Goal: Information Seeking & Learning: Check status

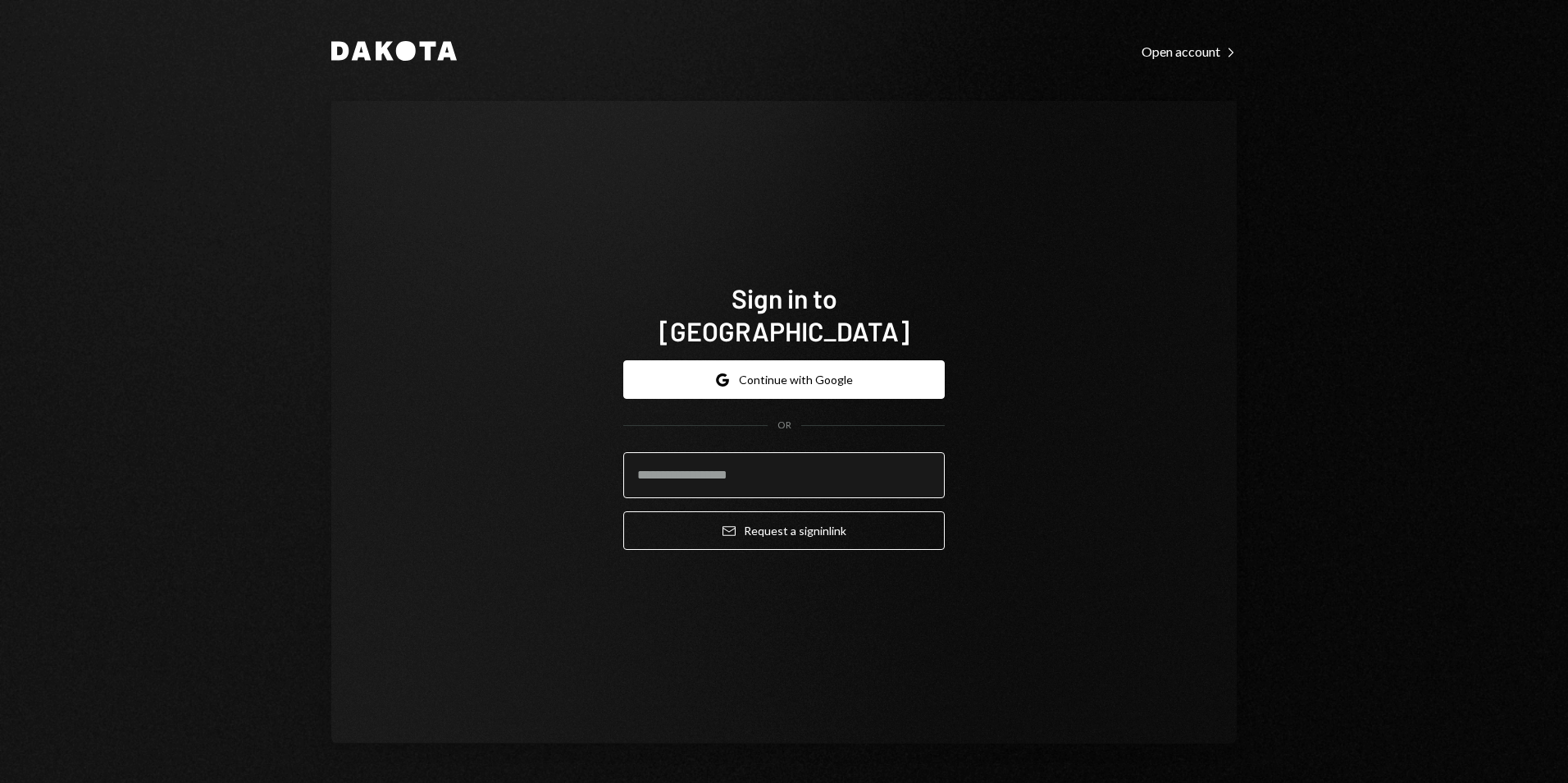
click at [767, 462] on input "email" at bounding box center [784, 475] width 322 height 46
click at [753, 369] on button "Google Continue with Google" at bounding box center [784, 379] width 322 height 38
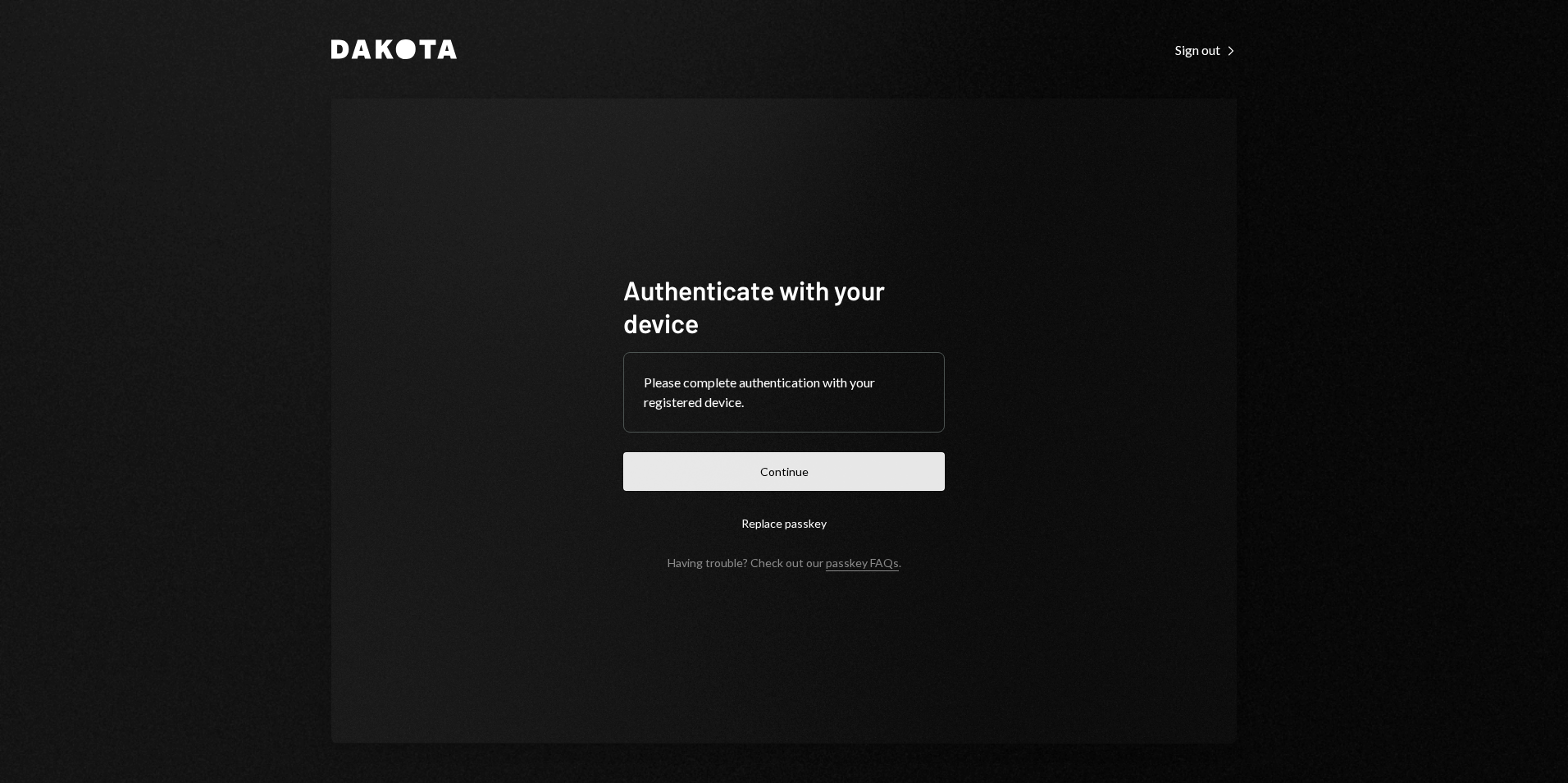
click at [742, 482] on button "Continue" at bounding box center [784, 471] width 322 height 38
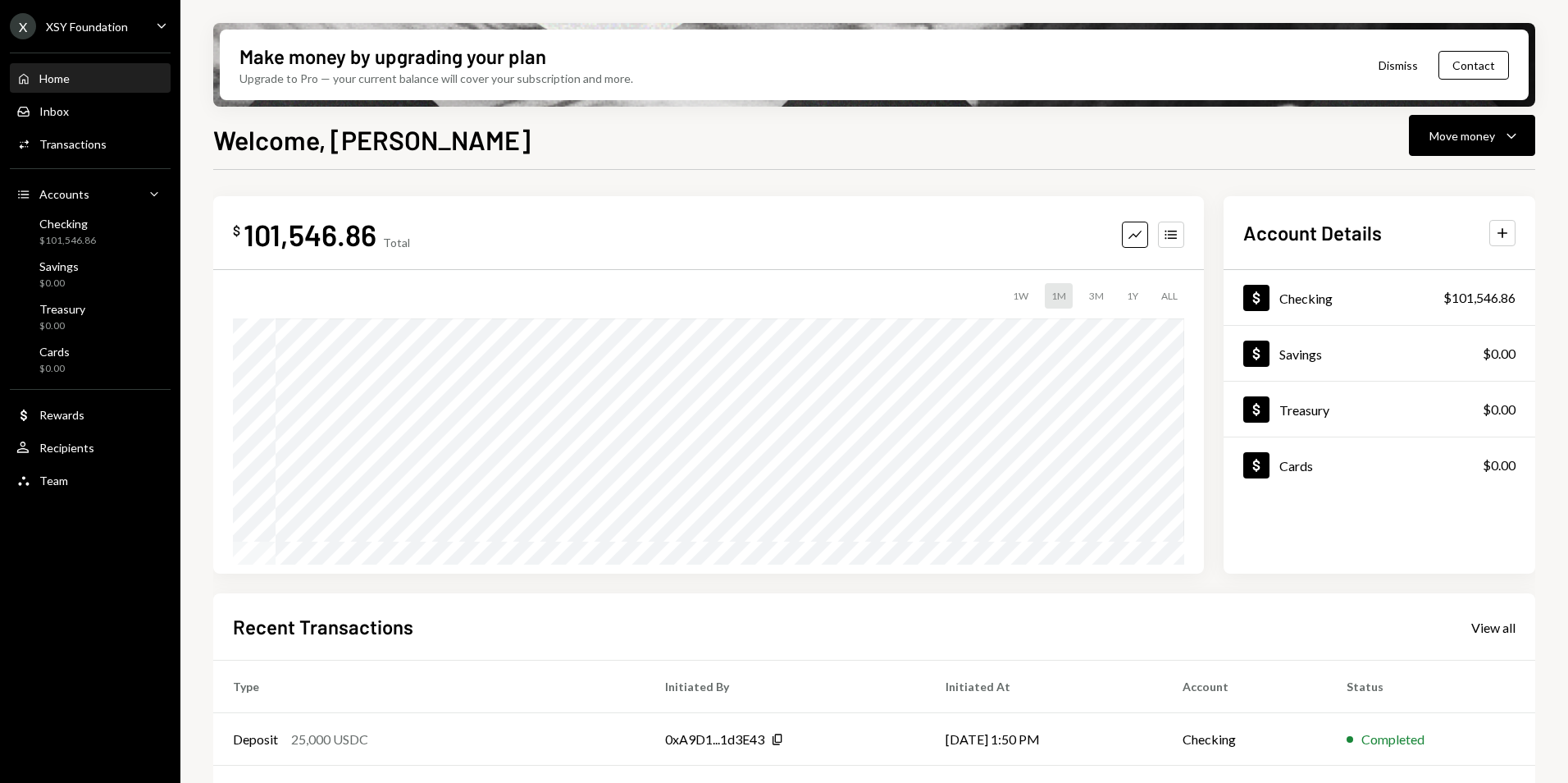
click at [76, 28] on div "XSY Foundation" at bounding box center [86, 26] width 82 height 14
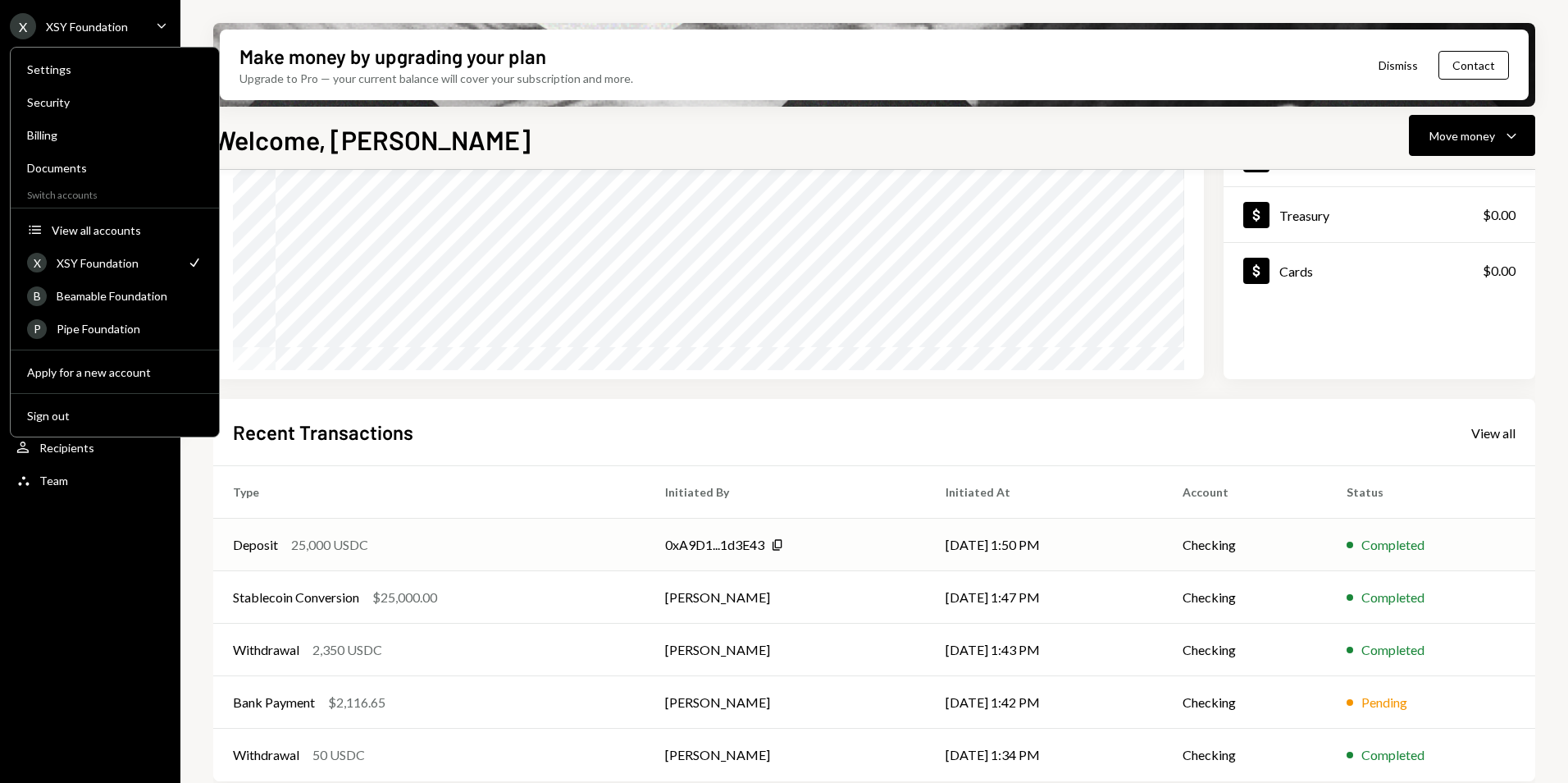
scroll to position [207, 0]
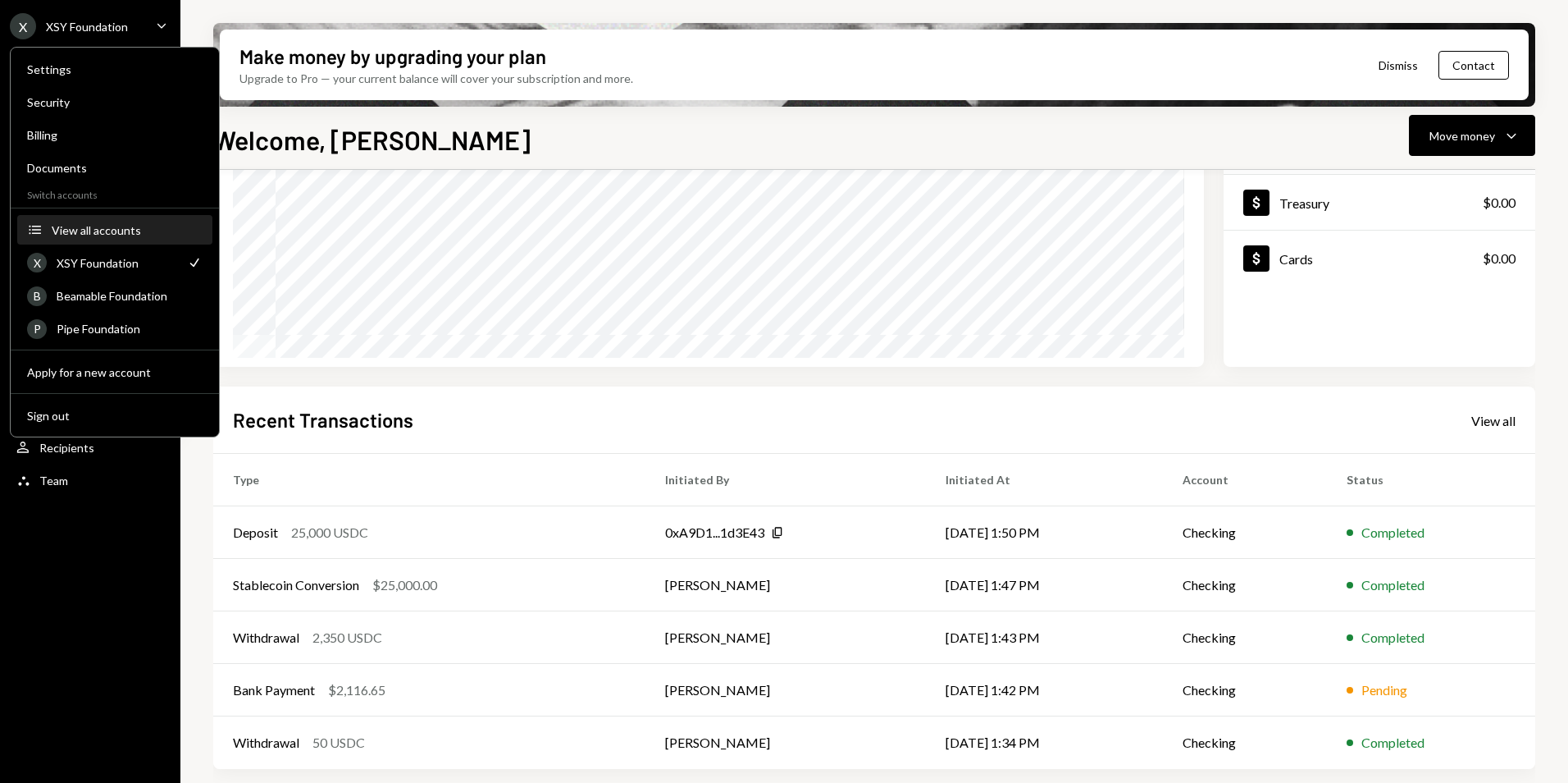
click at [136, 235] on div "View all accounts" at bounding box center [127, 230] width 151 height 14
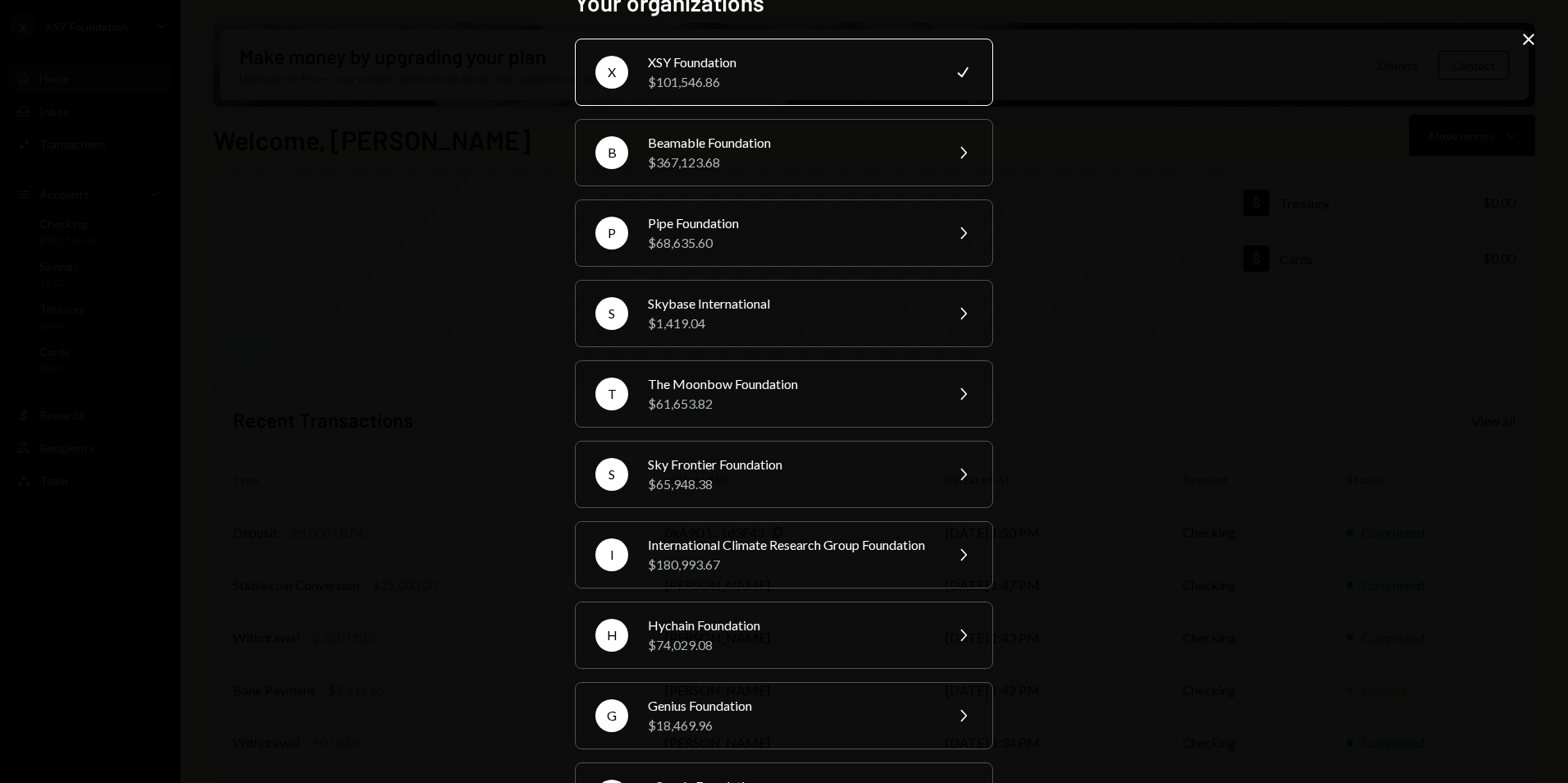
scroll to position [0, 0]
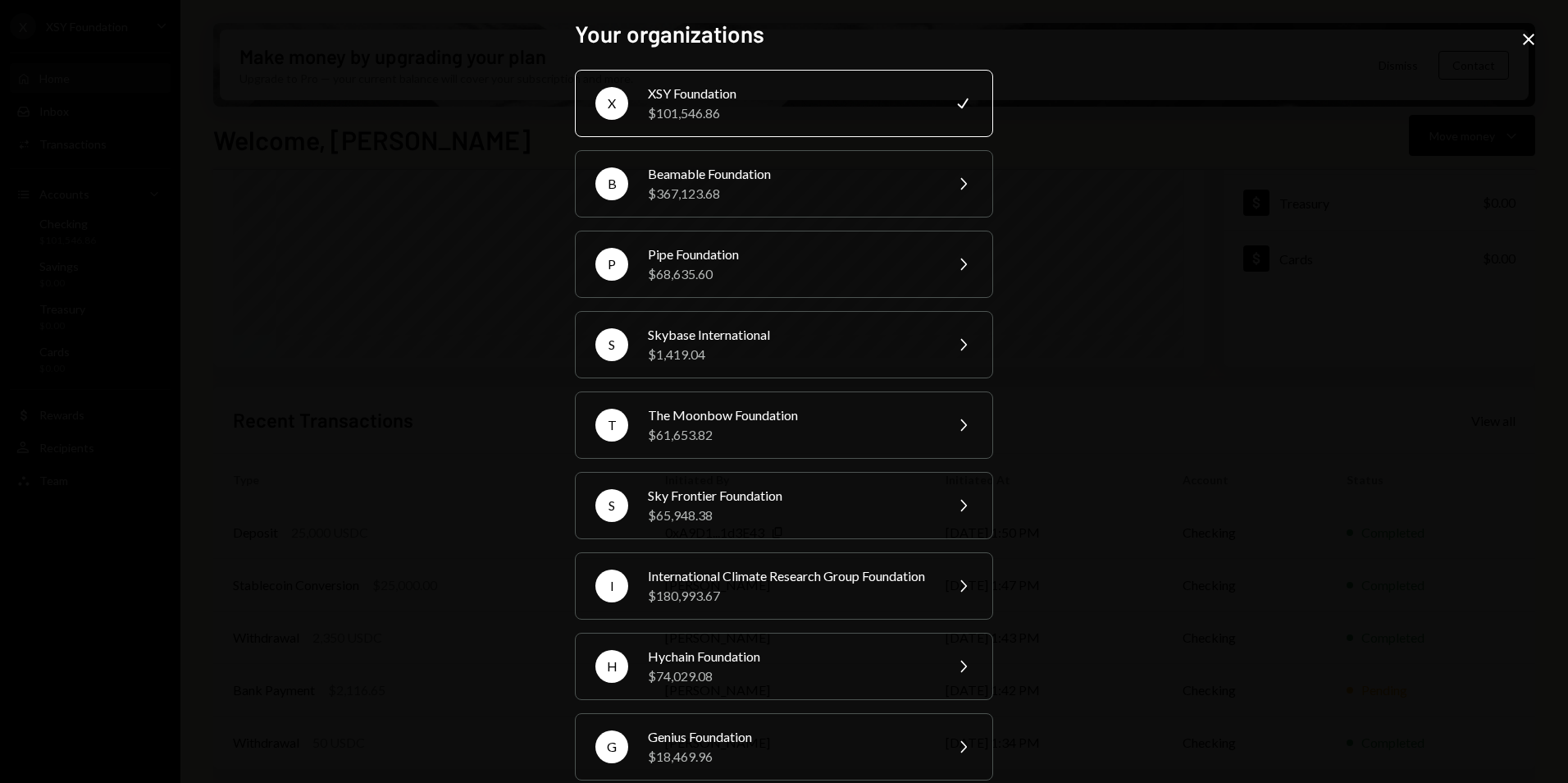
click at [1530, 29] on icon "Close" at bounding box center [1529, 38] width 20 height 20
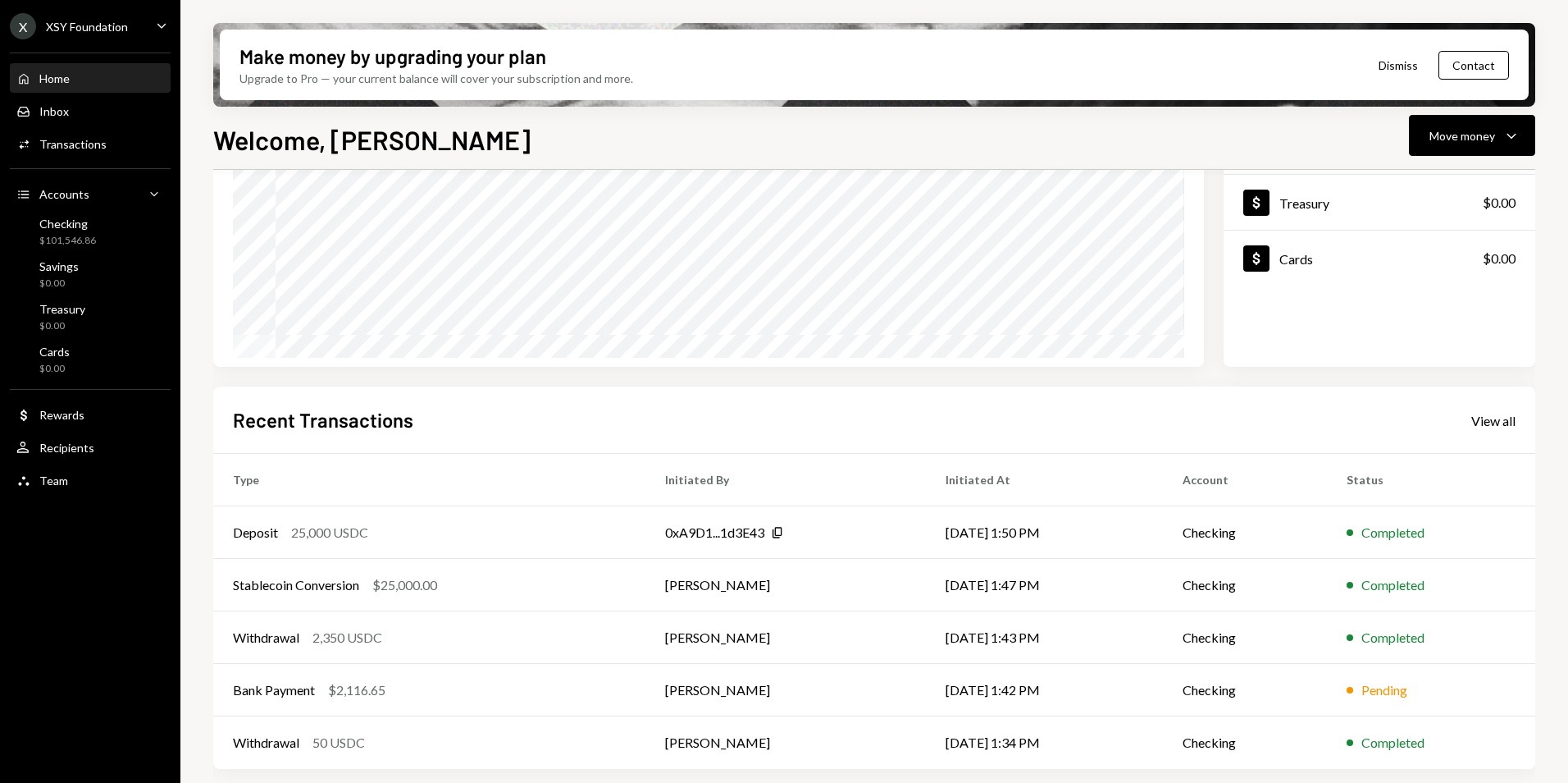
click at [93, 16] on div "X XSY Foundation" at bounding box center [69, 26] width 118 height 26
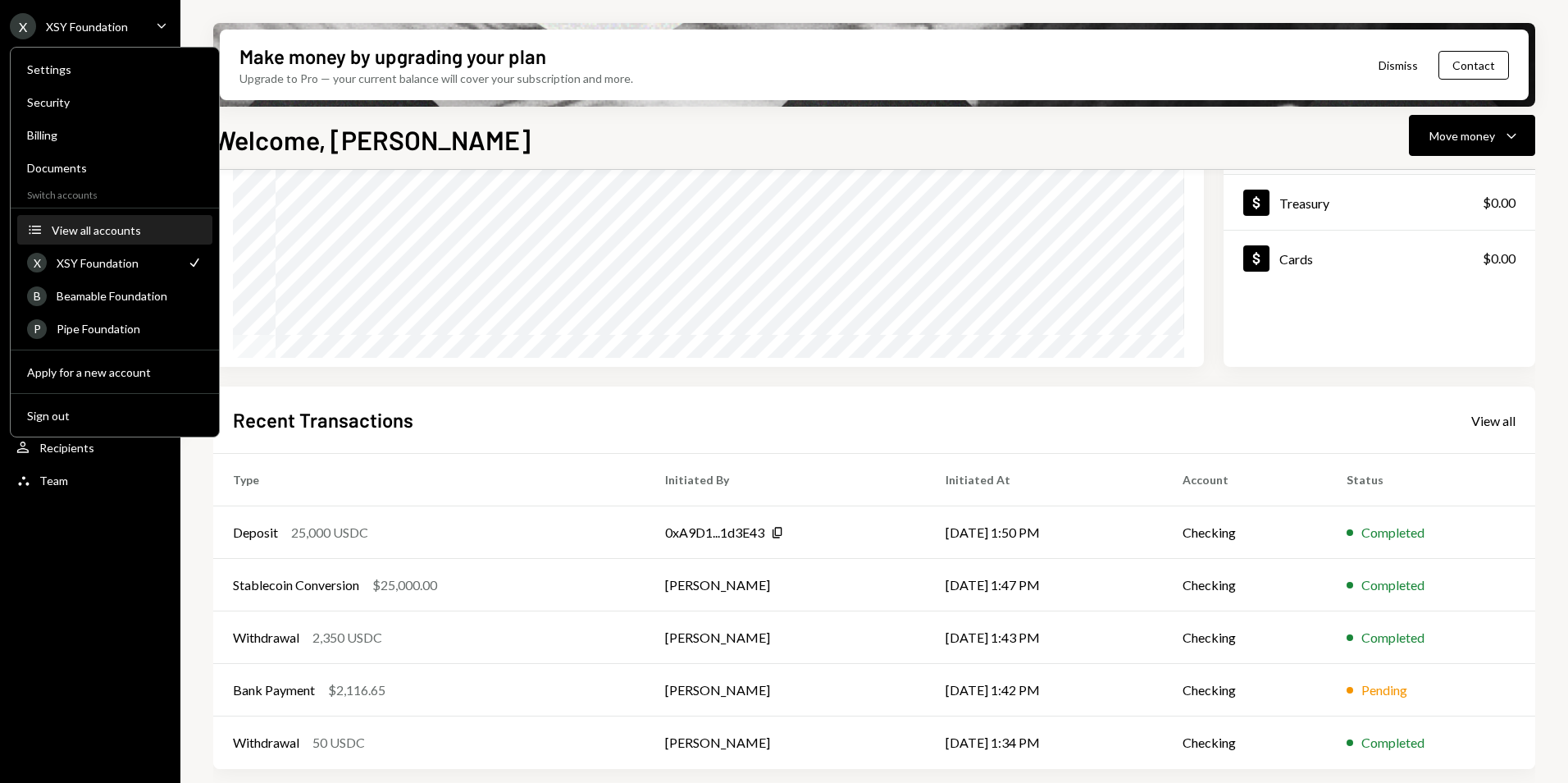
click at [75, 223] on div "View all accounts" at bounding box center [127, 230] width 151 height 14
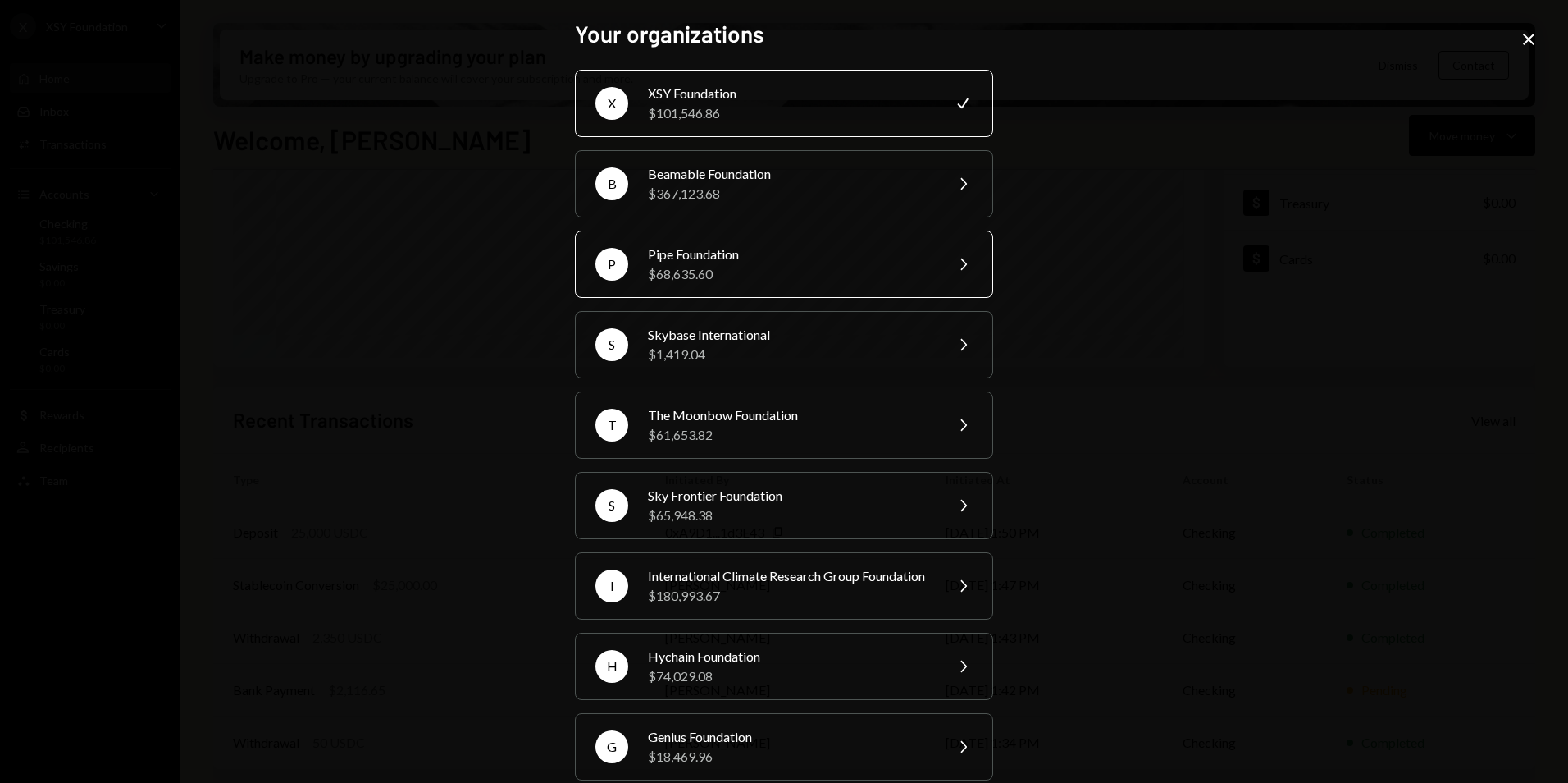
click at [795, 277] on div "$68,635.60" at bounding box center [791, 273] width 285 height 20
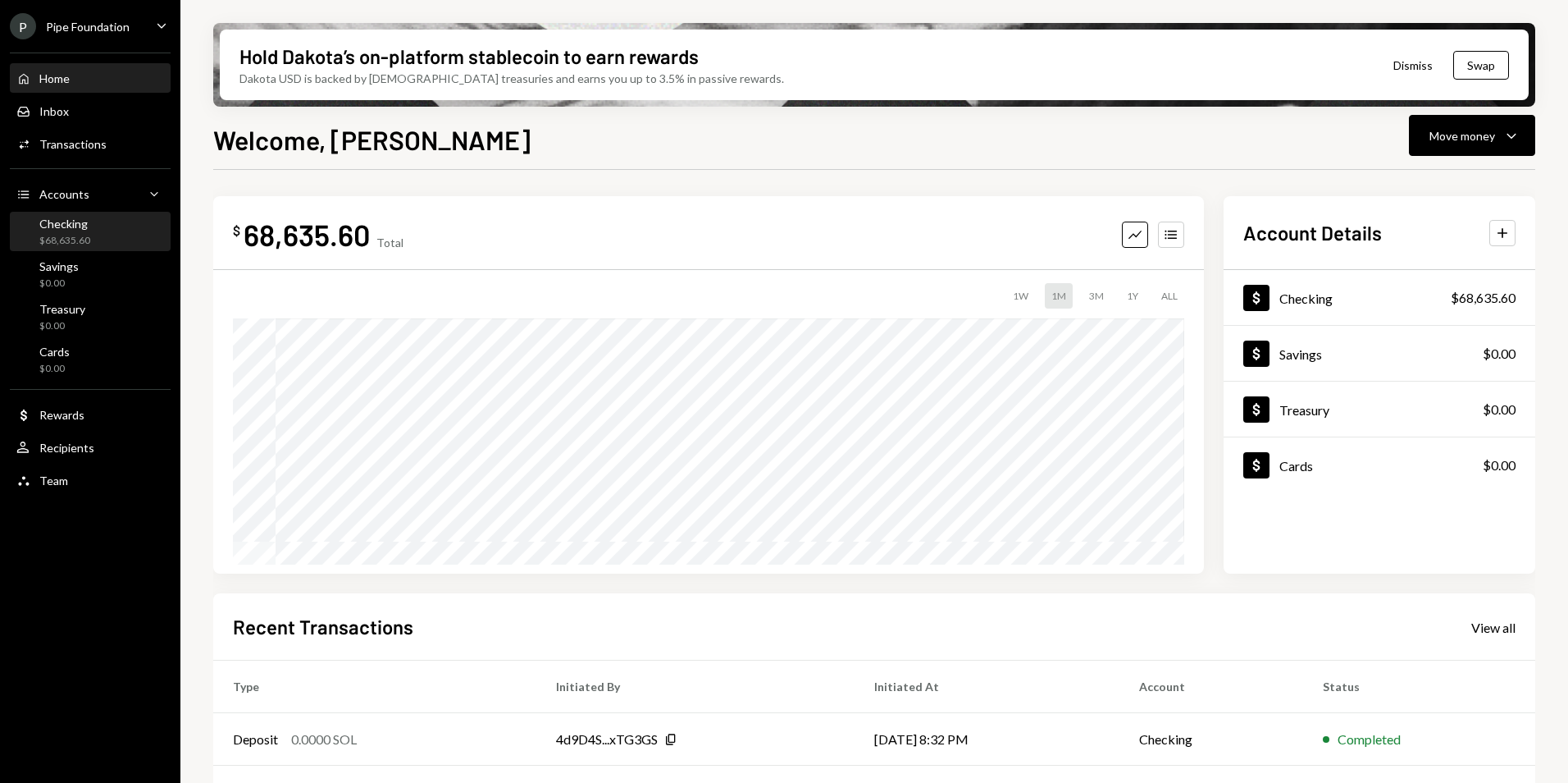
click at [121, 232] on div "Checking $68,635.60" at bounding box center [89, 232] width 147 height 31
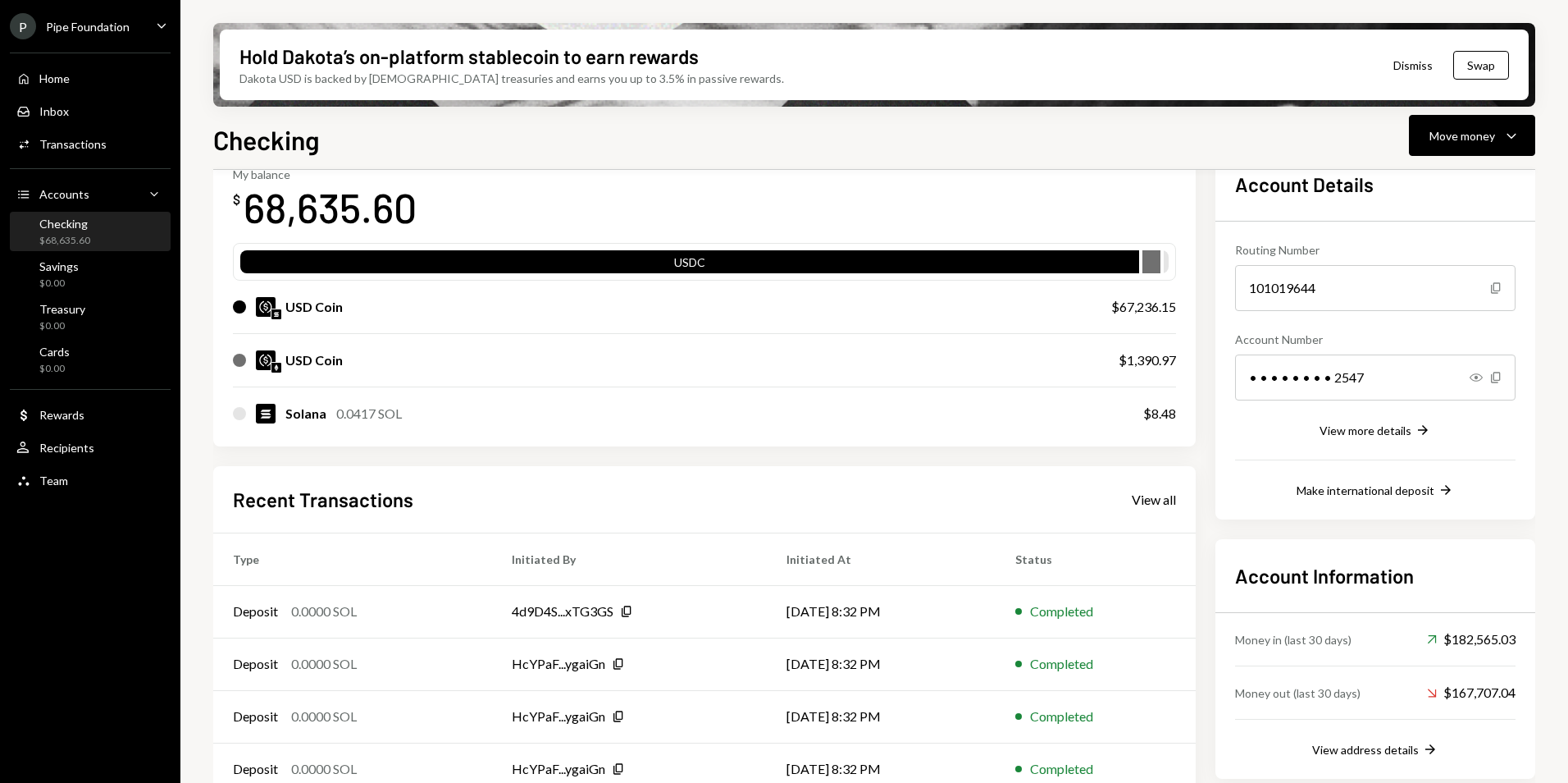
scroll to position [178, 0]
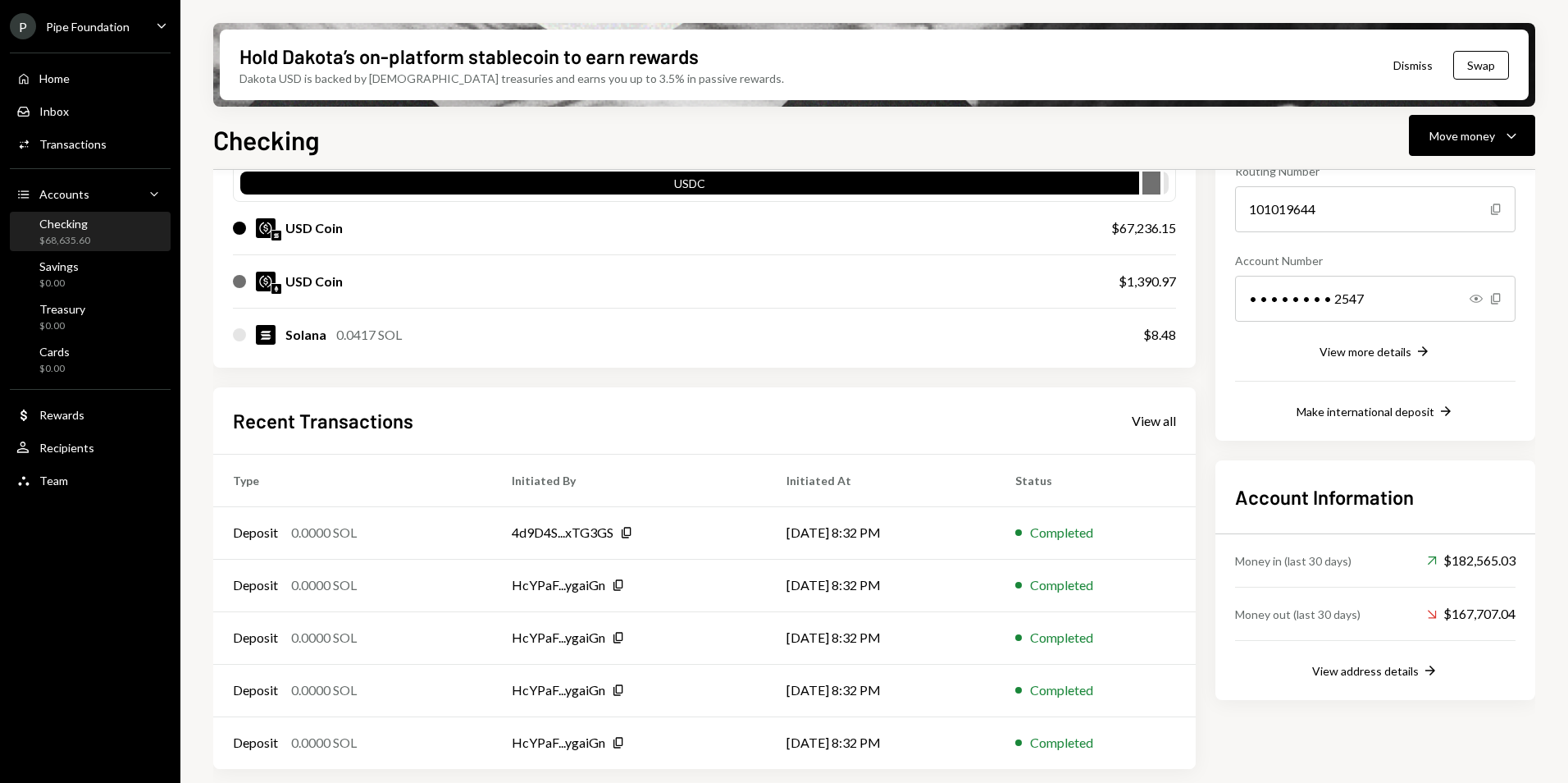
click at [1169, 429] on div "Recent Transactions View all" at bounding box center [704, 421] width 943 height 27
click at [1165, 423] on div "View all" at bounding box center [1153, 421] width 44 height 16
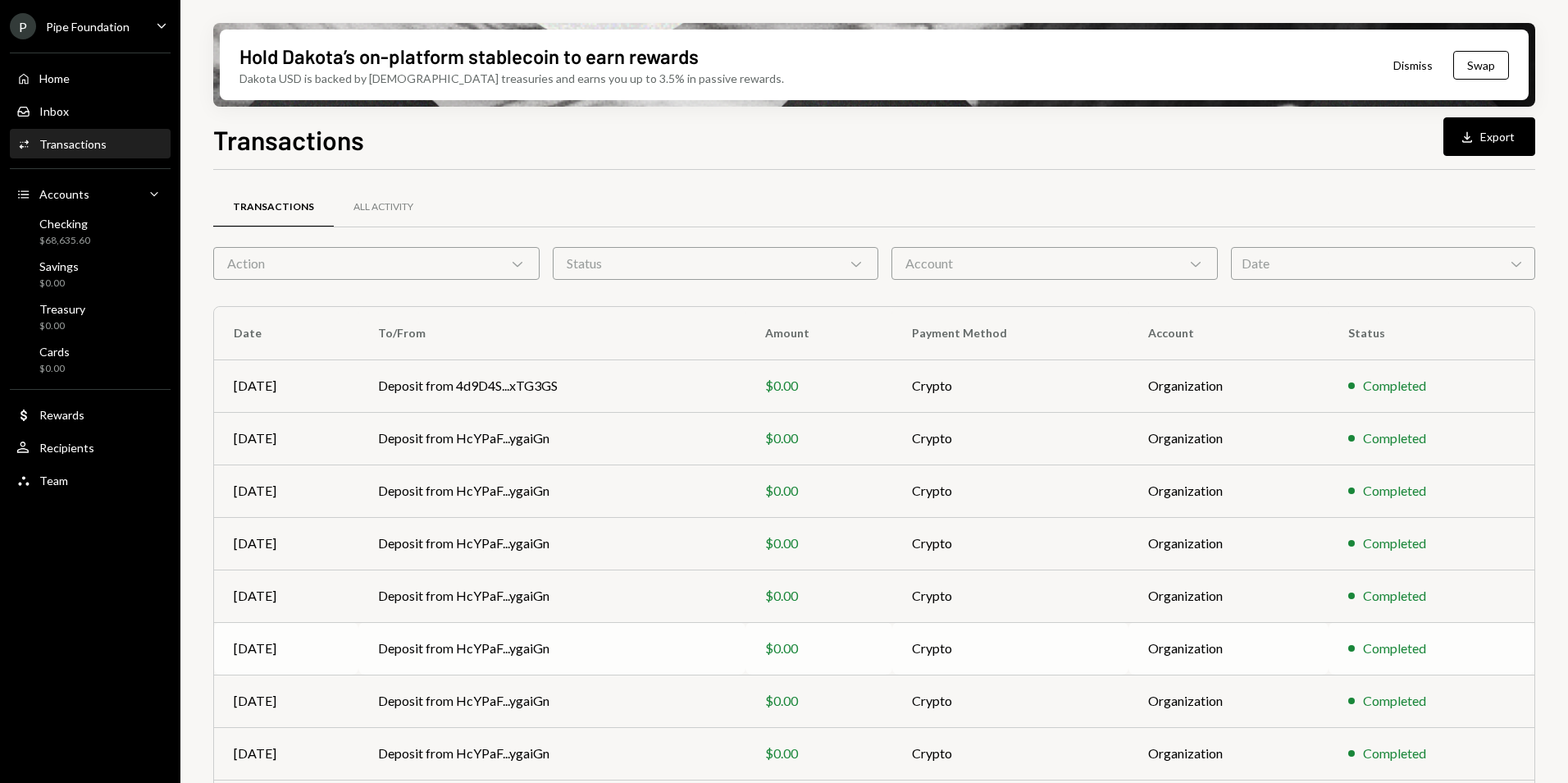
scroll to position [152, 0]
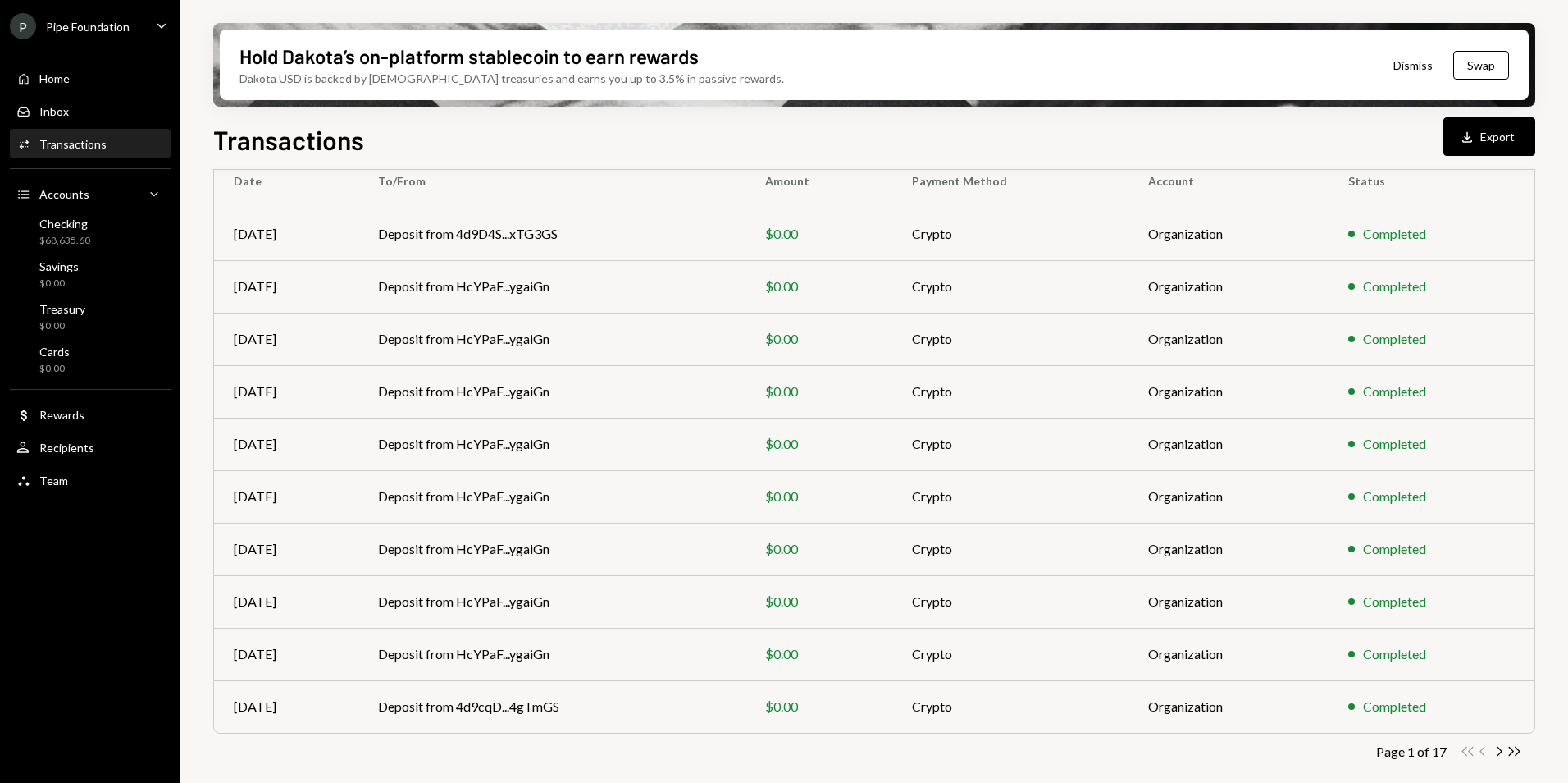
click at [1516, 760] on div "Transactions All Activity Action Chevron Down Status Chevron Down Account Chevr…" at bounding box center [874, 422] width 1322 height 758
click at [1516, 758] on icon "Double Arrow Right" at bounding box center [1515, 751] width 16 height 16
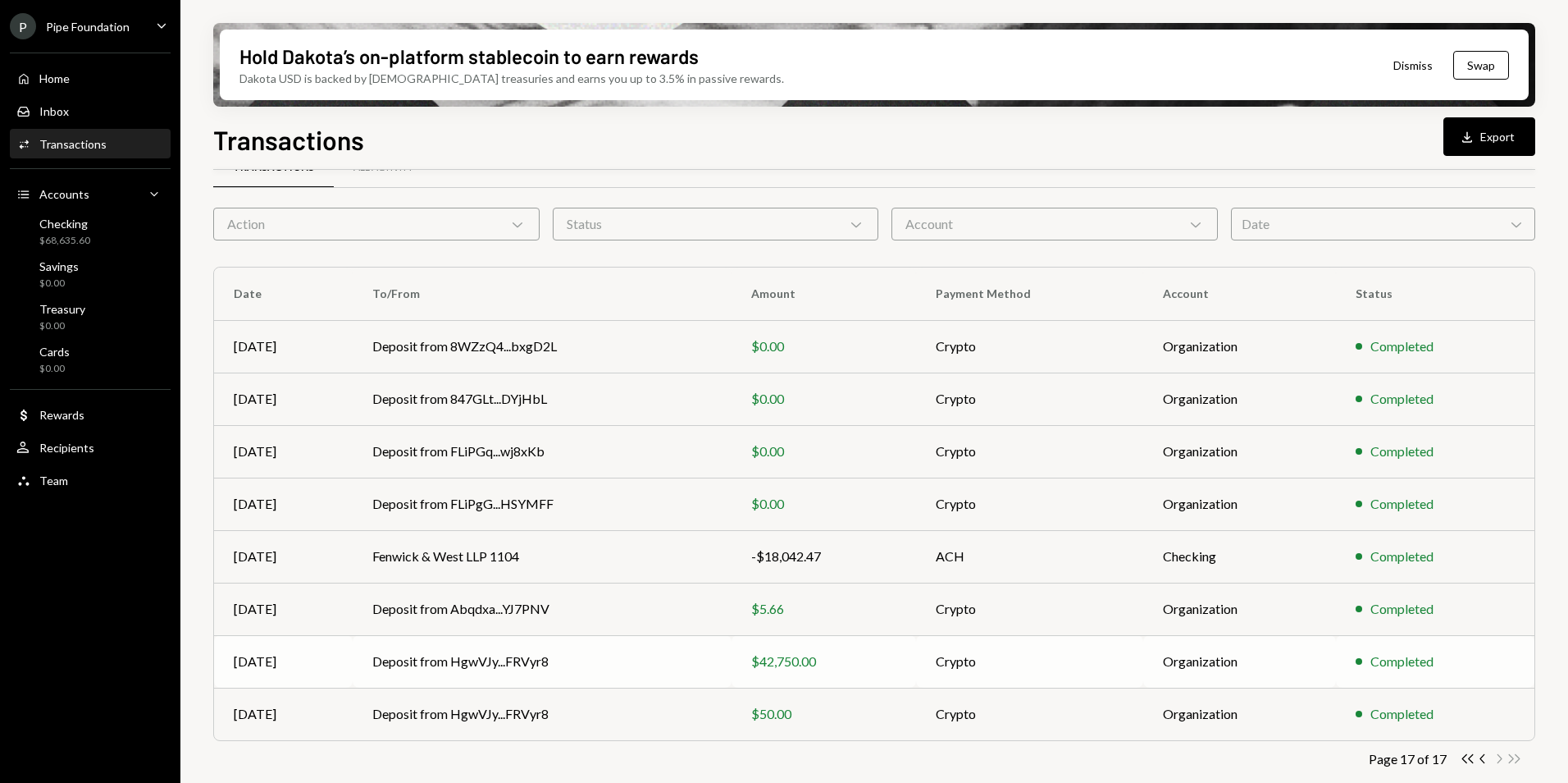
scroll to position [47, 0]
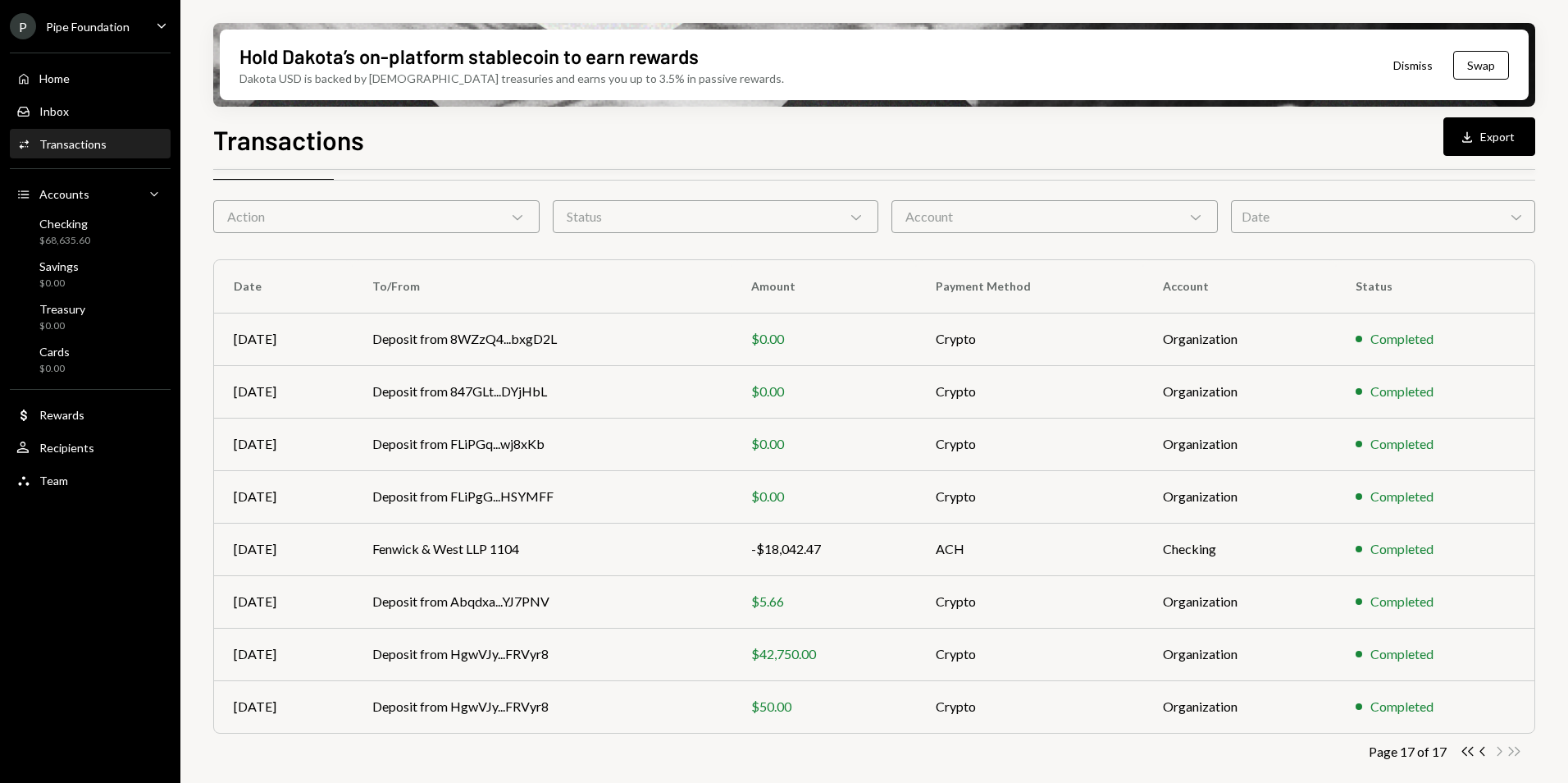
click at [1483, 755] on icon "Chevron Left" at bounding box center [1484, 751] width 16 height 16
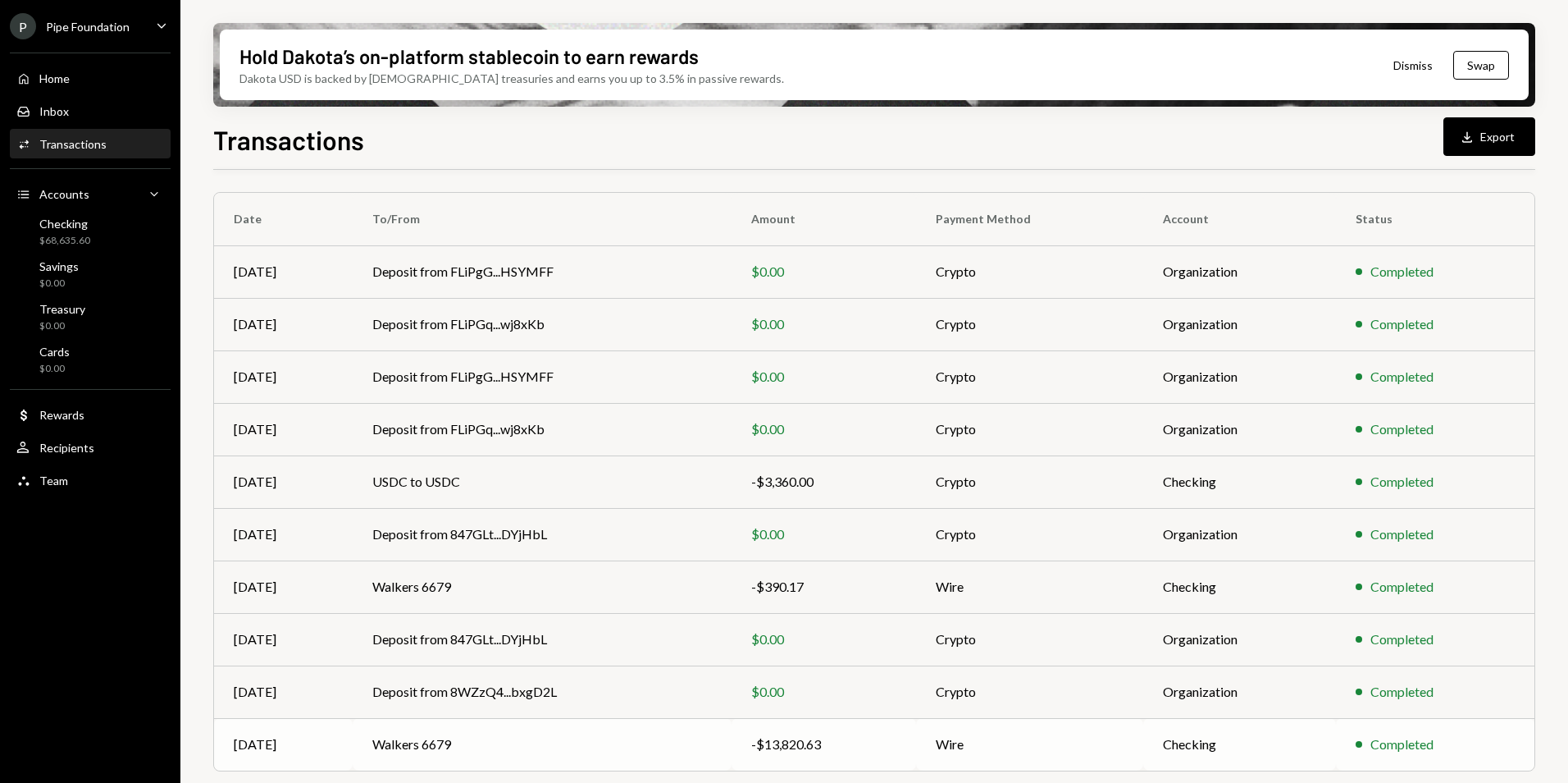
scroll to position [152, 0]
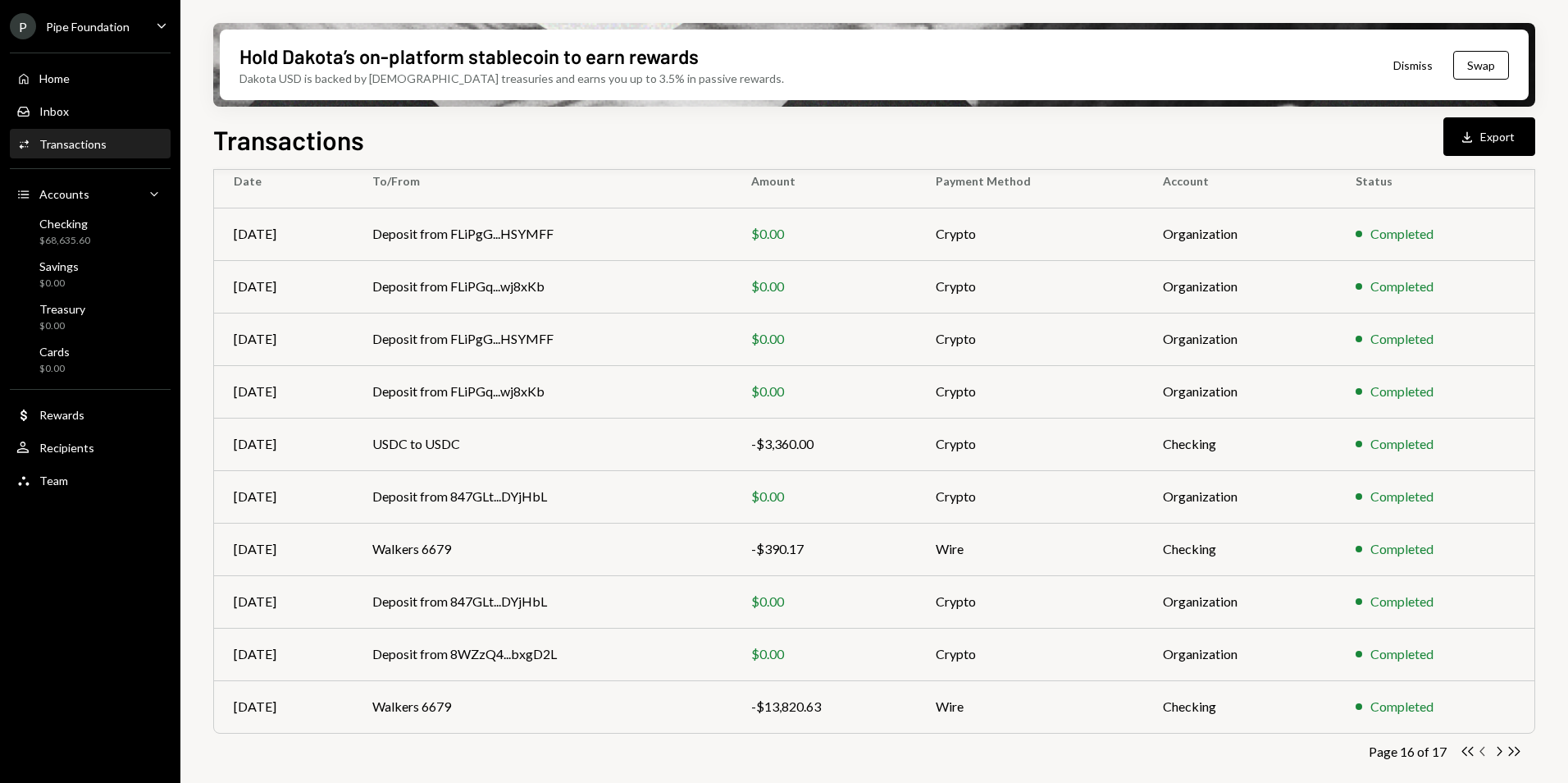
click at [1484, 752] on icon "Chevron Left" at bounding box center [1484, 751] width 16 height 16
click at [1484, 753] on icon "Chevron Left" at bounding box center [1484, 751] width 16 height 16
click at [1484, 759] on icon "Chevron Left" at bounding box center [1484, 751] width 16 height 16
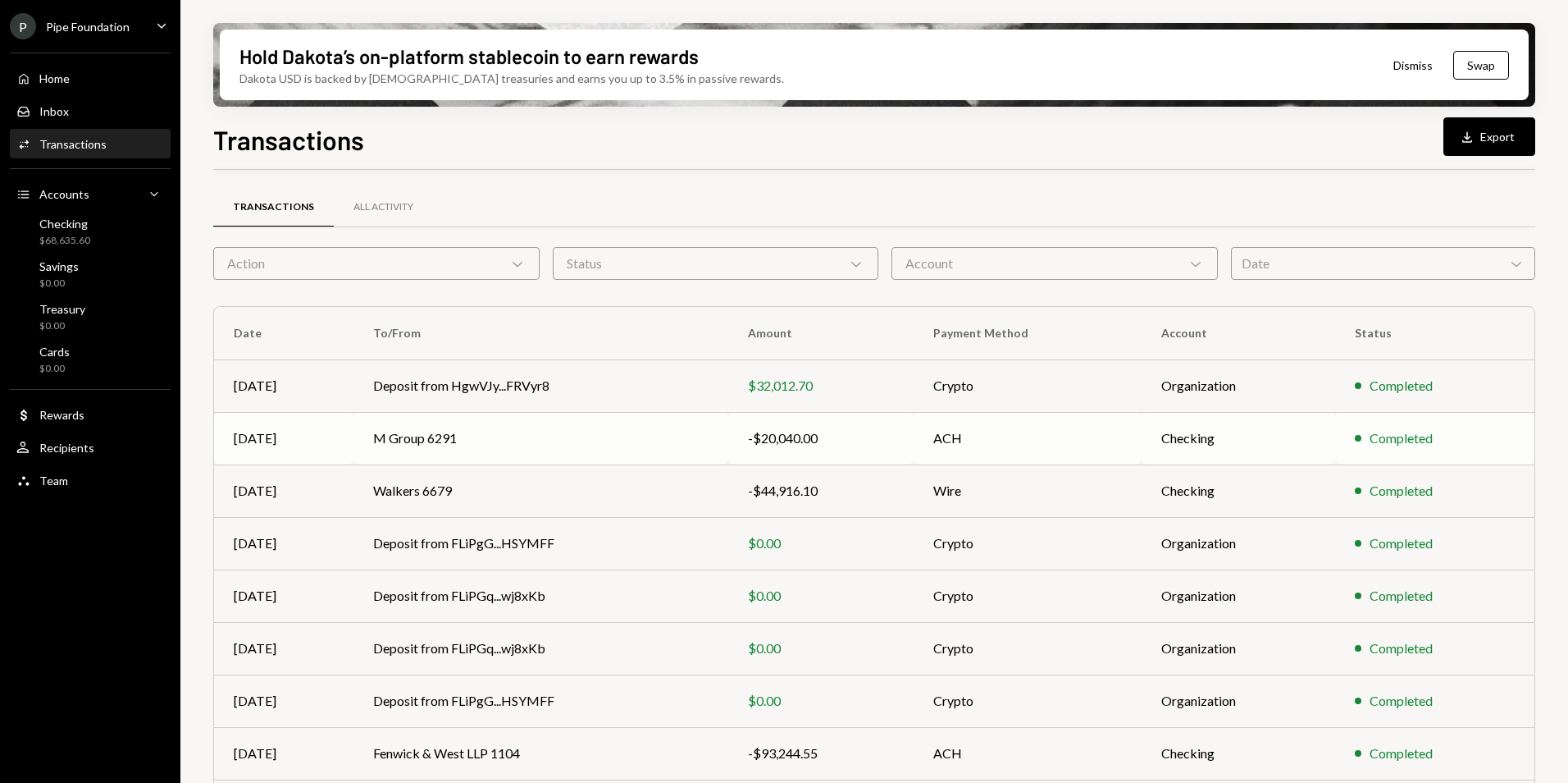
scroll to position [82, 0]
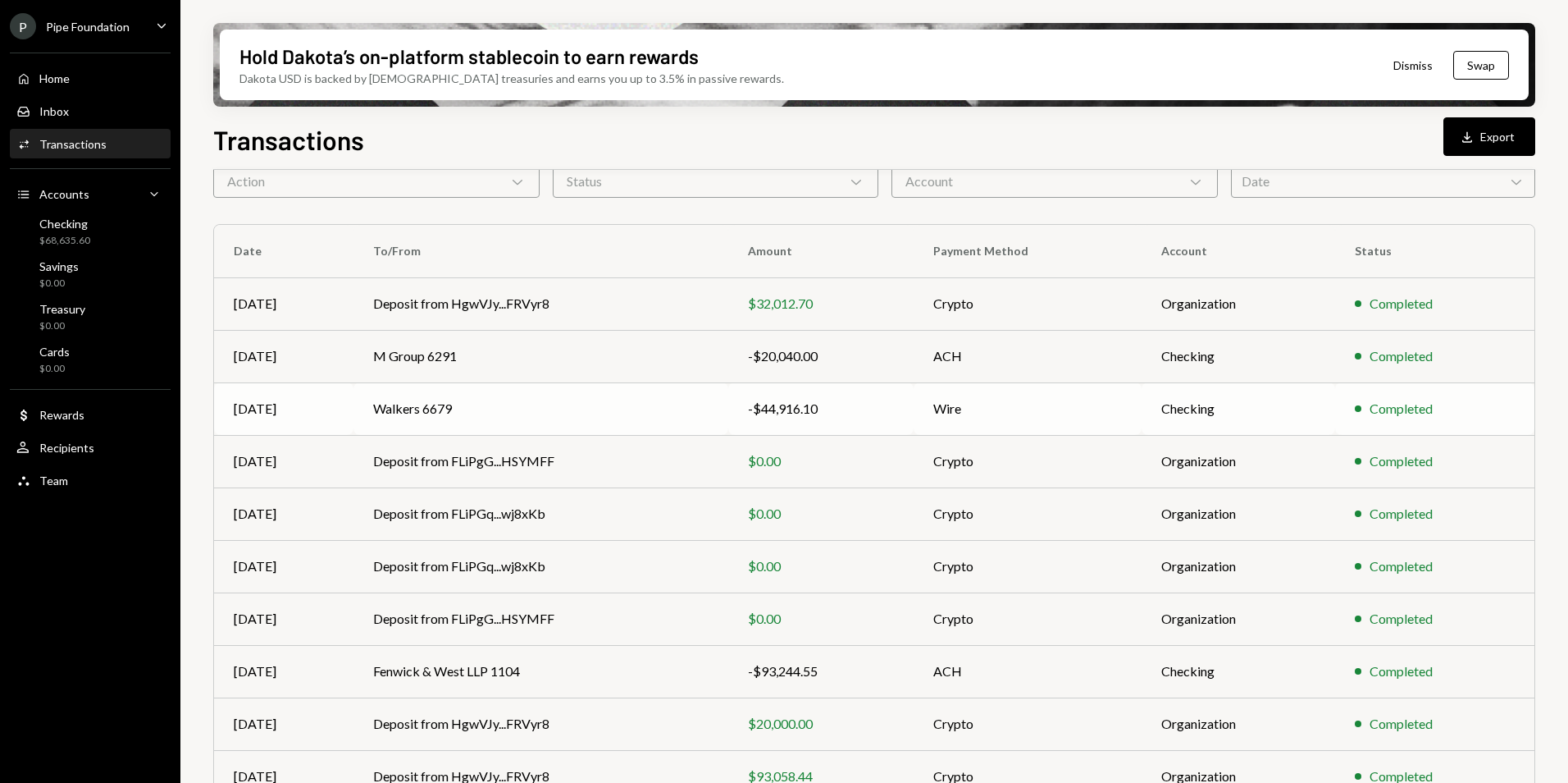
click at [540, 407] on td "Walkers 6679" at bounding box center [541, 408] width 375 height 53
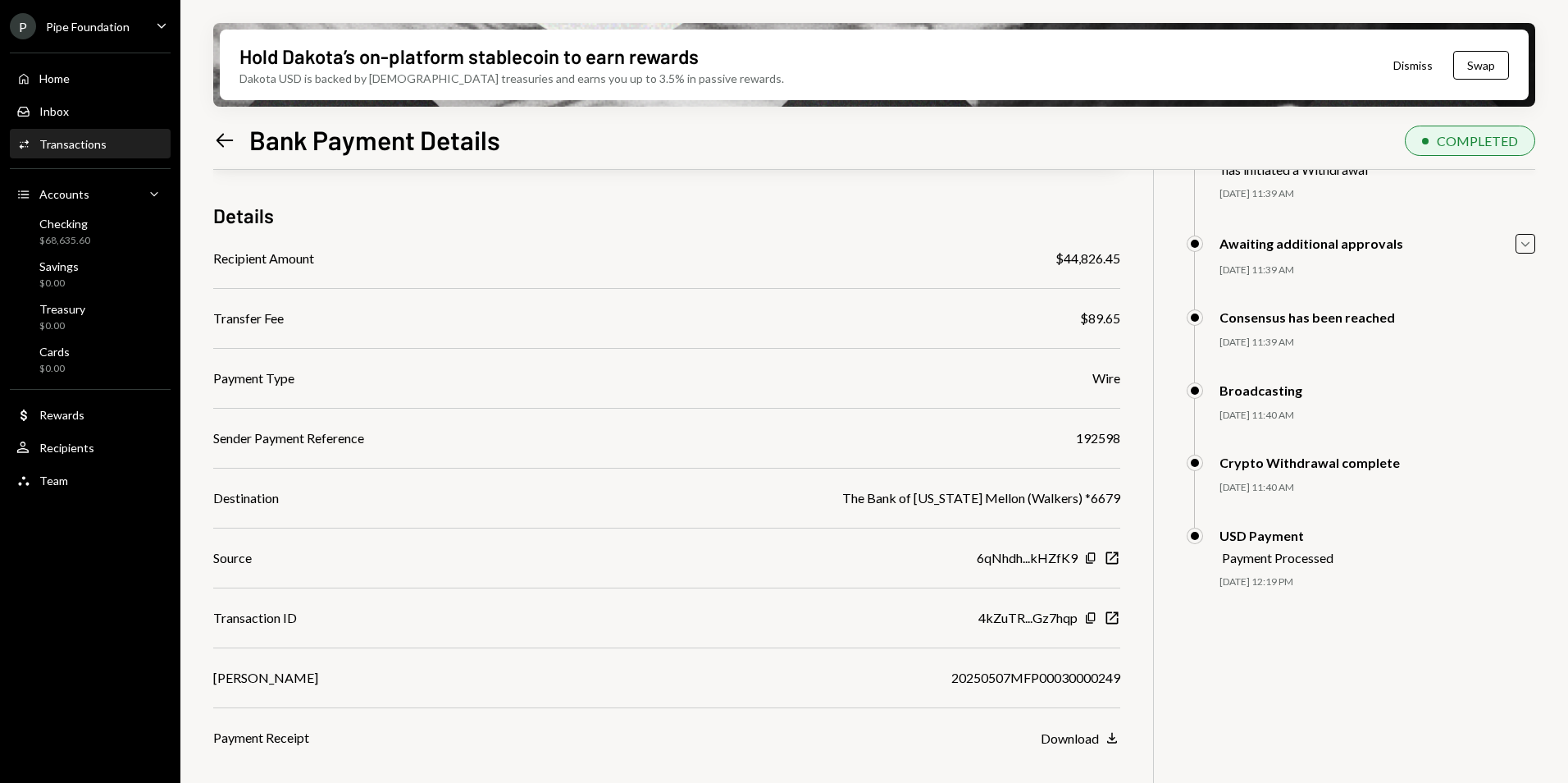
scroll to position [131, 0]
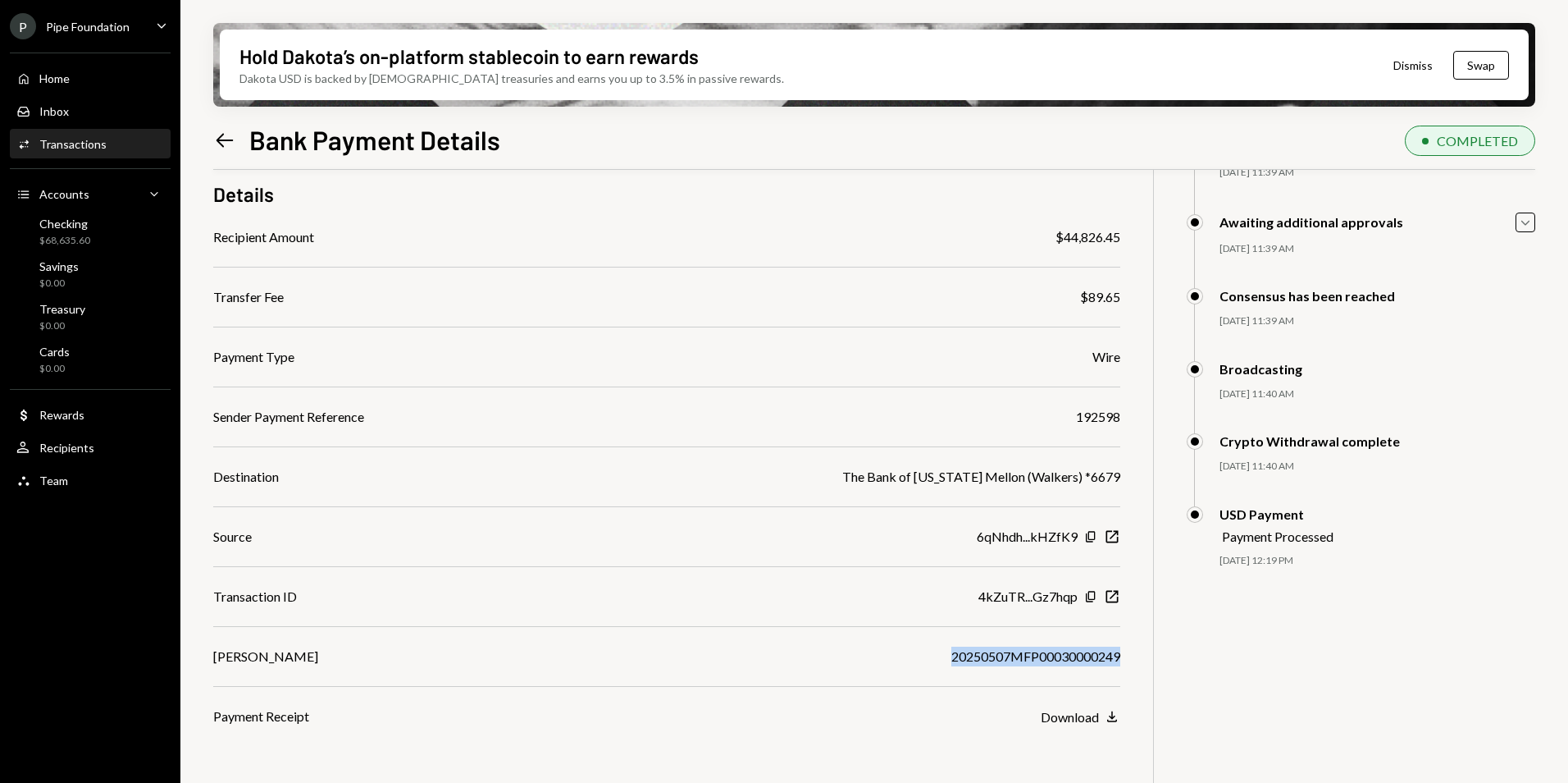
drag, startPoint x: 950, startPoint y: 651, endPoint x: 1119, endPoint y: 655, distance: 169.0
click at [1119, 655] on div "20250507MFP00030000249" at bounding box center [1036, 656] width 169 height 20
copy div "20250507MFP00030000249"
click at [215, 142] on icon "Left Arrow" at bounding box center [224, 140] width 23 height 23
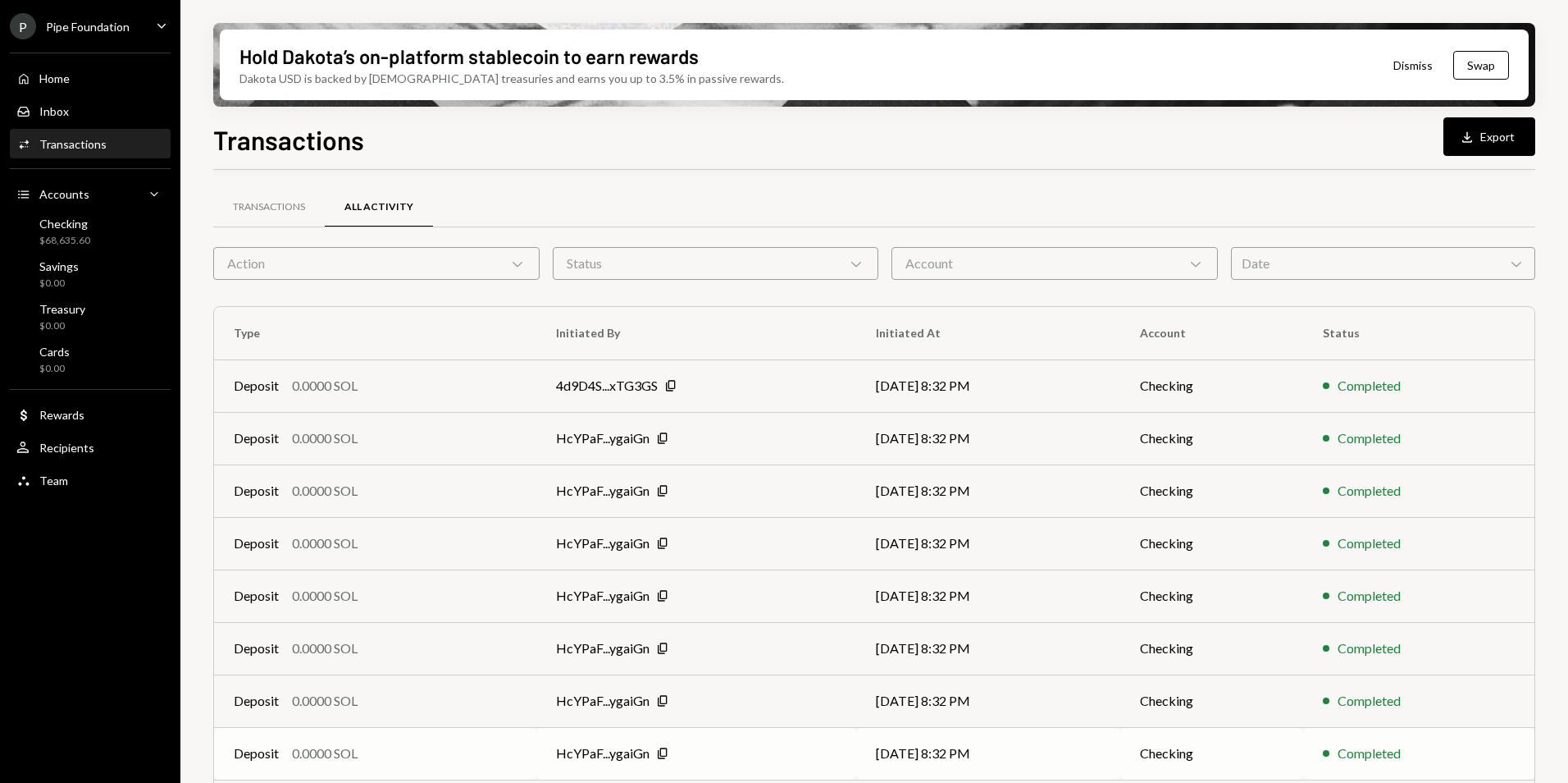
scroll to position [152, 0]
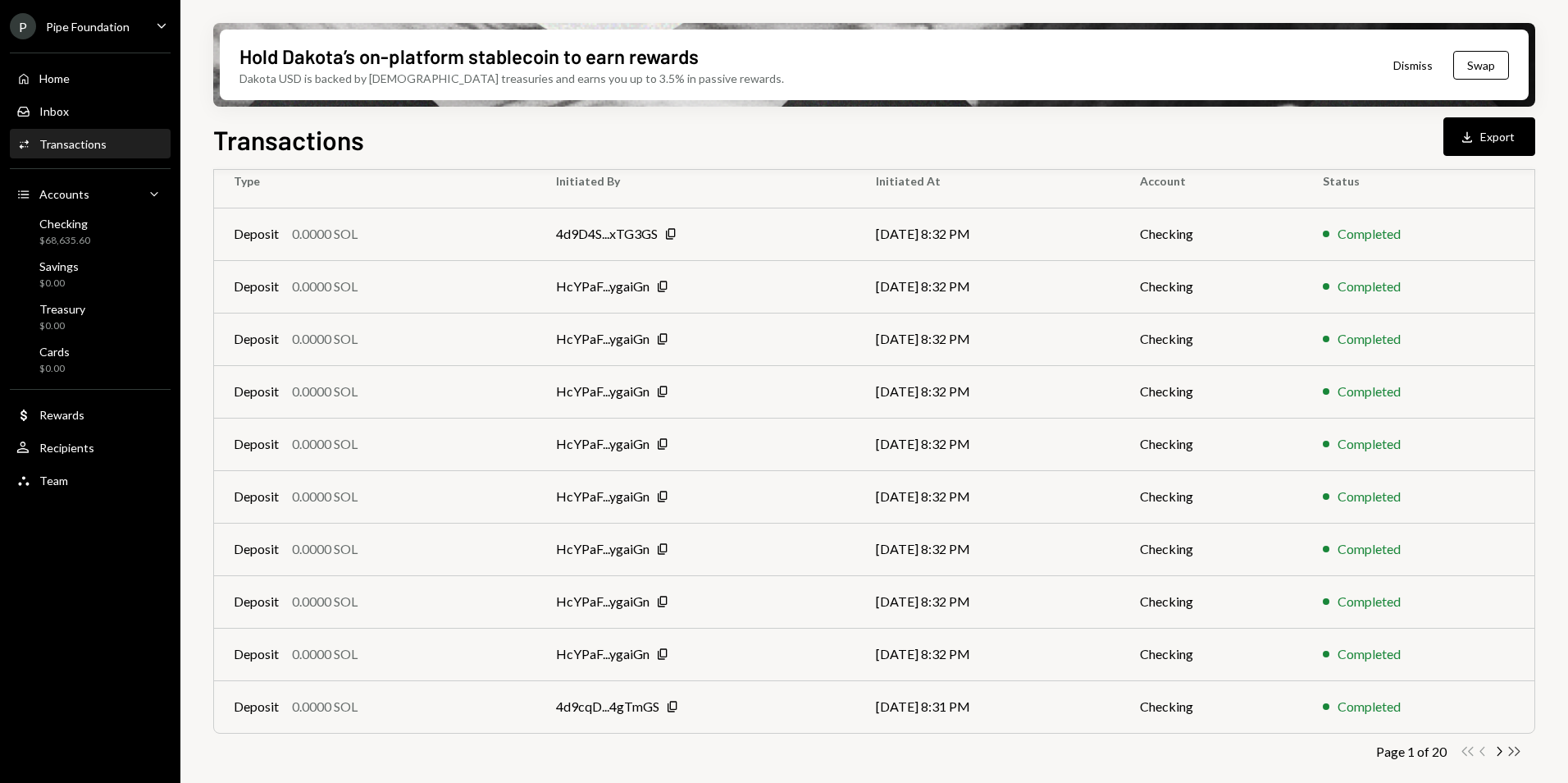
click at [1516, 754] on icon "Double Arrow Right" at bounding box center [1515, 751] width 16 height 16
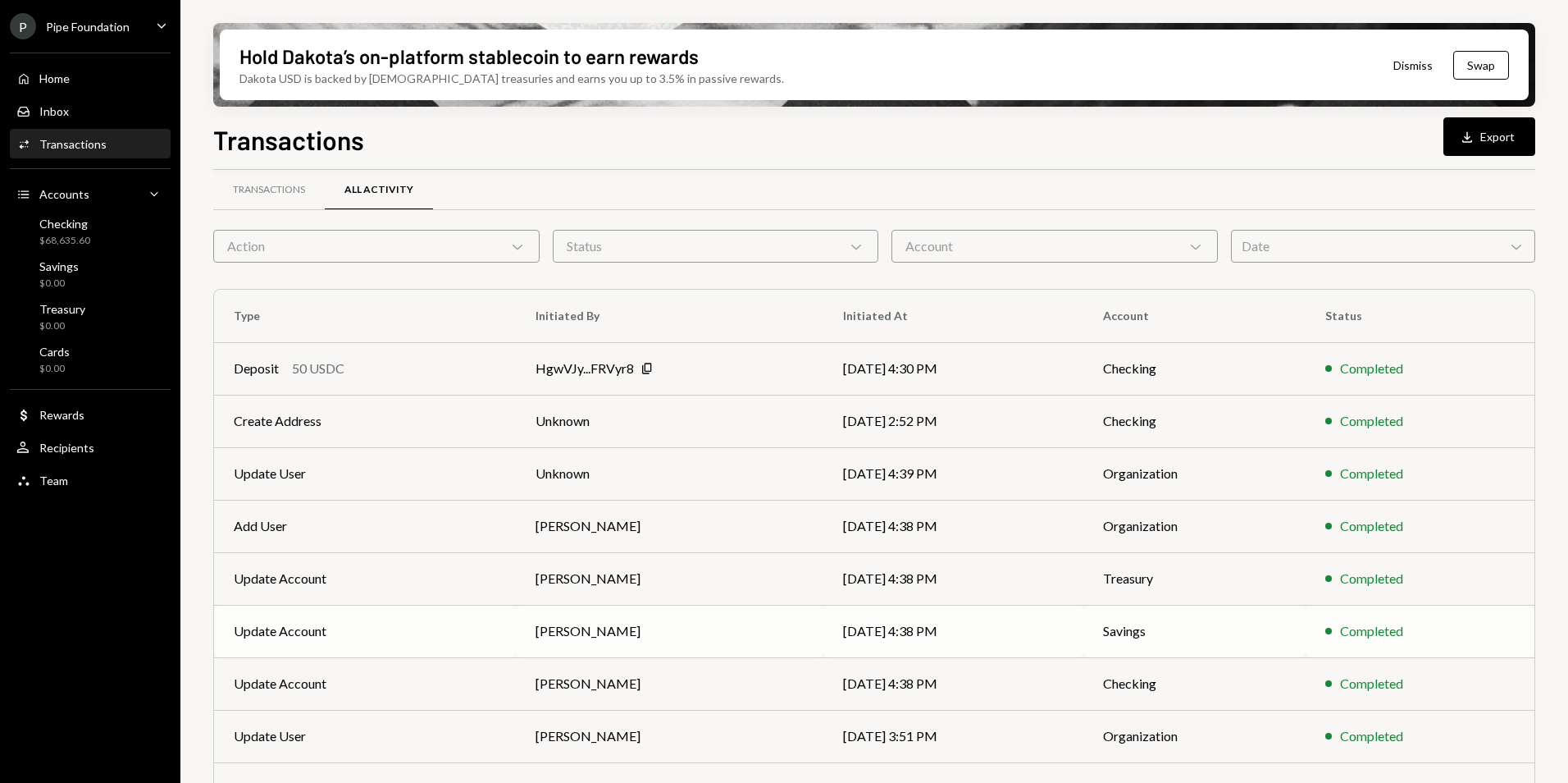
scroll to position [100, 0]
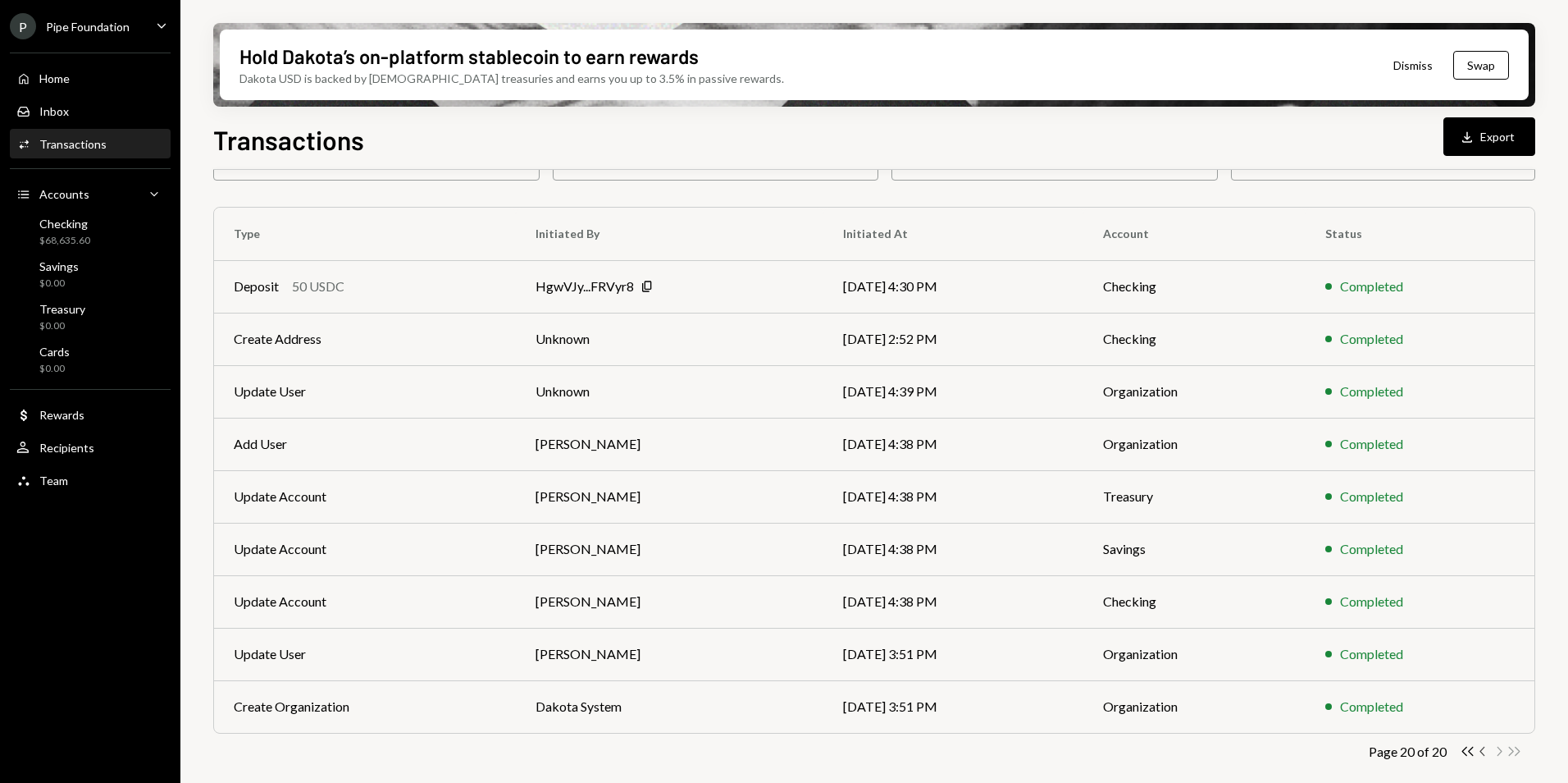
click at [1478, 749] on icon "Chevron Left" at bounding box center [1484, 751] width 16 height 16
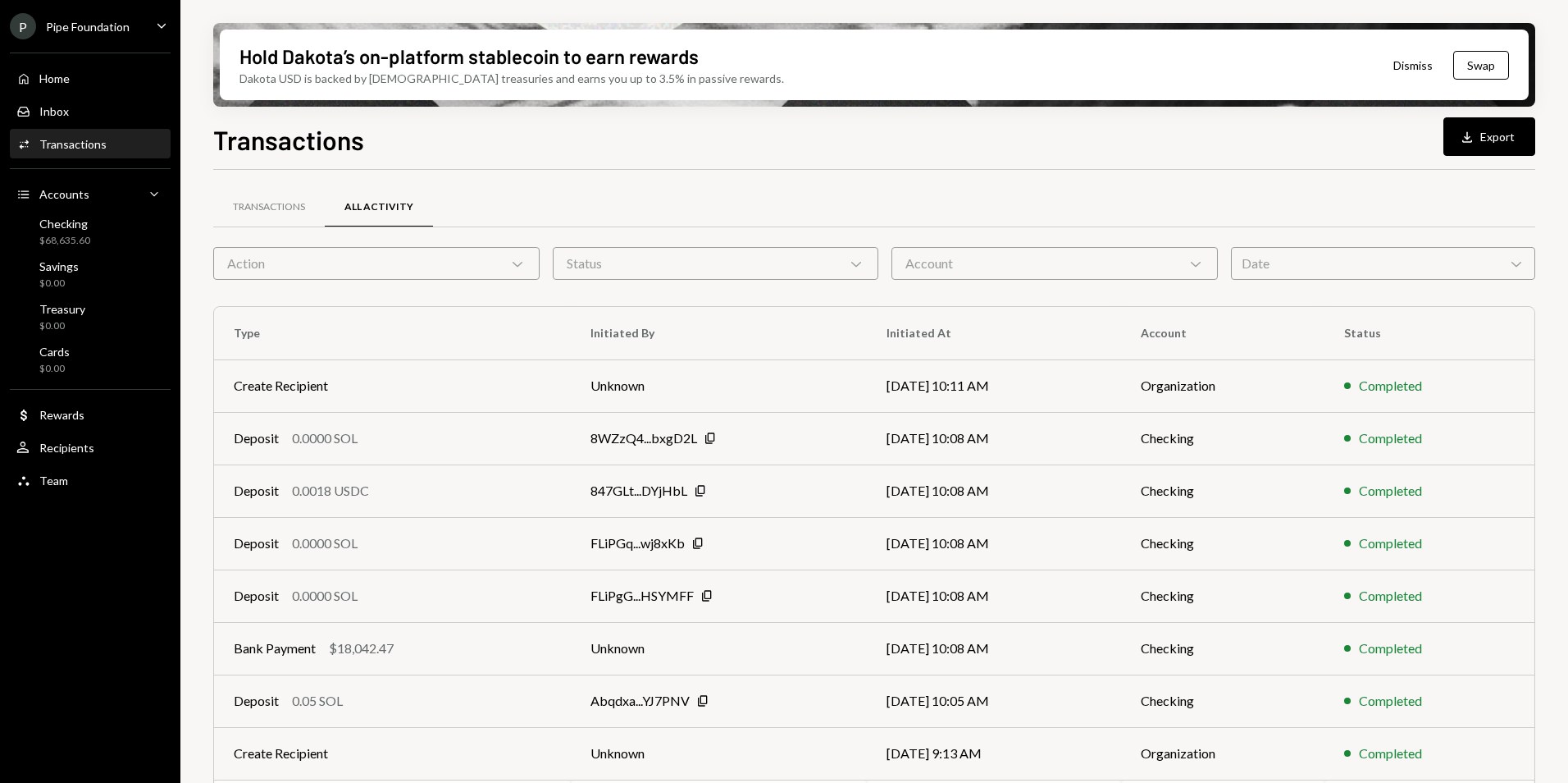
scroll to position [152, 0]
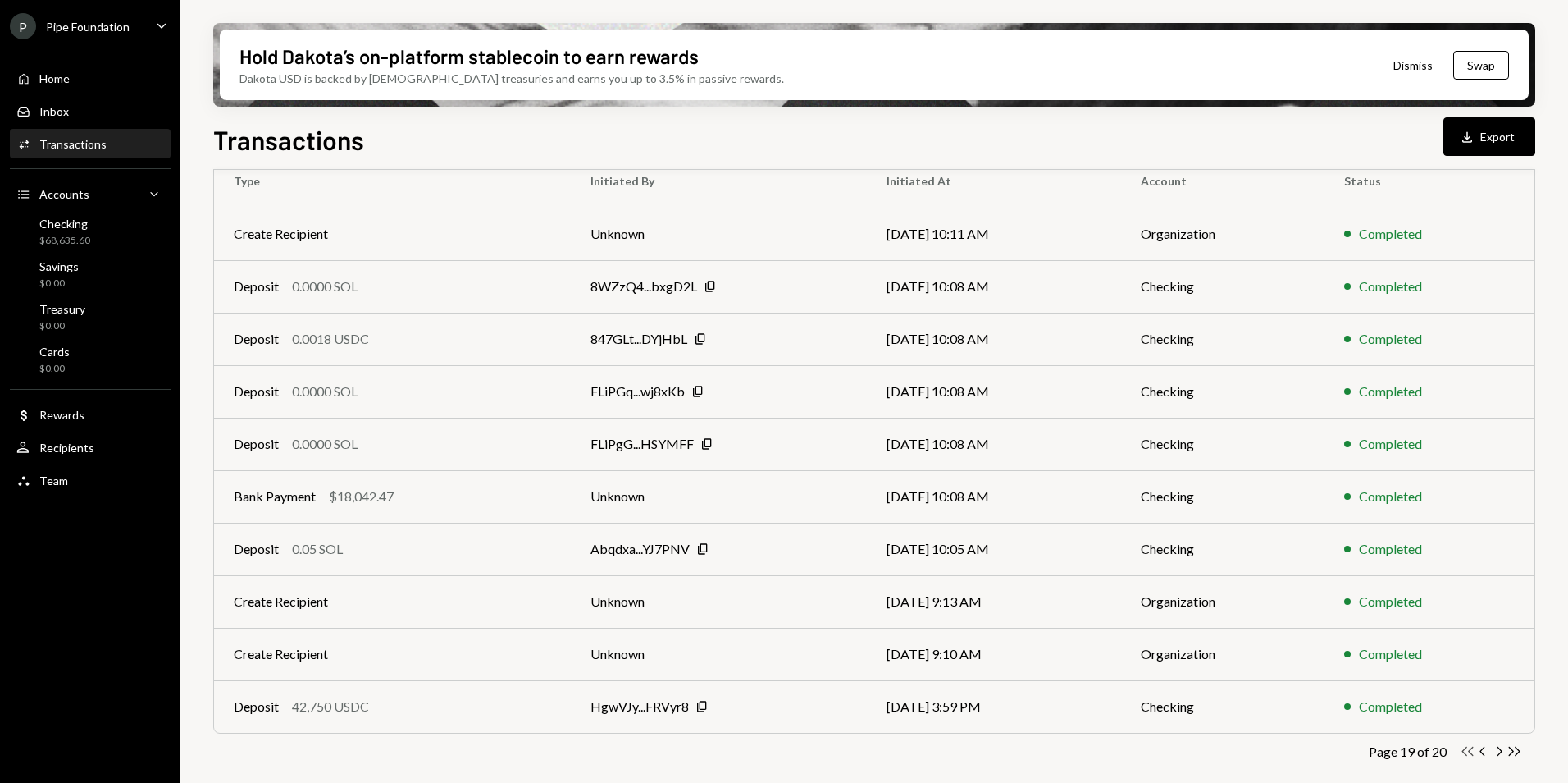
click at [1466, 751] on icon "Double Arrow Left" at bounding box center [1468, 751] width 16 height 16
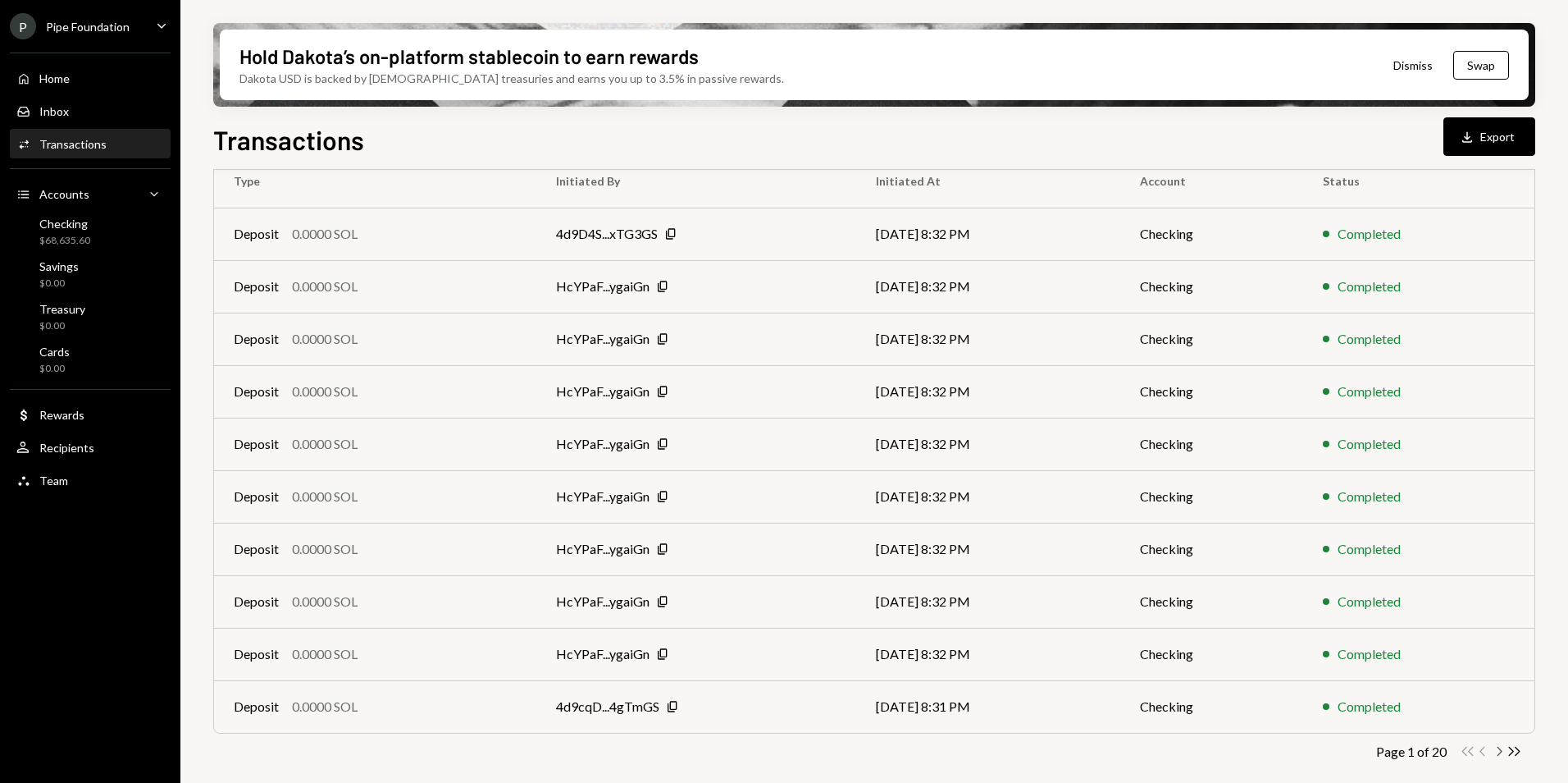
click at [1499, 747] on icon "button" at bounding box center [1499, 752] width 5 height 9
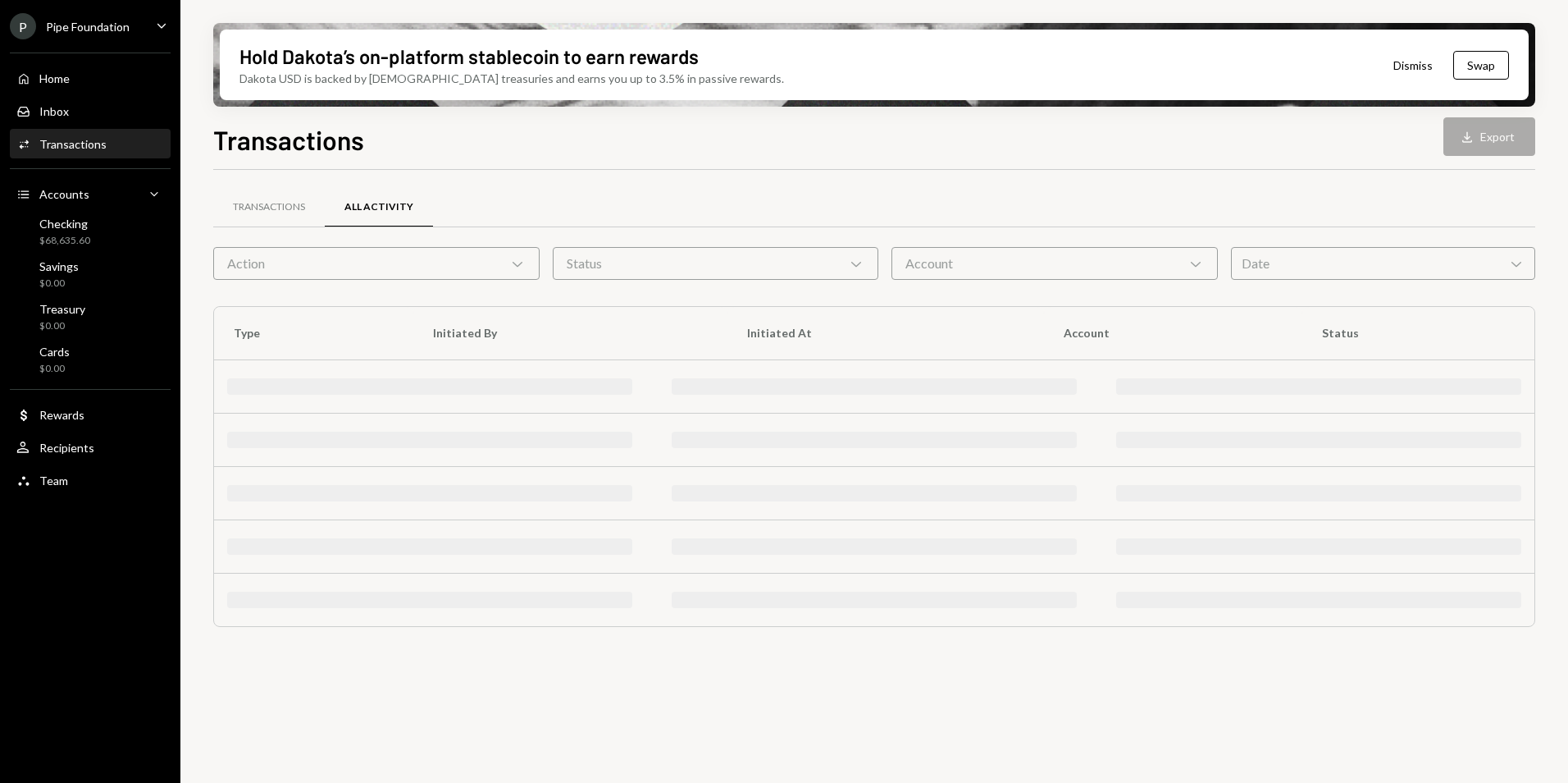
scroll to position [0, 0]
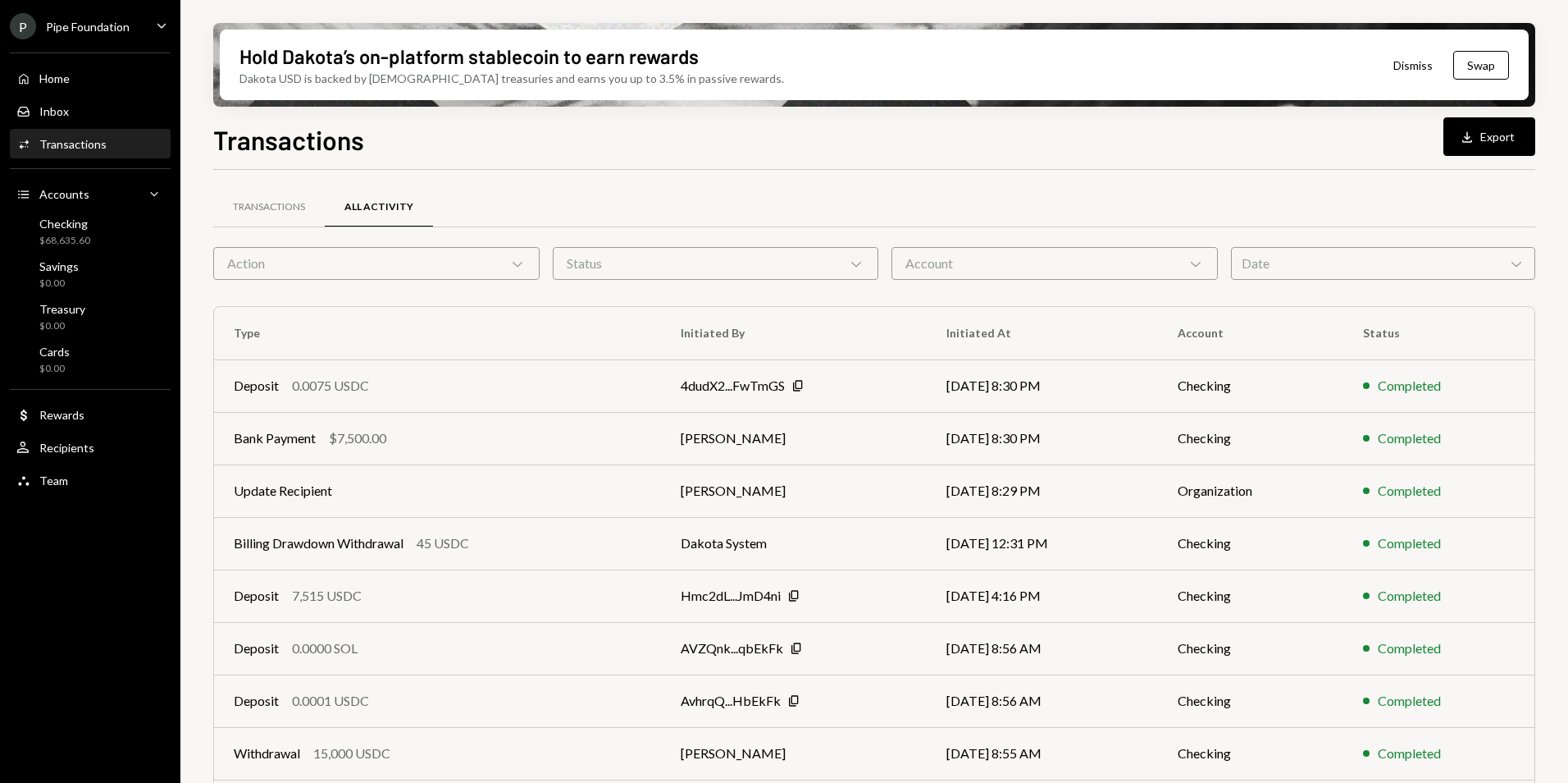
click at [1499, 747] on div "Completed" at bounding box center [1439, 753] width 152 height 20
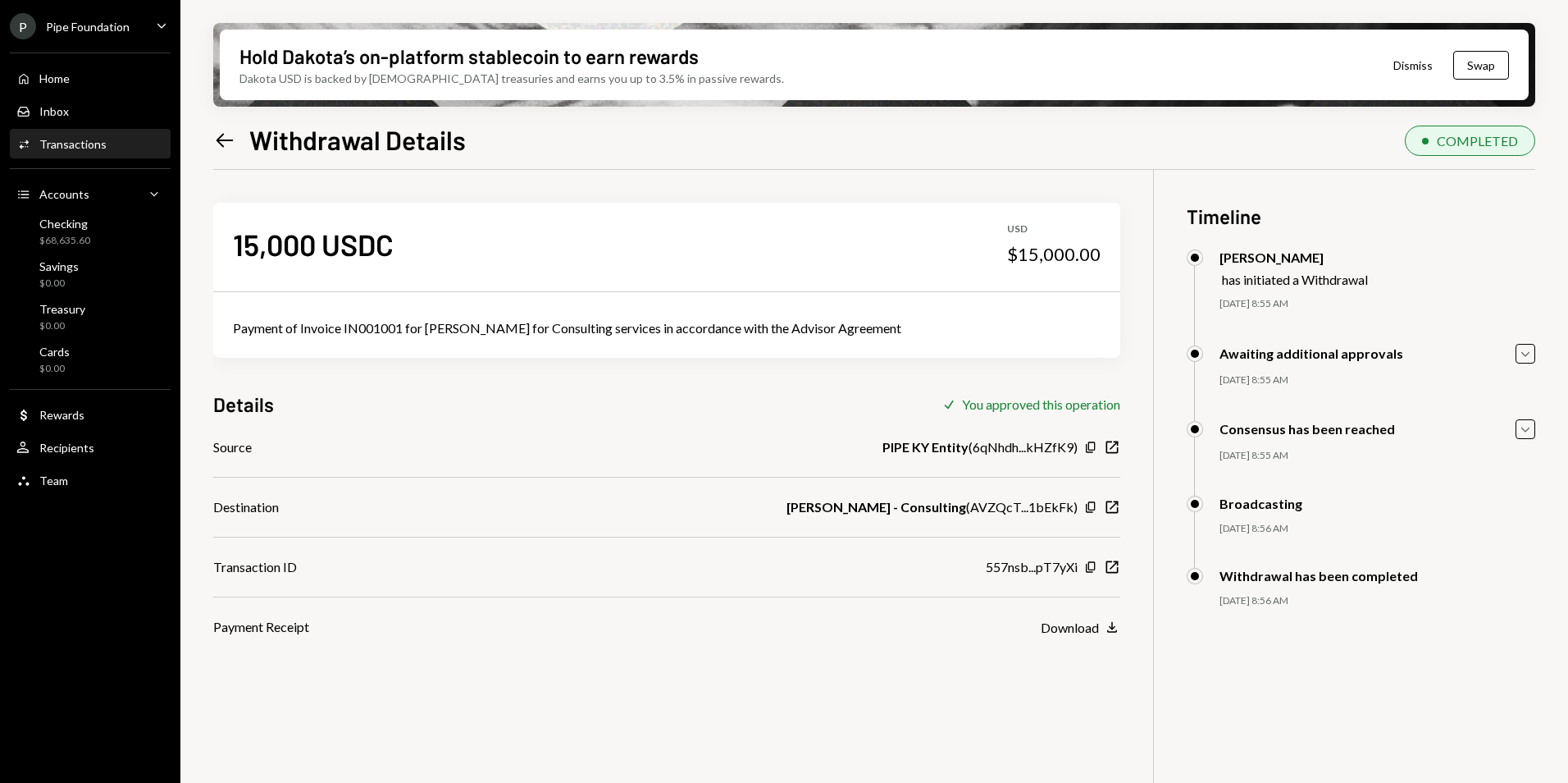
click at [239, 140] on div "Left Arrow Withdrawal Details" at bounding box center [339, 139] width 252 height 33
click at [235, 136] on icon "Left Arrow" at bounding box center [224, 140] width 23 height 23
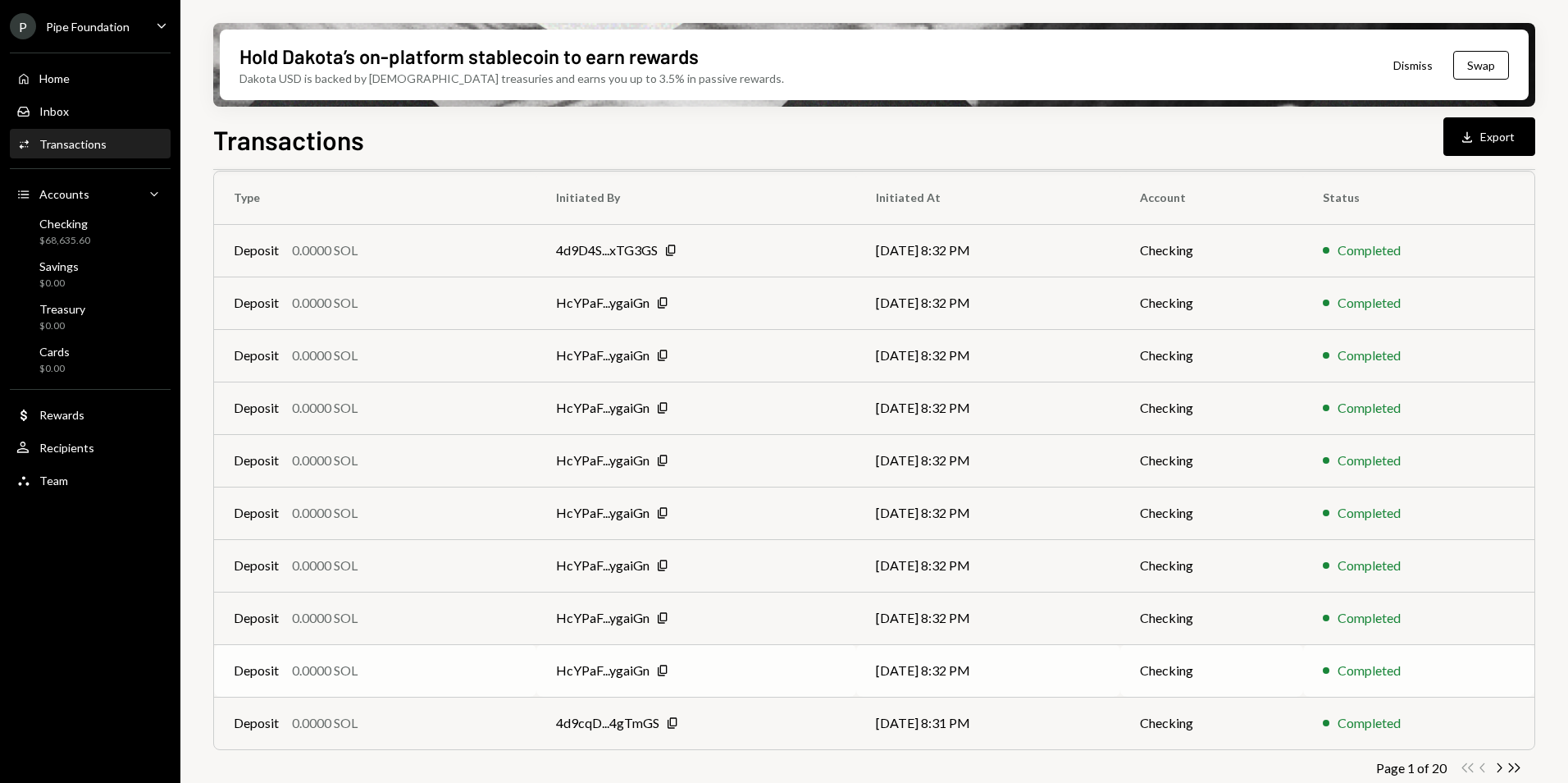
scroll to position [152, 0]
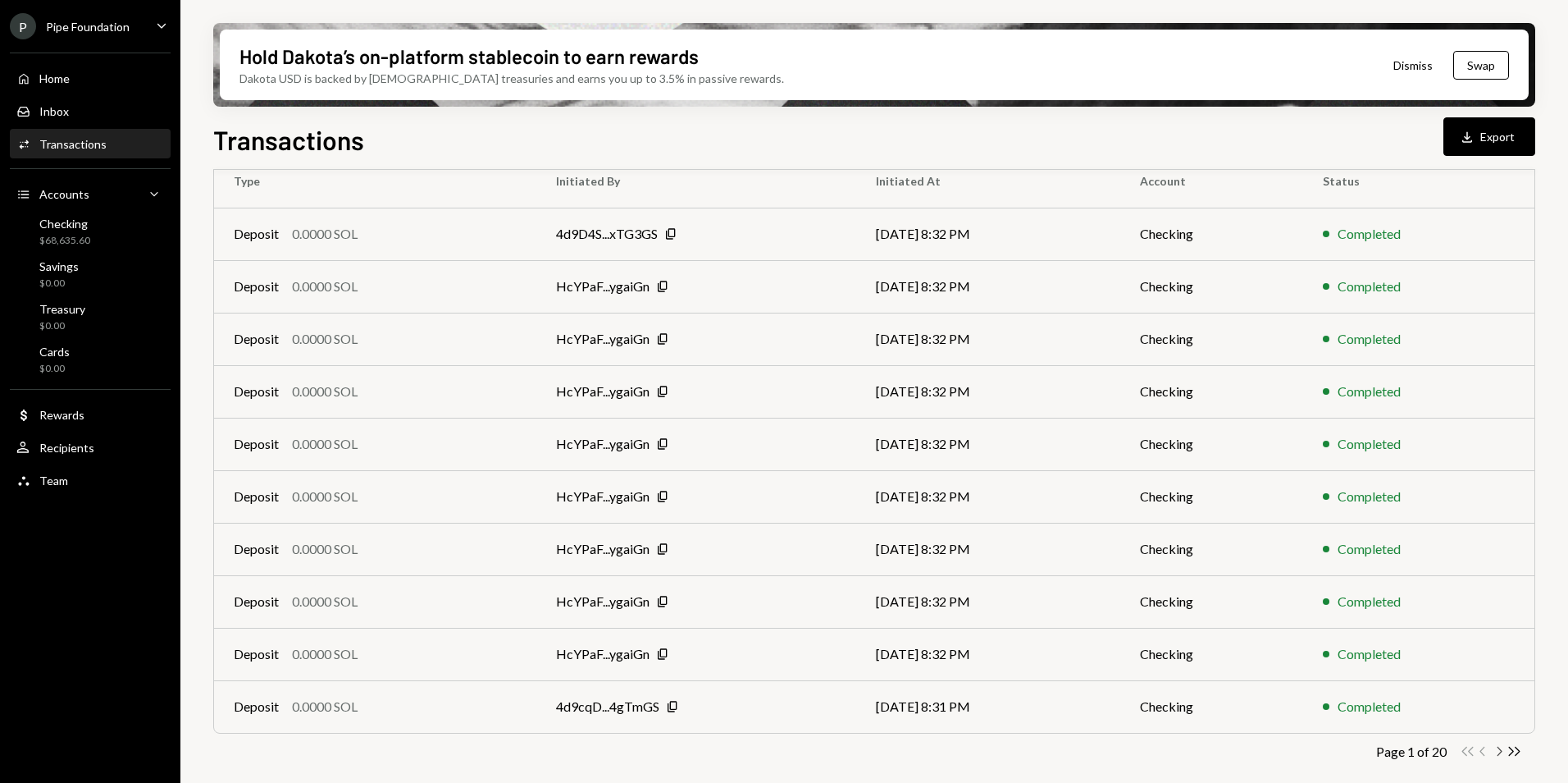
click at [1495, 754] on icon "Chevron Right" at bounding box center [1499, 751] width 16 height 16
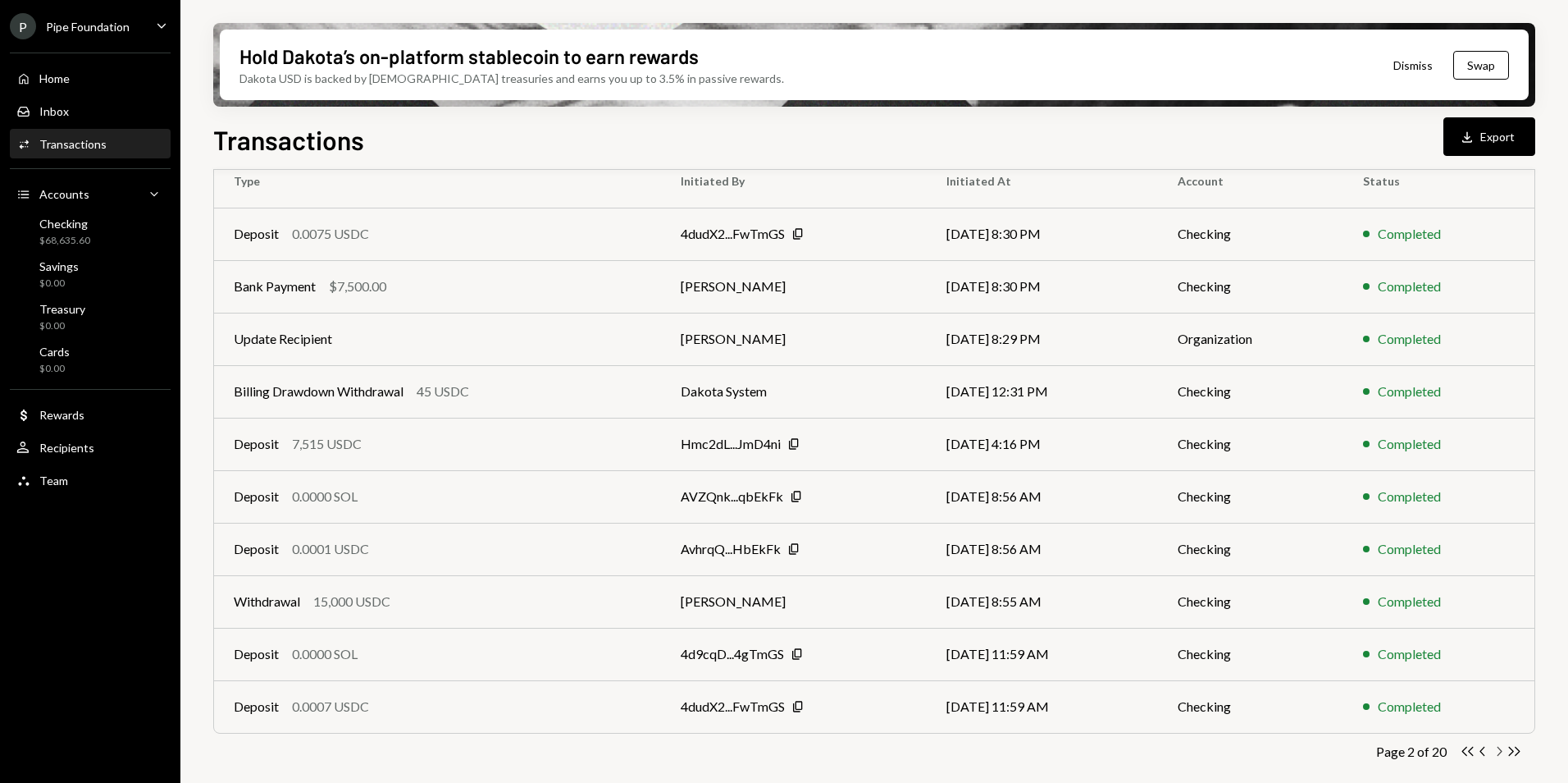
click at [1495, 754] on icon "Chevron Right" at bounding box center [1499, 751] width 16 height 16
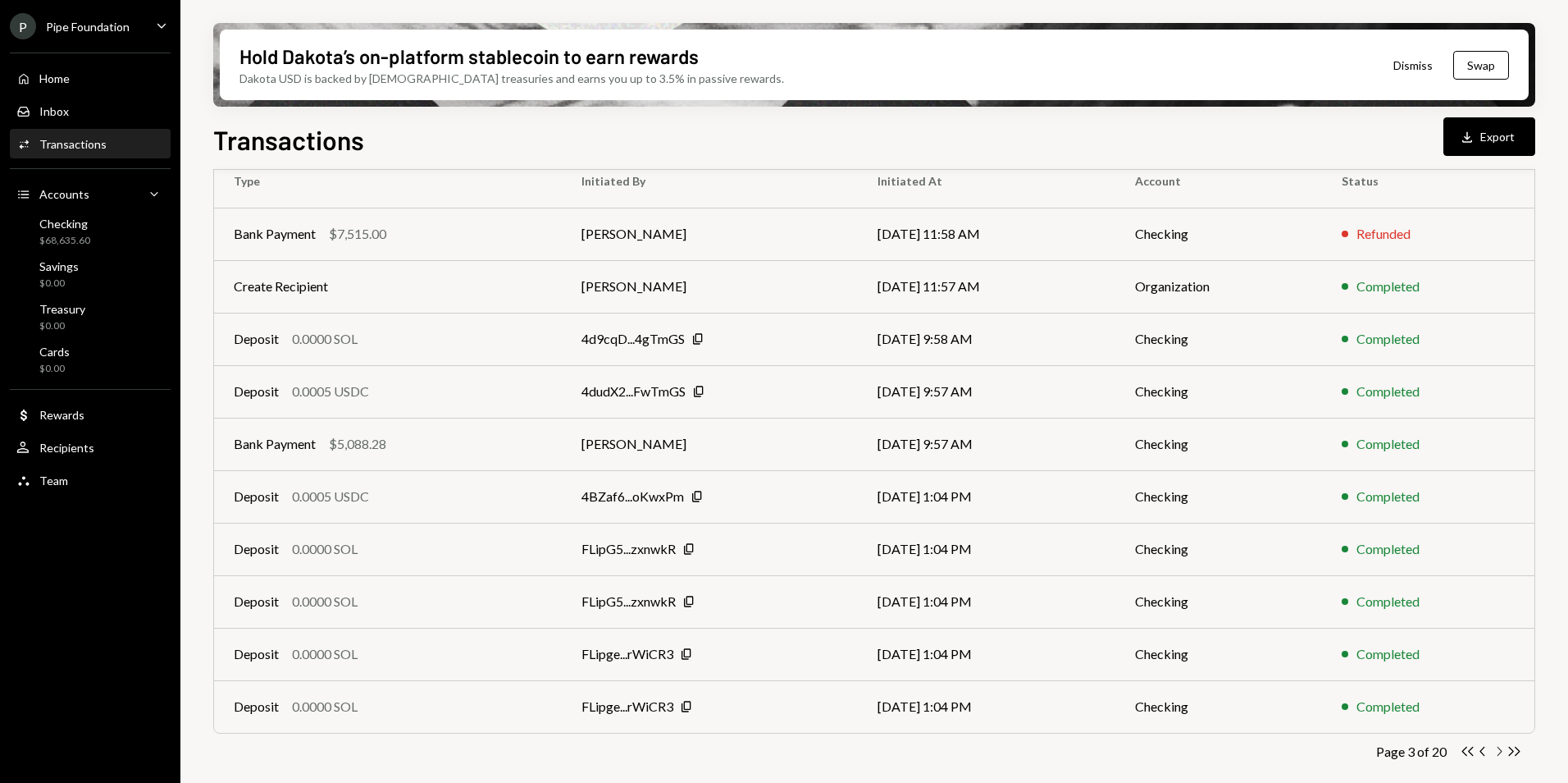
click at [1499, 754] on icon "button" at bounding box center [1499, 752] width 5 height 9
click at [1499, 760] on div "Transactions All Activity Action Chevron Down Status Chevron Down Account Chevr…" at bounding box center [874, 422] width 1322 height 758
click at [1498, 755] on icon "button" at bounding box center [1499, 752] width 5 height 9
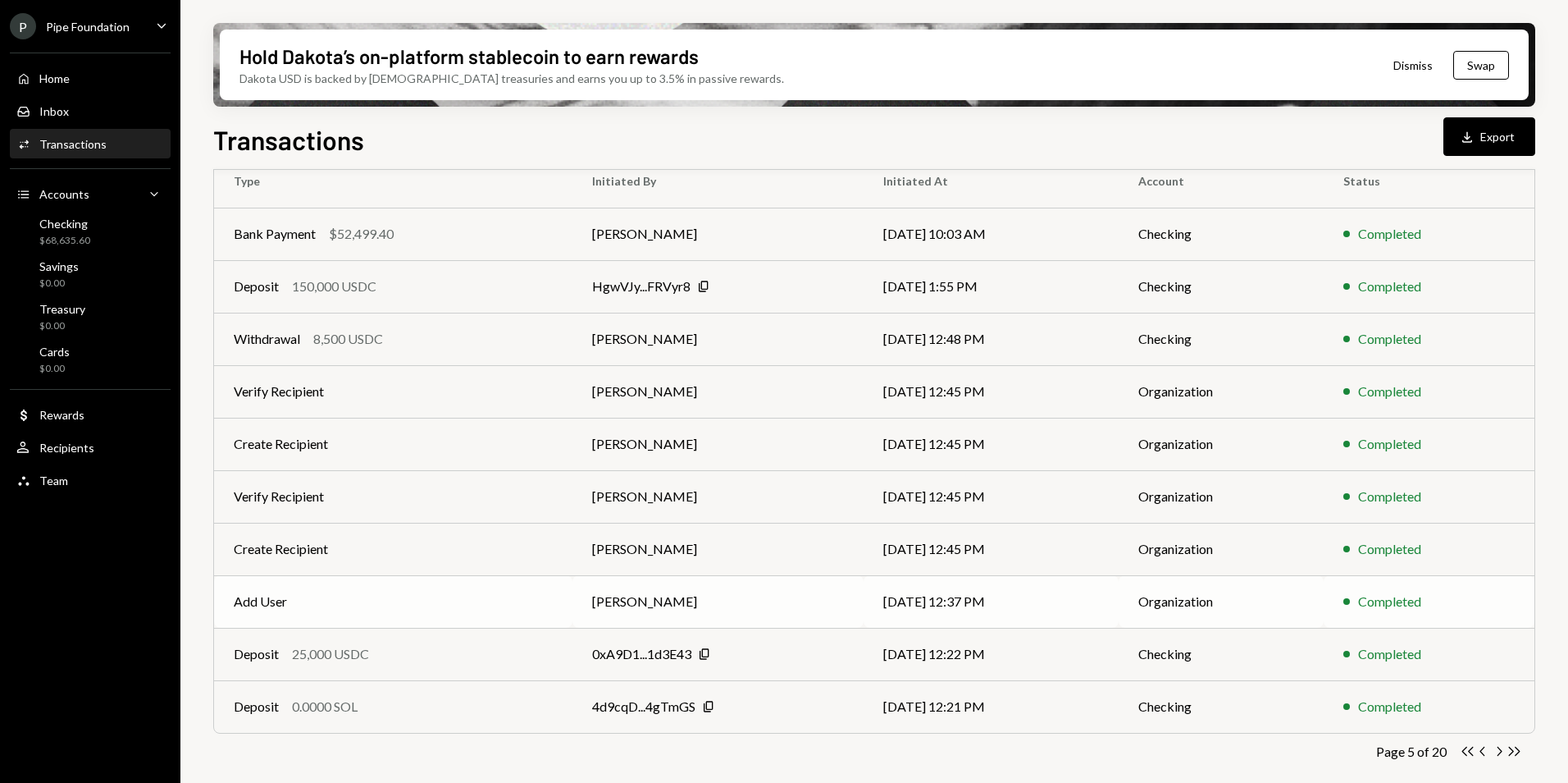
click at [1498, 756] on icon "button" at bounding box center [1499, 752] width 5 height 9
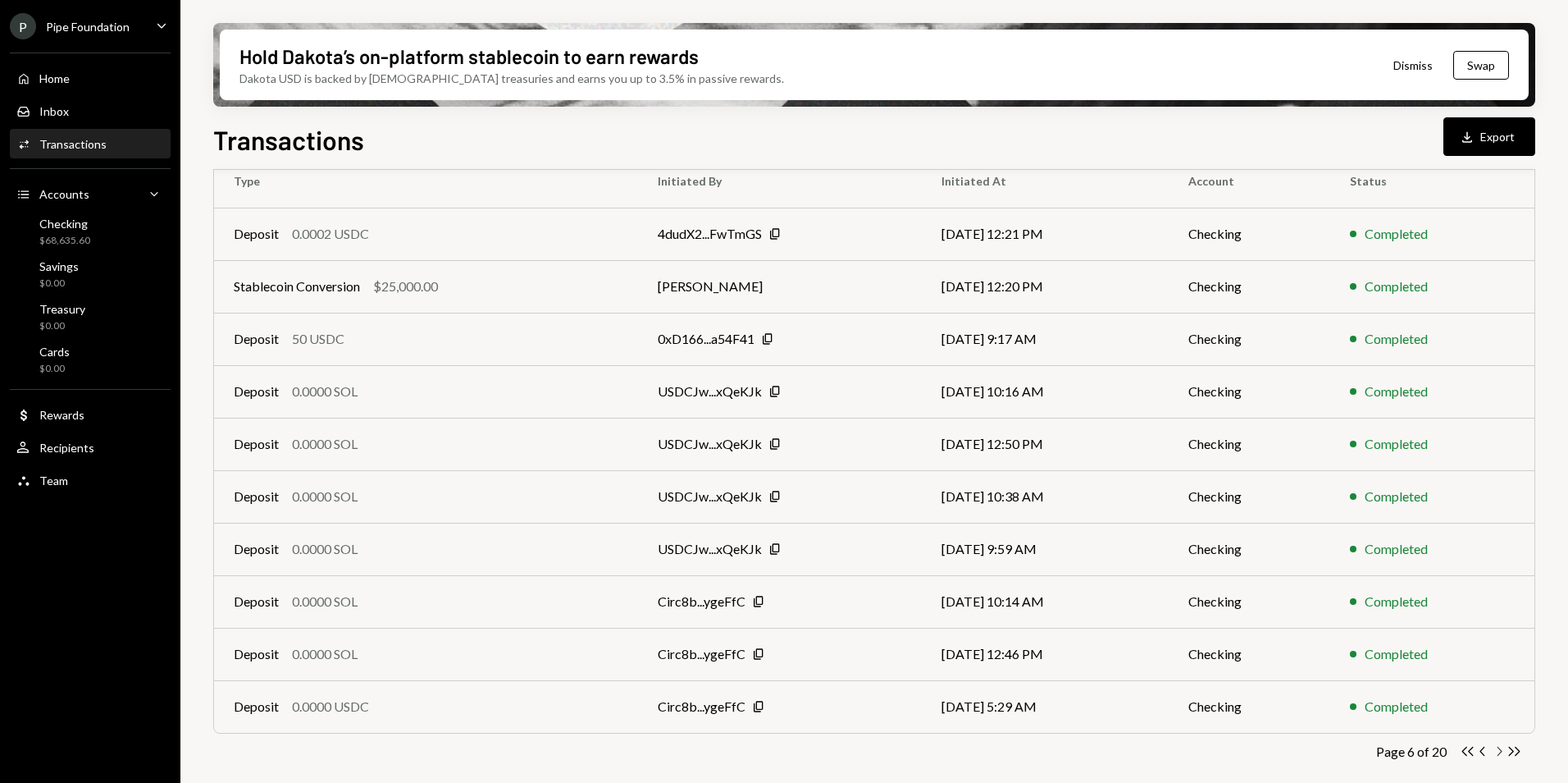
click at [1498, 755] on icon "button" at bounding box center [1499, 752] width 5 height 9
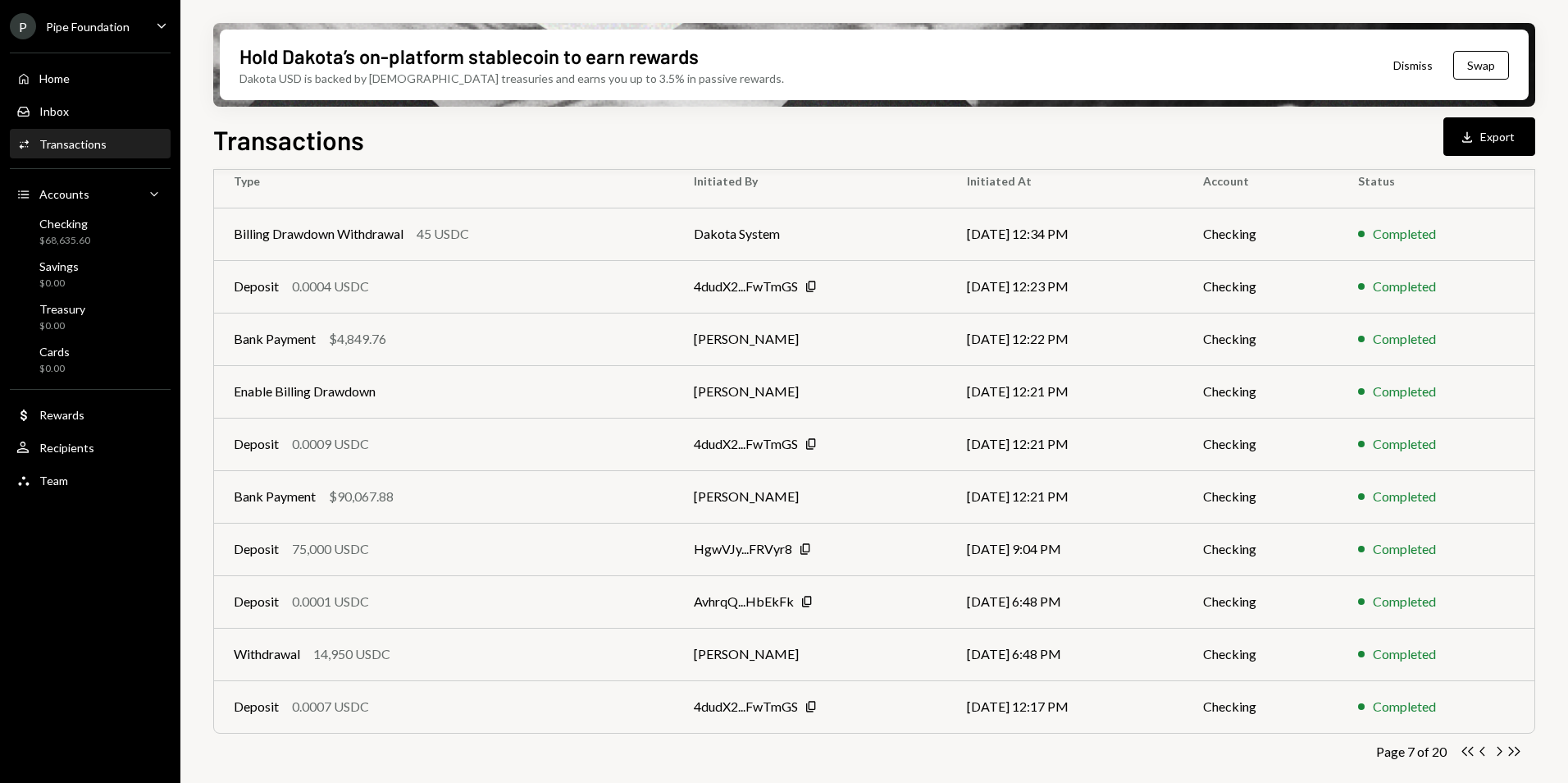
click at [1498, 755] on icon "button" at bounding box center [1499, 752] width 5 height 9
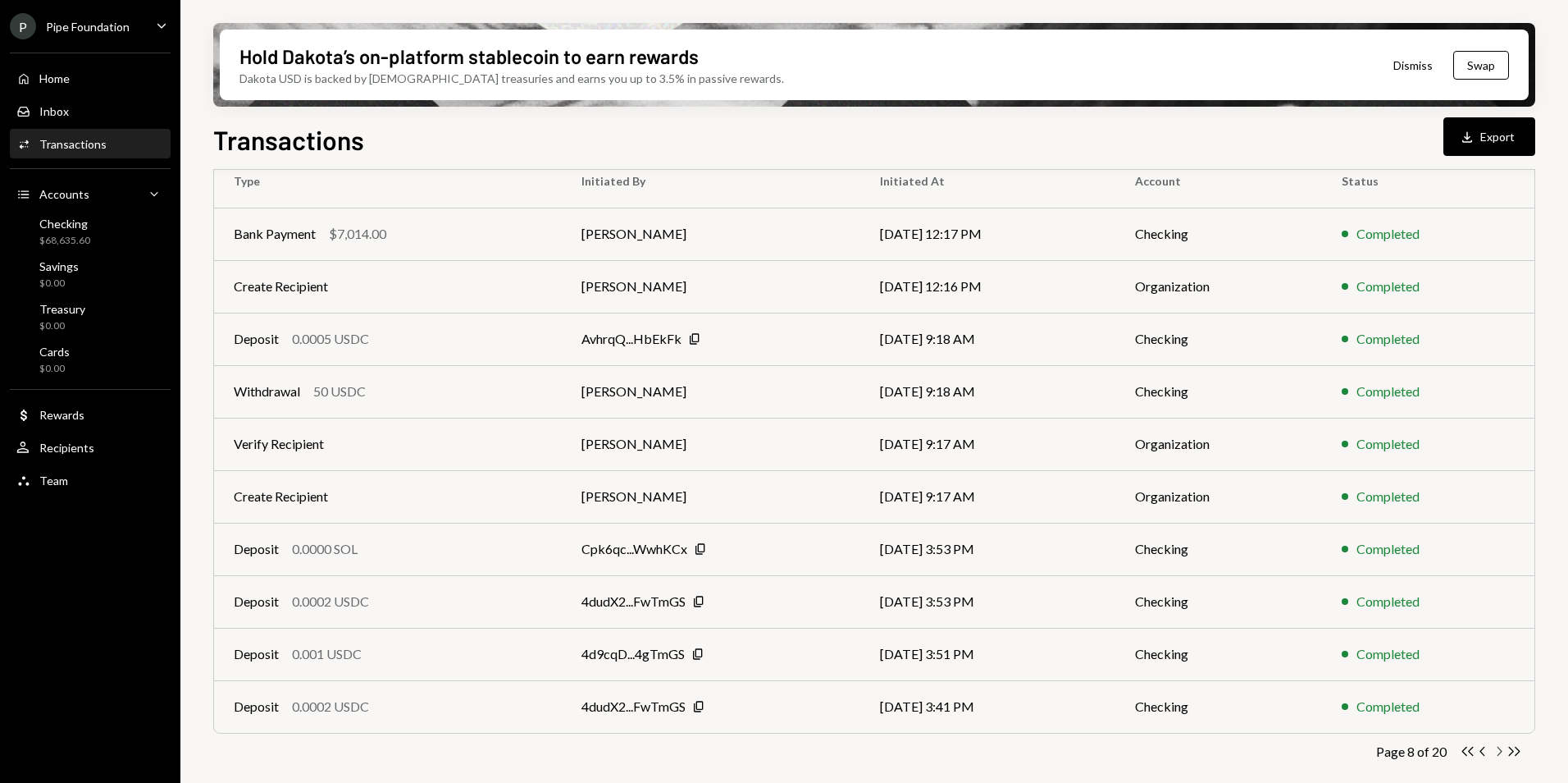
click at [1499, 754] on icon "button" at bounding box center [1499, 752] width 5 height 9
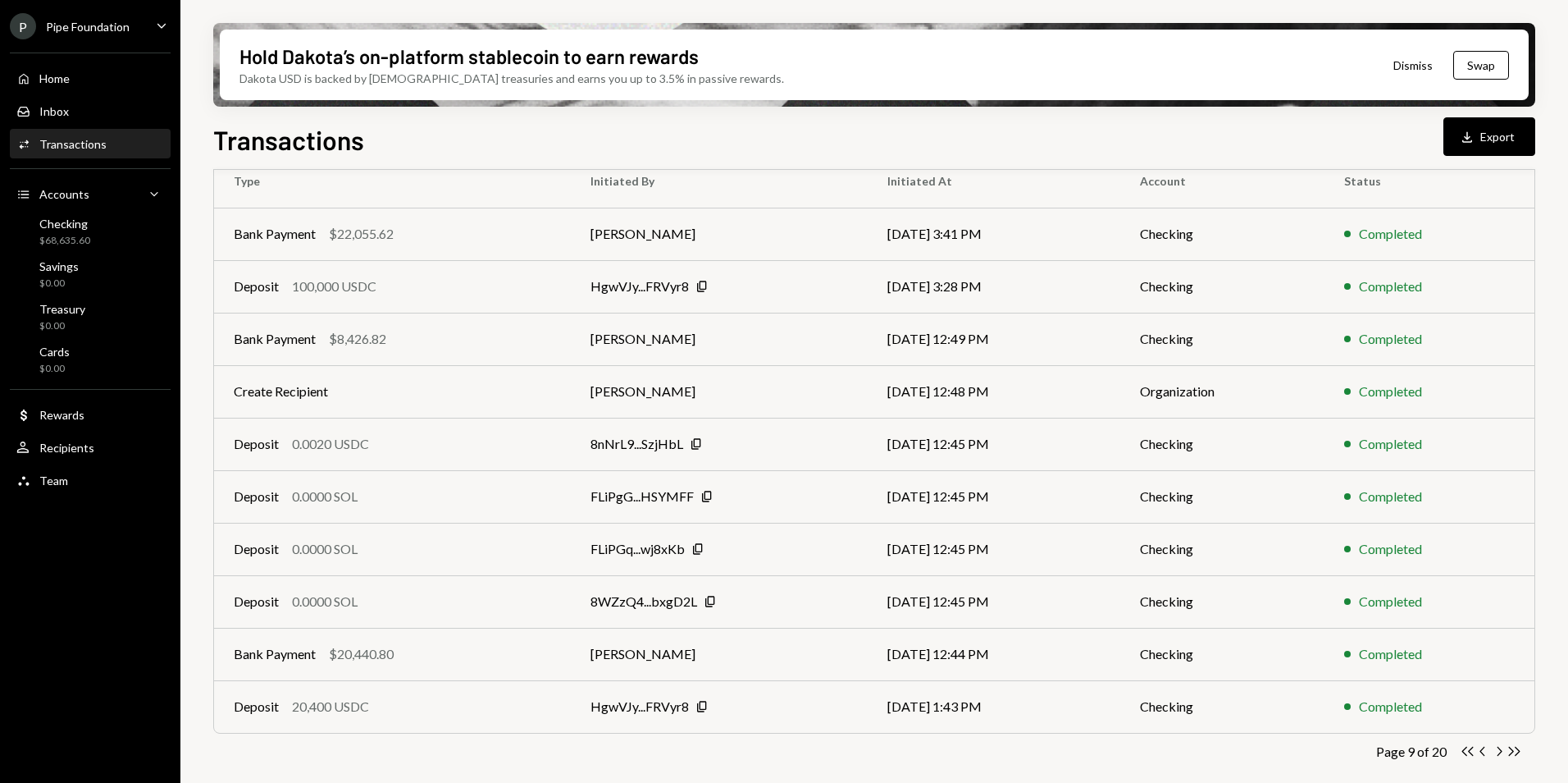
click at [1497, 750] on icon "Chevron Right" at bounding box center [1499, 751] width 16 height 16
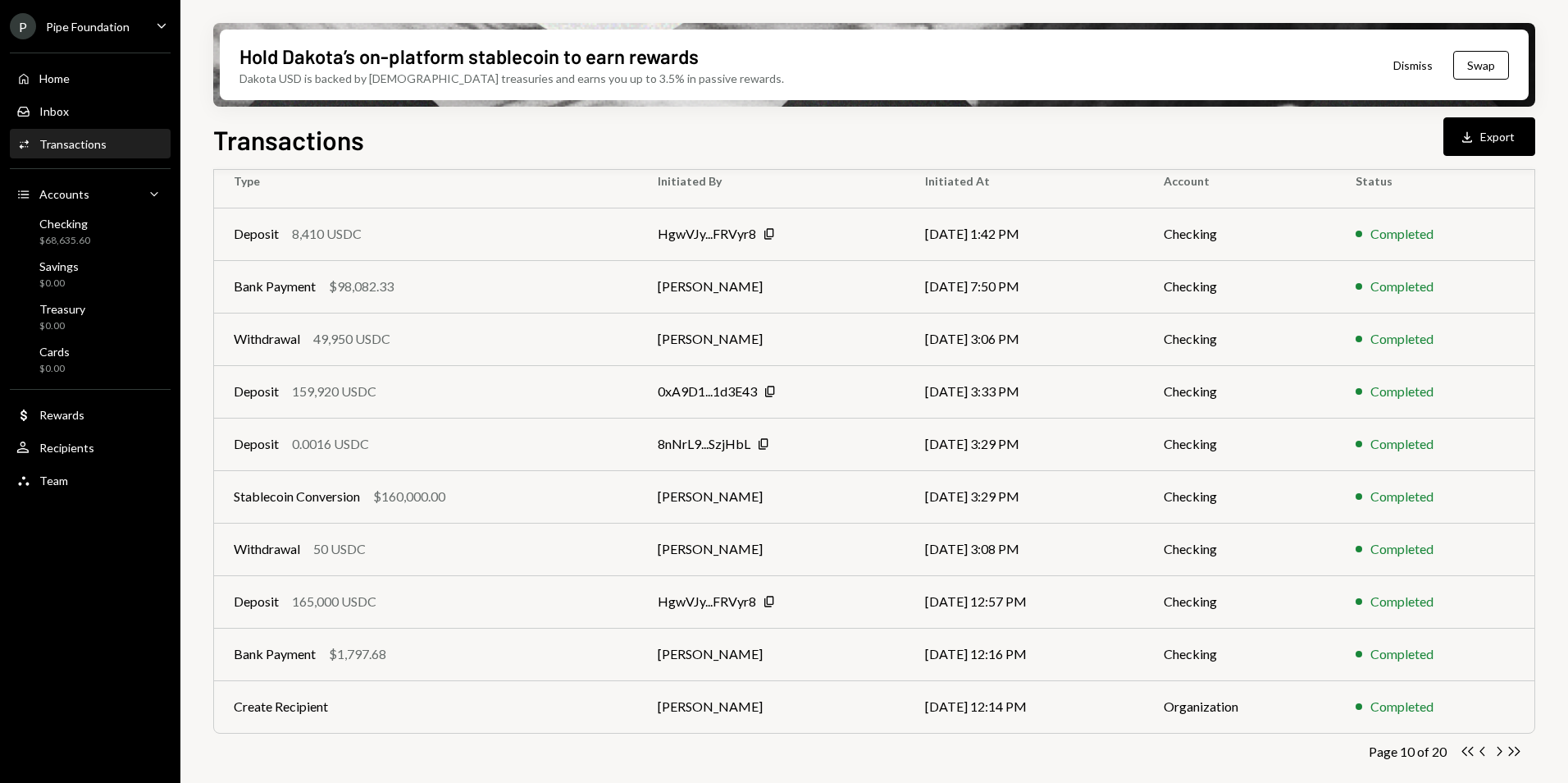
click at [1498, 738] on div "Transactions All Activity Action Chevron Down Status Chevron Down Account Chevr…" at bounding box center [874, 422] width 1322 height 758
drag, startPoint x: 1498, startPoint y: 742, endPoint x: 1501, endPoint y: 753, distance: 11.4
click at [1499, 742] on div "Transactions All Activity Action Chevron Down Status Chevron Down Account Chevr…" at bounding box center [874, 422] width 1322 height 758
click at [1503, 755] on icon "Chevron Right" at bounding box center [1499, 751] width 16 height 16
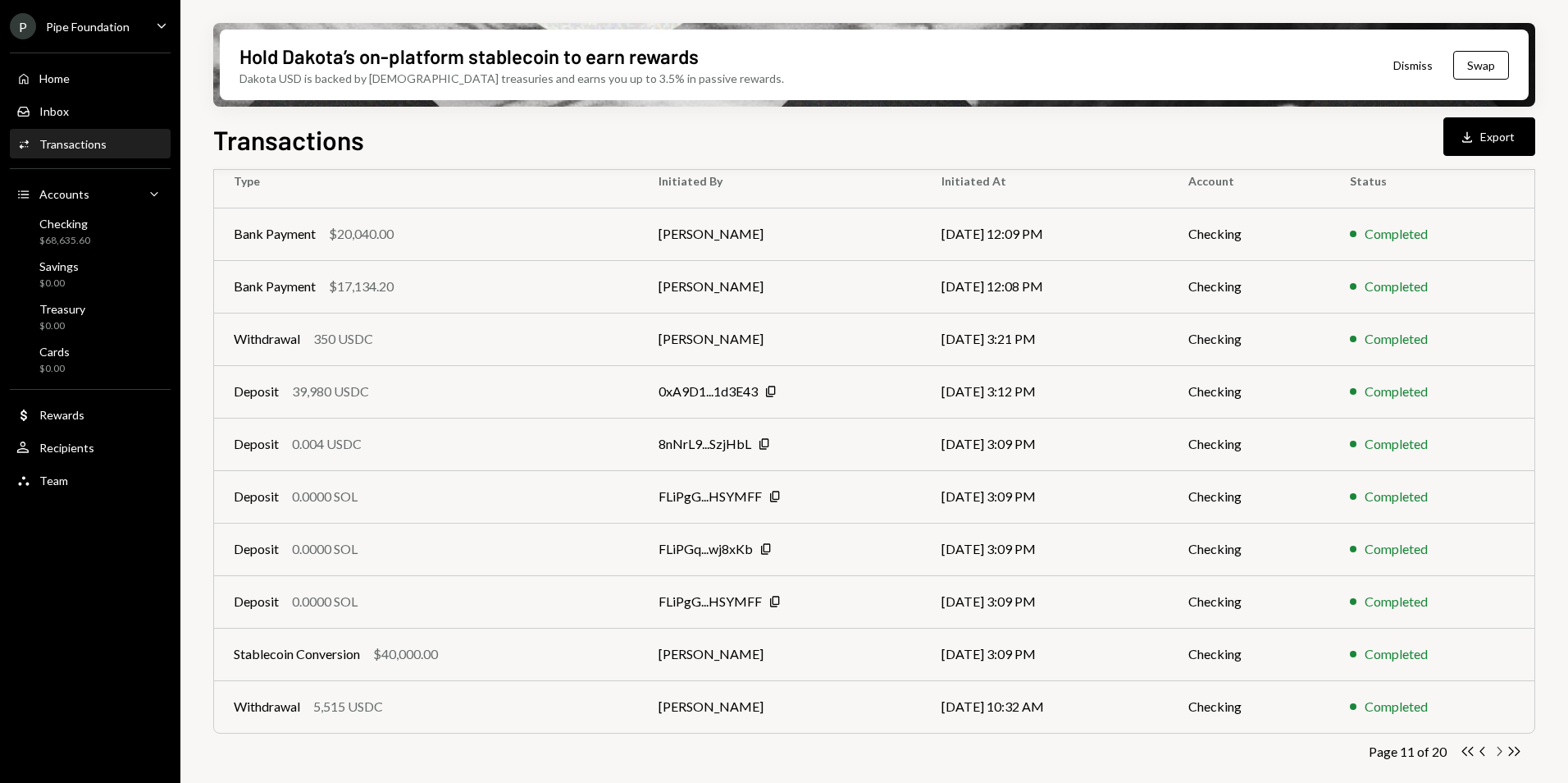
click at [1498, 753] on icon "Chevron Right" at bounding box center [1499, 751] width 16 height 16
click at [1484, 751] on icon "Chevron Left" at bounding box center [1484, 751] width 16 height 16
click at [603, 704] on div "Withdrawal 5,515 USDC" at bounding box center [426, 706] width 386 height 20
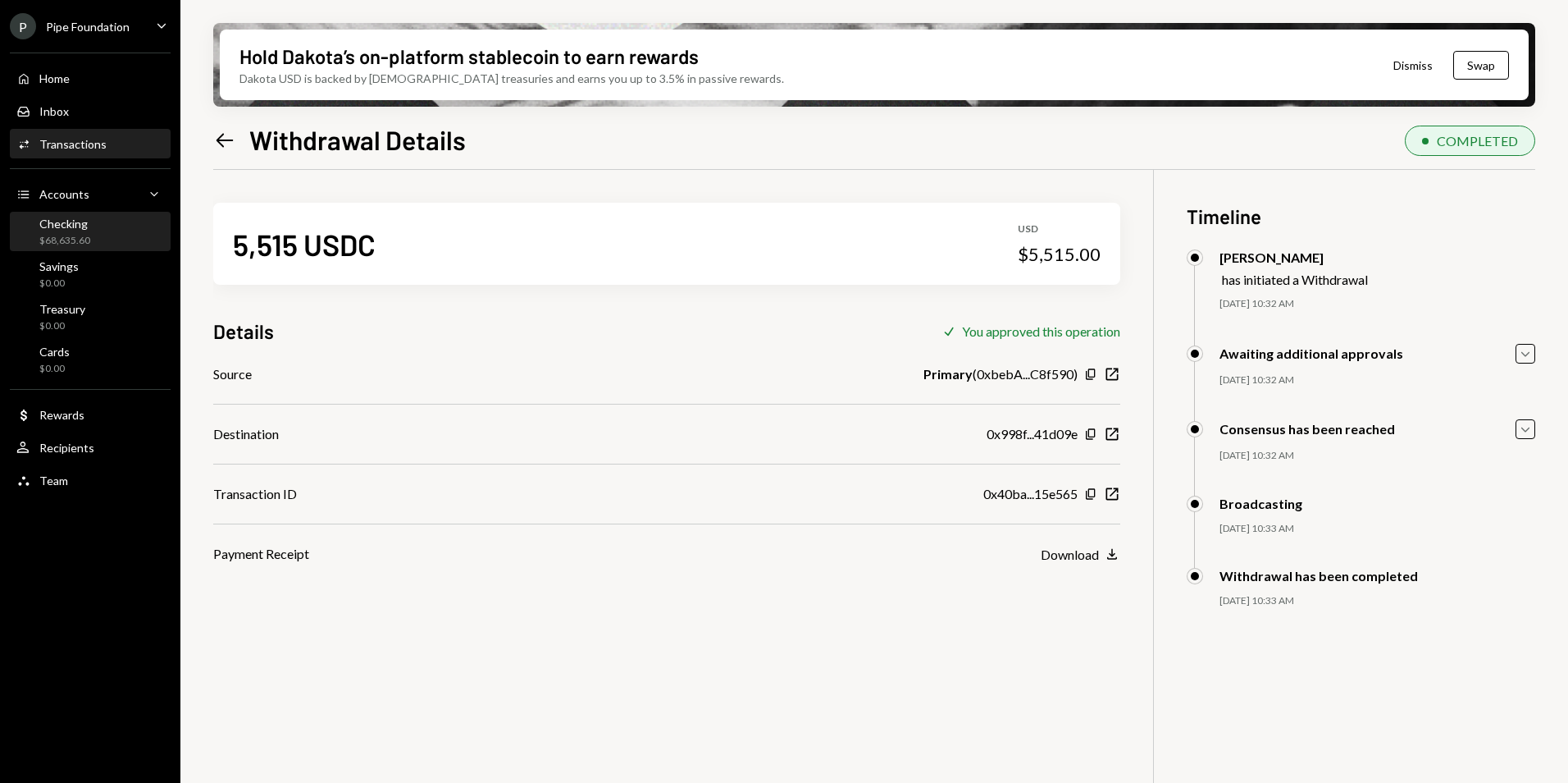
click at [69, 244] on div "$68,635.60" at bounding box center [65, 240] width 51 height 14
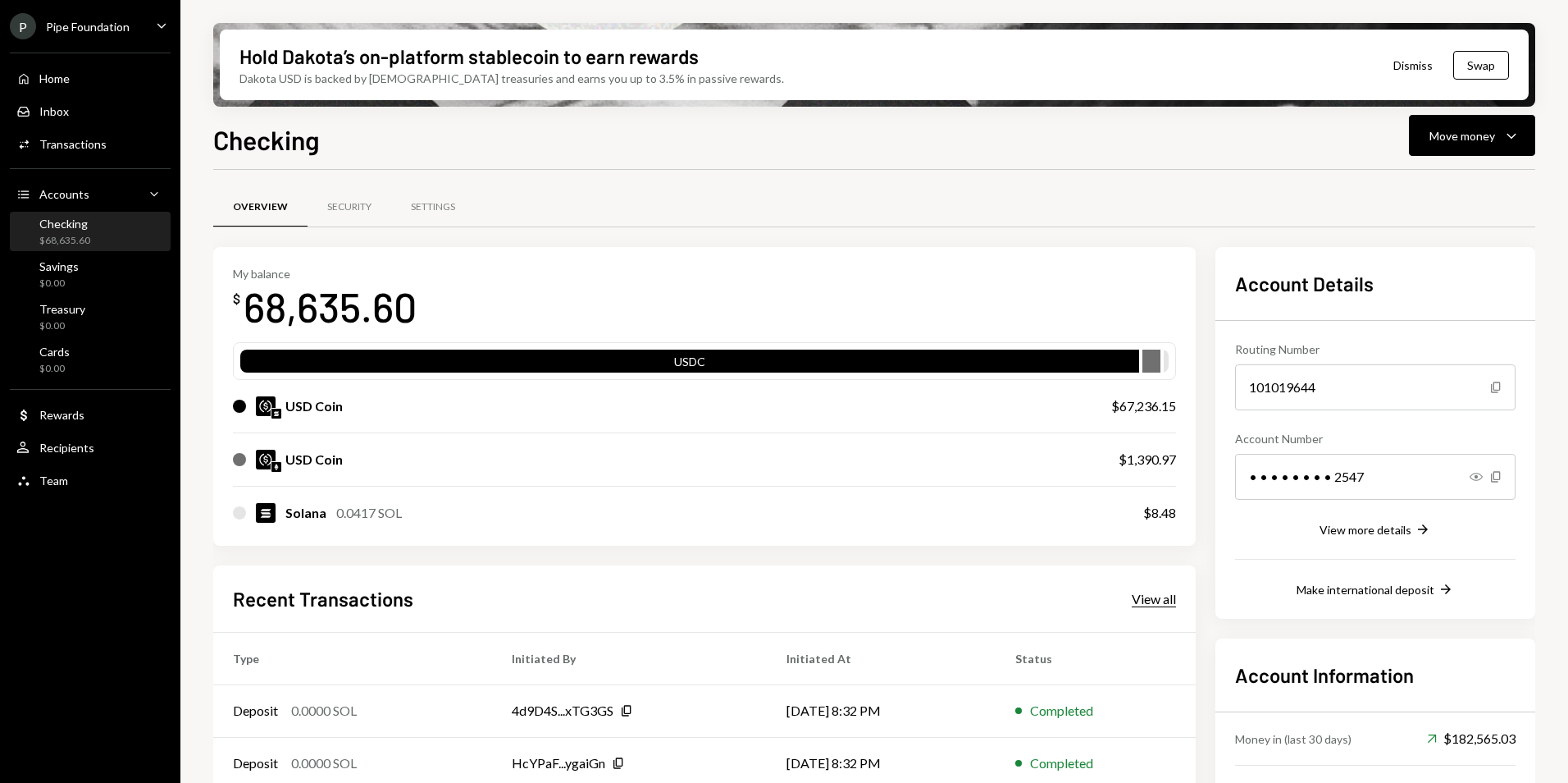
click at [1157, 605] on div "View all" at bounding box center [1153, 598] width 44 height 16
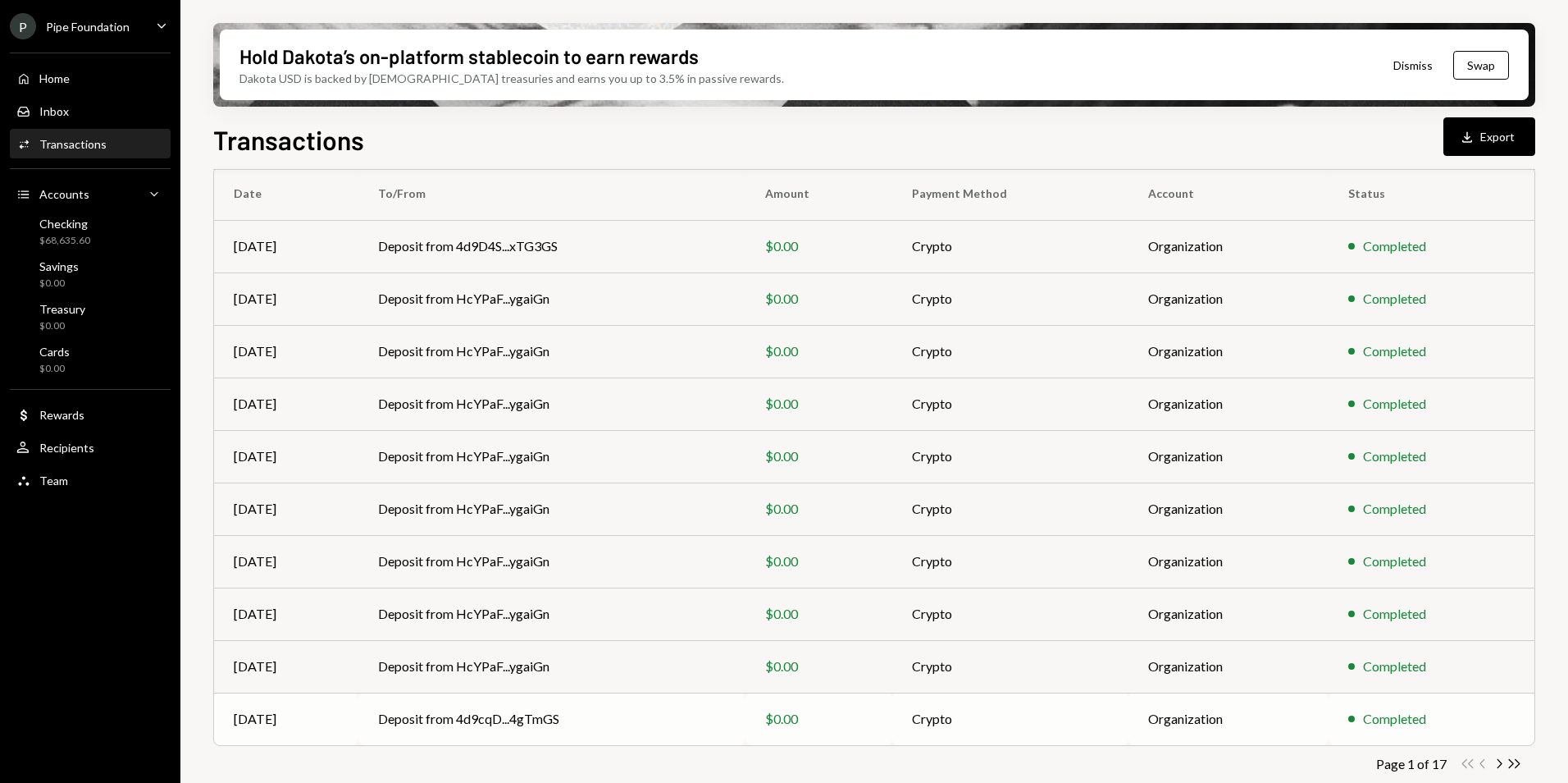
scroll to position [152, 0]
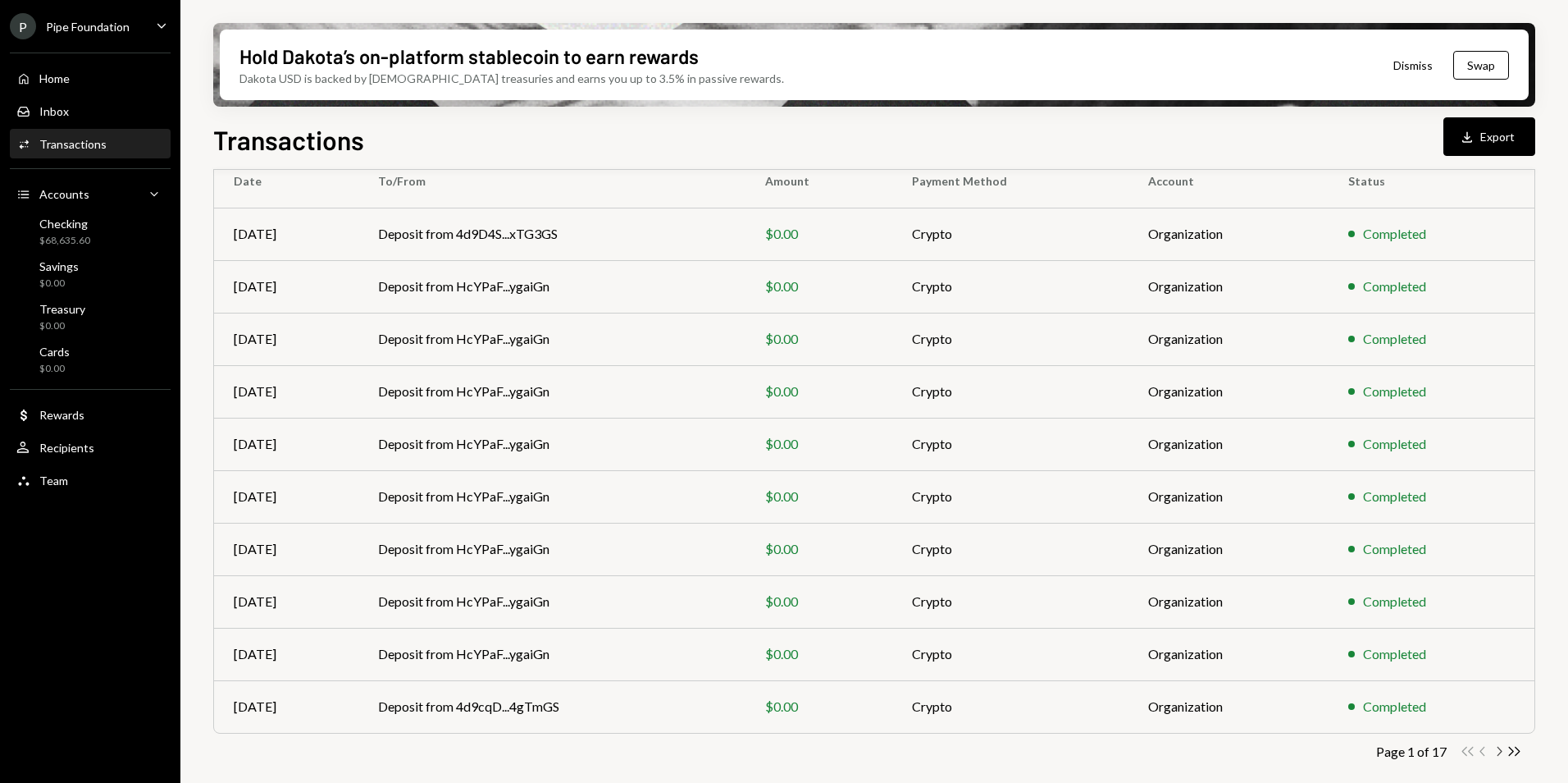
click at [1493, 754] on icon "Chevron Right" at bounding box center [1499, 751] width 16 height 16
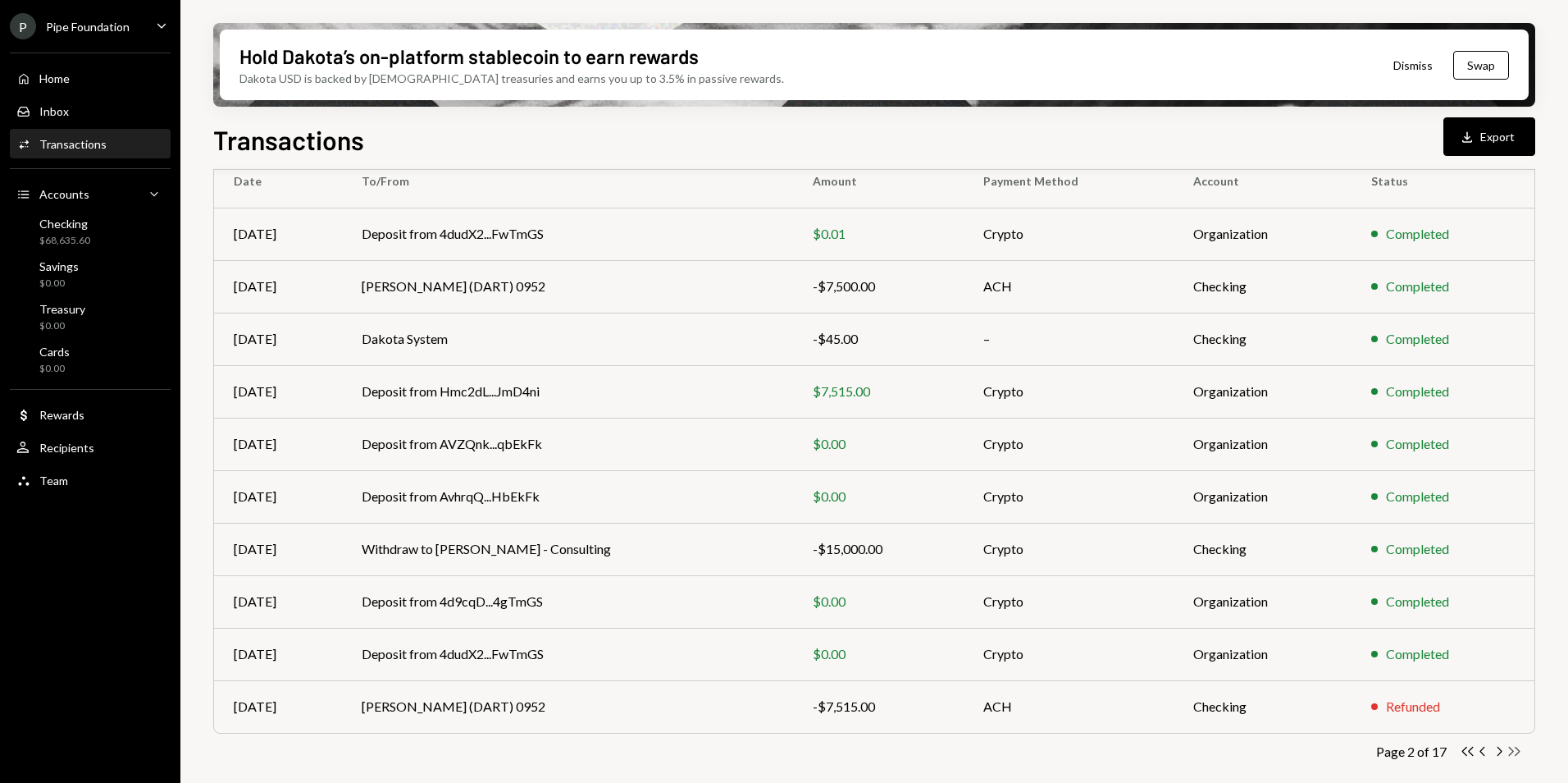
click at [1517, 754] on icon "button" at bounding box center [1515, 752] width 11 height 9
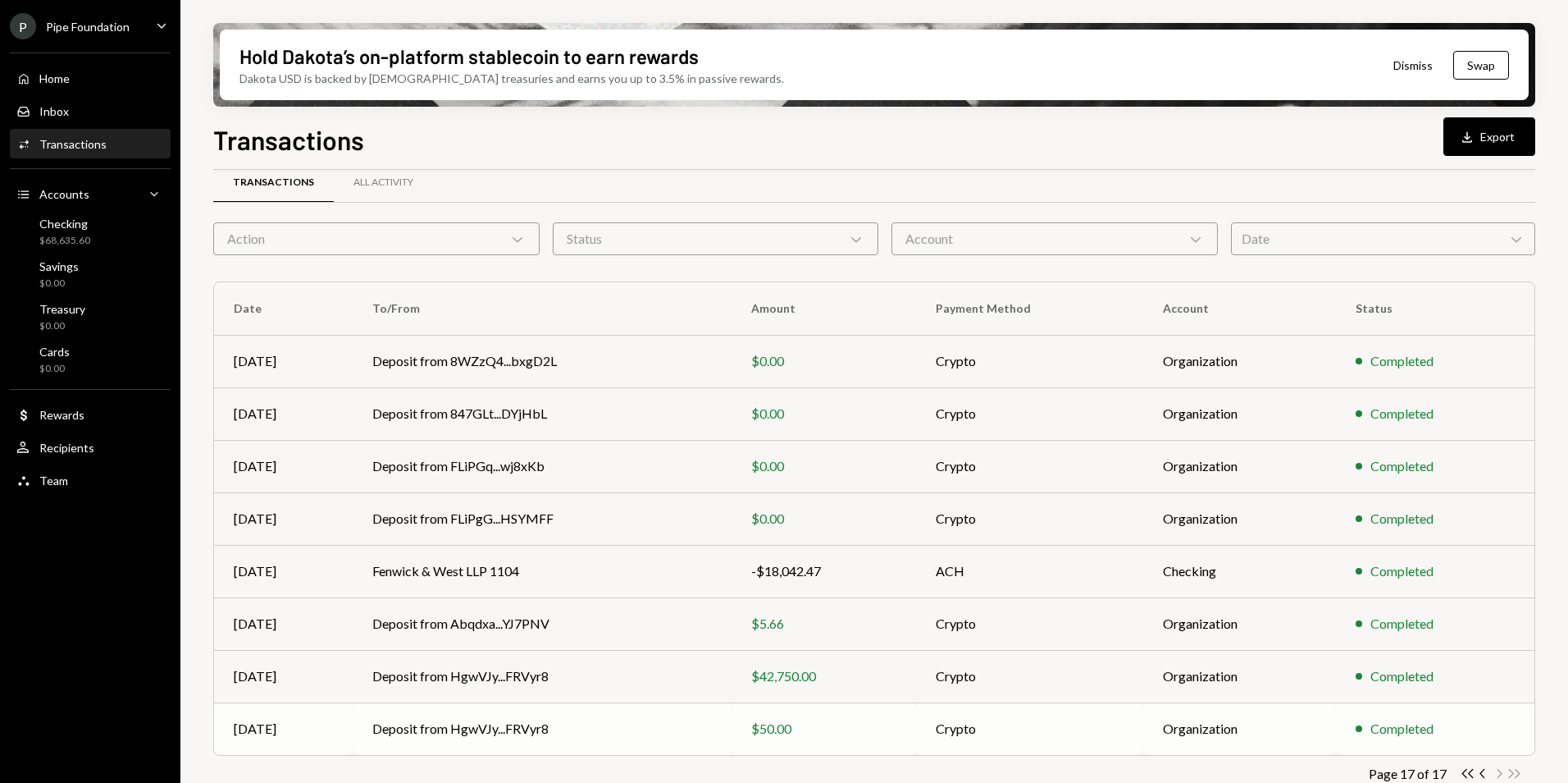
scroll to position [47, 0]
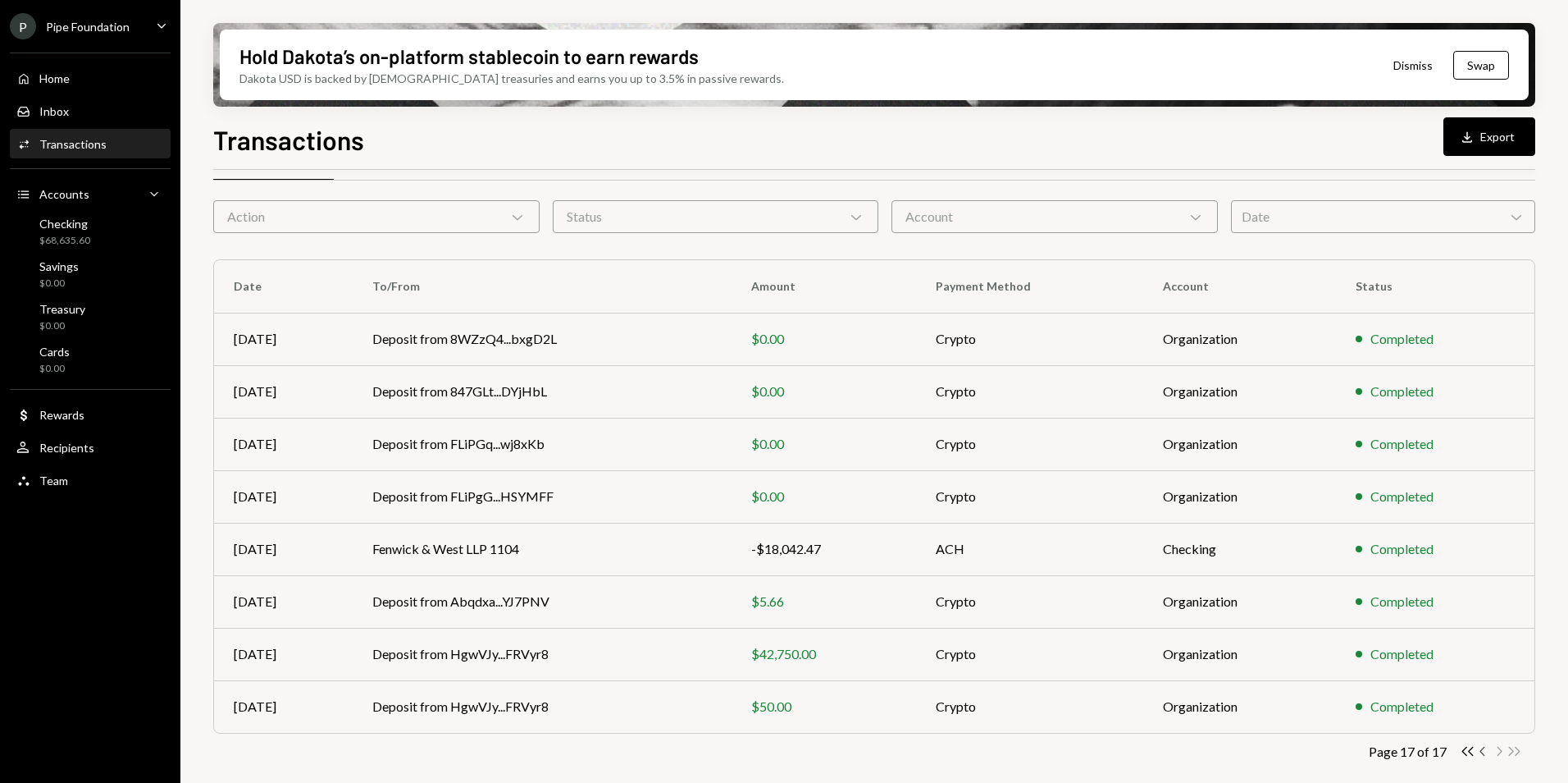
click at [1481, 758] on icon "Chevron Left" at bounding box center [1484, 751] width 16 height 16
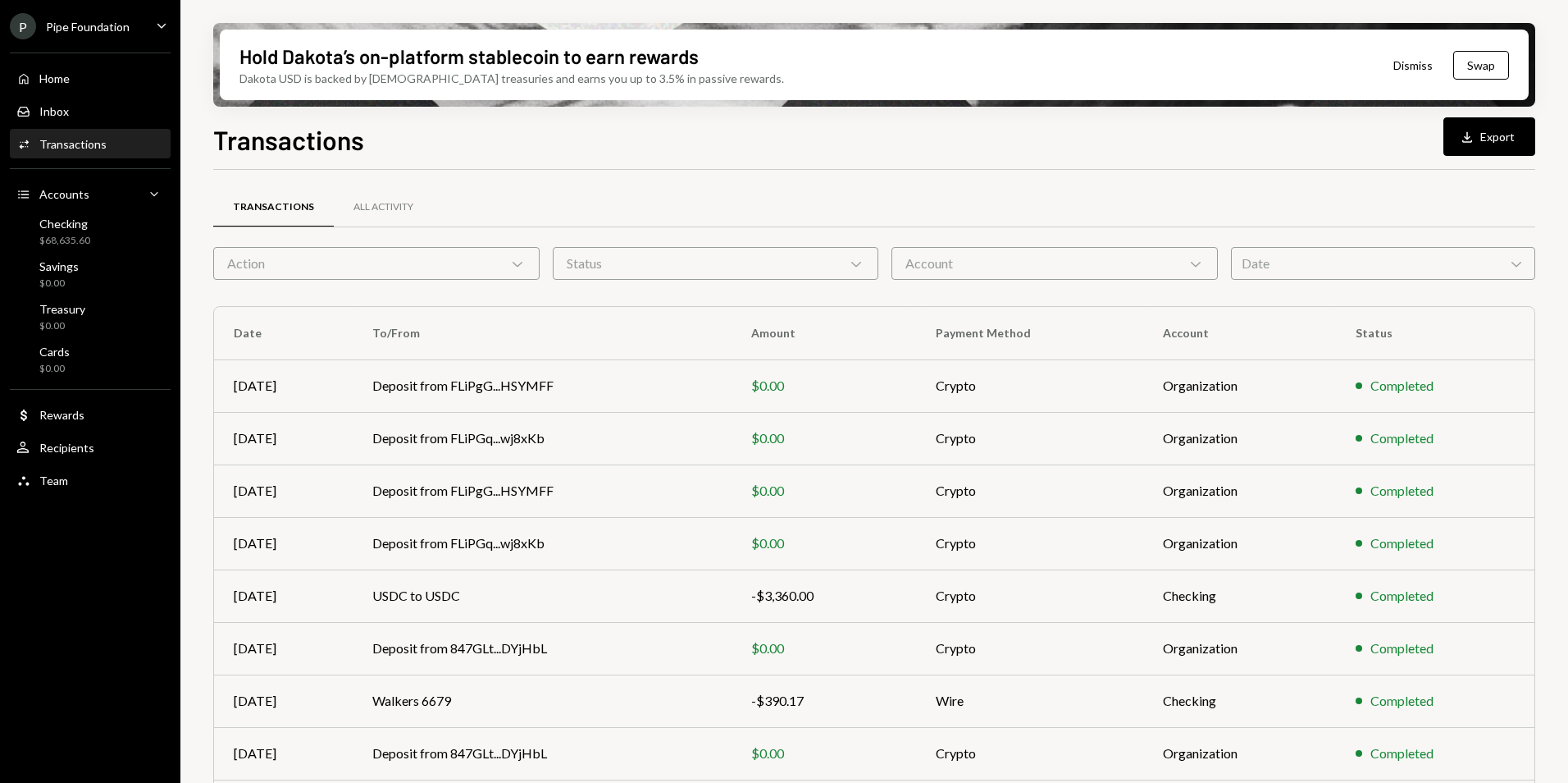
scroll to position [152, 0]
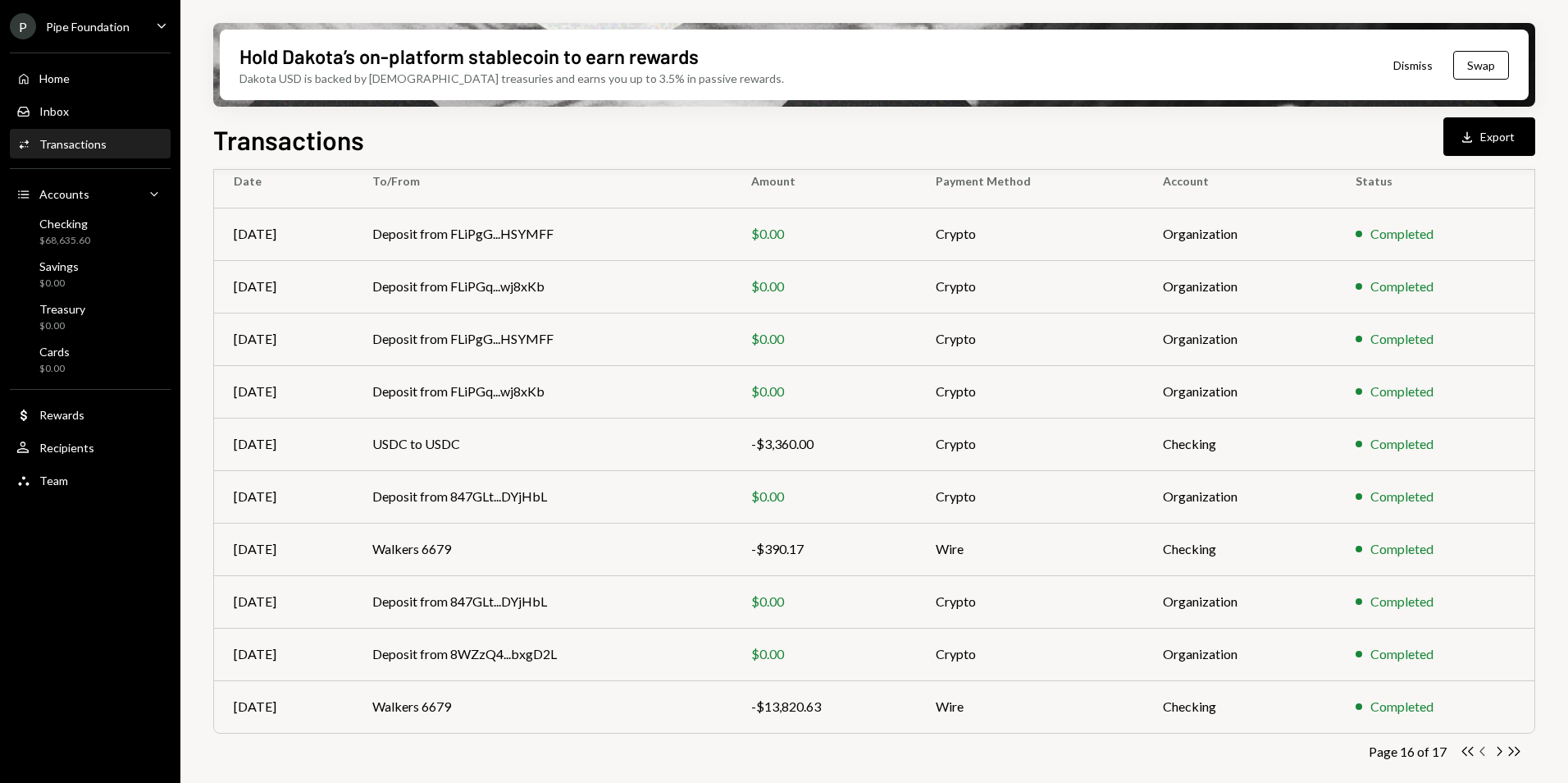
click at [1482, 757] on icon "Chevron Left" at bounding box center [1484, 751] width 16 height 16
click at [1482, 758] on icon "Chevron Left" at bounding box center [1484, 751] width 16 height 16
click at [615, 454] on td "M Group 6291" at bounding box center [541, 444] width 375 height 53
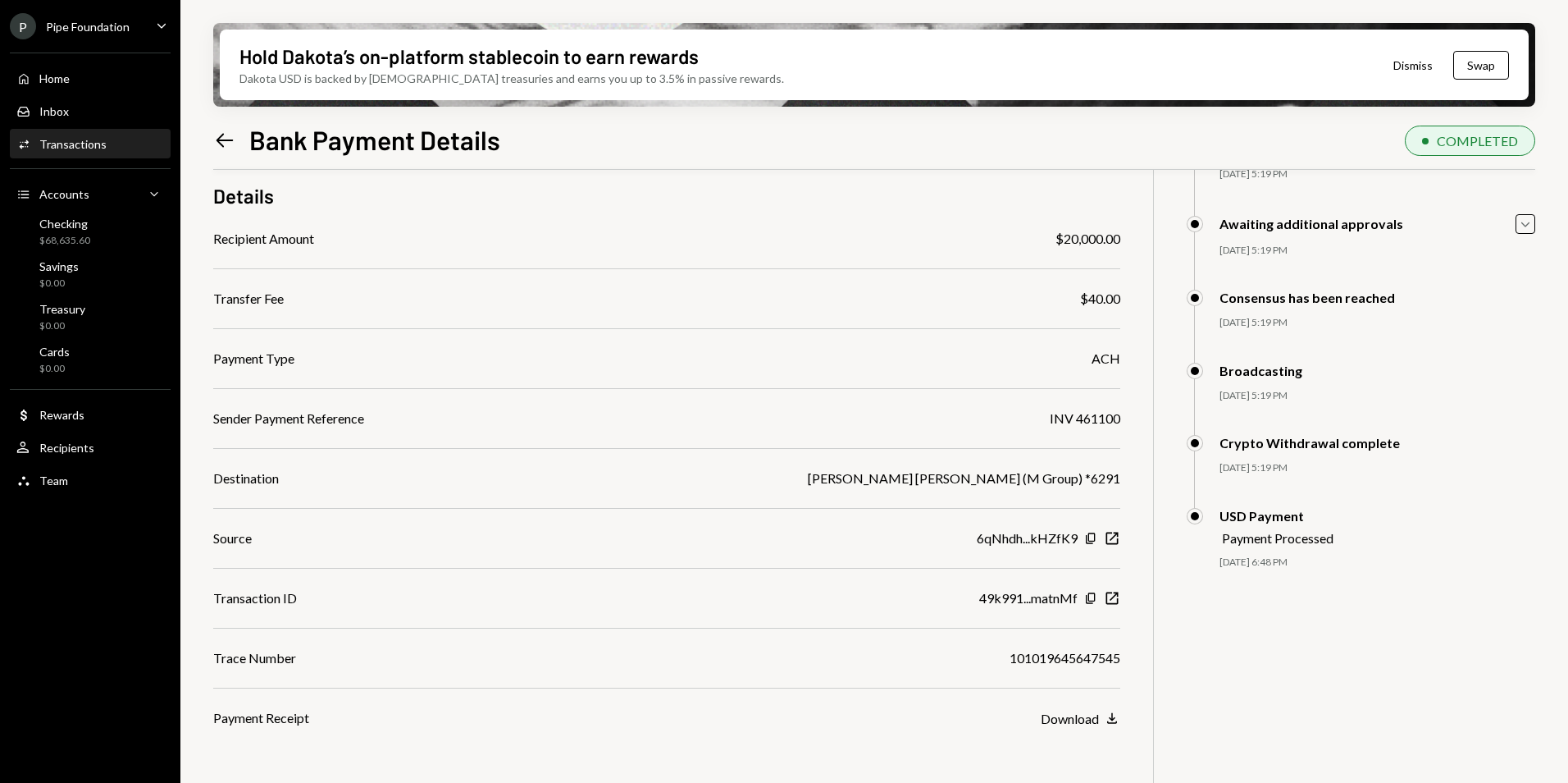
scroll to position [131, 0]
drag, startPoint x: 1053, startPoint y: 412, endPoint x: 1112, endPoint y: 415, distance: 59.1
click at [1112, 415] on div "INV 461100" at bounding box center [1085, 417] width 70 height 20
drag, startPoint x: 1112, startPoint y: 415, endPoint x: 1009, endPoint y: 423, distance: 103.3
click at [1009, 423] on div "Sender Payment Reference INV 461100" at bounding box center [666, 417] width 907 height 20
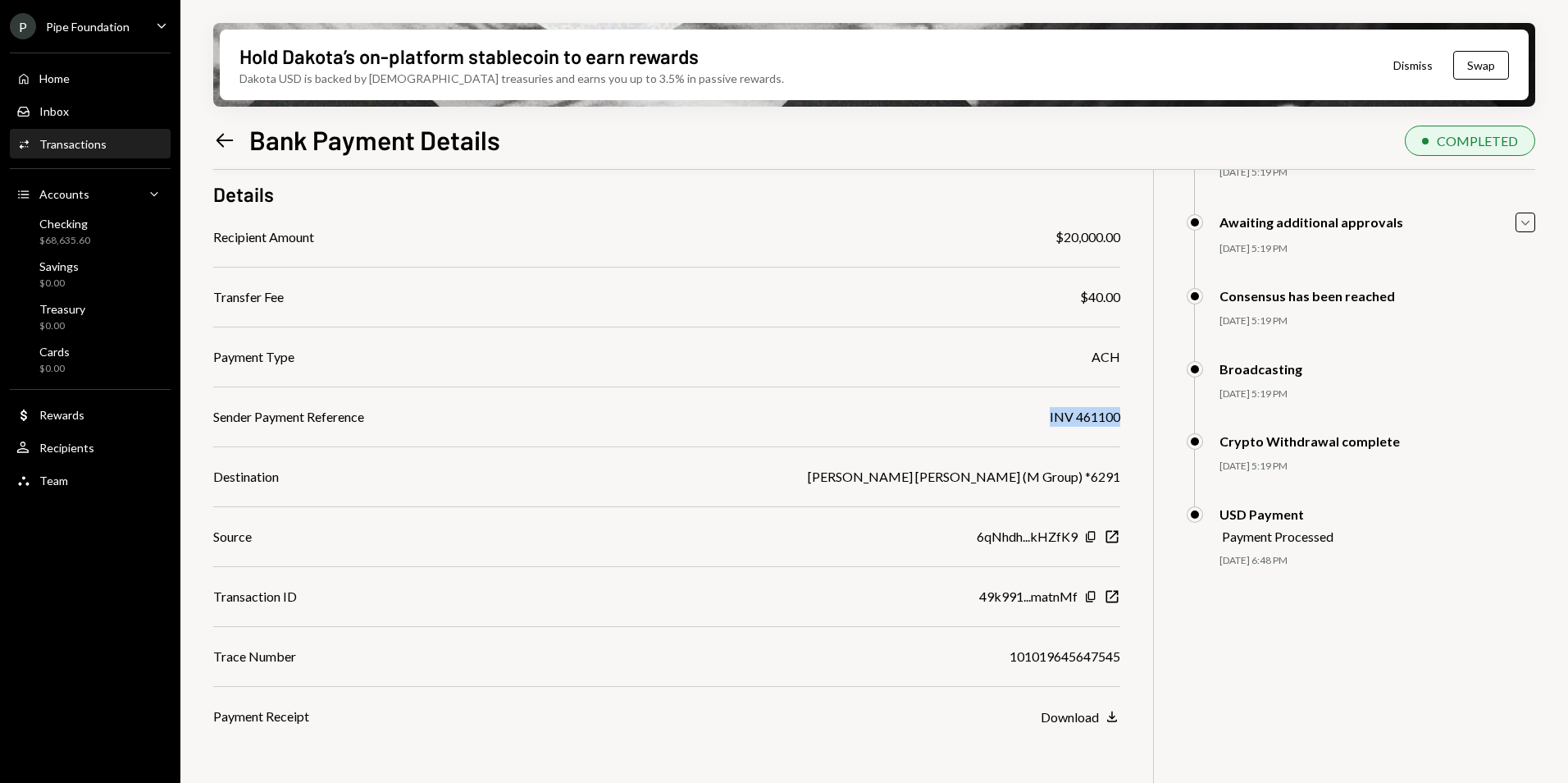
drag, startPoint x: 1036, startPoint y: 414, endPoint x: 1121, endPoint y: 418, distance: 85.1
click at [1121, 418] on div "$ 20,040.00 20,040 USDC Details Recipient Amount $20,000.00 Transfer Fee $40.00…" at bounding box center [874, 430] width 1322 height 783
copy div "INV 461100"
click at [232, 143] on icon "Left Arrow" at bounding box center [224, 140] width 23 height 23
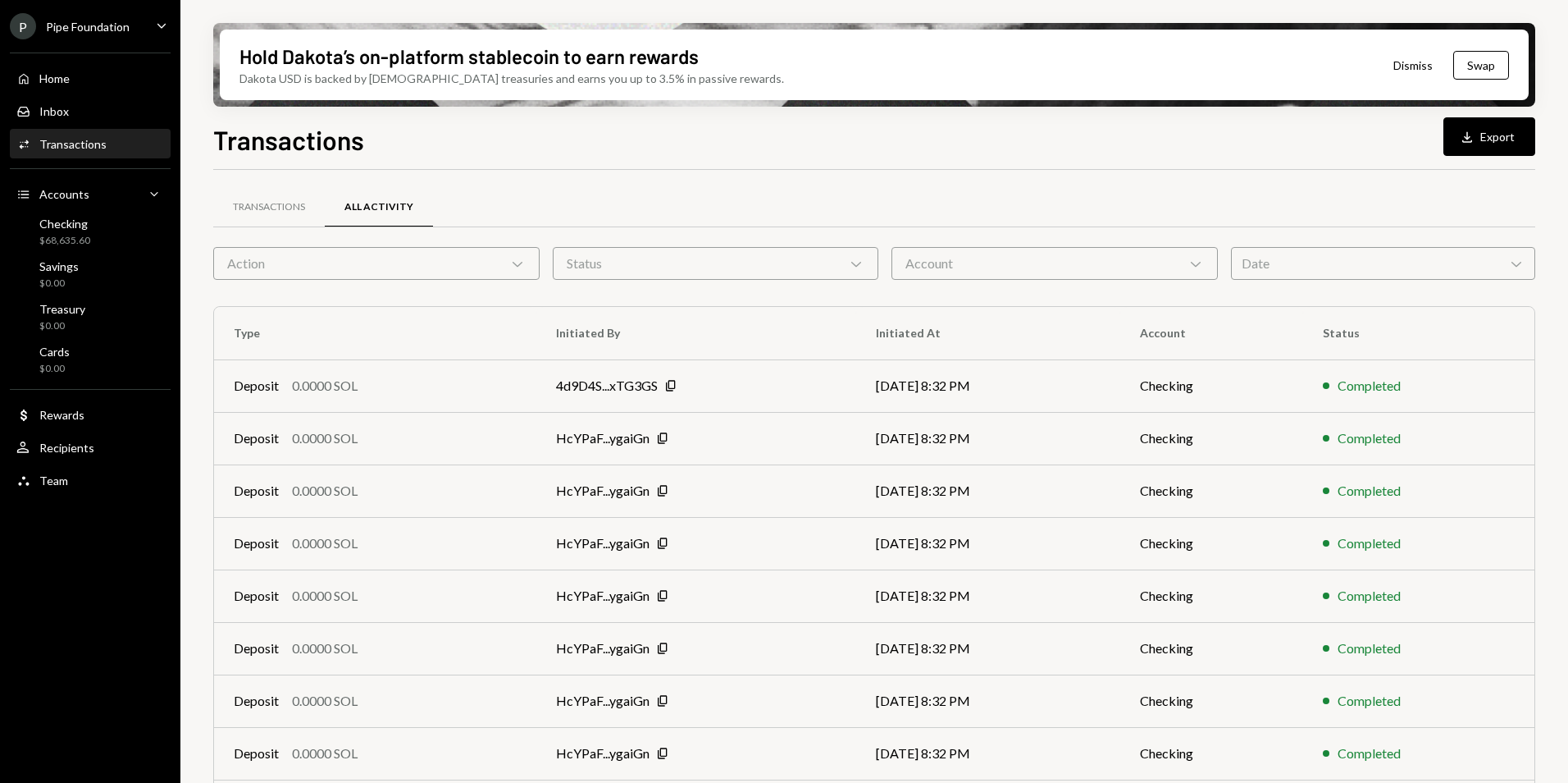
click at [386, 269] on div "Action Chevron Down" at bounding box center [376, 263] width 327 height 33
click at [277, 206] on div "Transactions" at bounding box center [268, 207] width 72 height 14
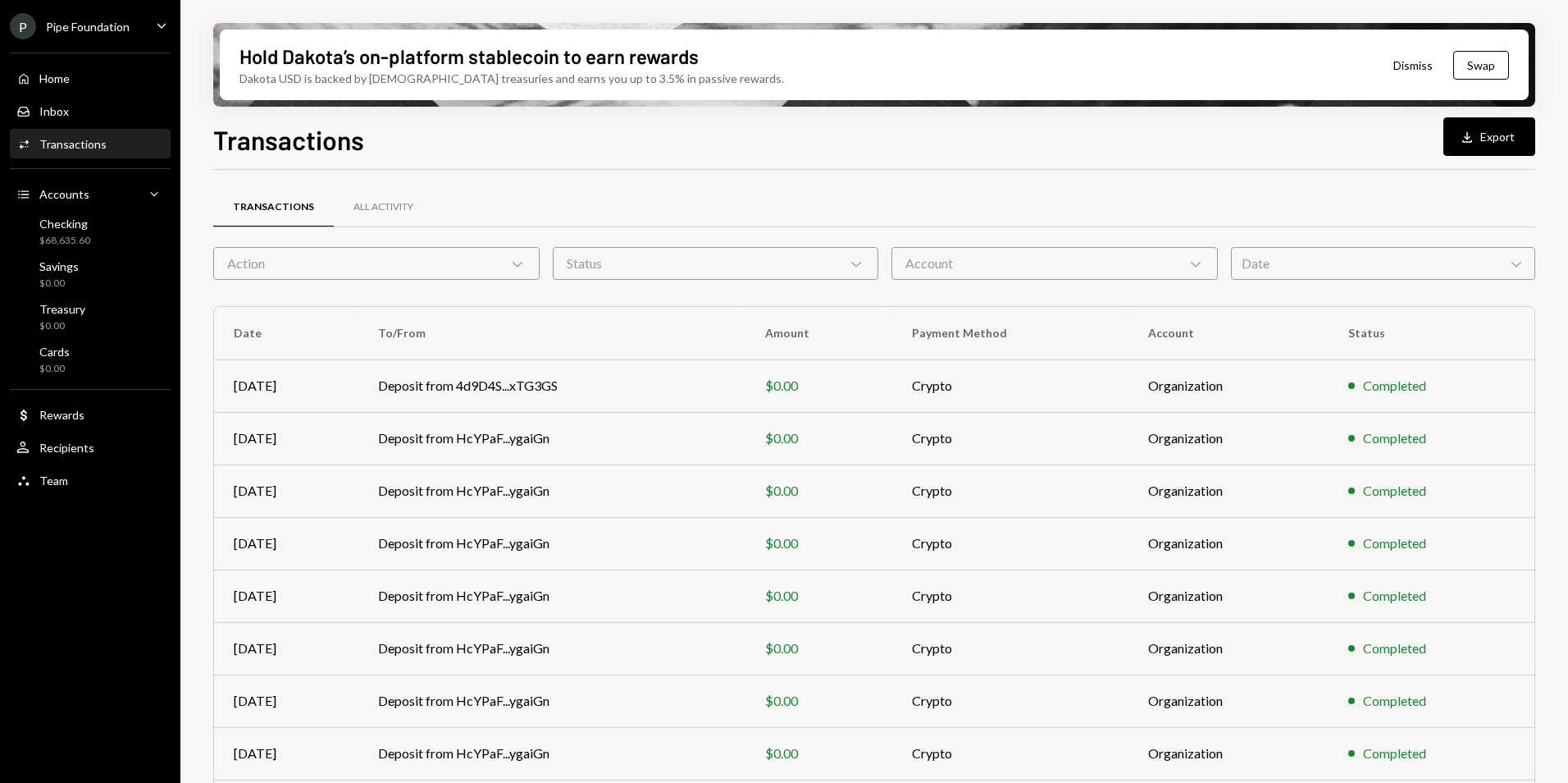
click at [339, 258] on div "Action Chevron Down" at bounding box center [376, 263] width 327 height 33
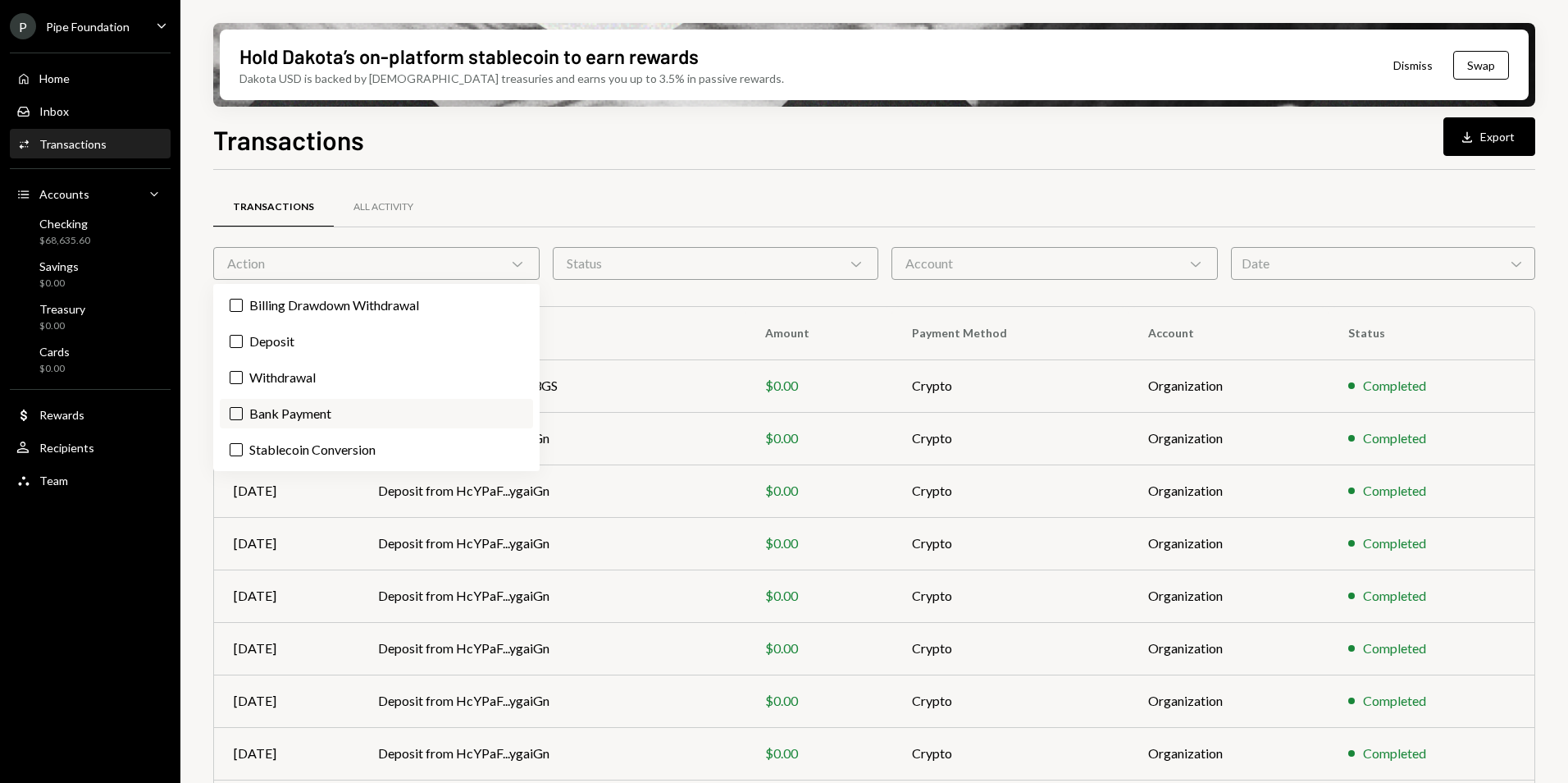
click at [370, 410] on label "Bank Payment" at bounding box center [376, 413] width 313 height 29
click at [243, 410] on button "Bank Payment" at bounding box center [236, 414] width 13 height 13
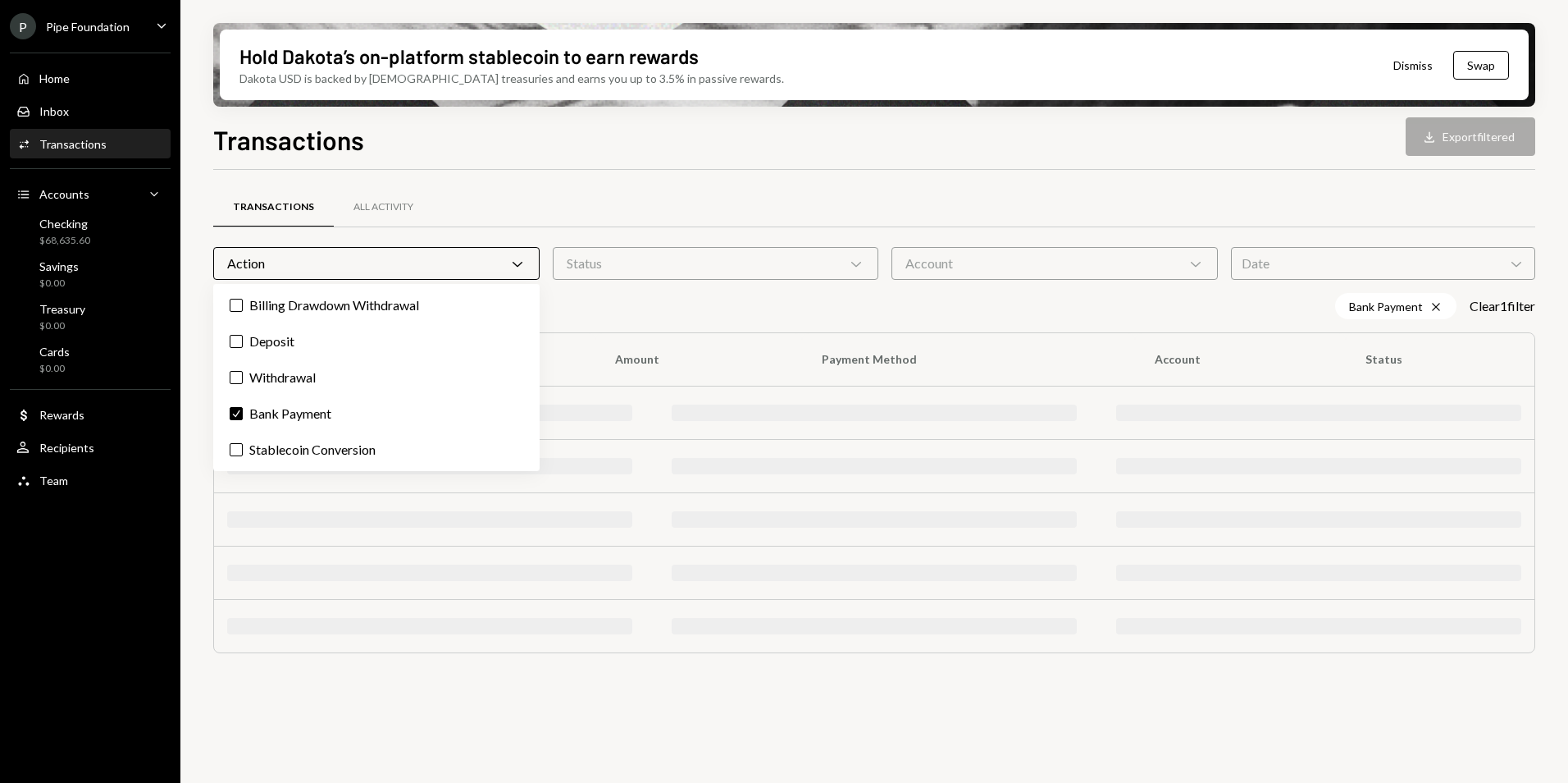
click at [651, 168] on div "Transactions Download Export filtered Transactions All Activity Action Chevron …" at bounding box center [874, 500] width 1322 height 760
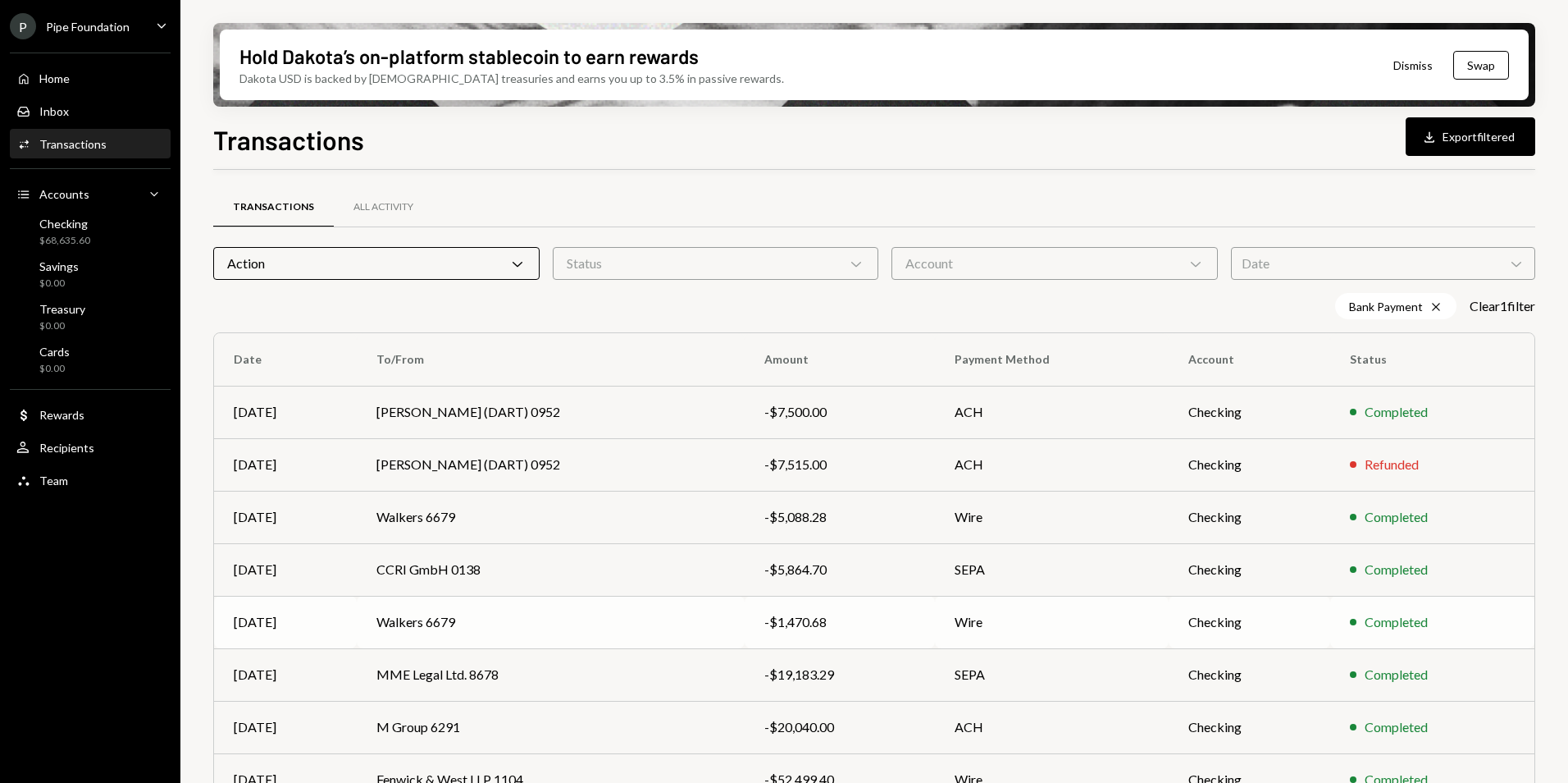
scroll to position [178, 0]
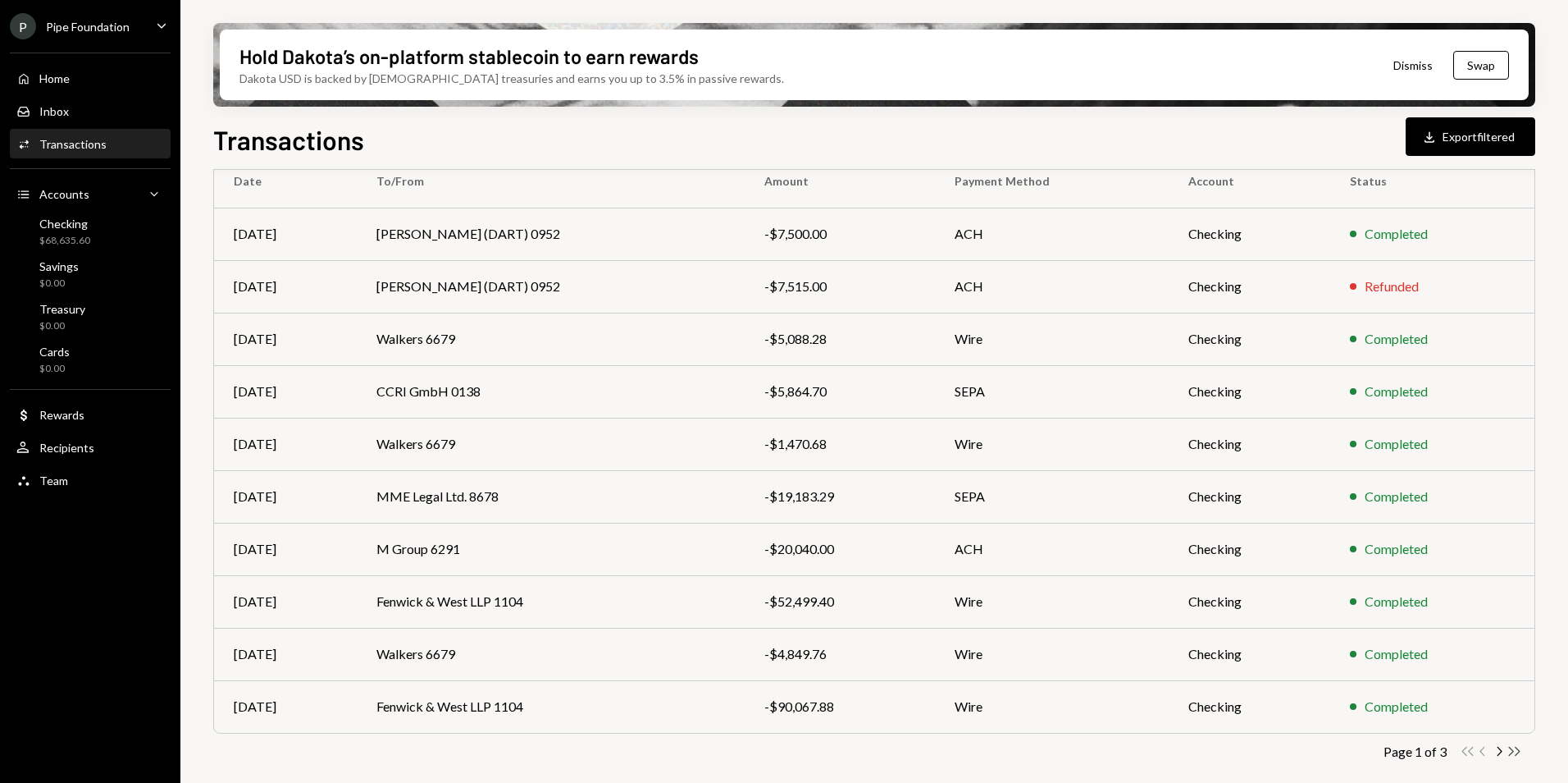
click at [1513, 754] on icon "Double Arrow Right" at bounding box center [1515, 751] width 16 height 16
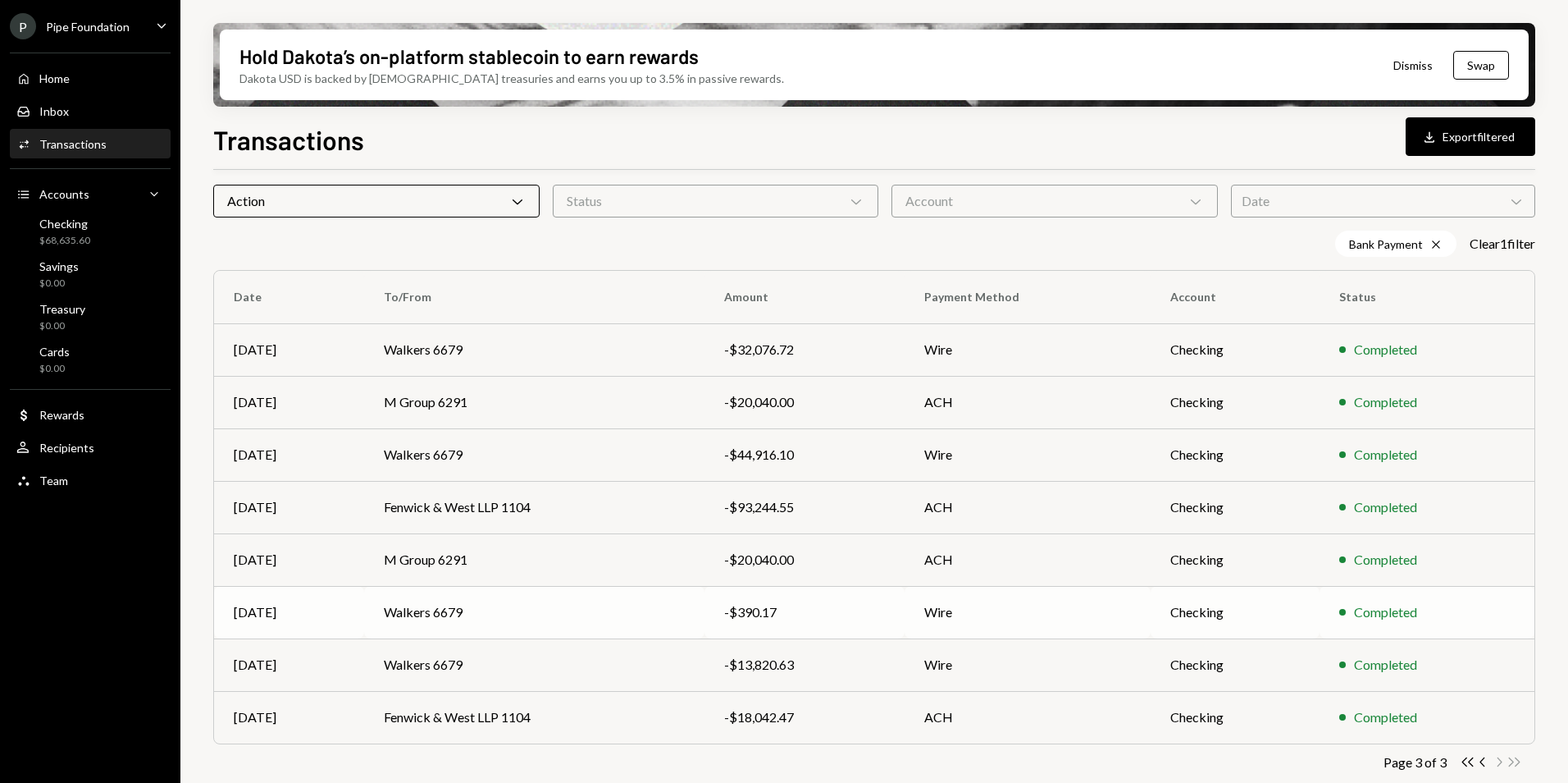
scroll to position [73, 0]
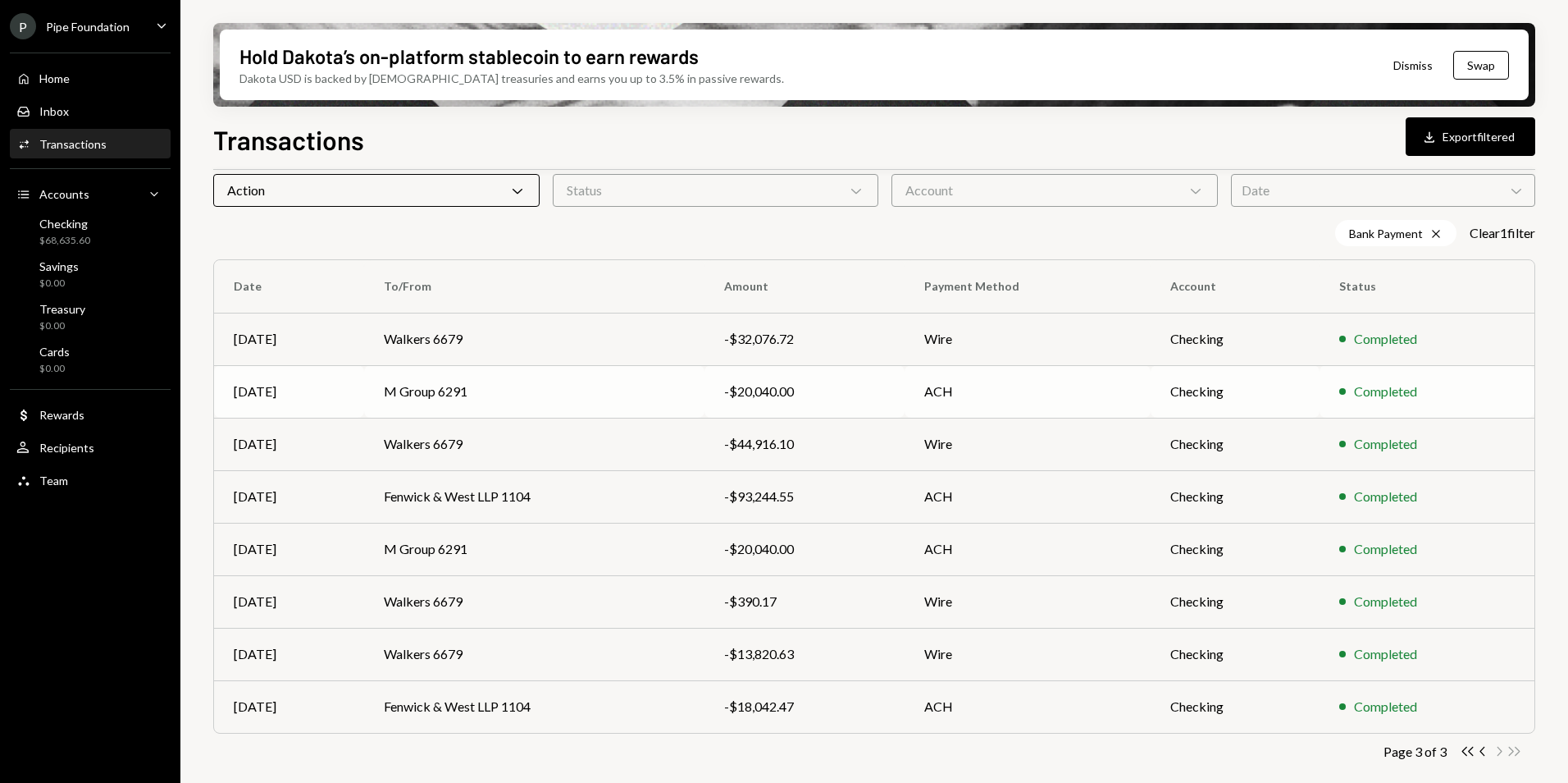
click at [509, 384] on td "M Group 6291" at bounding box center [534, 392] width 341 height 53
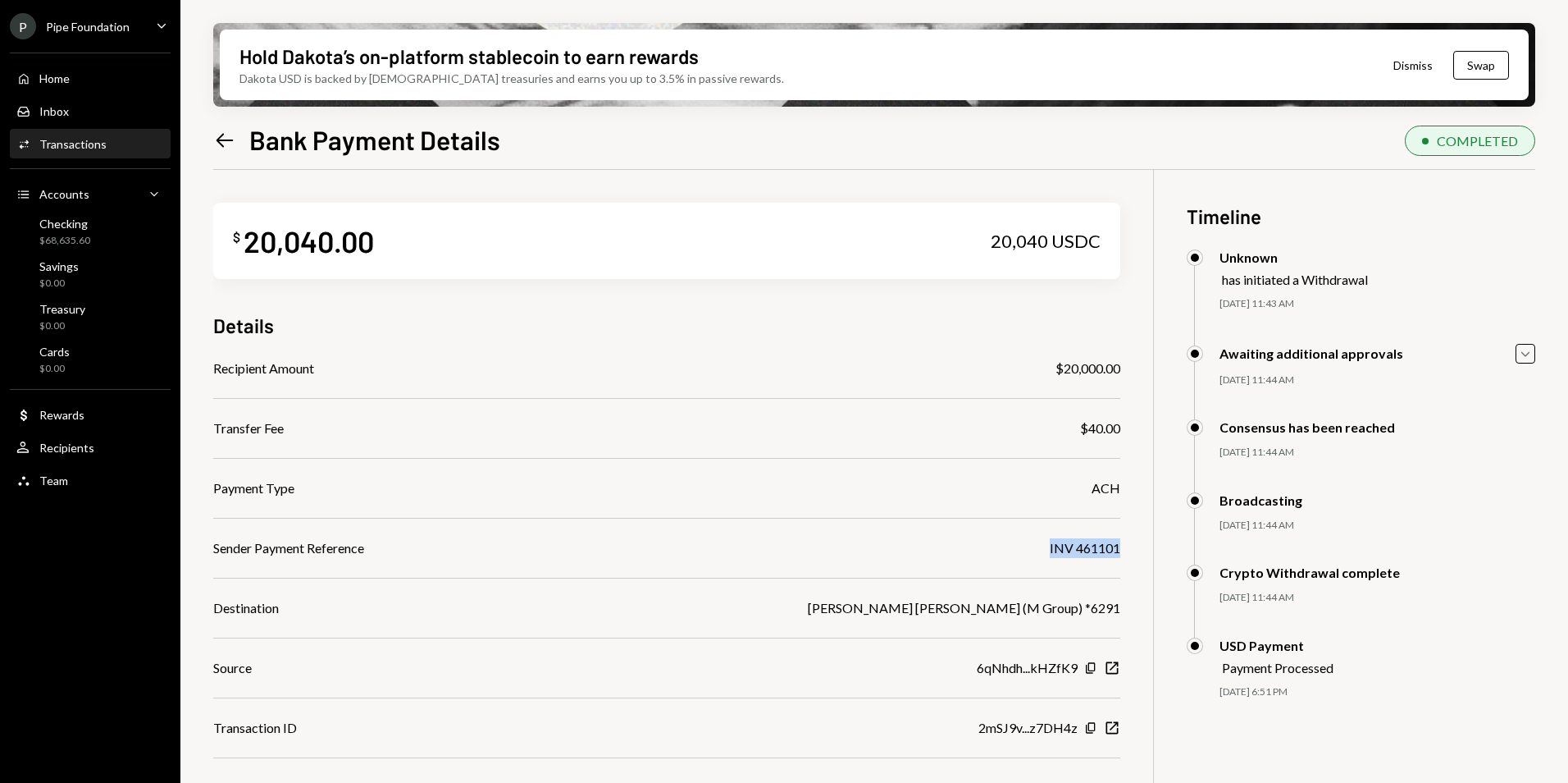
drag, startPoint x: 1050, startPoint y: 547, endPoint x: 1119, endPoint y: 551, distance: 69.1
click at [1119, 551] on div "Sender Payment Reference INV 461101" at bounding box center [666, 547] width 907 height 20
copy div "INV 461101"
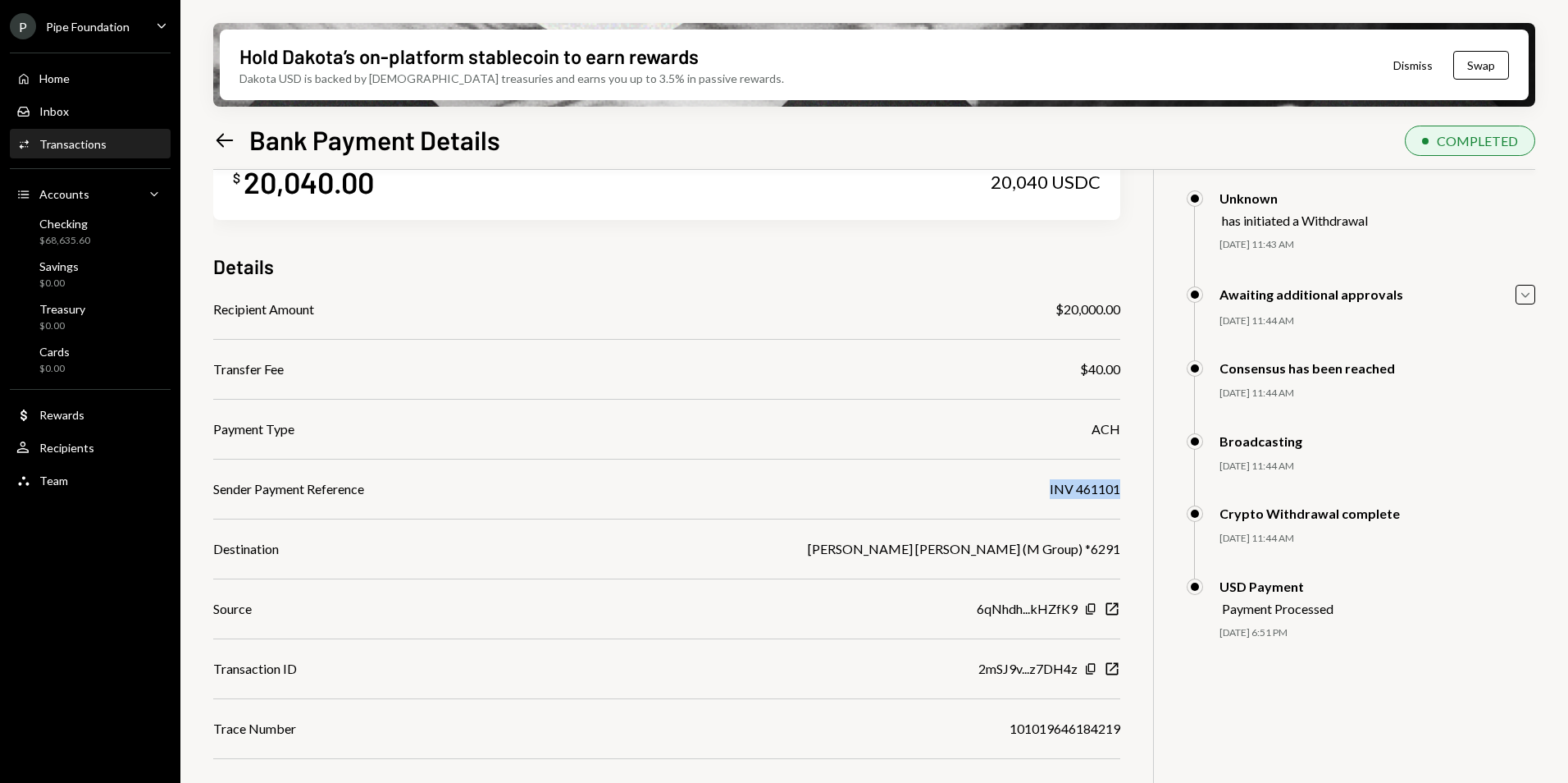
scroll to position [82, 0]
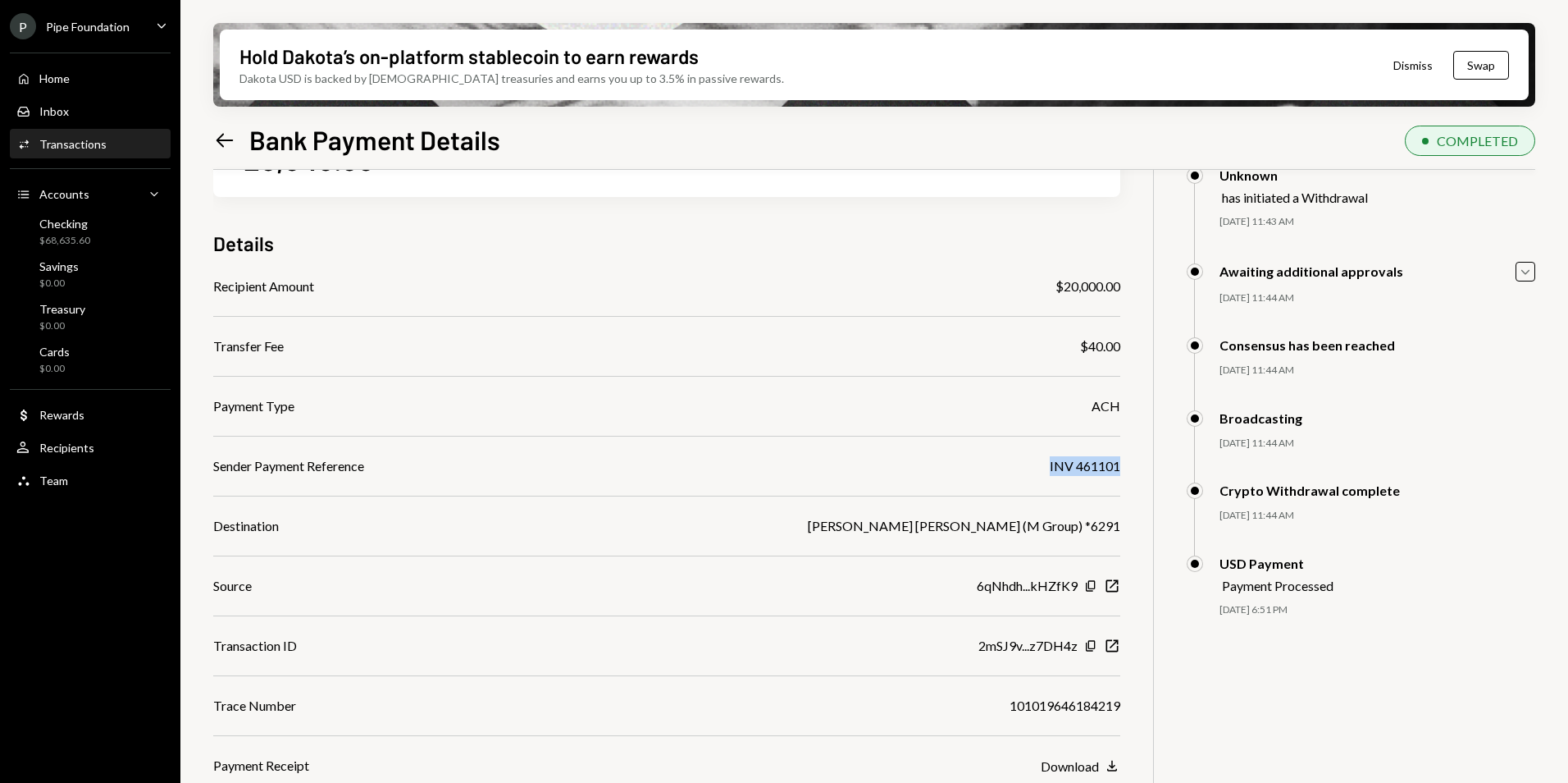
click at [225, 140] on icon at bounding box center [225, 140] width 17 height 14
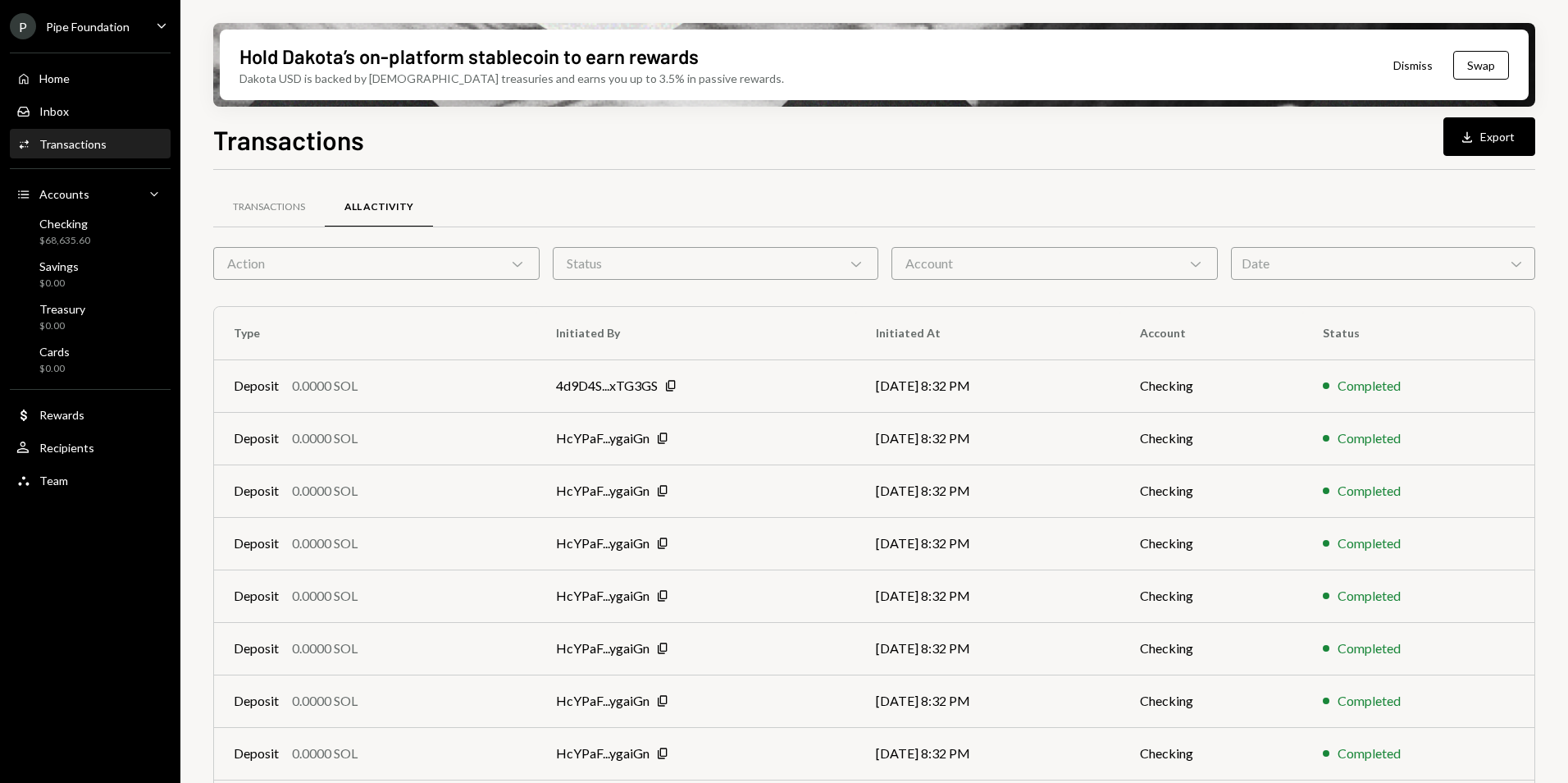
click at [352, 257] on div "Action Chevron Down" at bounding box center [376, 263] width 327 height 33
click at [284, 217] on div "Transactions" at bounding box center [268, 207] width 112 height 39
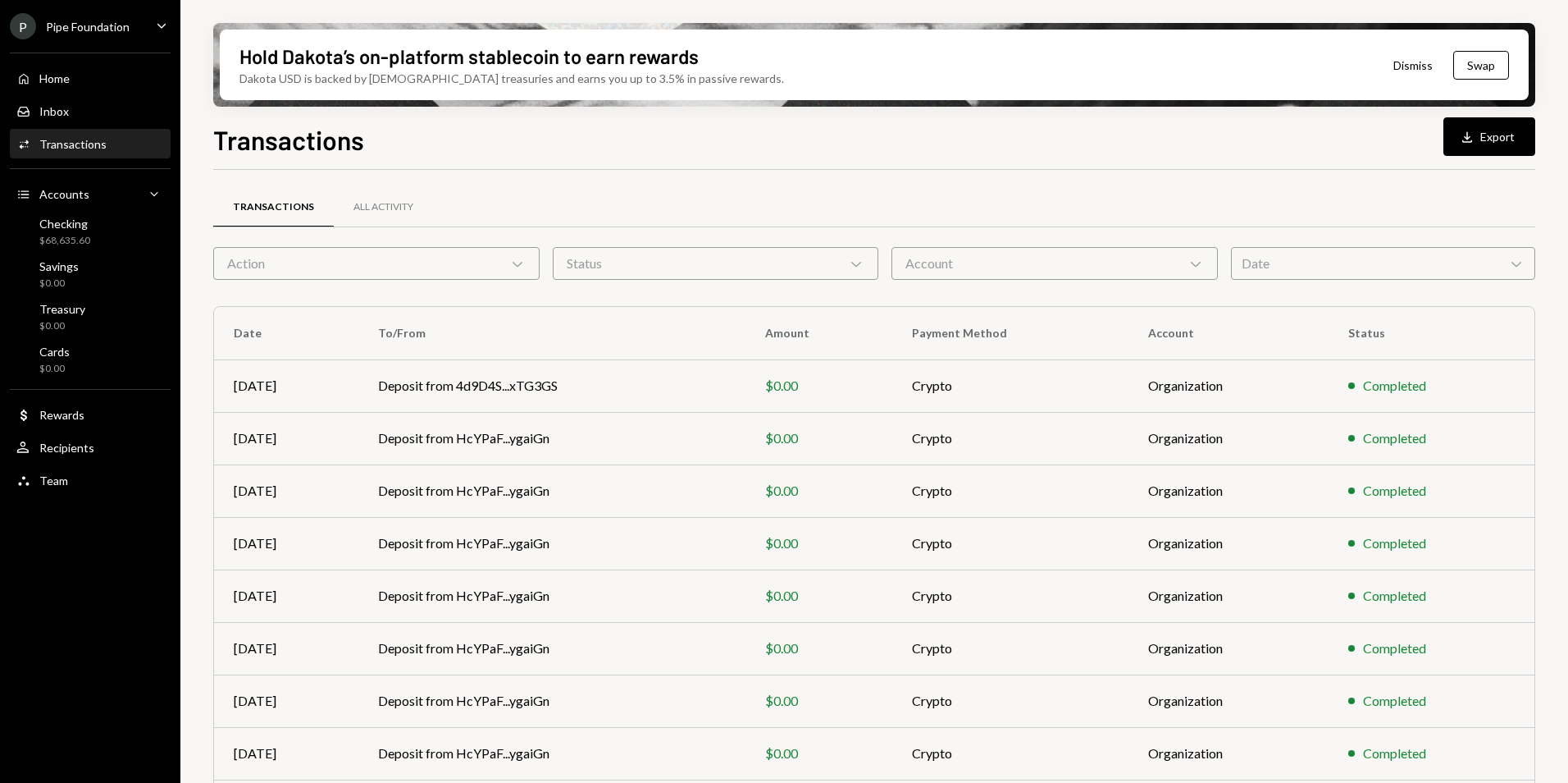
click at [296, 273] on div "Action Chevron Down" at bounding box center [376, 263] width 327 height 33
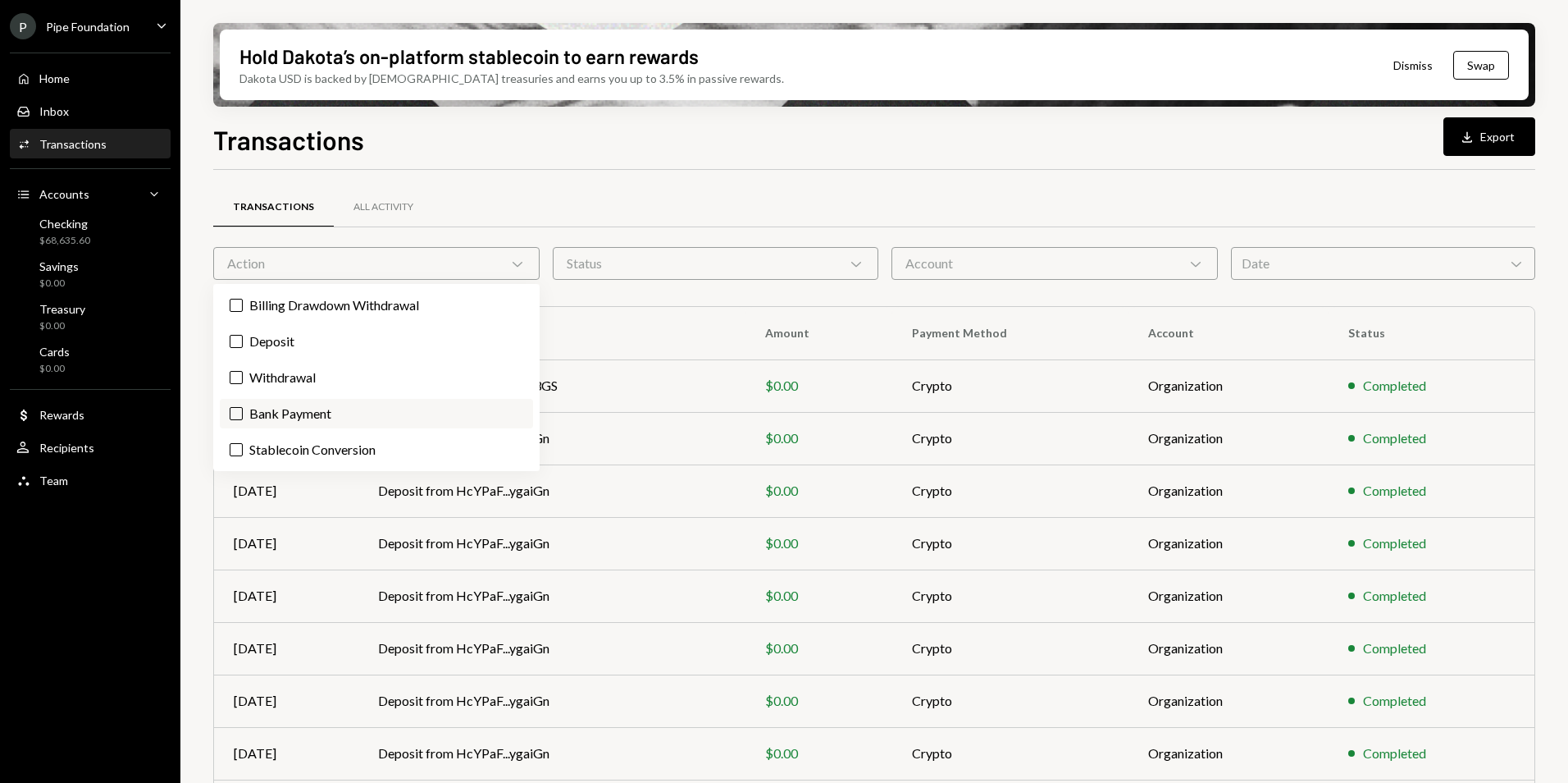
click at [318, 421] on label "Bank Payment" at bounding box center [376, 413] width 313 height 29
click at [243, 421] on button "Bank Payment" at bounding box center [236, 414] width 13 height 13
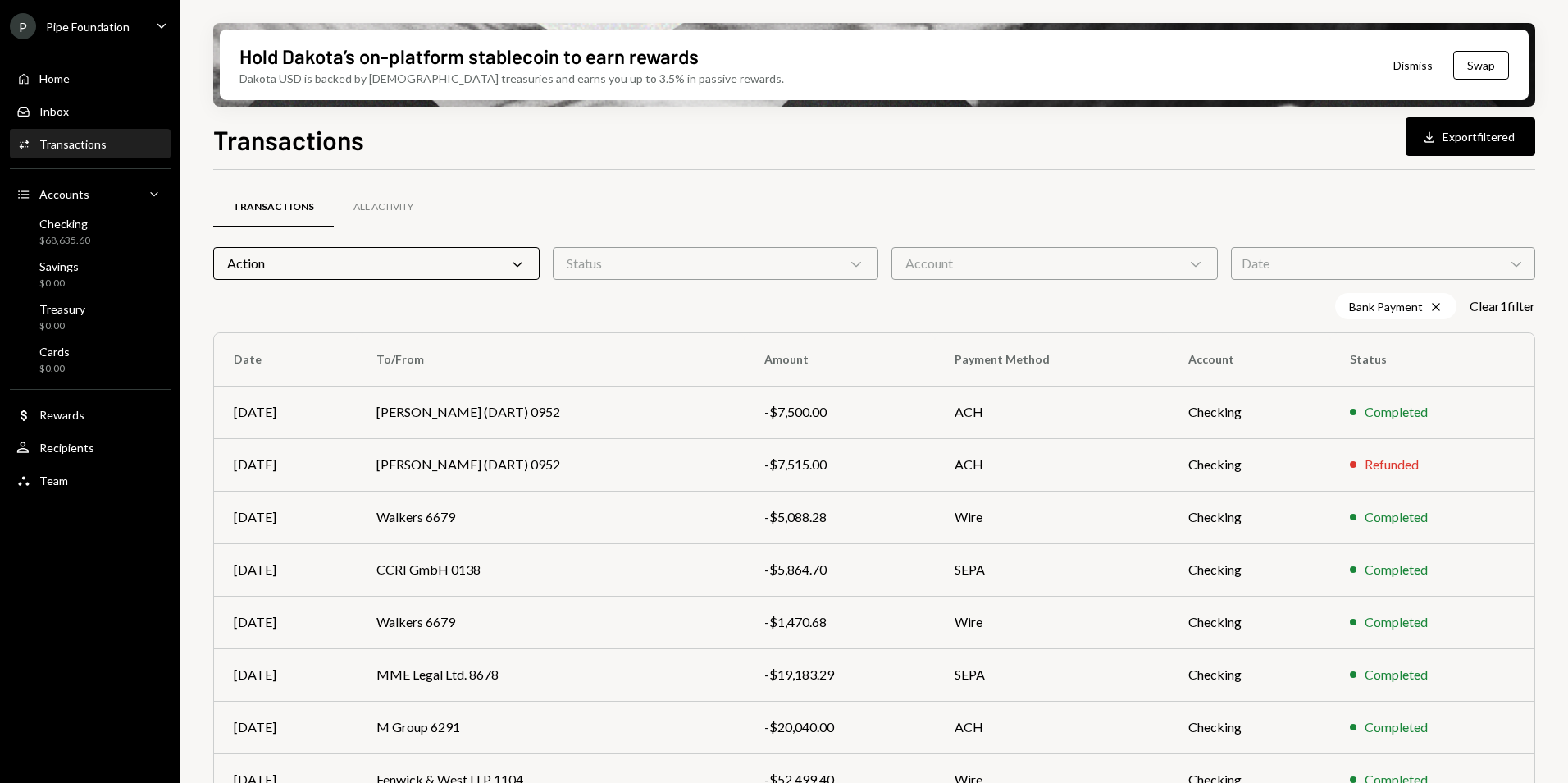
click at [884, 127] on div "Transactions Download Export filtered" at bounding box center [874, 138] width 1322 height 36
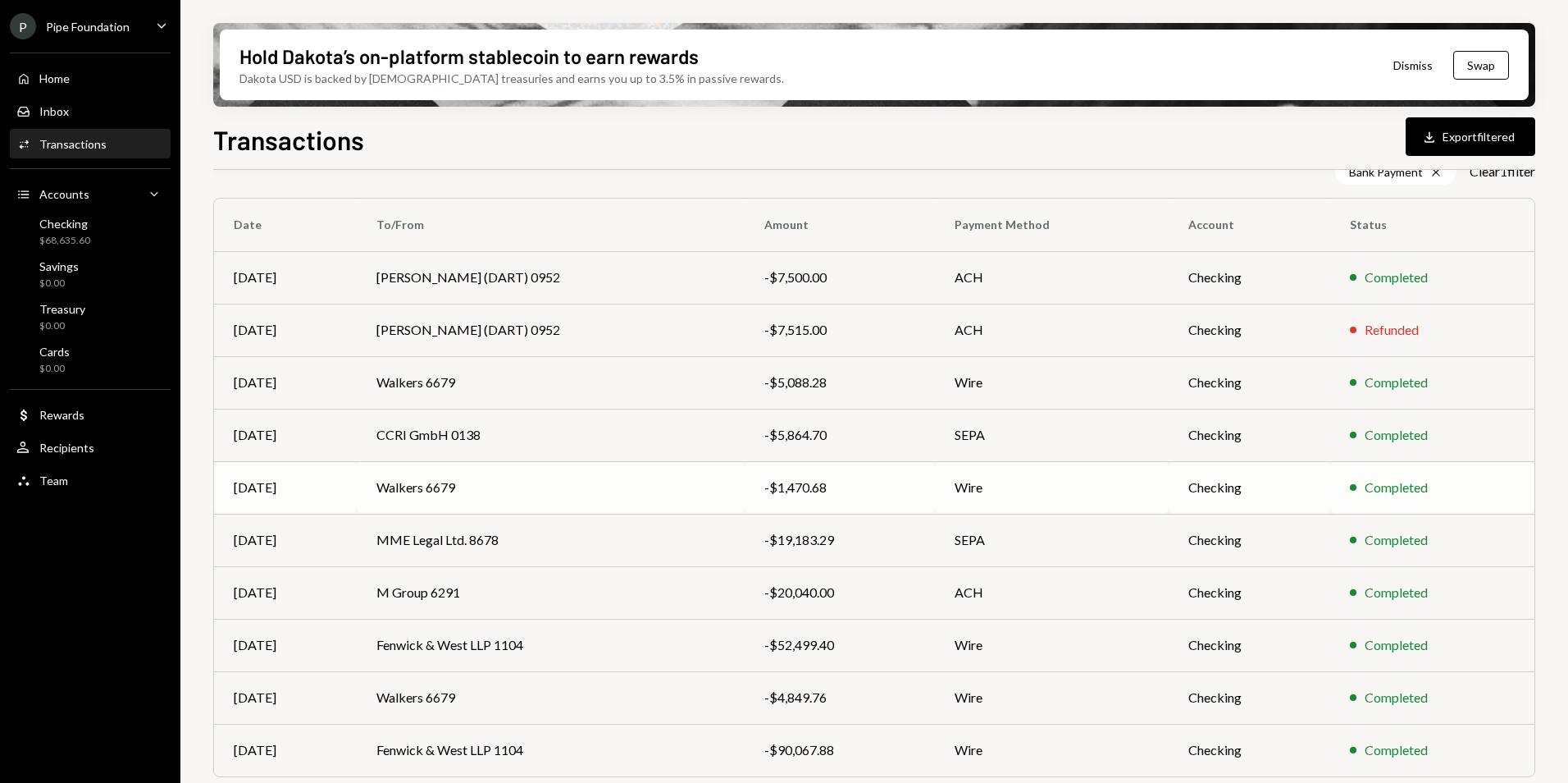
scroll to position [178, 0]
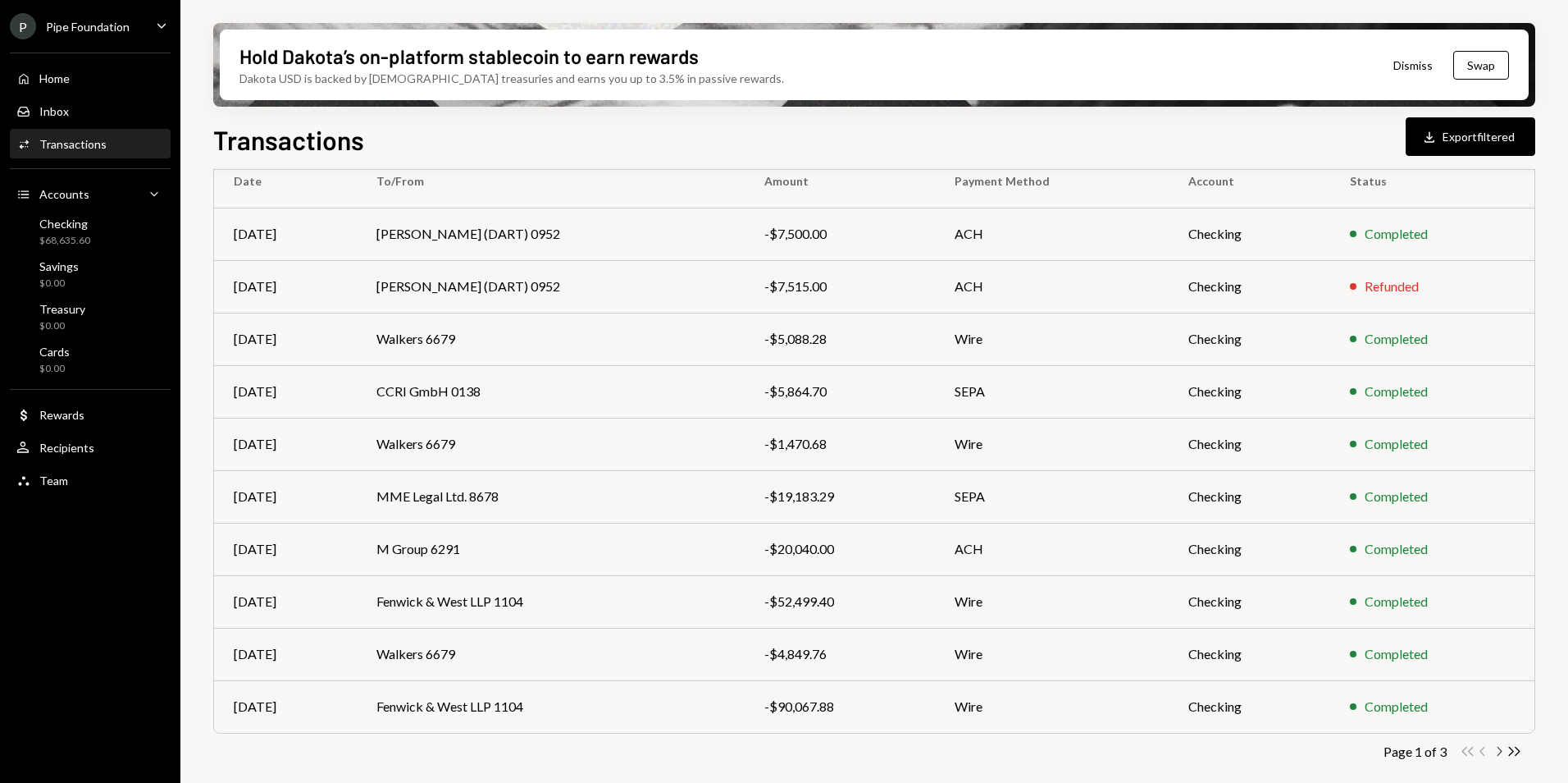
click at [1494, 752] on icon "Chevron Right" at bounding box center [1499, 751] width 16 height 16
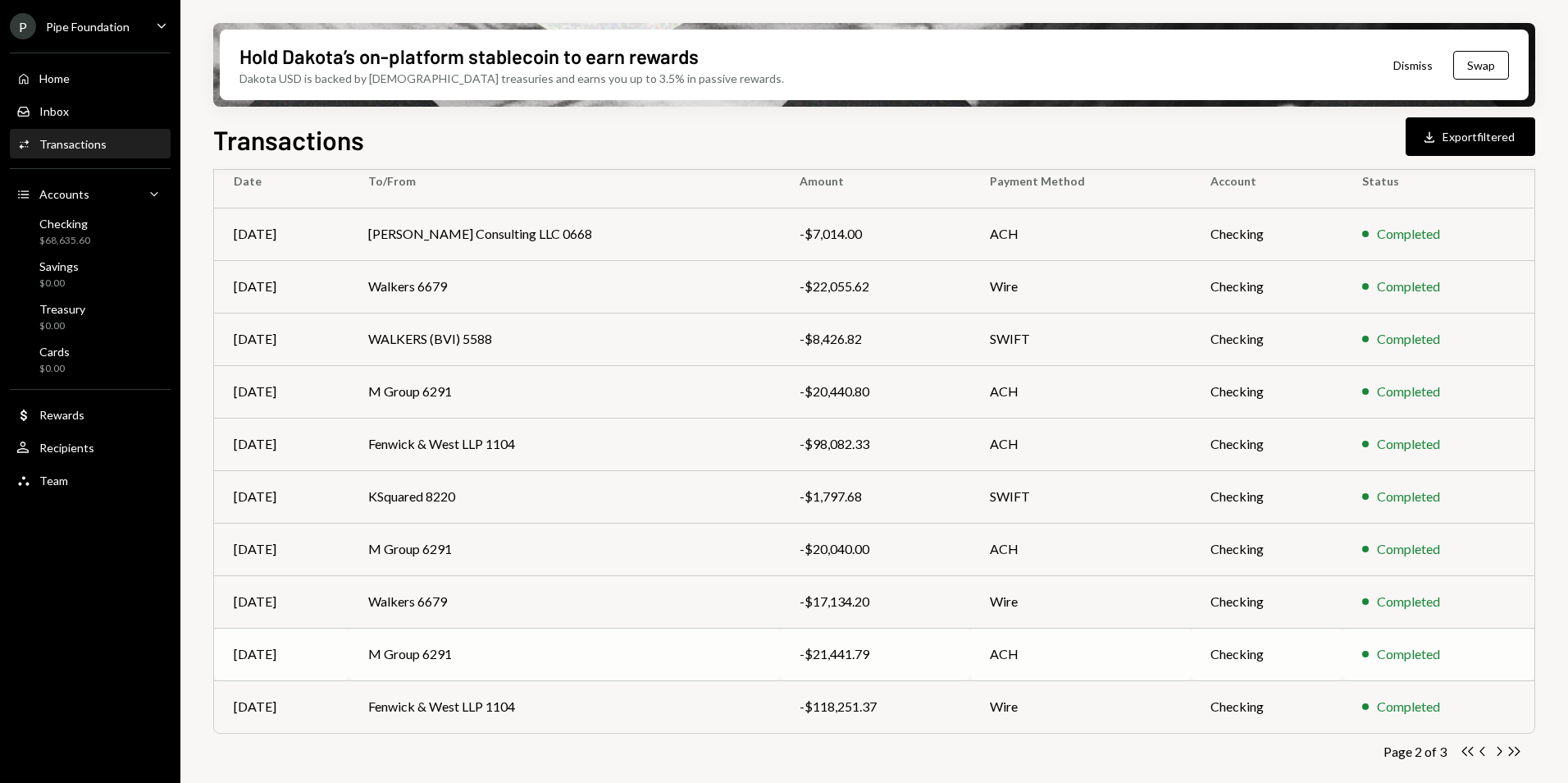
click at [493, 659] on td "M Group 6291" at bounding box center [565, 654] width 432 height 53
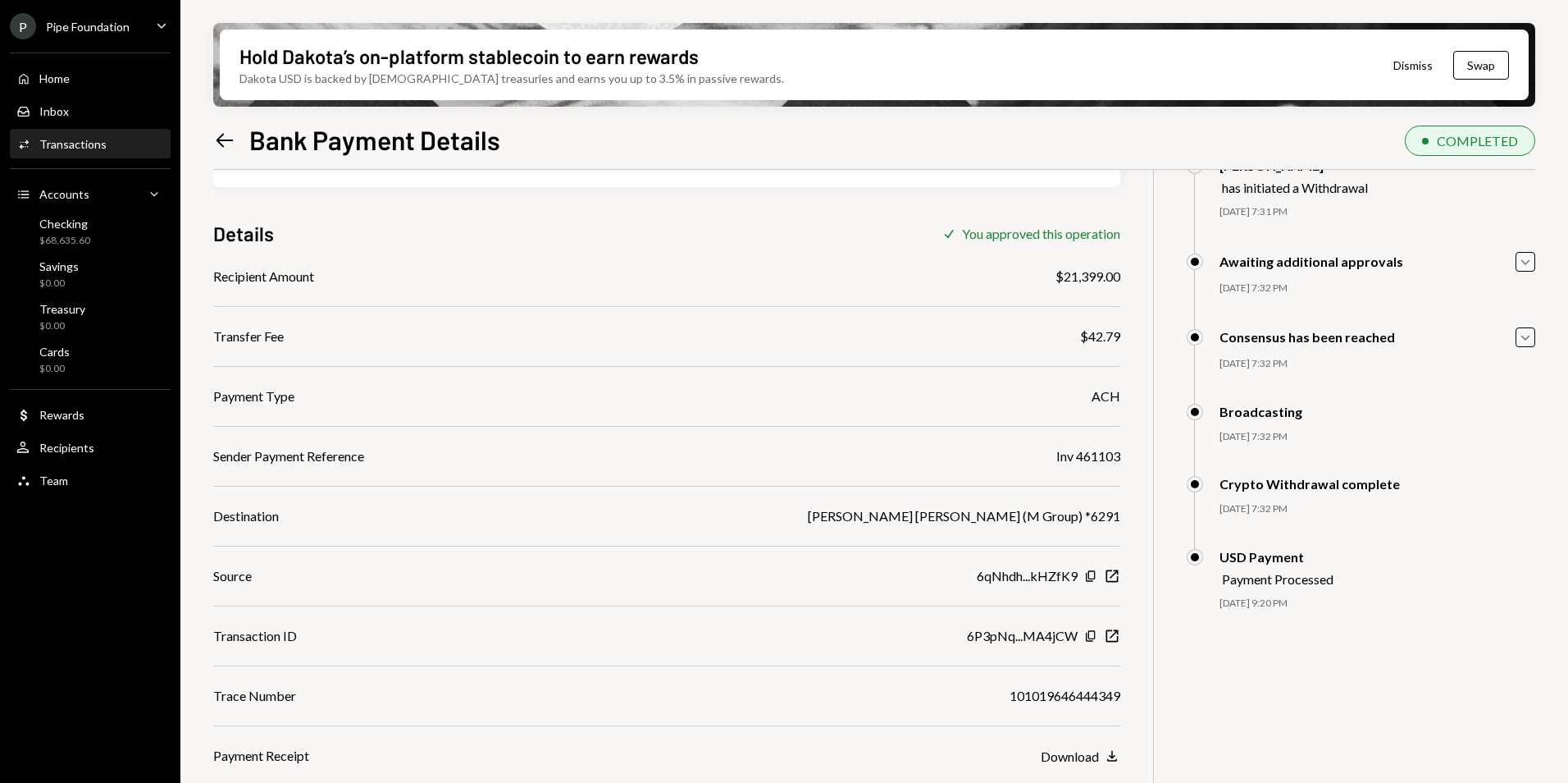
scroll to position [131, 0]
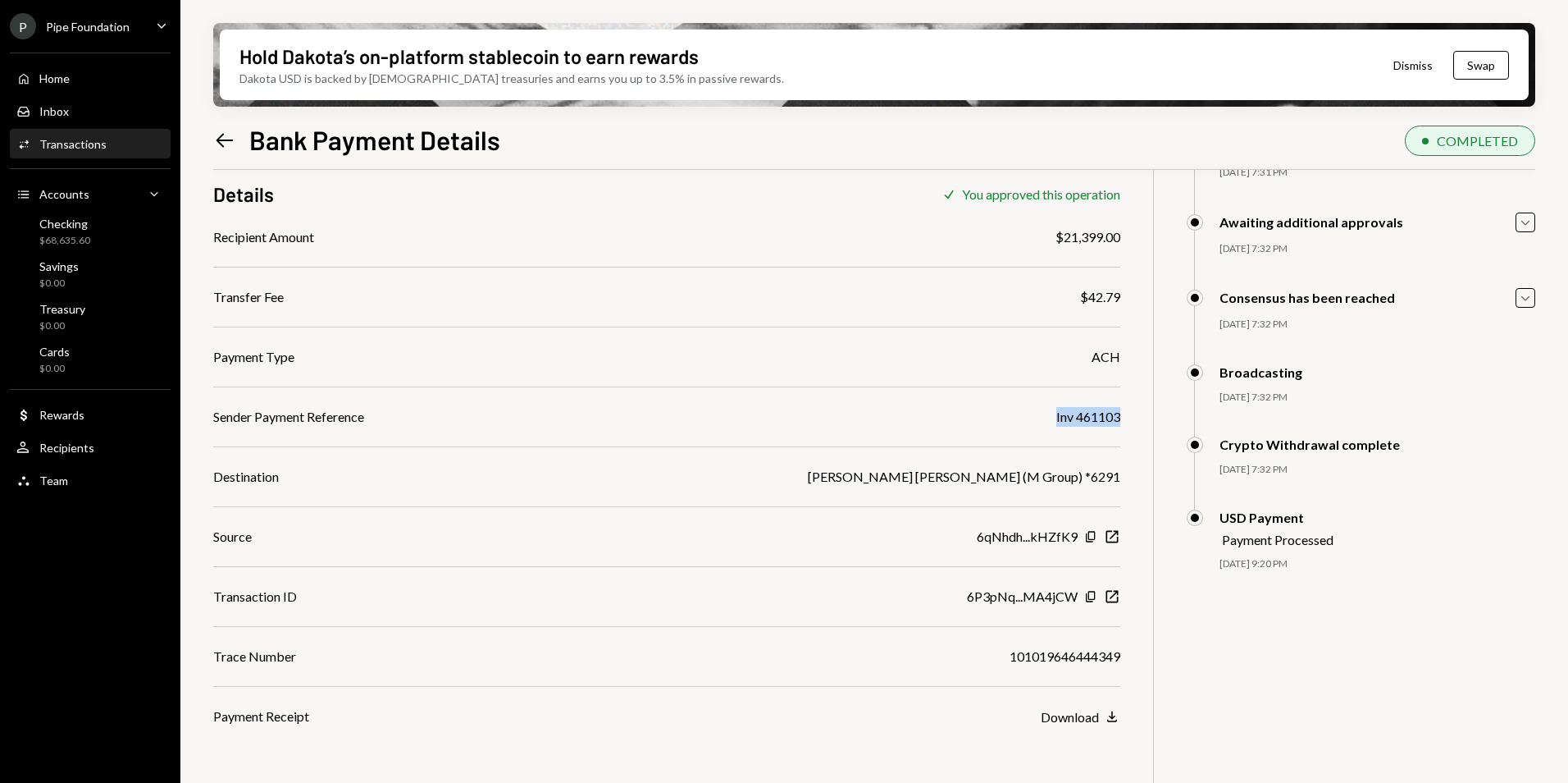
drag, startPoint x: 1053, startPoint y: 414, endPoint x: 1125, endPoint y: 421, distance: 72.3
click at [1125, 421] on div "$ 21,441.79 21,441.79 USDC Details Check You approved this operation Recipient …" at bounding box center [874, 430] width 1322 height 783
copy div "Inv 461103"
click at [221, 142] on icon "Left Arrow" at bounding box center [224, 140] width 23 height 23
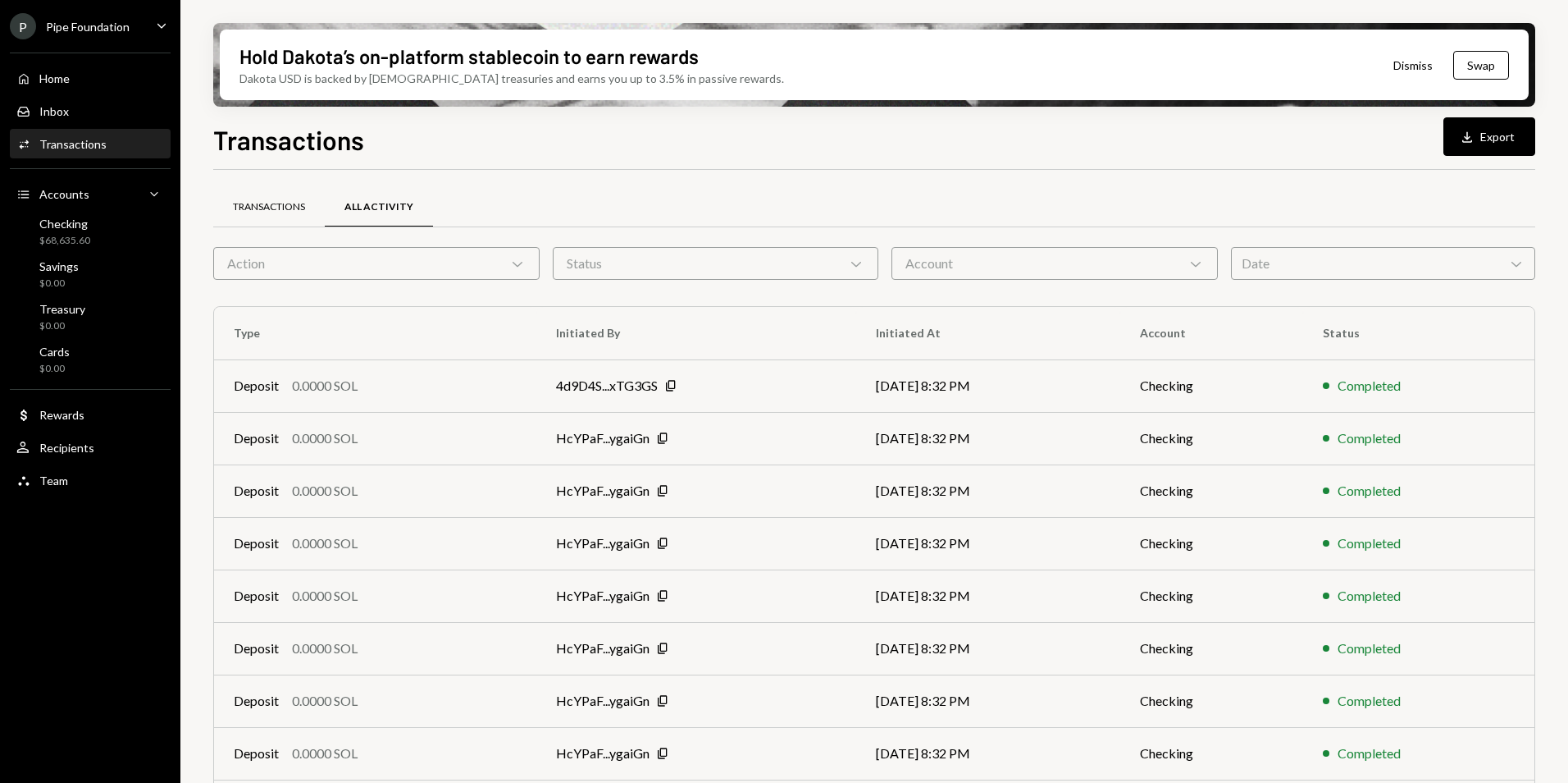
click at [282, 209] on div "Transactions" at bounding box center [268, 207] width 72 height 14
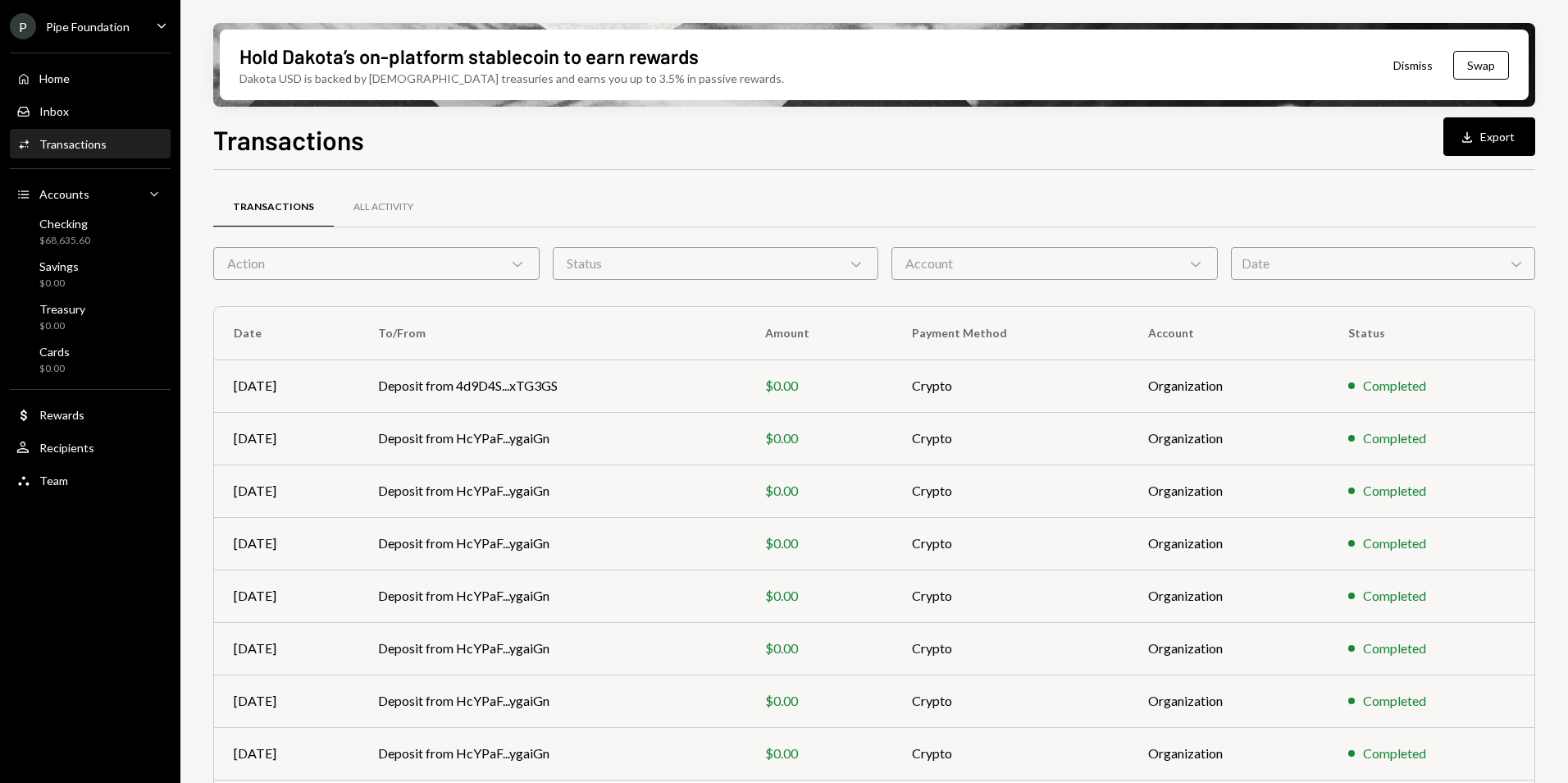
click at [291, 251] on div "Action Chevron Down" at bounding box center [376, 263] width 327 height 33
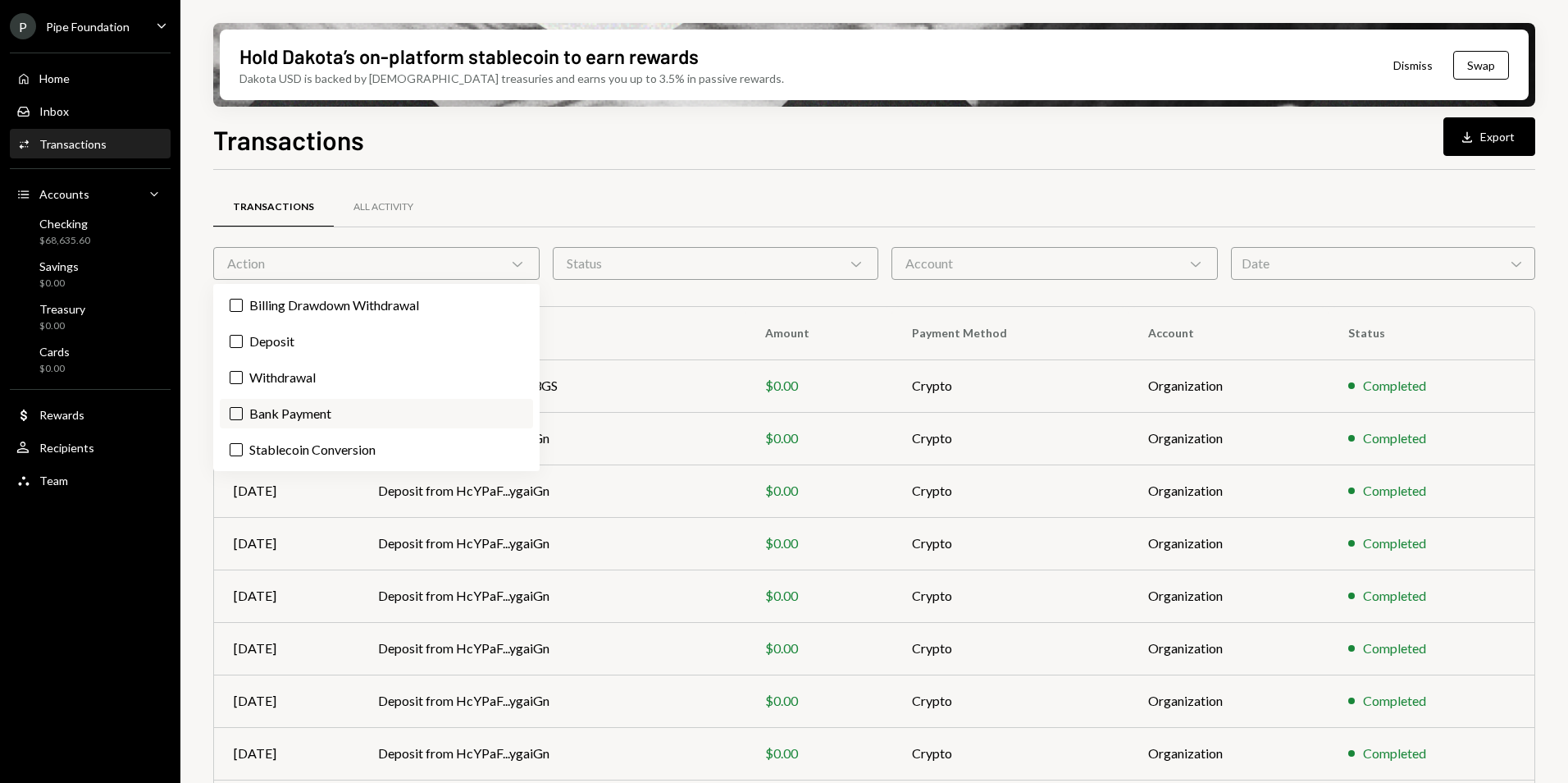
click at [304, 406] on label "Bank Payment" at bounding box center [376, 413] width 313 height 29
click at [243, 407] on button "Bank Payment" at bounding box center [236, 414] width 13 height 13
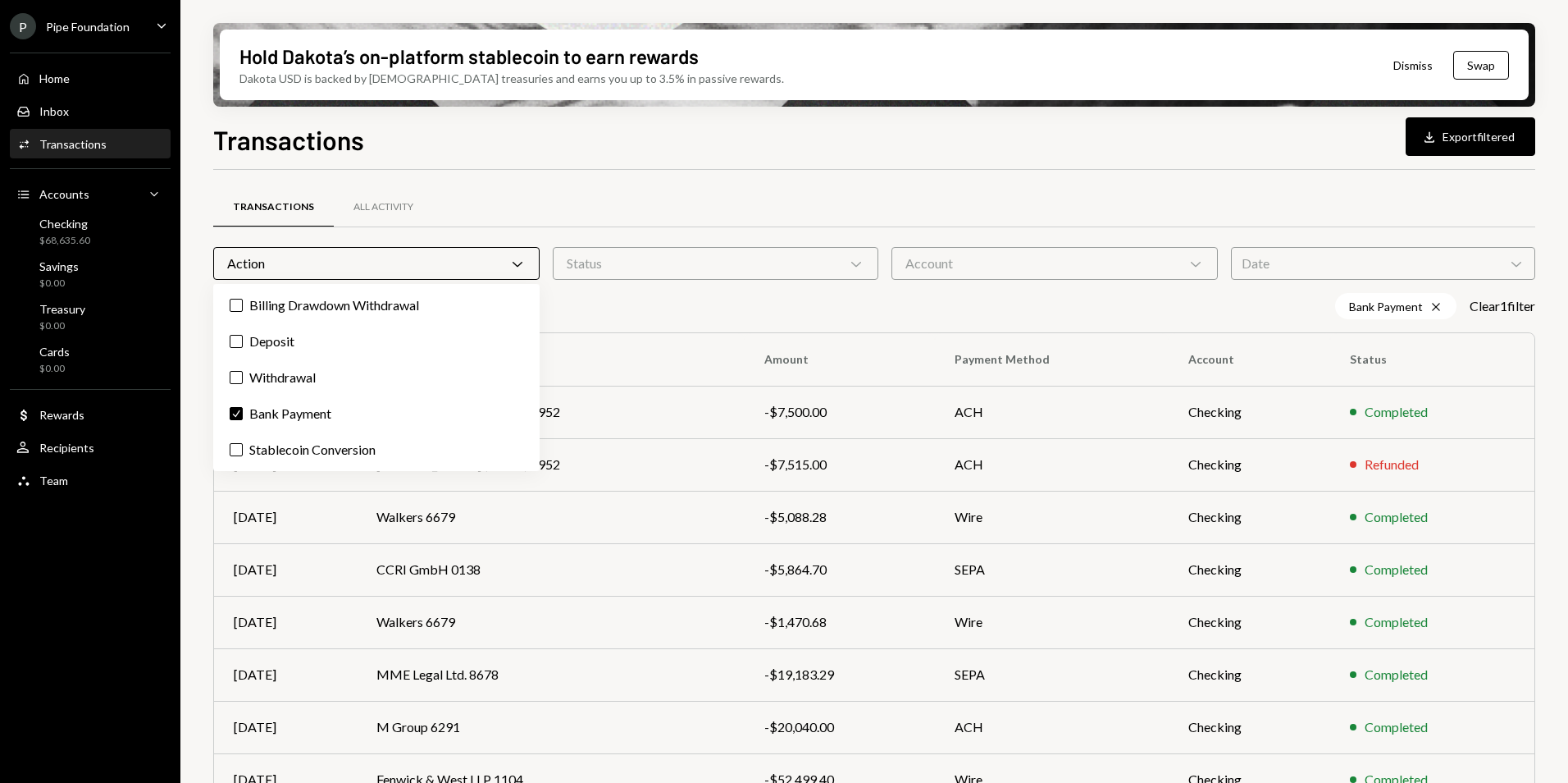
click at [681, 133] on div "Transactions Download Export filtered" at bounding box center [874, 138] width 1322 height 36
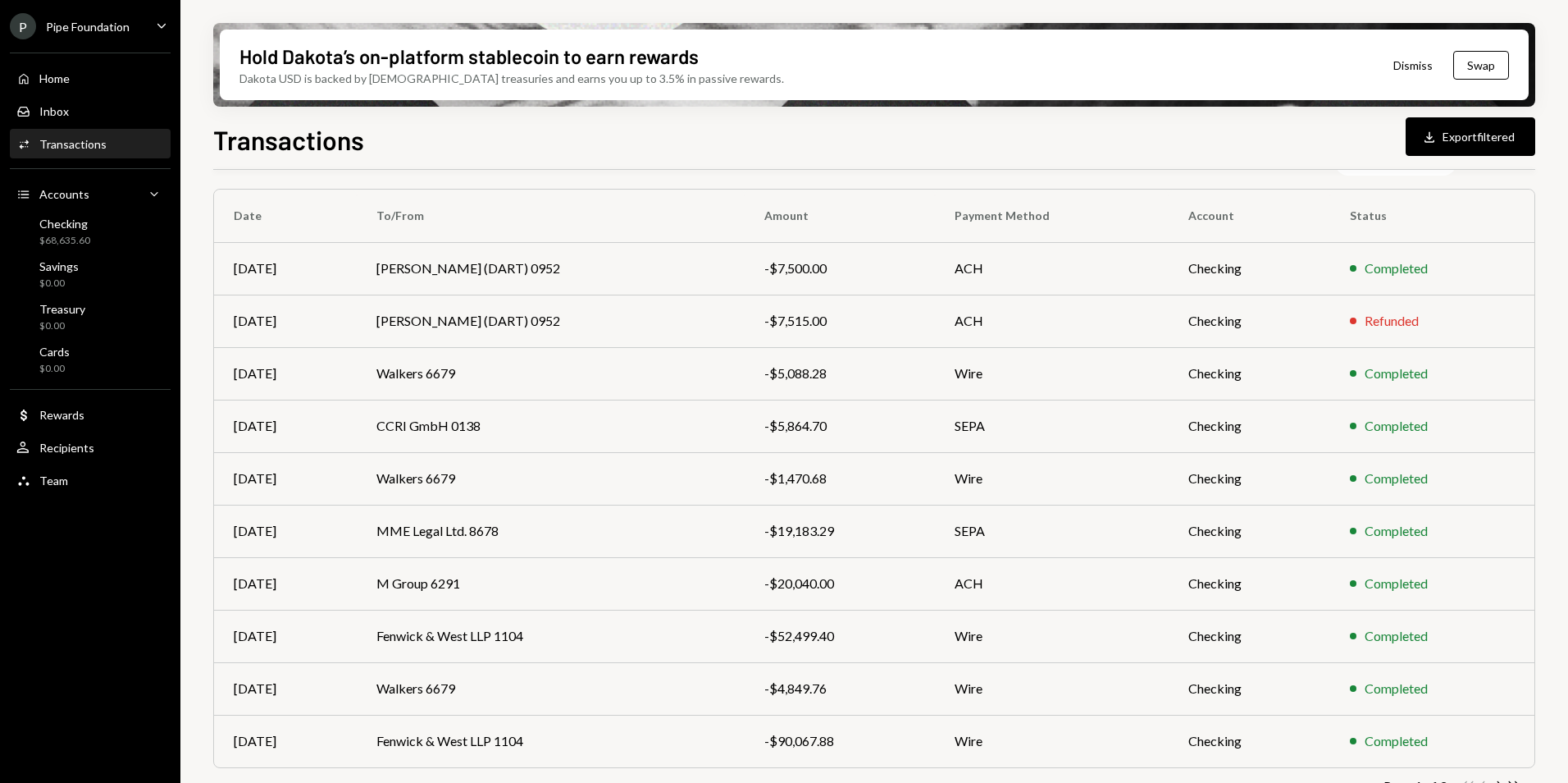
scroll to position [178, 0]
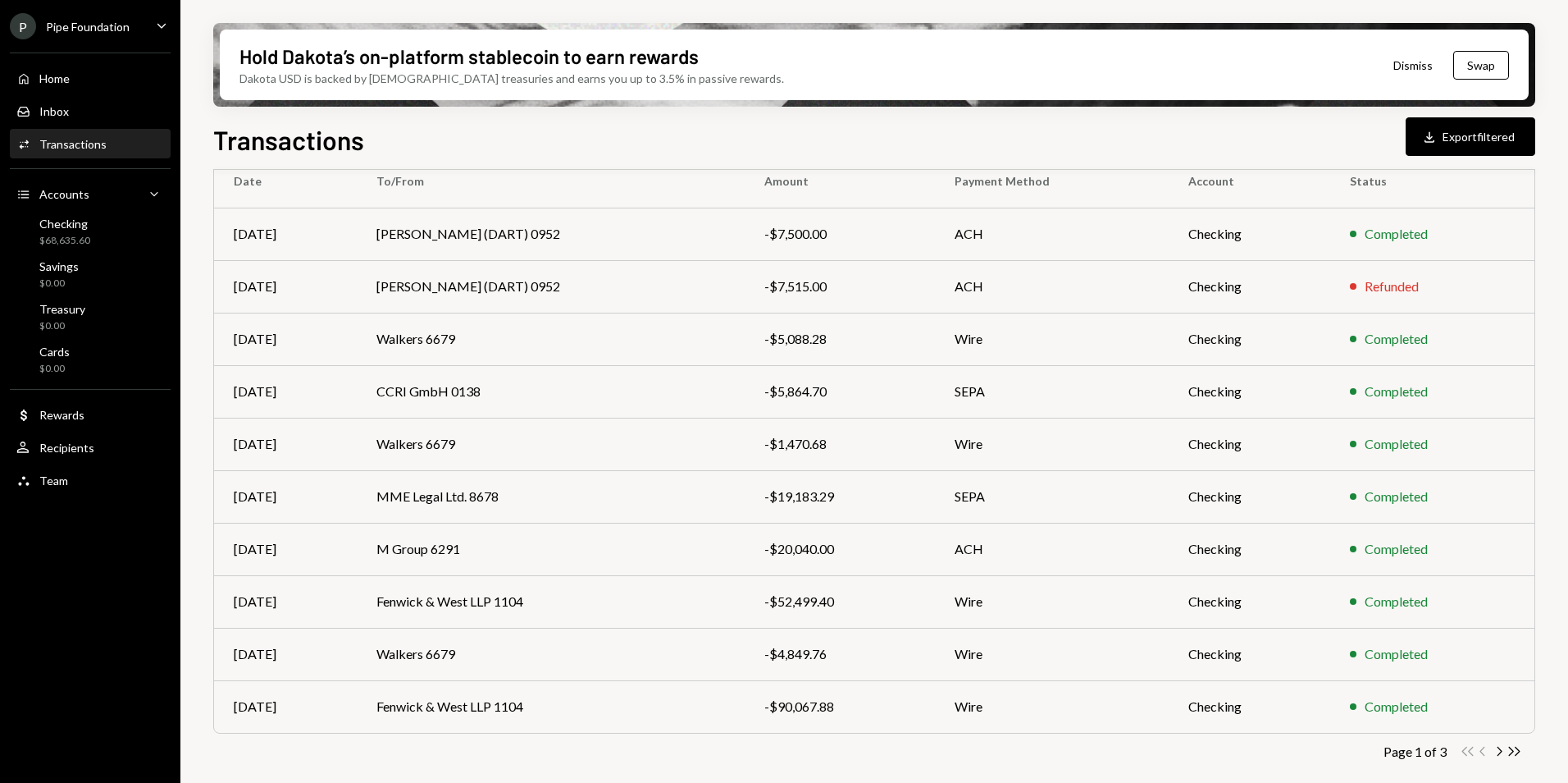
click at [1490, 754] on div "Double Arrow Left Chevron Left Chevron Right Double Arrow Right" at bounding box center [1491, 751] width 62 height 16
click at [1496, 754] on icon "Chevron Right" at bounding box center [1499, 751] width 16 height 16
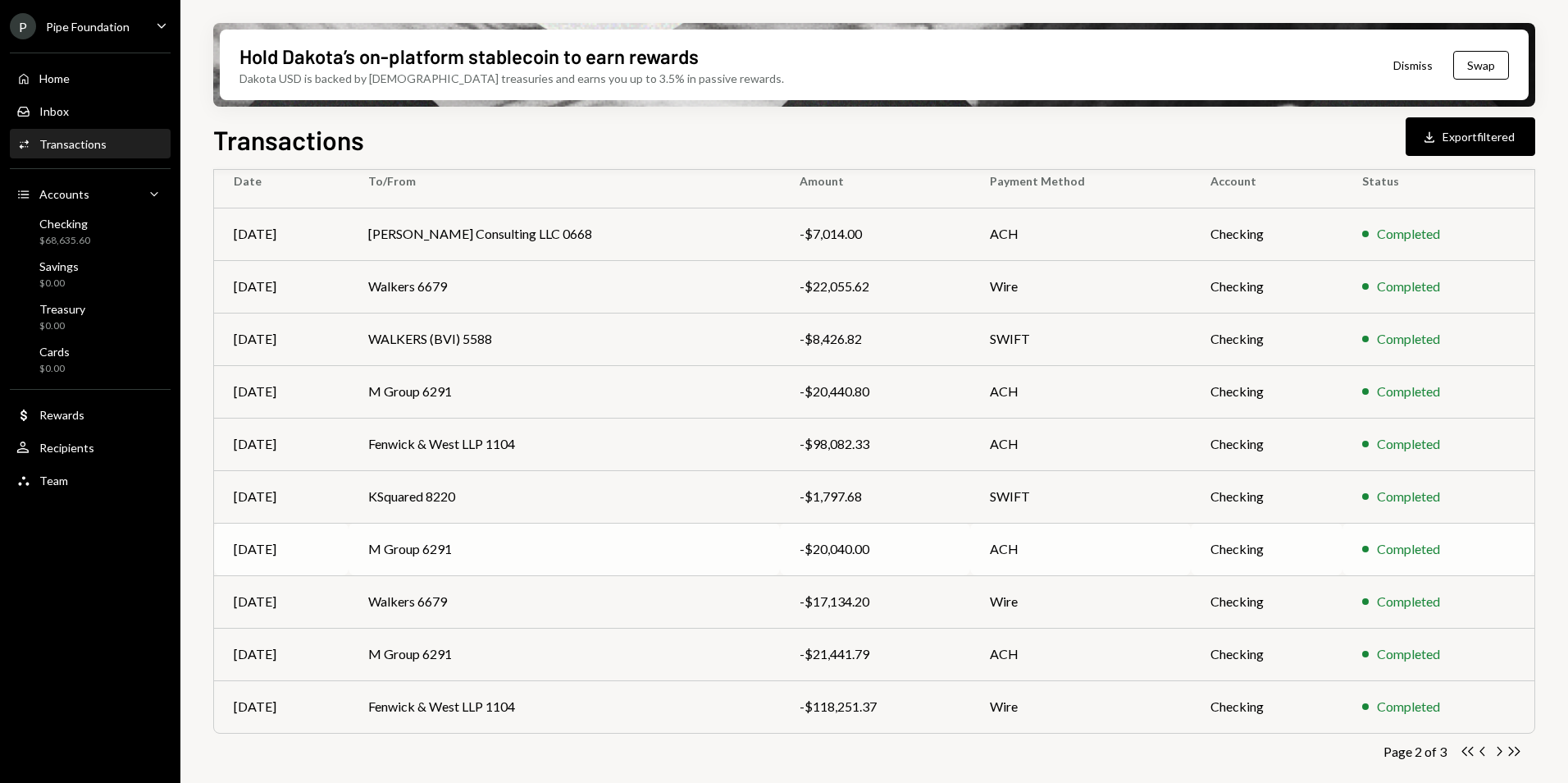
click at [525, 539] on td "M Group 6291" at bounding box center [565, 549] width 432 height 53
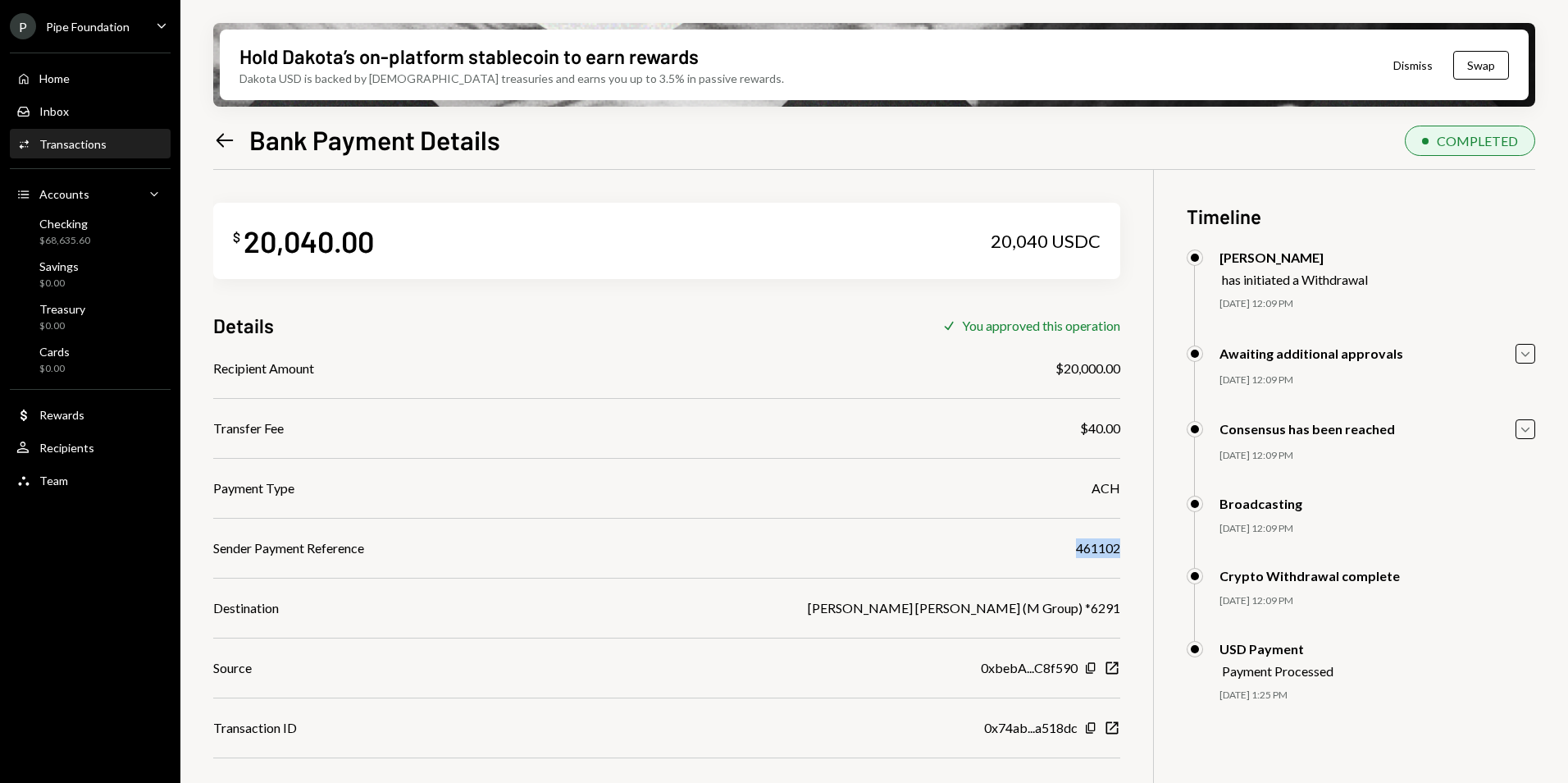
drag, startPoint x: 1069, startPoint y: 551, endPoint x: 1125, endPoint y: 558, distance: 56.4
click at [1125, 558] on div "$ 20,040.00 20,040 USDC Details Check You approved this operation Recipient Amo…" at bounding box center [874, 561] width 1322 height 783
copy div "461102"
click at [232, 143] on icon "Left Arrow" at bounding box center [224, 140] width 23 height 23
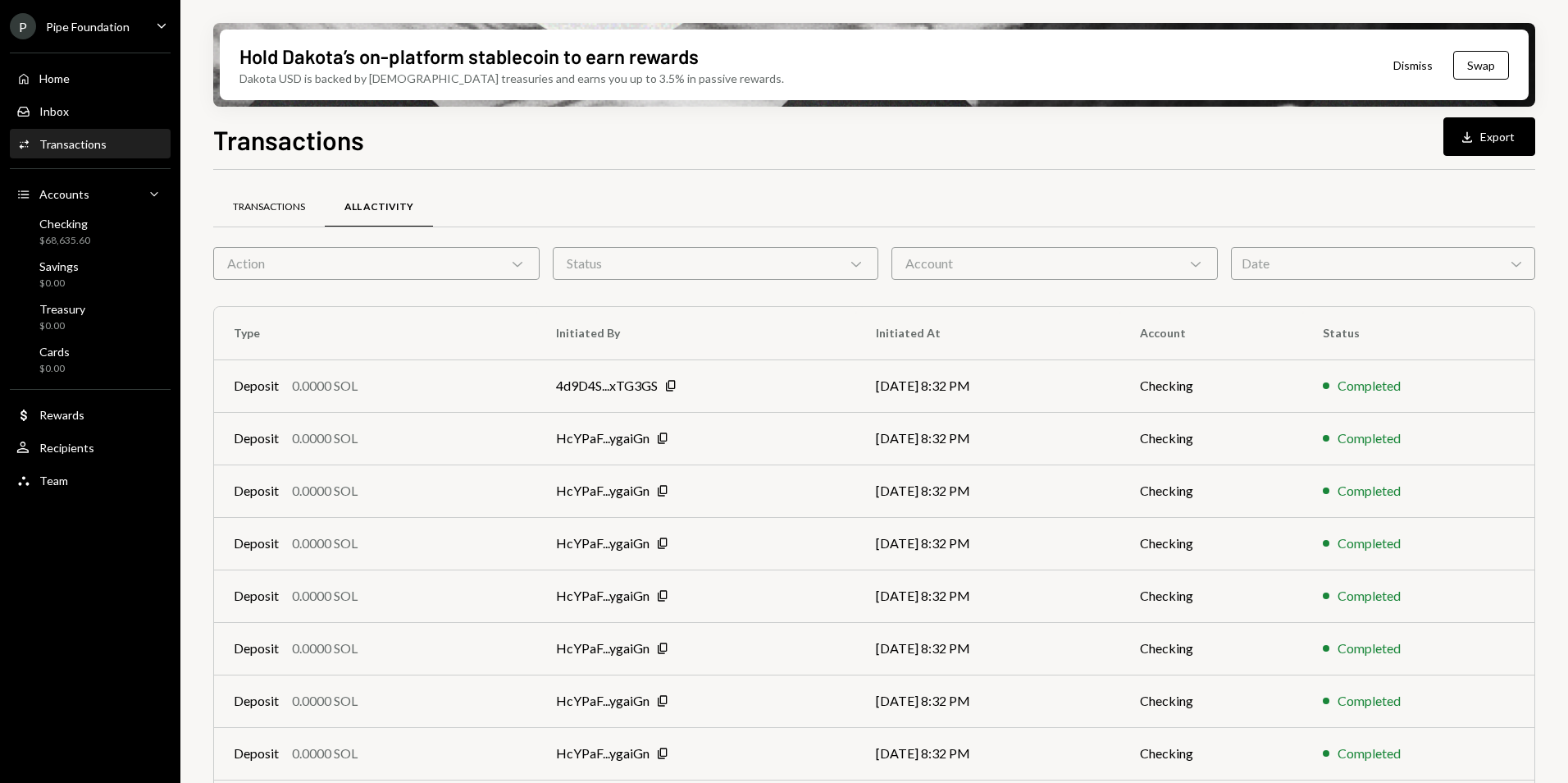
click at [290, 207] on div "Transactions" at bounding box center [268, 207] width 72 height 14
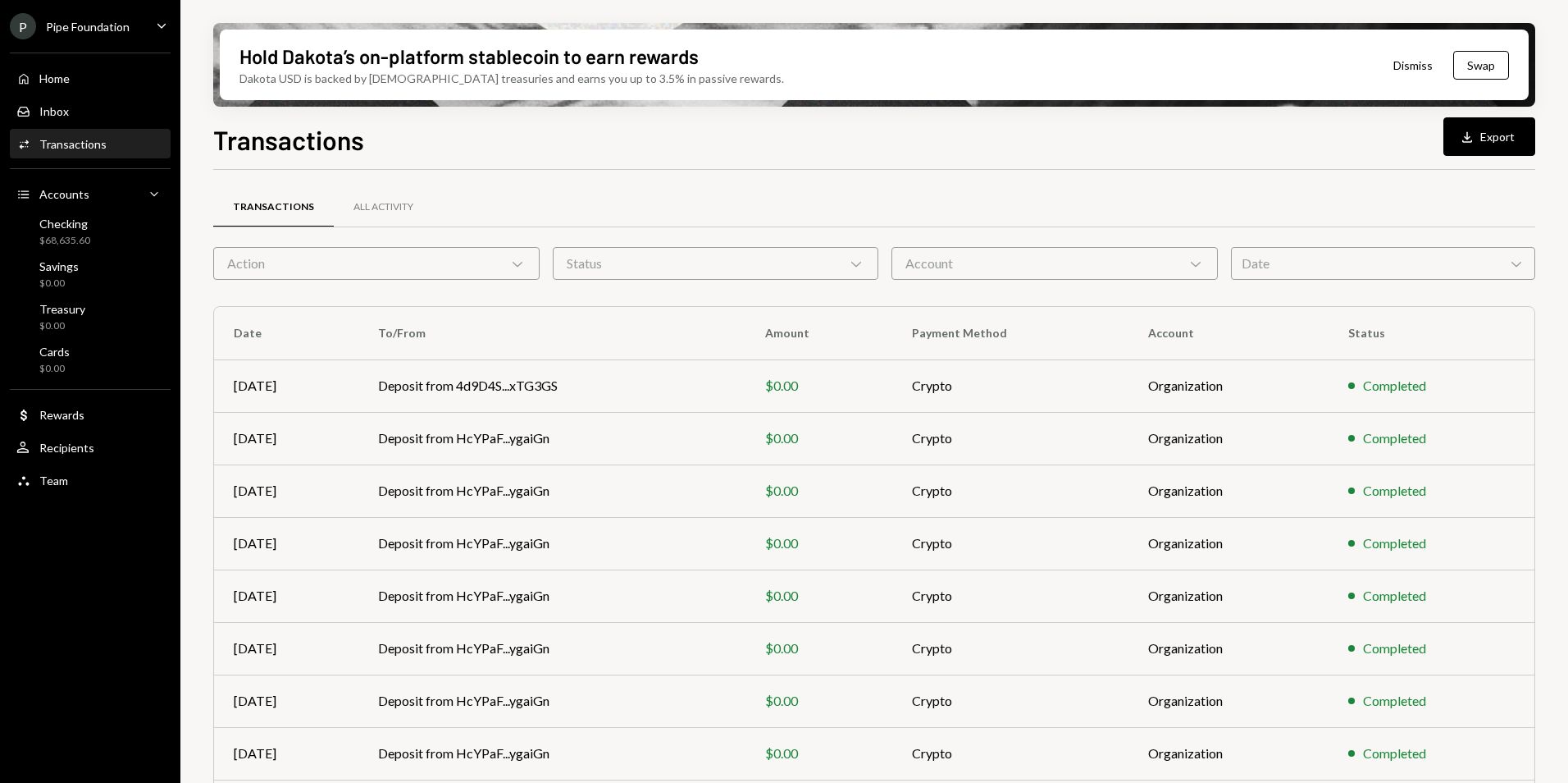
click at [296, 259] on div "Action Chevron Down" at bounding box center [376, 263] width 327 height 33
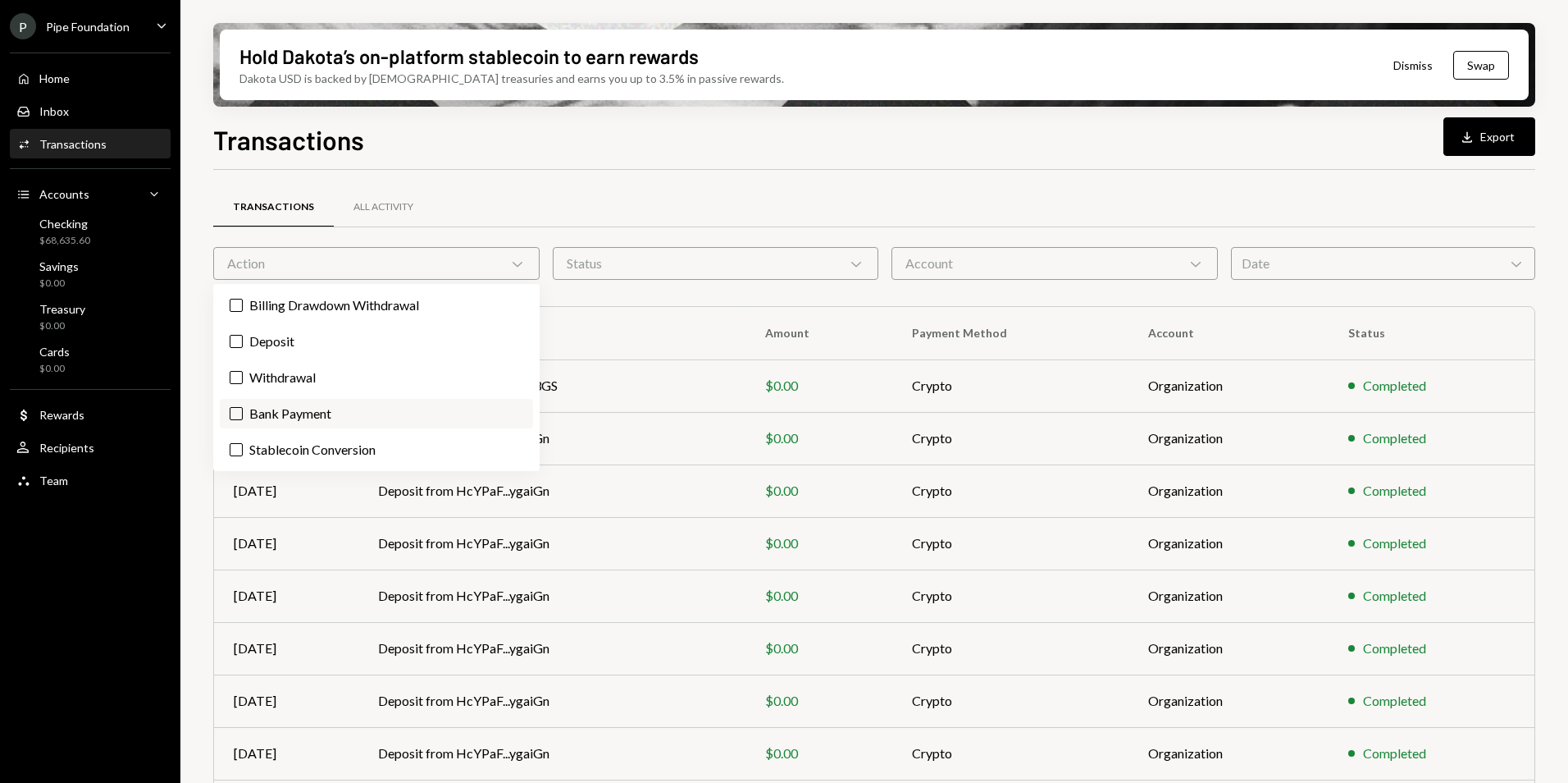
click at [326, 419] on label "Bank Payment" at bounding box center [376, 413] width 313 height 29
click at [243, 419] on button "Bank Payment" at bounding box center [236, 414] width 13 height 13
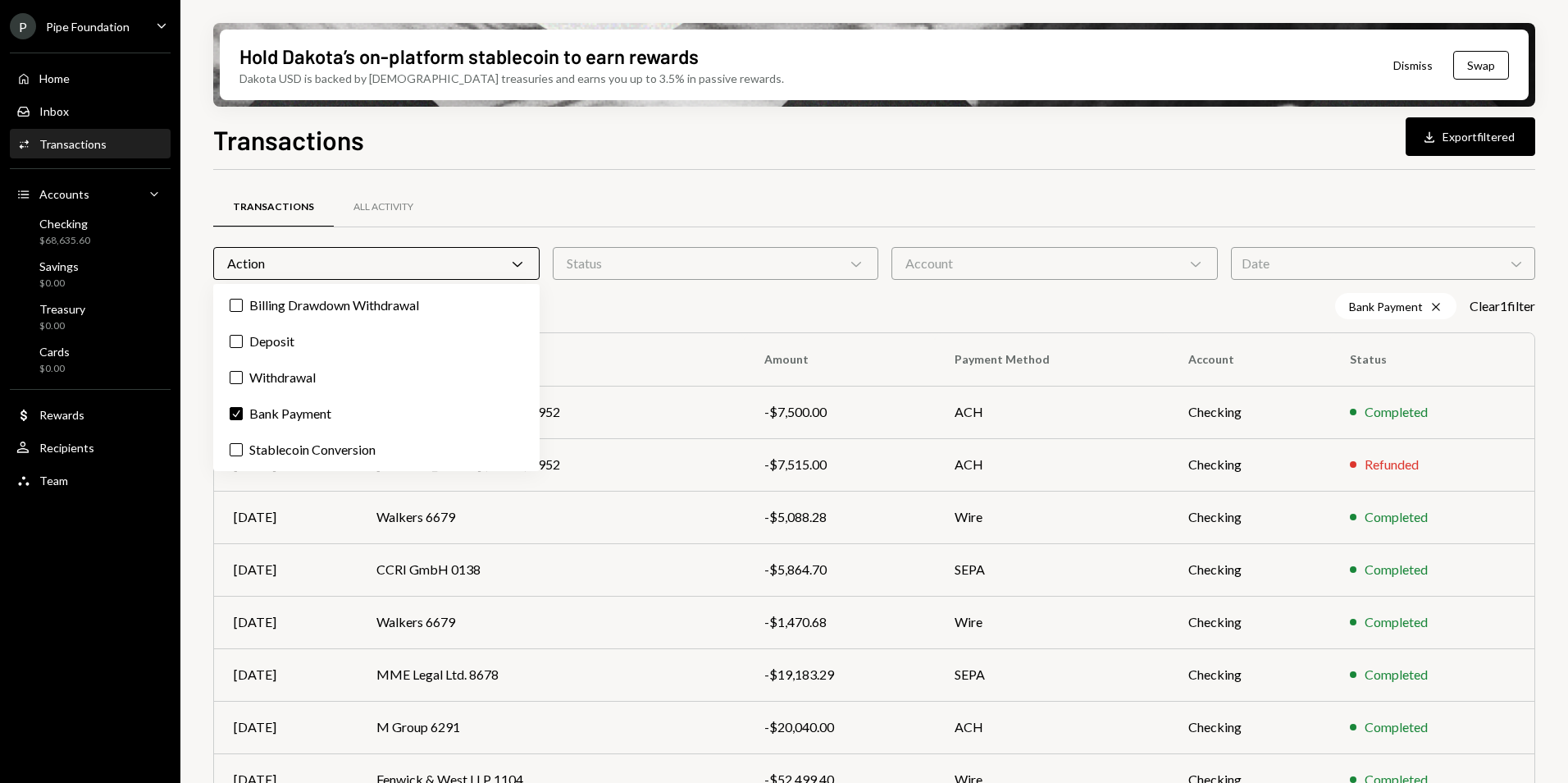
click at [810, 212] on div "Transactions All Activity" at bounding box center [874, 207] width 1322 height 42
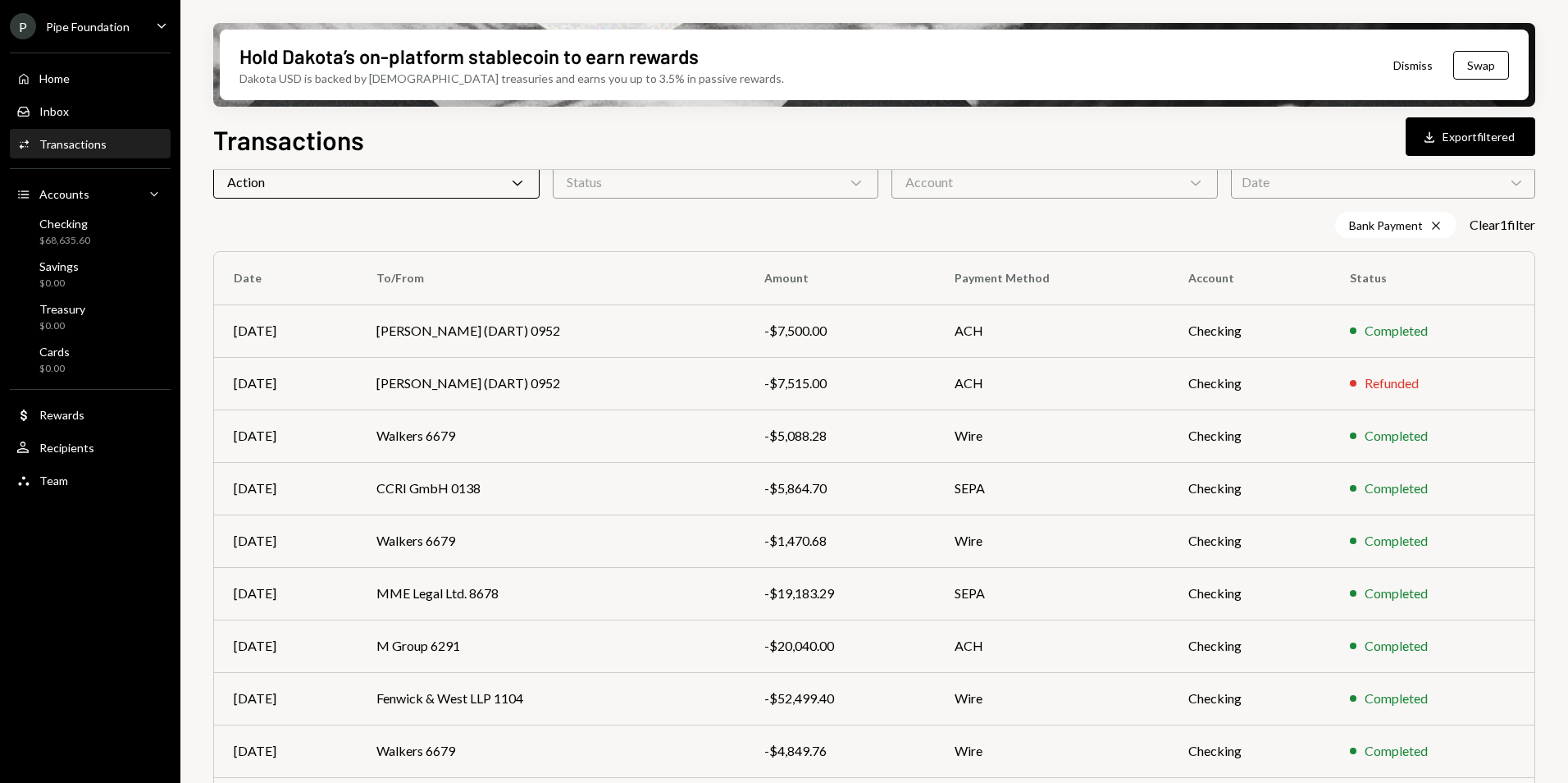
scroll to position [178, 0]
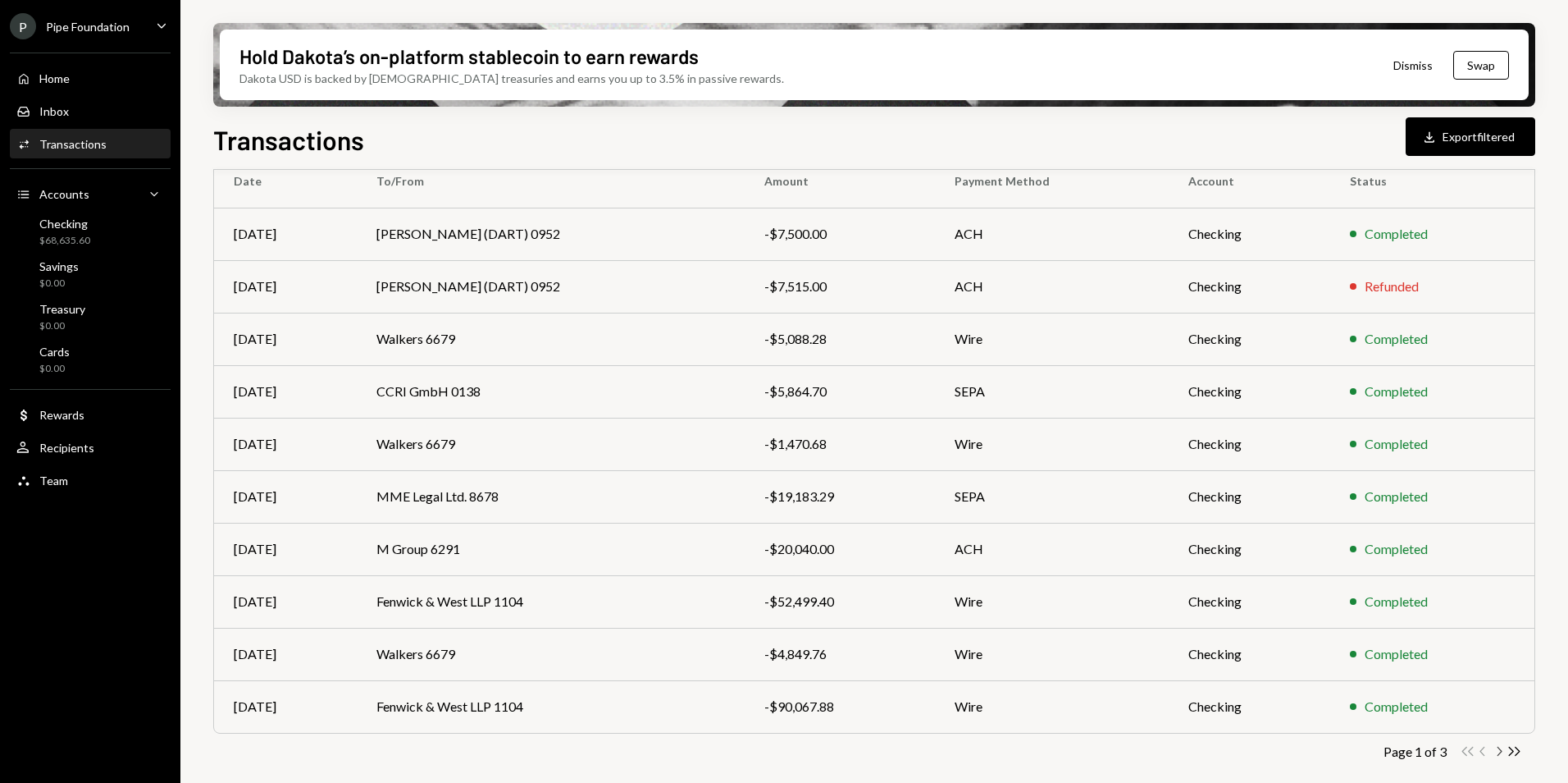
click at [1497, 748] on icon "Chevron Right" at bounding box center [1499, 751] width 16 height 16
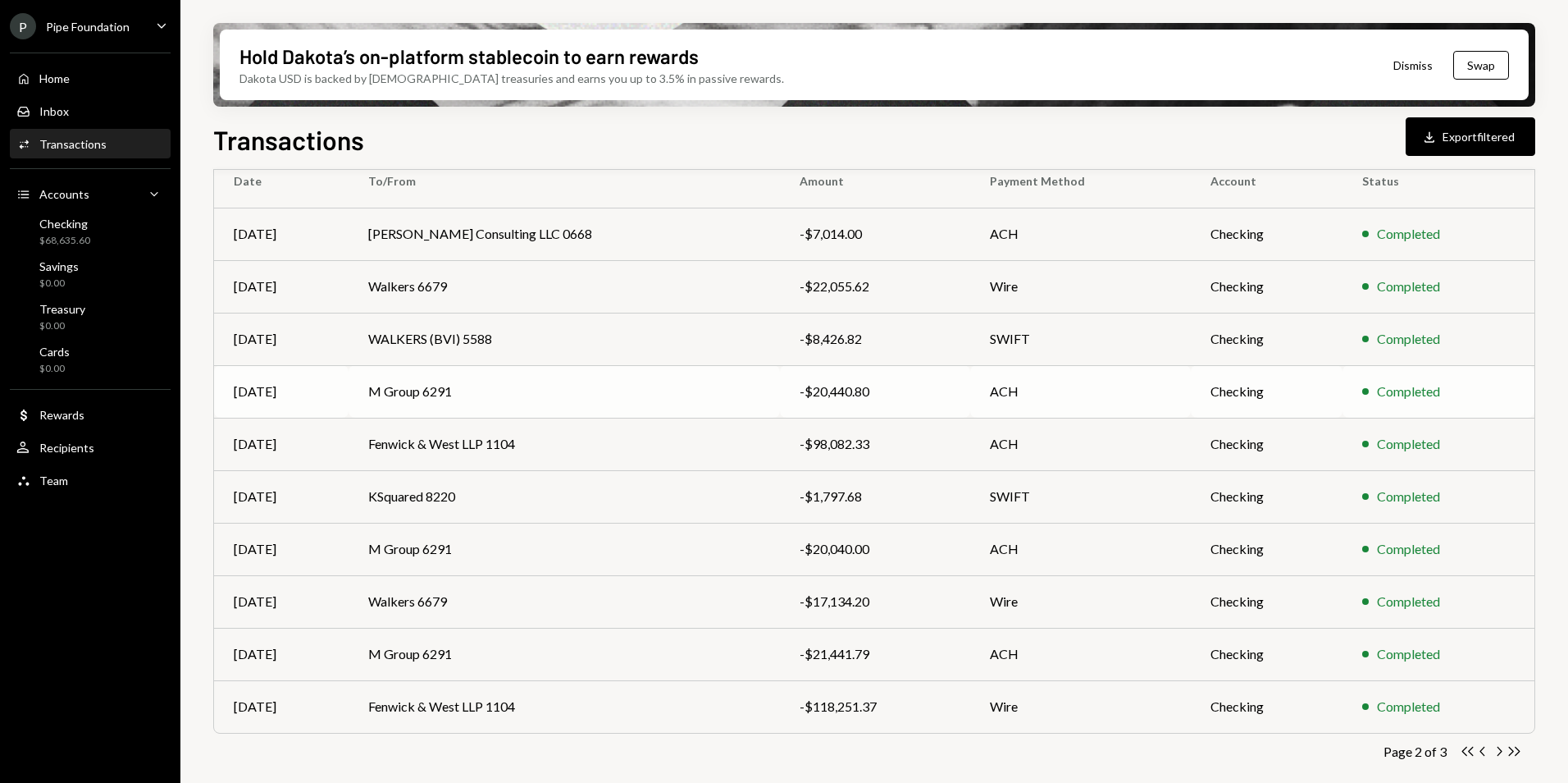
click at [509, 389] on td "M Group 6291" at bounding box center [565, 392] width 432 height 53
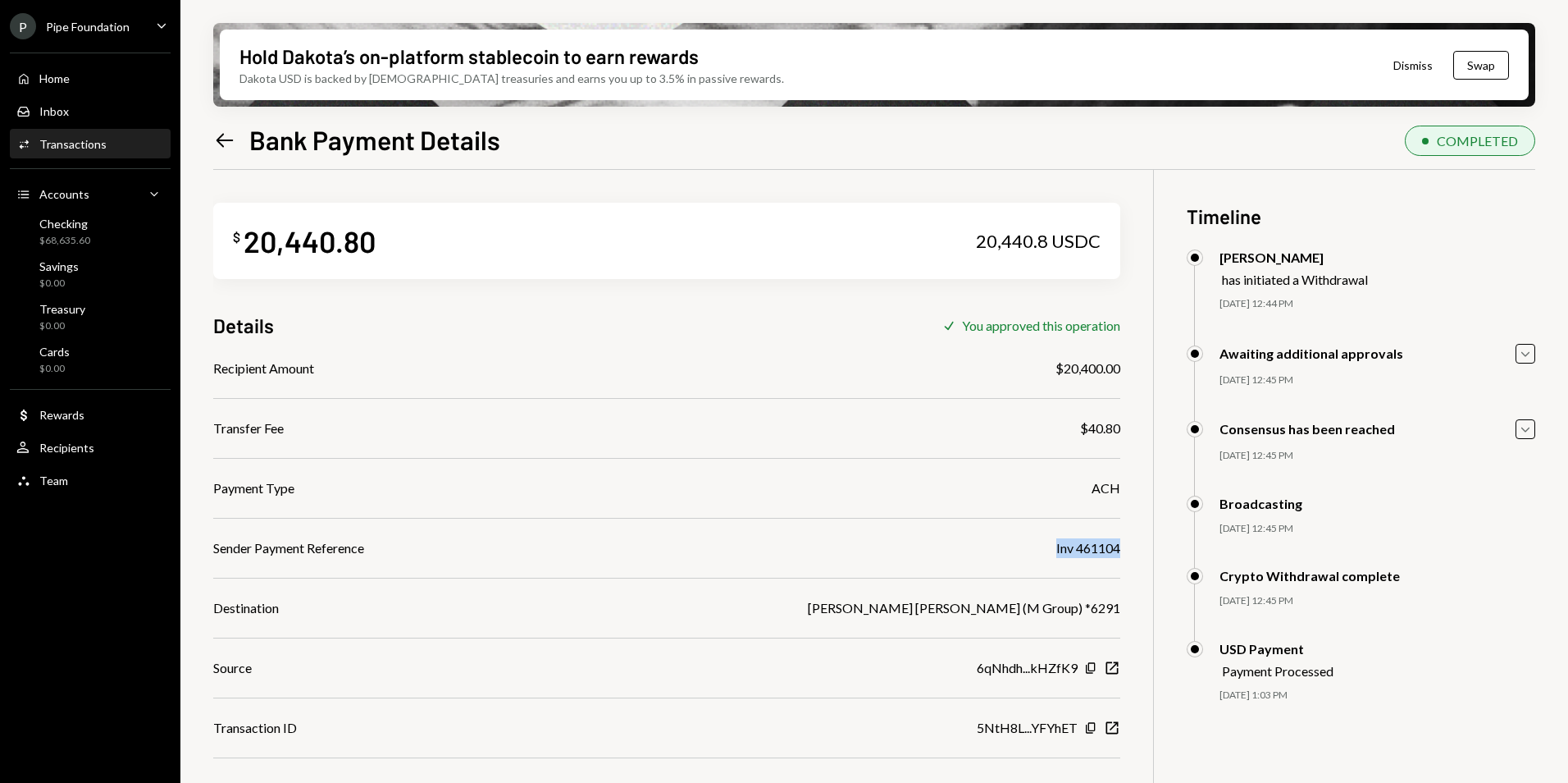
drag, startPoint x: 1056, startPoint y: 551, endPoint x: 1119, endPoint y: 551, distance: 63.0
click at [1119, 551] on div "Inv 461104" at bounding box center [1088, 547] width 64 height 20
copy div "Inv 461104"
click at [225, 139] on icon "Left Arrow" at bounding box center [224, 140] width 23 height 23
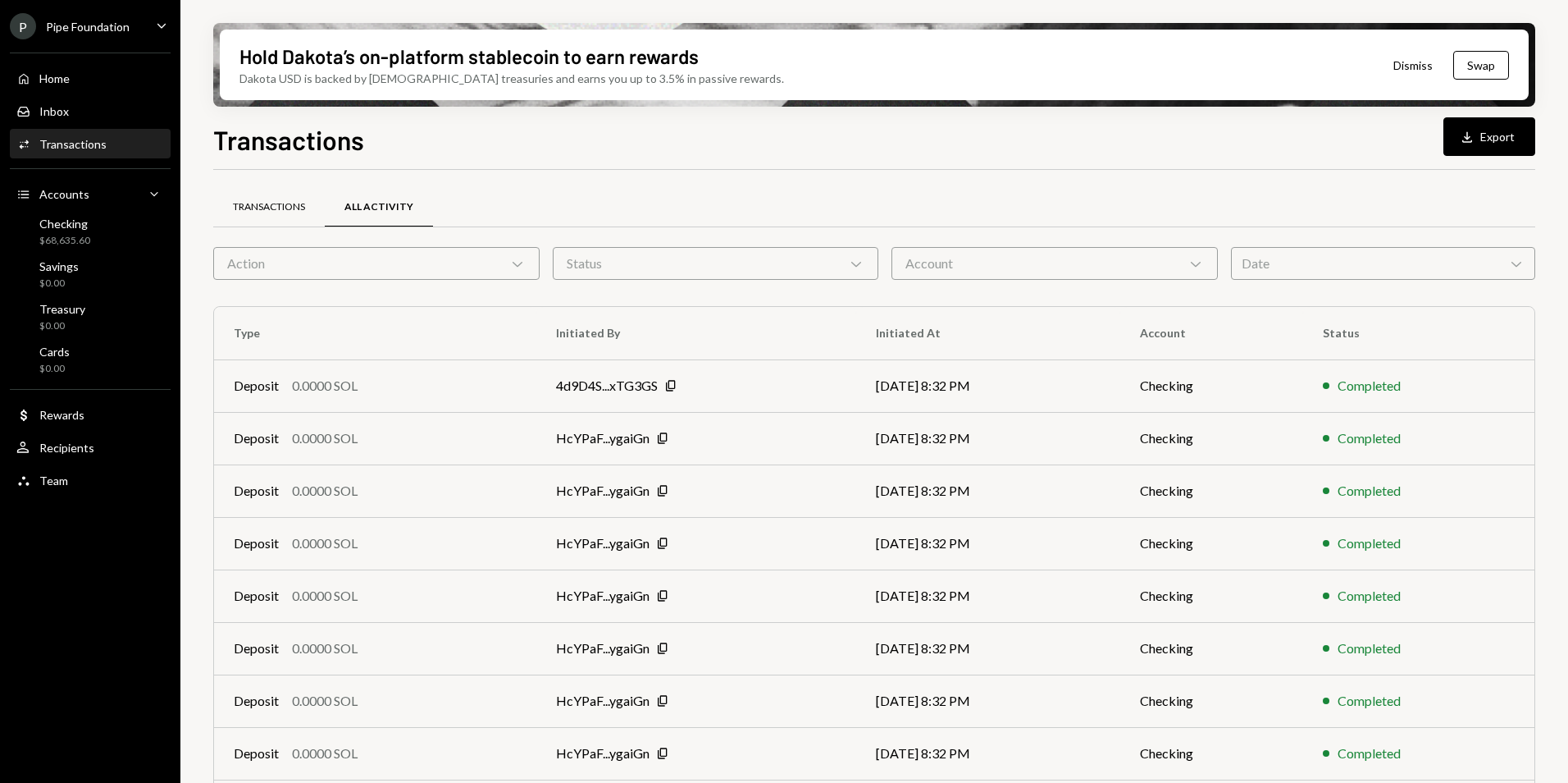
click at [274, 207] on div "Transactions" at bounding box center [268, 207] width 72 height 14
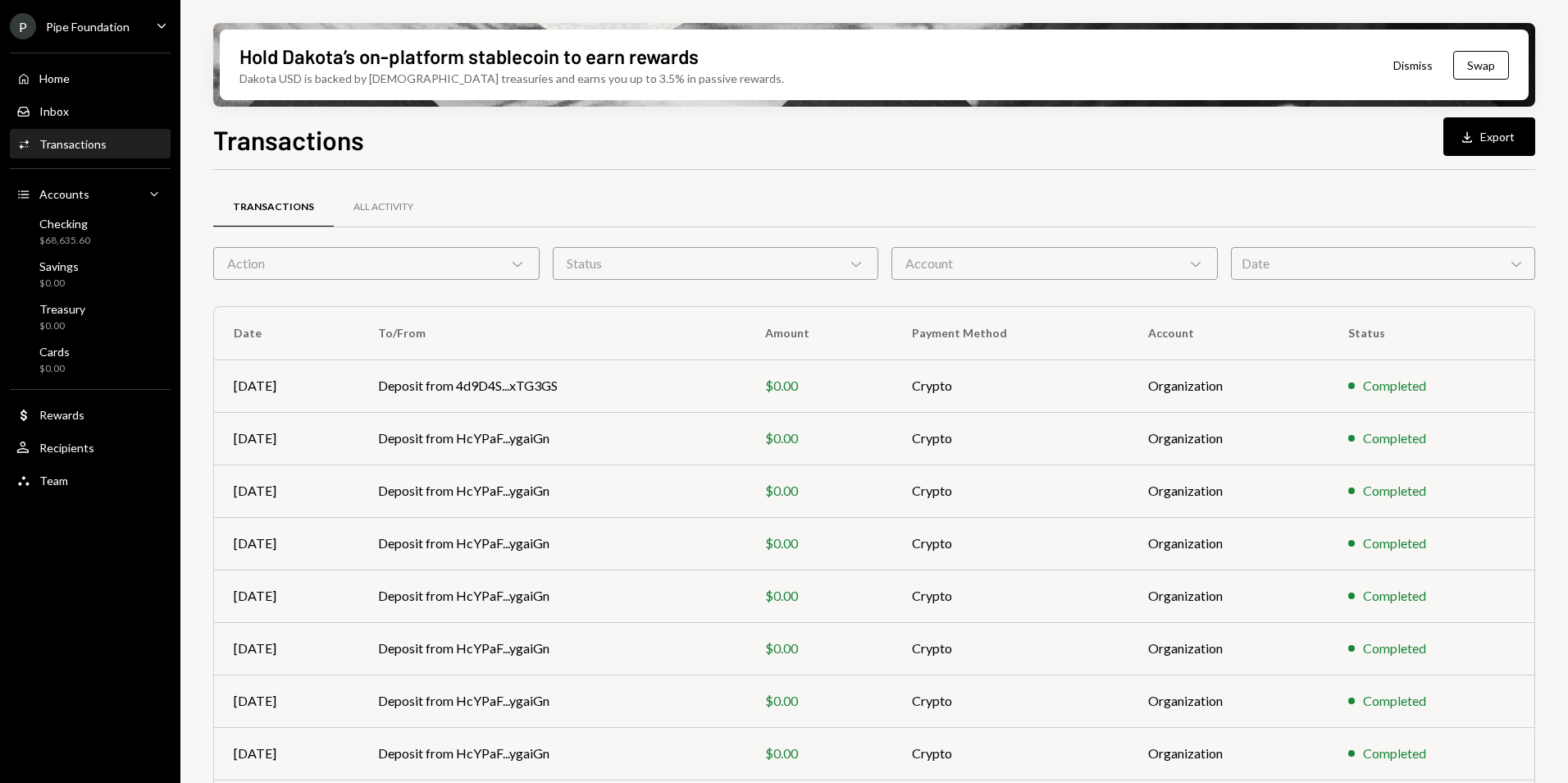
click at [281, 258] on div "Action Chevron Down" at bounding box center [376, 263] width 327 height 33
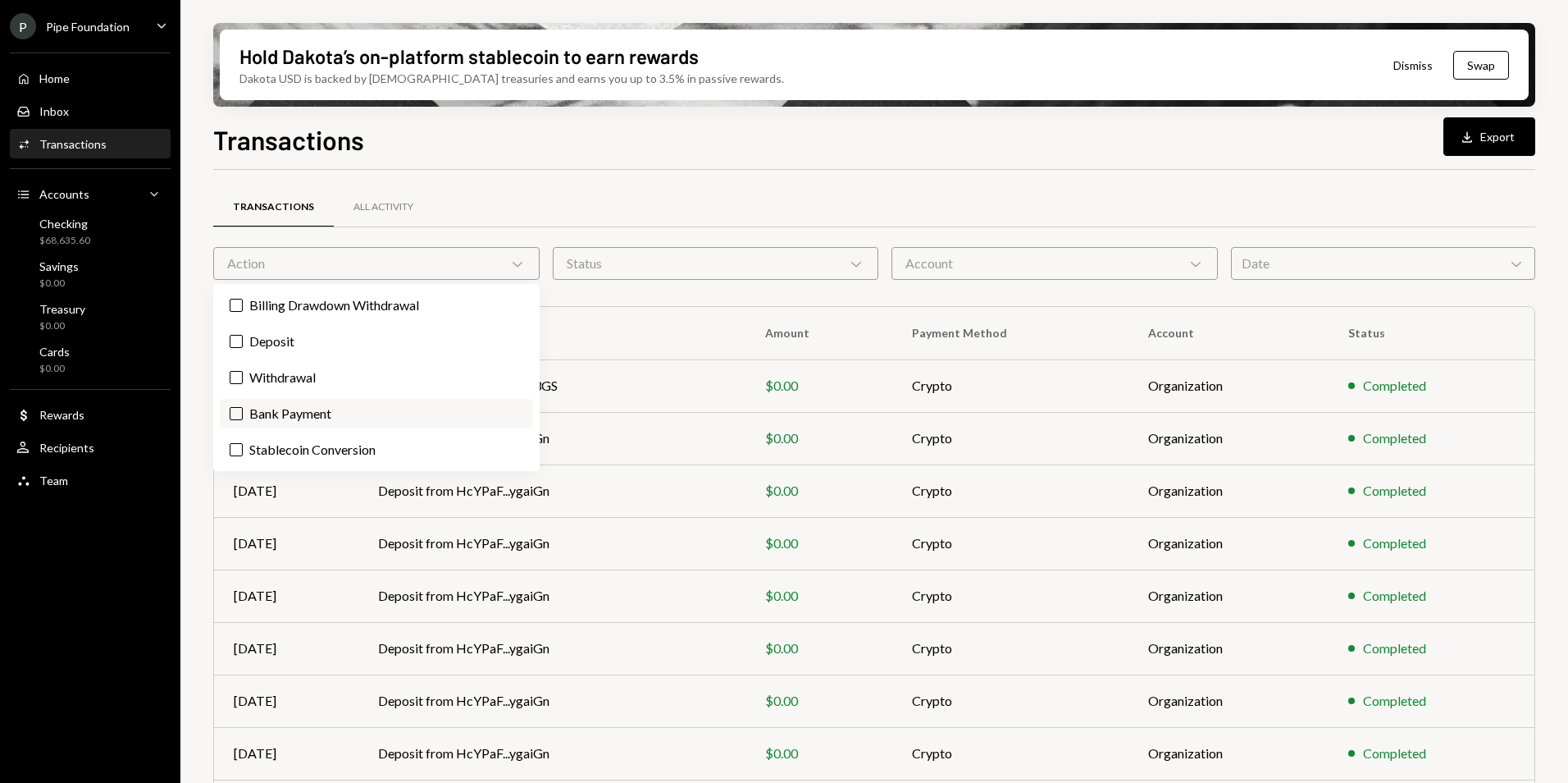
click at [299, 407] on label "Bank Payment" at bounding box center [376, 413] width 313 height 29
click at [243, 407] on button "Bank Payment" at bounding box center [236, 414] width 13 height 13
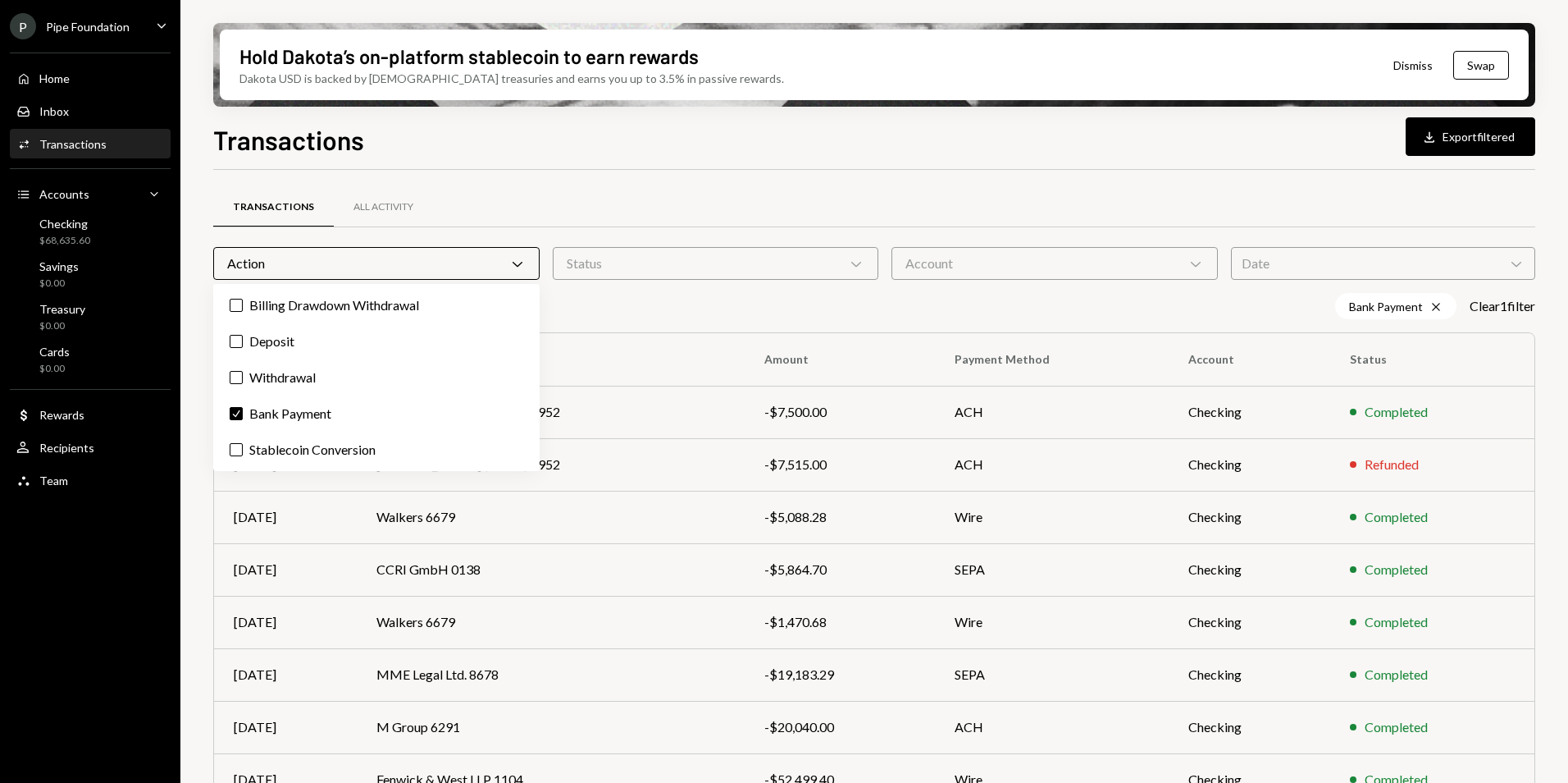
click at [722, 310] on div "Bank Payment Cross Clear 1 filter" at bounding box center [874, 306] width 1322 height 26
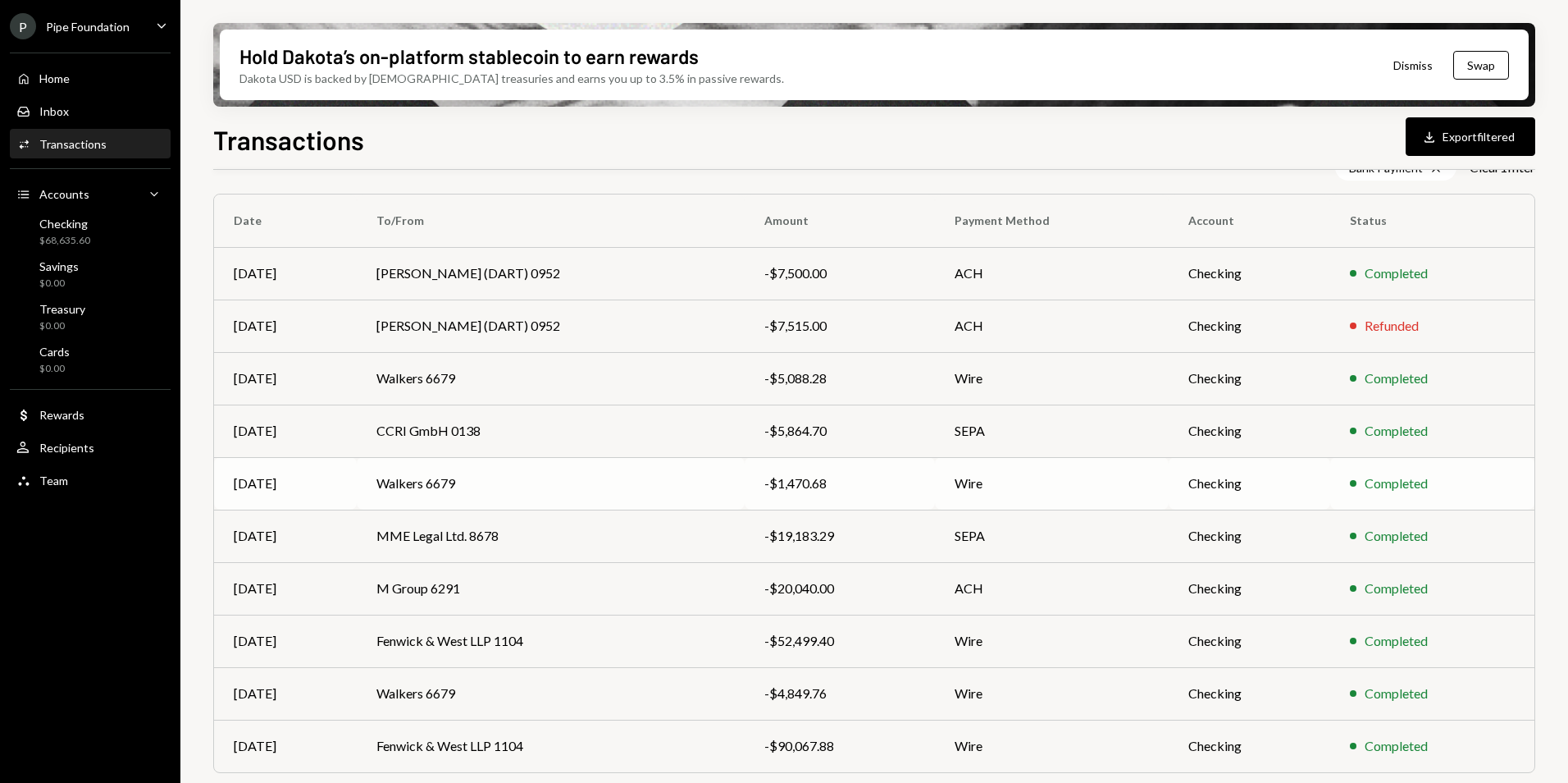
scroll to position [164, 0]
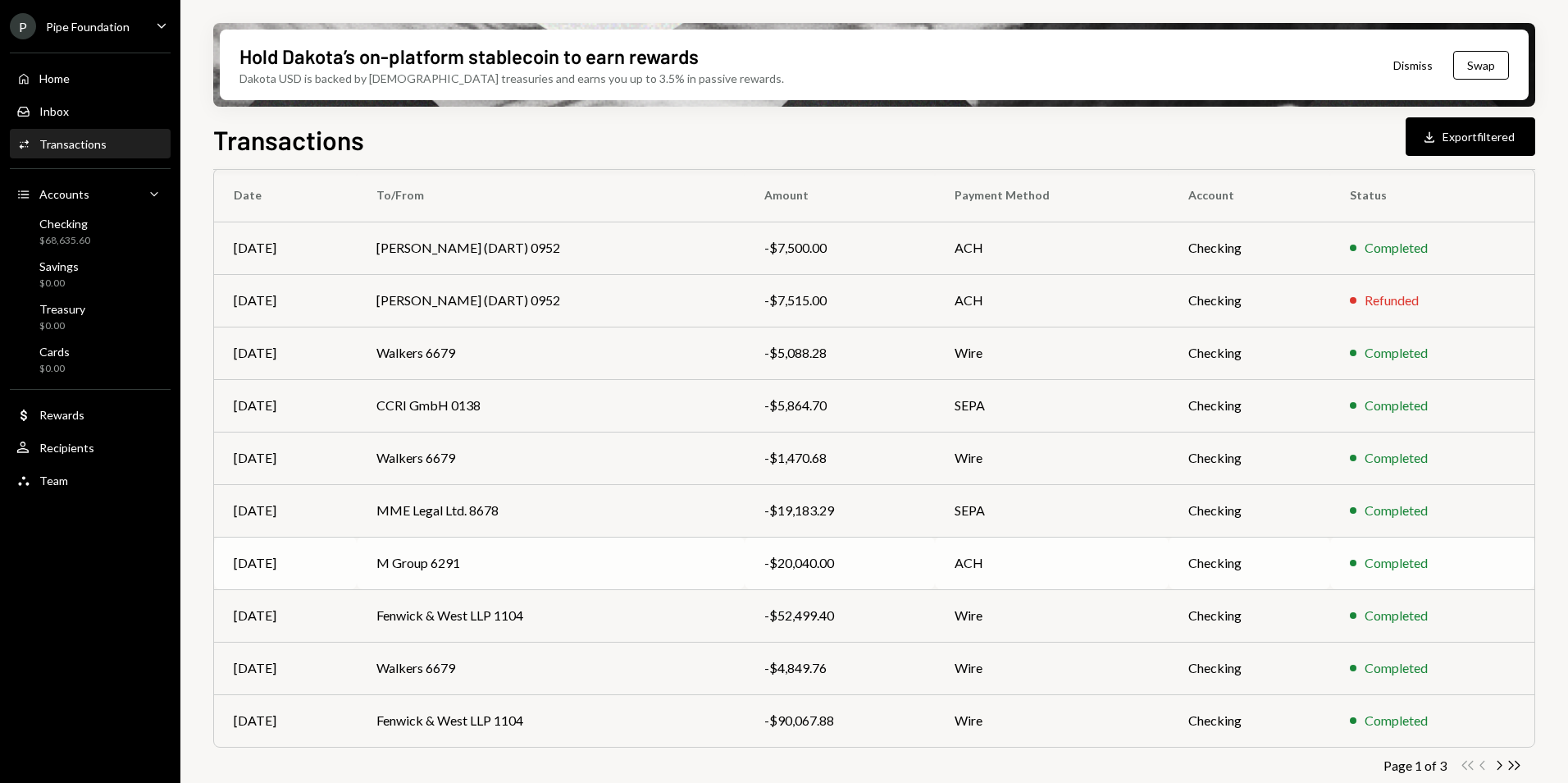
click at [569, 571] on td "M Group 6291" at bounding box center [551, 563] width 388 height 53
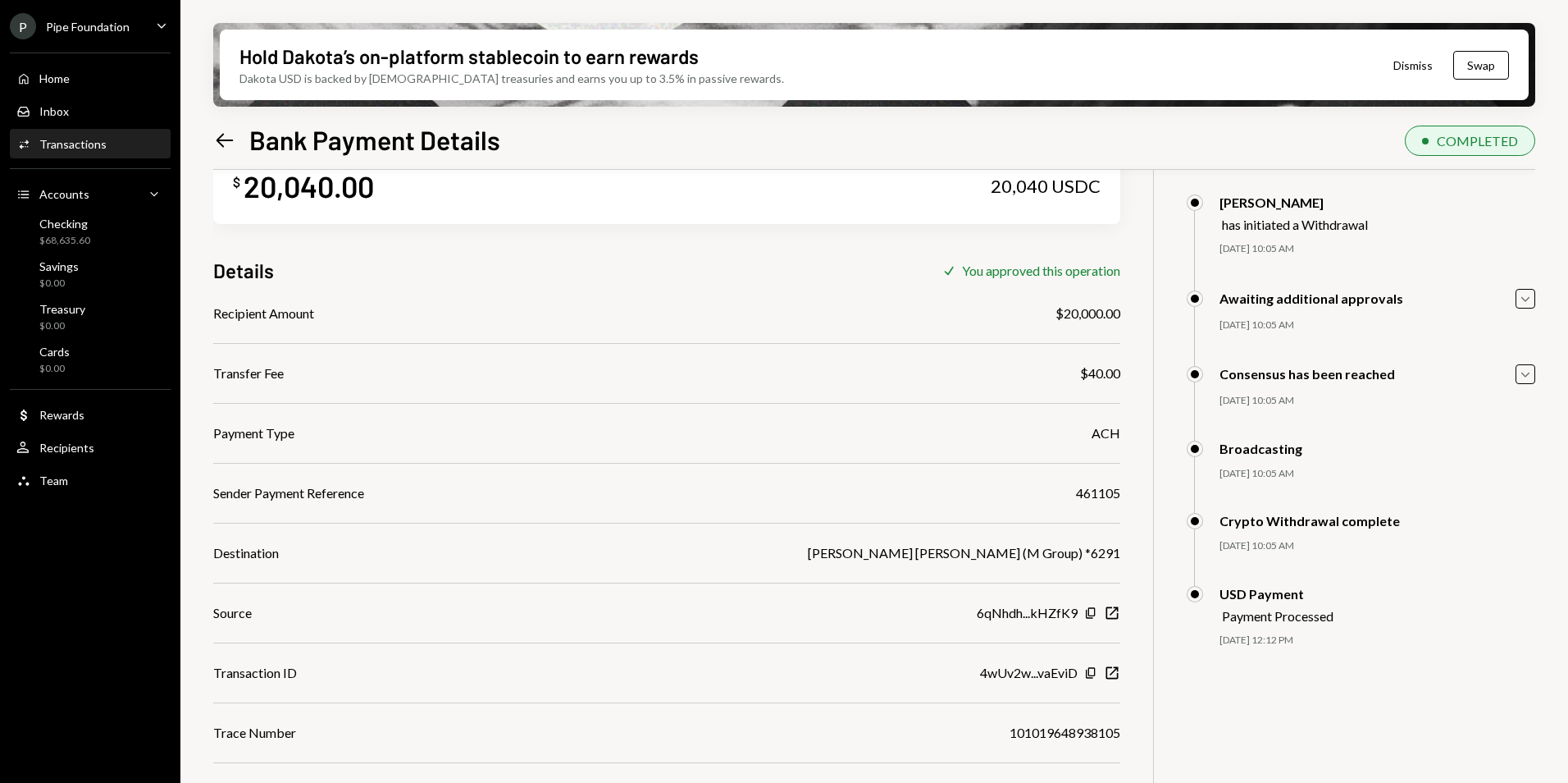
scroll to position [82, 0]
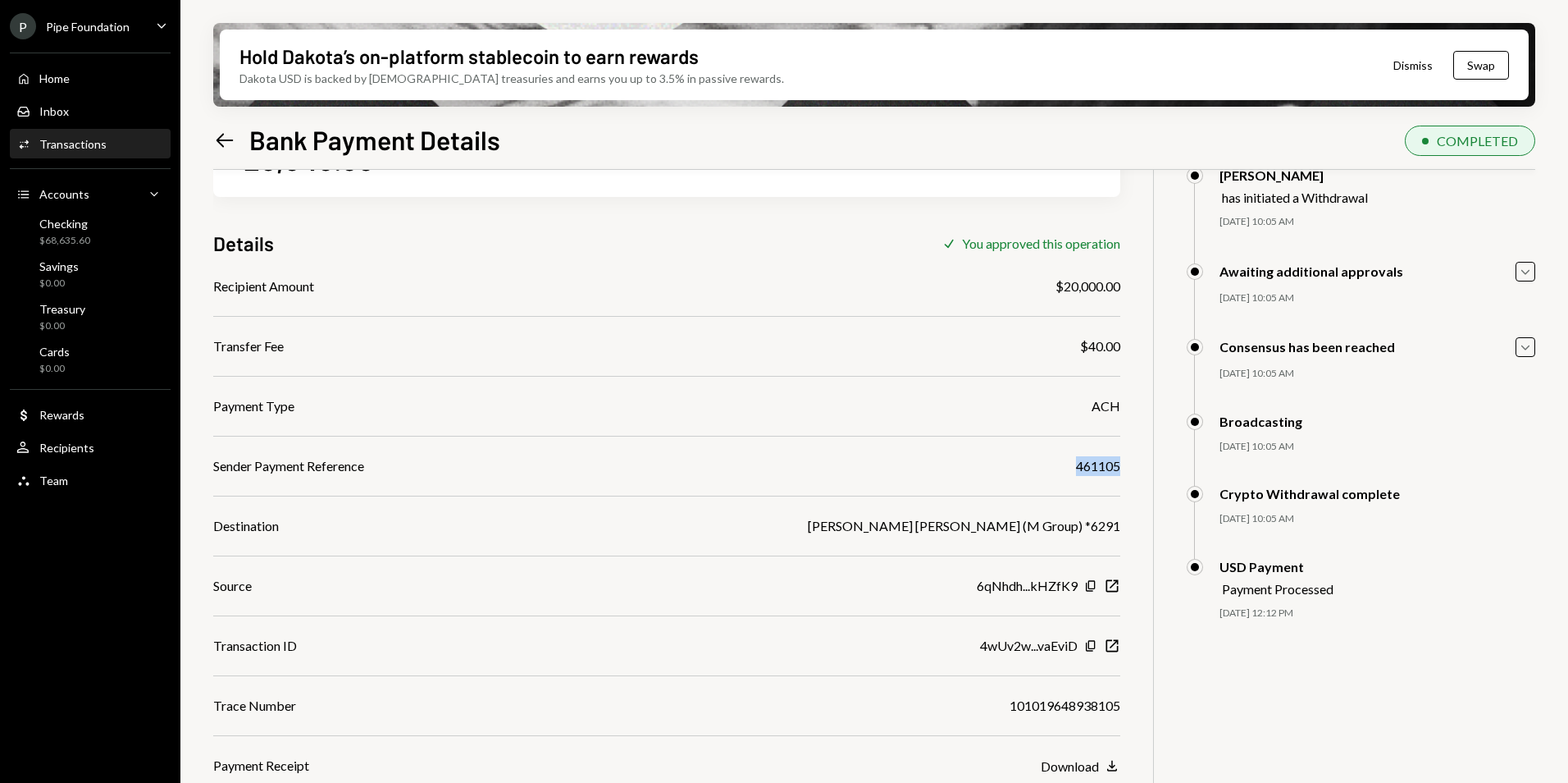
drag, startPoint x: 1057, startPoint y: 462, endPoint x: 1131, endPoint y: 474, distance: 75.0
click at [1131, 474] on div "$ 20,040.00 20,040 USDC Details Check You approved this operation Recipient Amo…" at bounding box center [874, 480] width 1322 height 783
copy div "461105"
click at [216, 140] on icon "Left Arrow" at bounding box center [224, 140] width 23 height 23
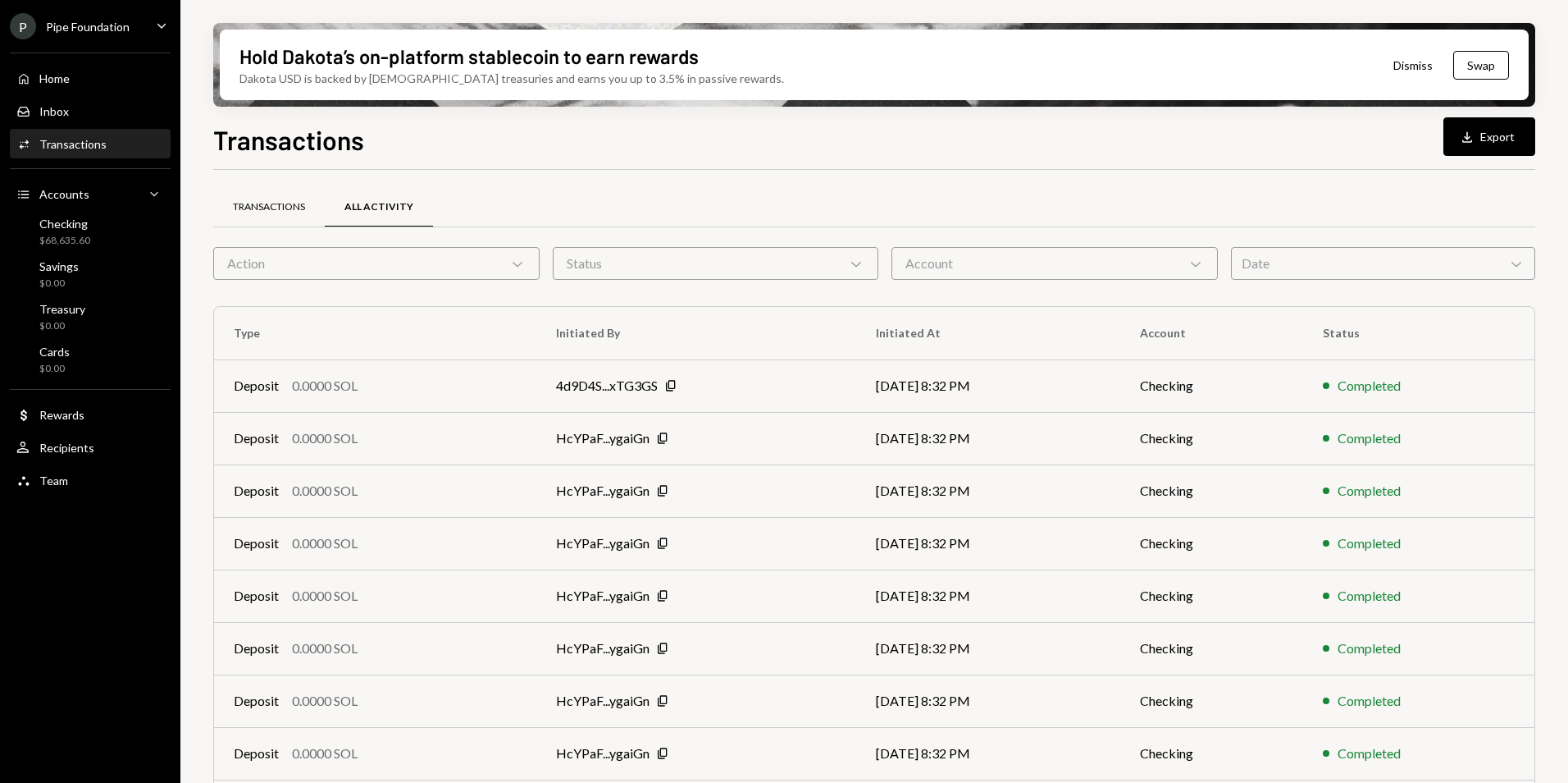
click at [279, 215] on div "Transactions" at bounding box center [268, 207] width 112 height 39
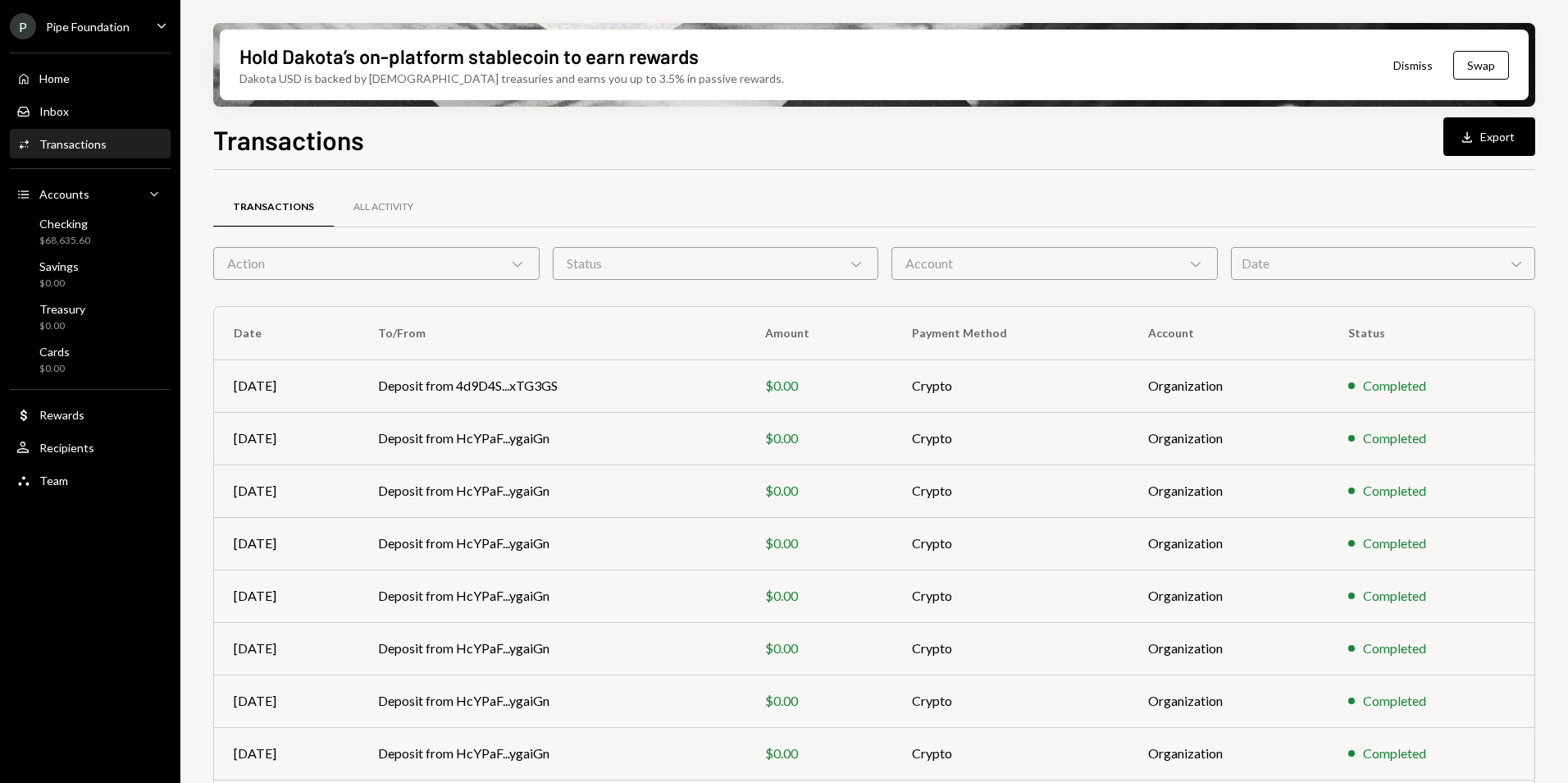
click at [316, 264] on div "Action Chevron Down" at bounding box center [376, 263] width 327 height 33
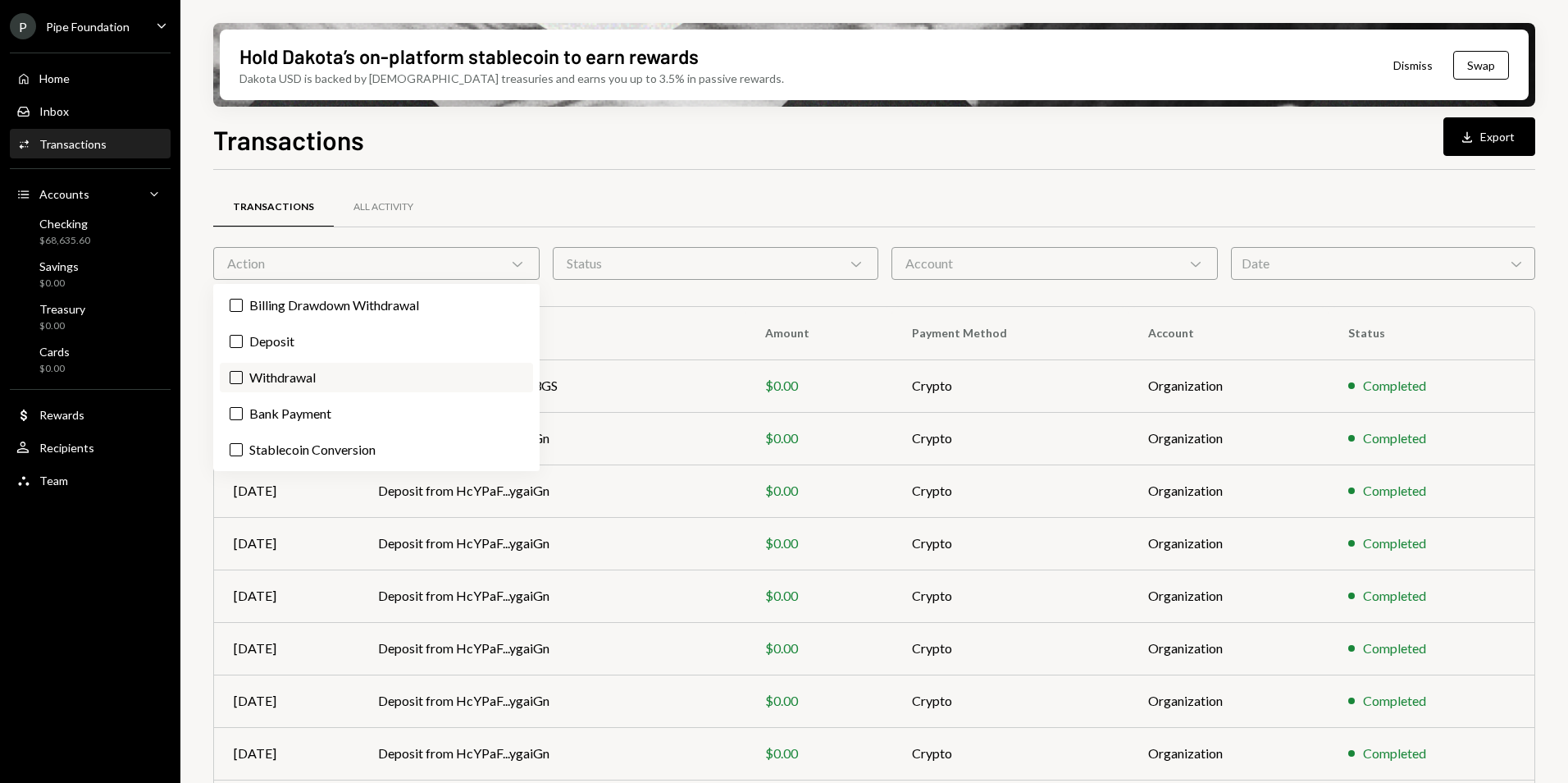
click at [341, 370] on label "Withdrawal" at bounding box center [376, 376] width 313 height 29
click at [243, 371] on button "Withdrawal" at bounding box center [236, 377] width 13 height 13
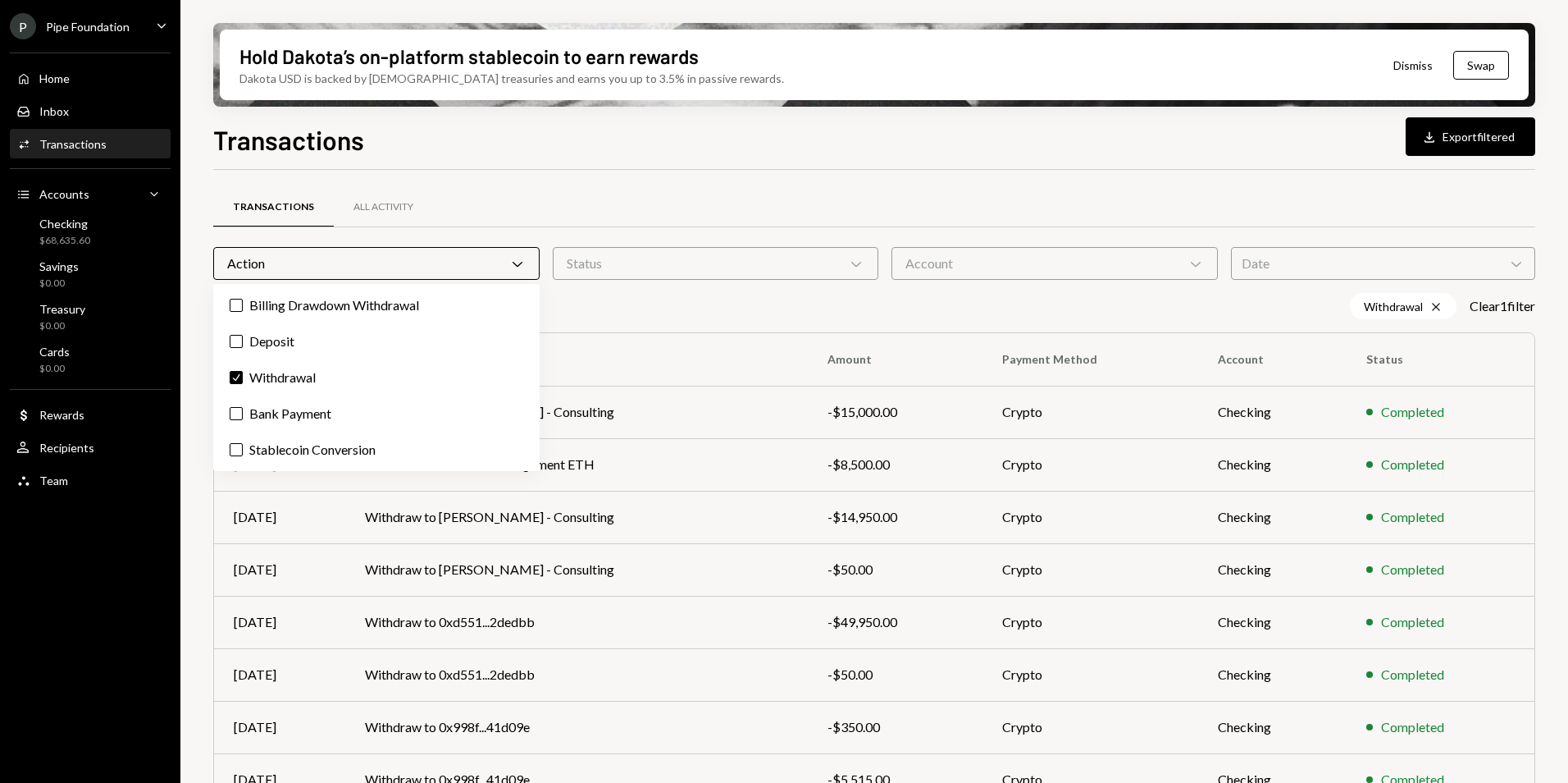
click at [686, 156] on div "Transactions Download Export filtered Transactions All Activity Action Chevron …" at bounding box center [874, 500] width 1322 height 760
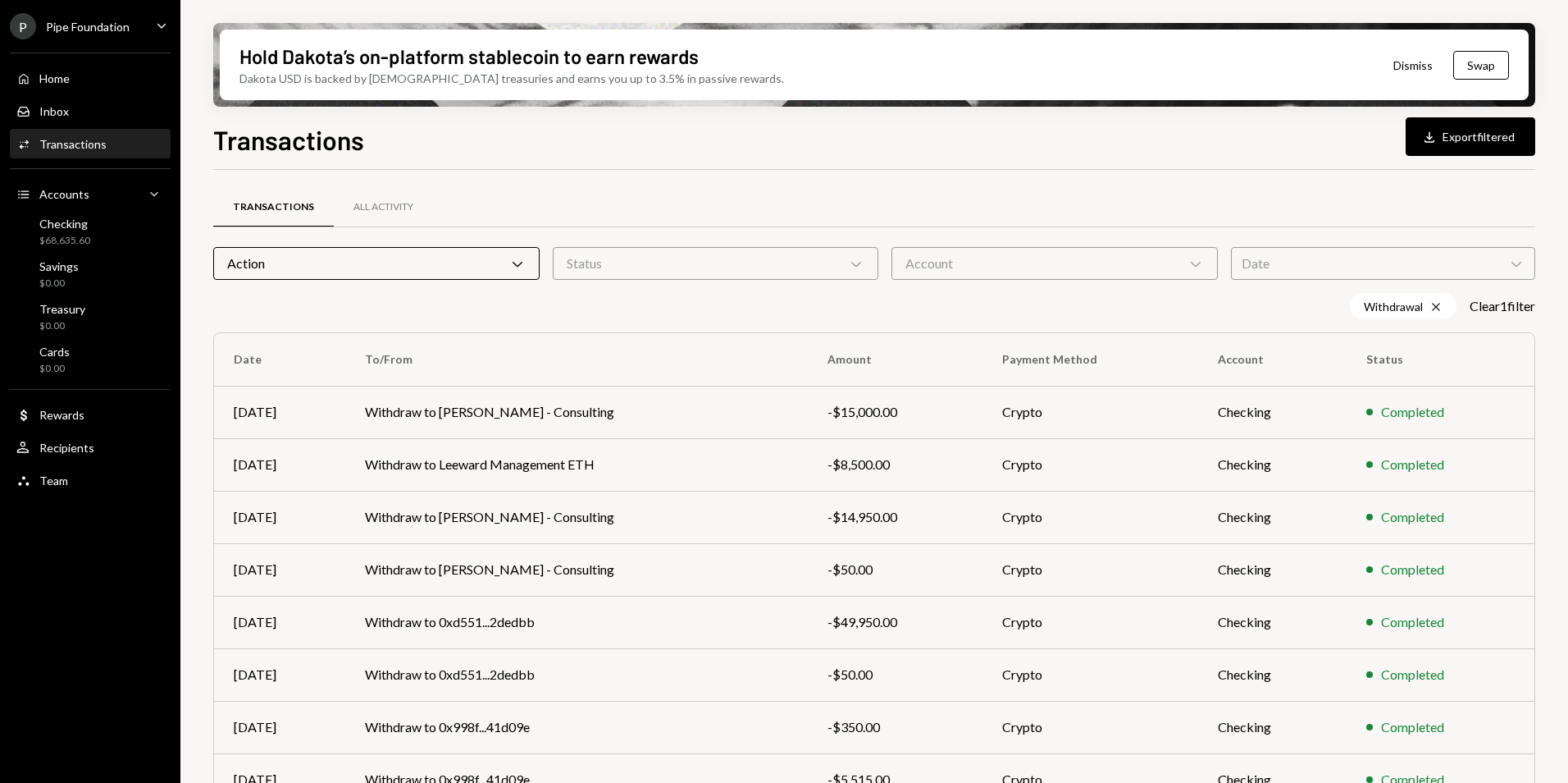
click at [323, 259] on div "Action Chevron Down" at bounding box center [376, 263] width 327 height 33
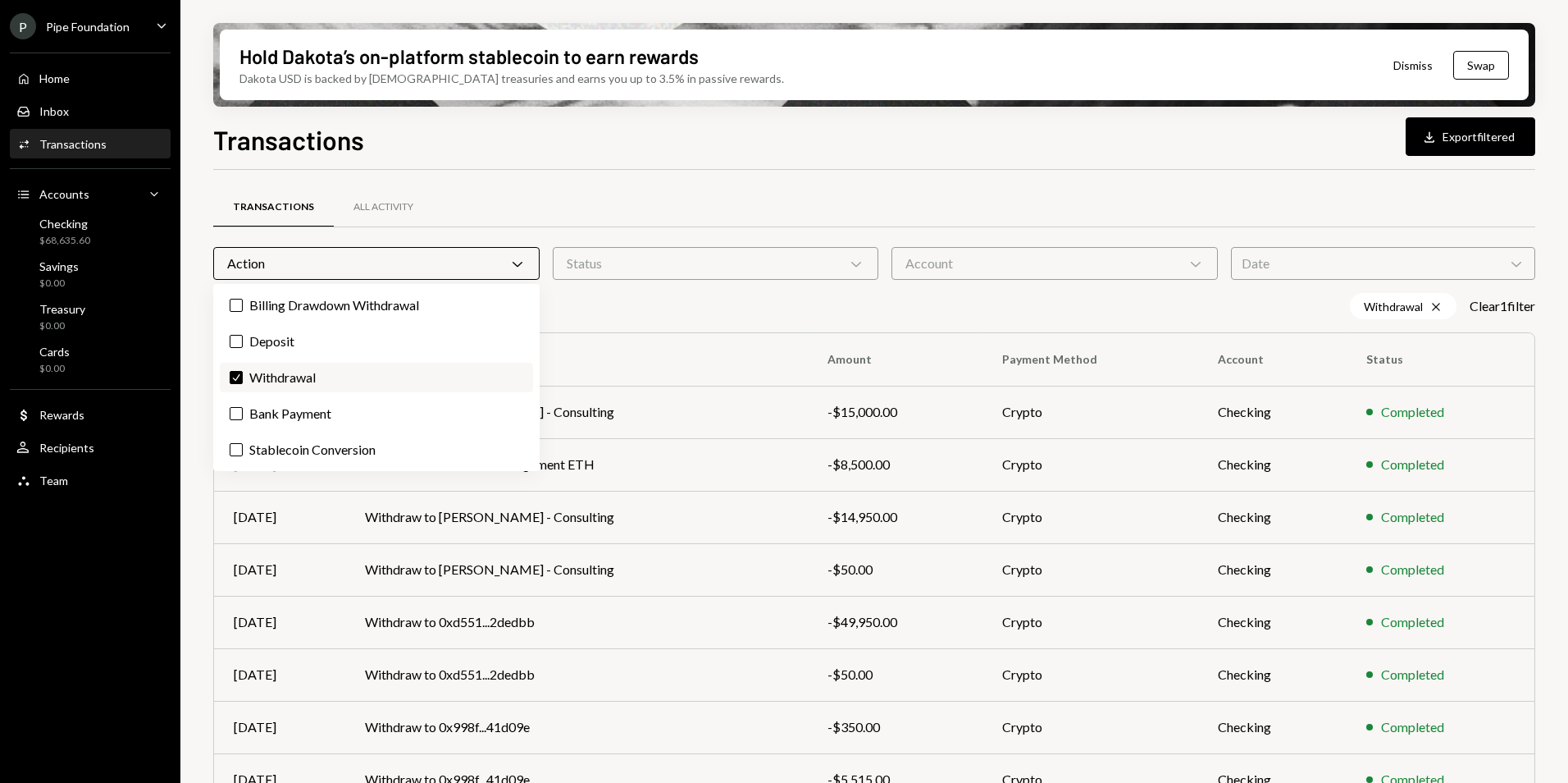
click at [305, 376] on label "Check Withdrawal" at bounding box center [376, 376] width 313 height 29
click at [243, 376] on button "Check" at bounding box center [236, 377] width 13 height 13
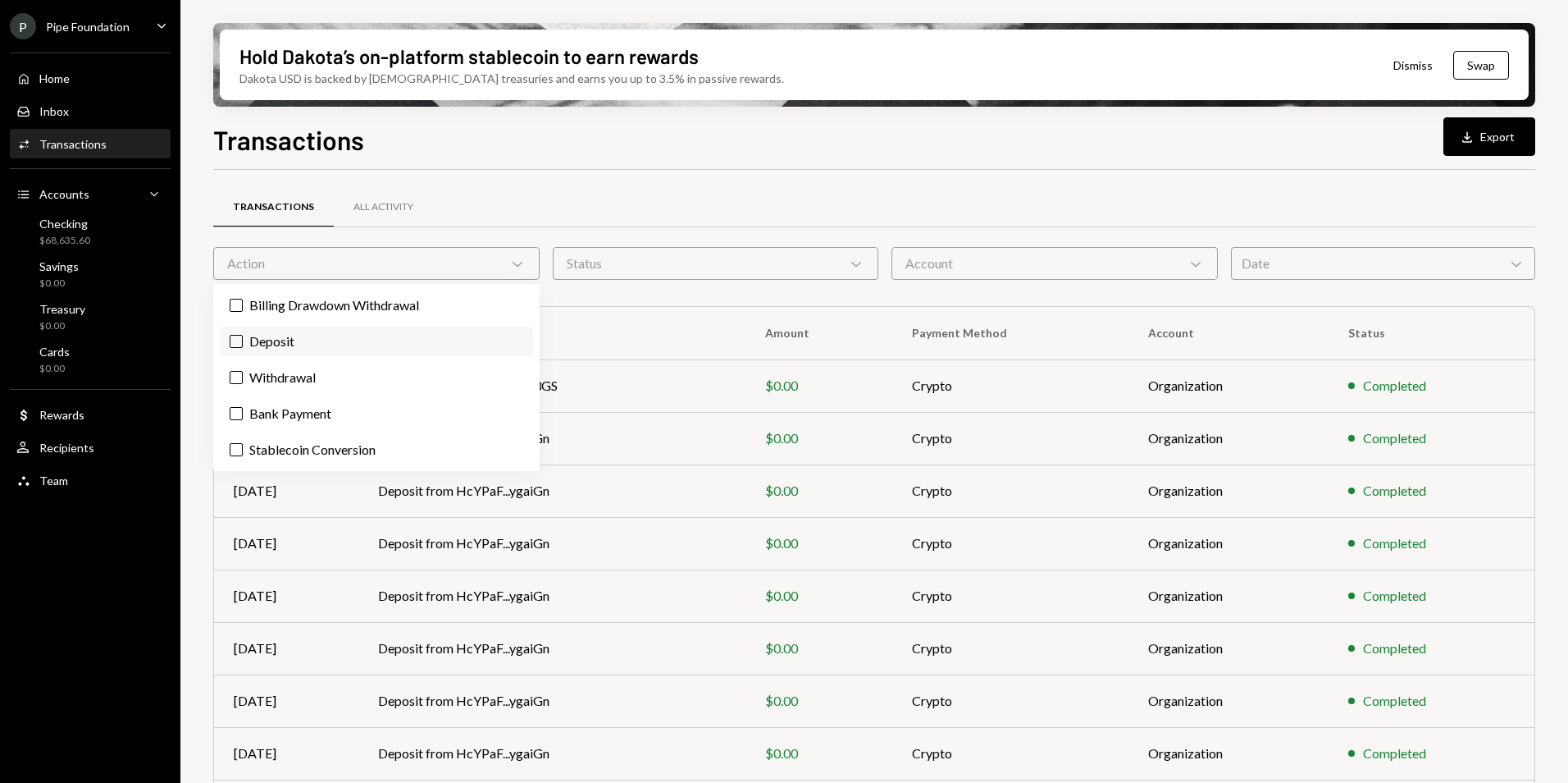
click at [305, 341] on label "Deposit" at bounding box center [376, 341] width 313 height 29
click at [243, 341] on button "Deposit" at bounding box center [236, 342] width 13 height 13
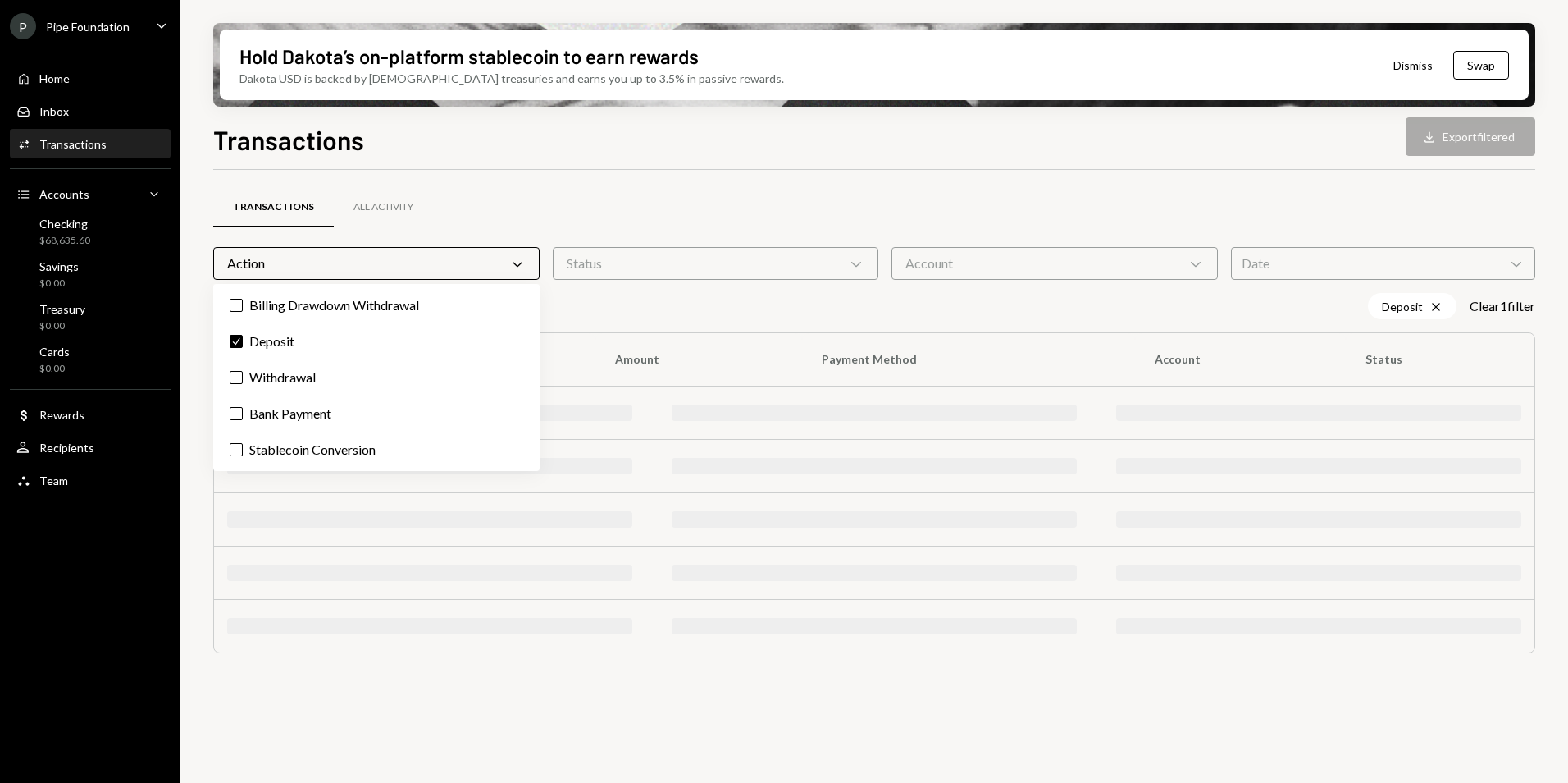
click at [636, 154] on div "Transactions Download Export filtered" at bounding box center [874, 138] width 1322 height 36
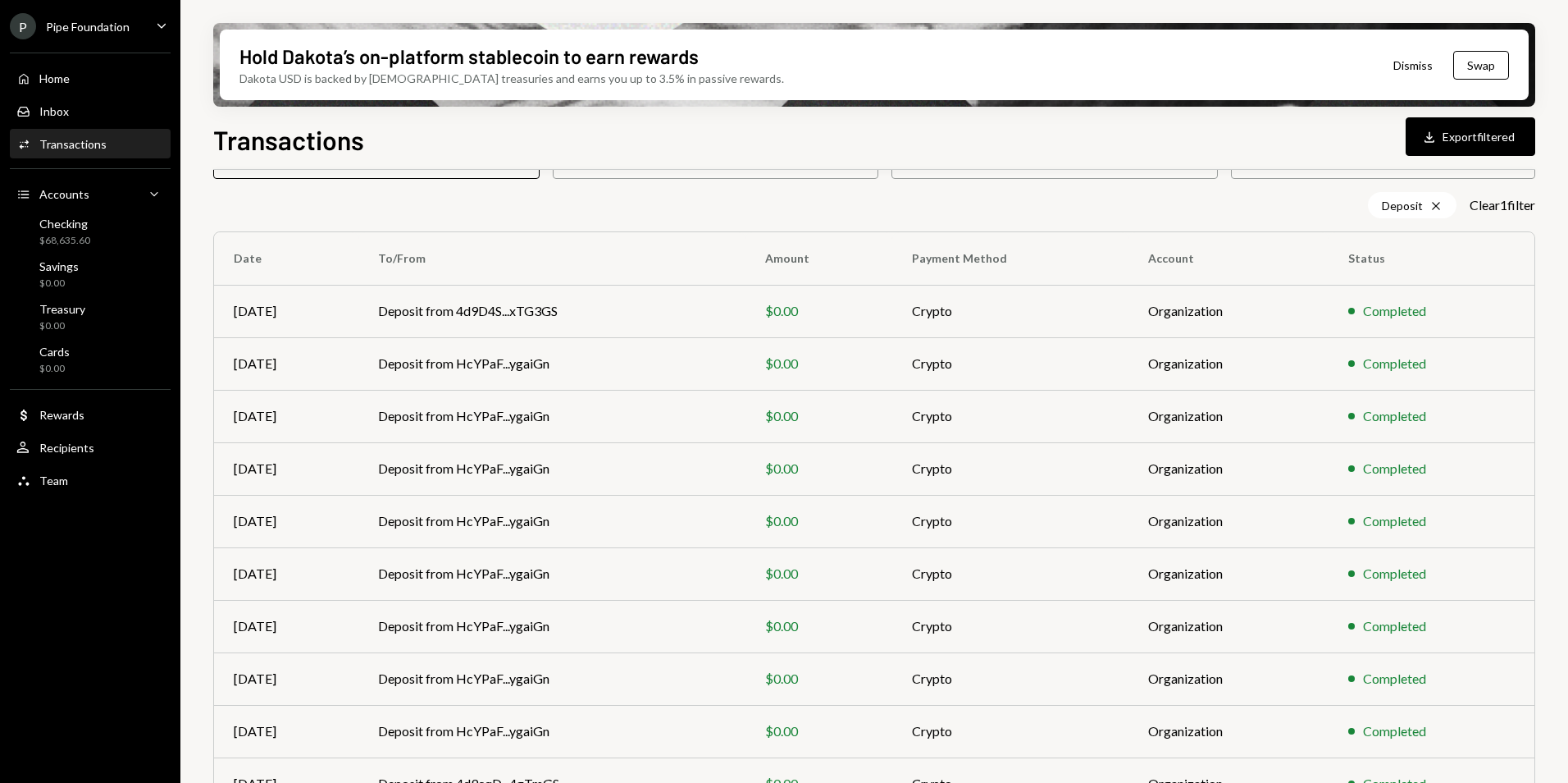
scroll to position [178, 0]
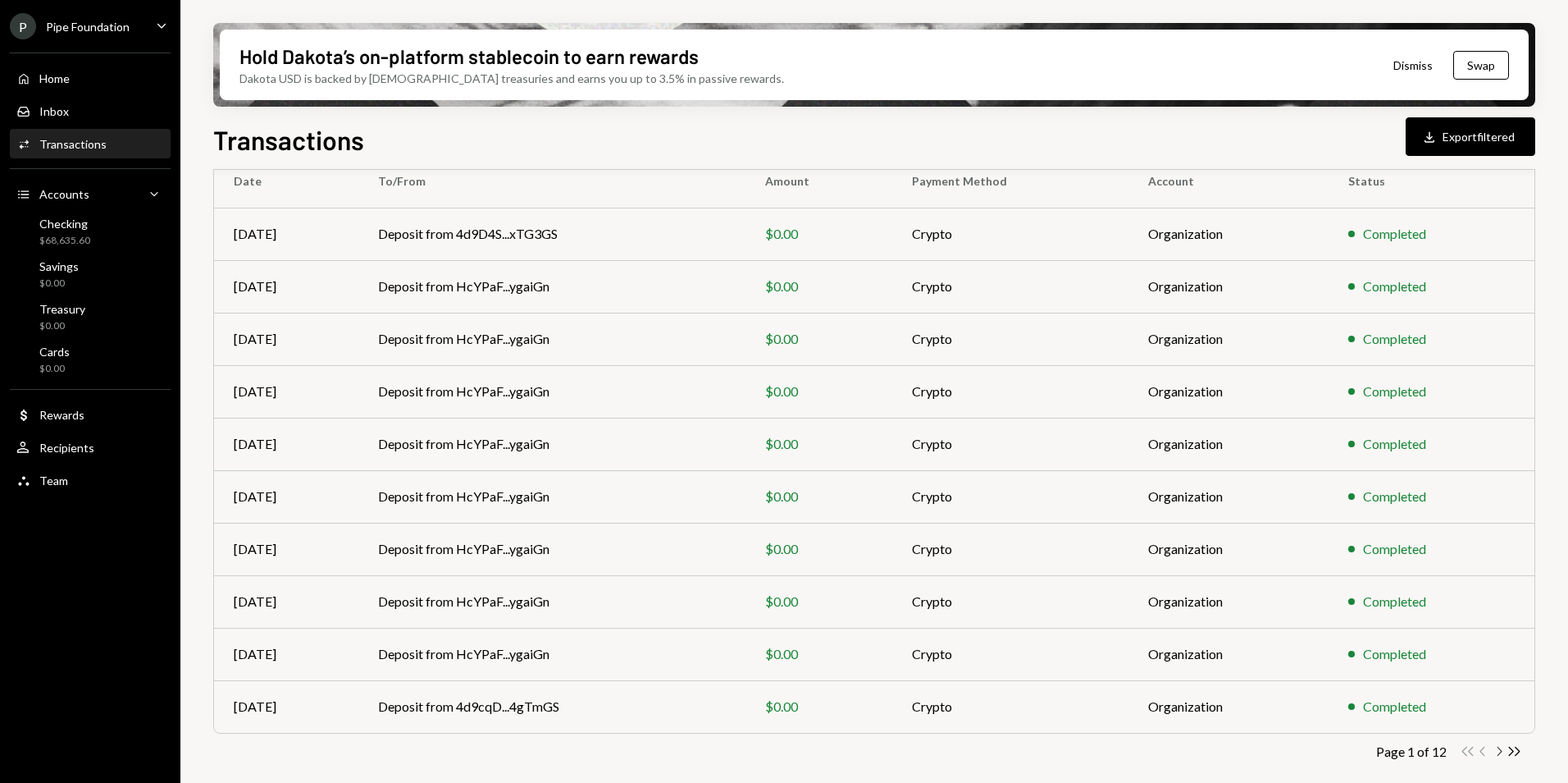
click at [1497, 757] on icon "Chevron Right" at bounding box center [1499, 751] width 16 height 16
click at [1497, 747] on icon "Chevron Right" at bounding box center [1499, 751] width 16 height 16
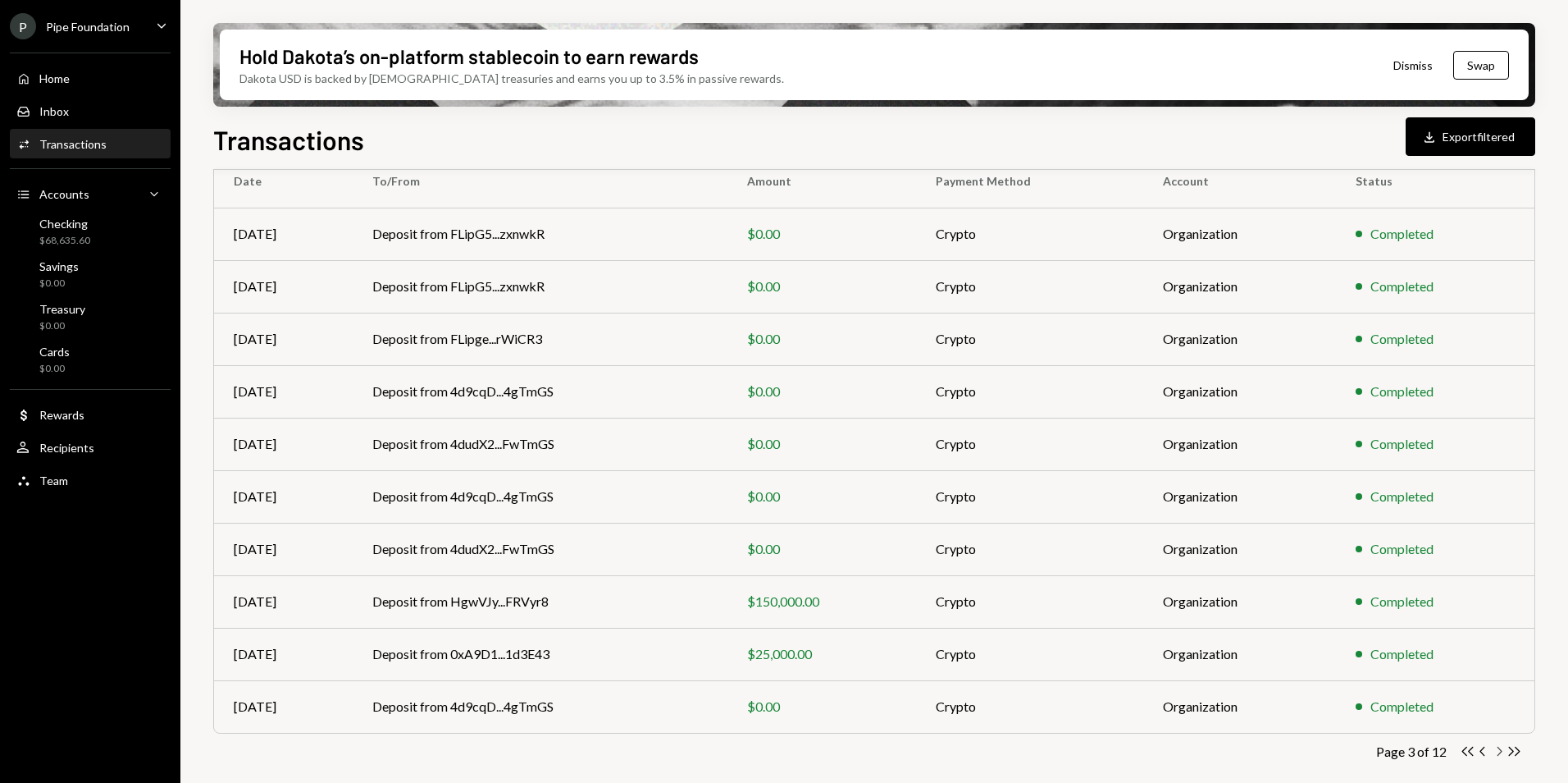
click at [1500, 747] on icon "Chevron Right" at bounding box center [1499, 751] width 16 height 16
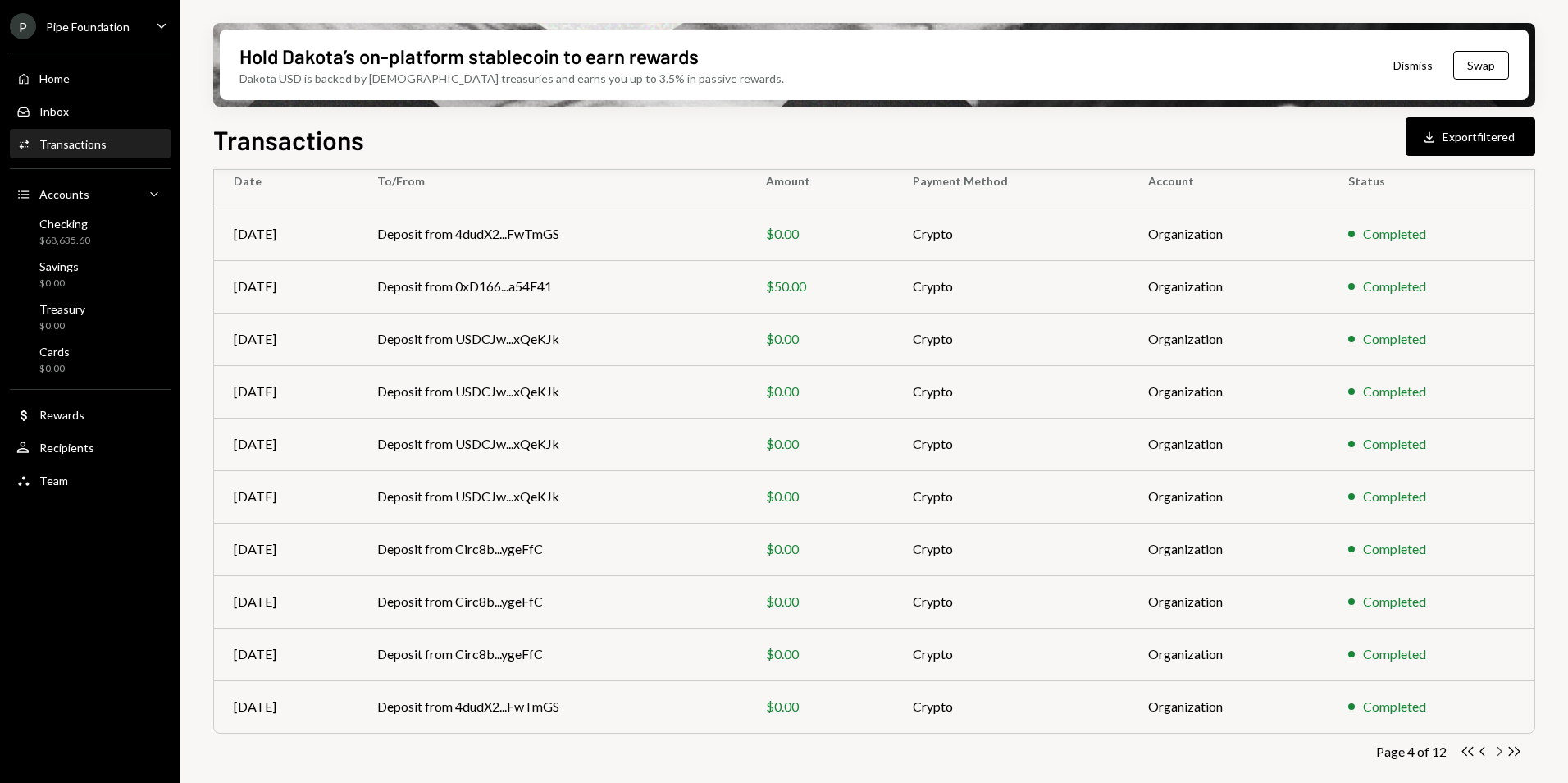
click at [1497, 752] on icon "Chevron Right" at bounding box center [1499, 751] width 16 height 16
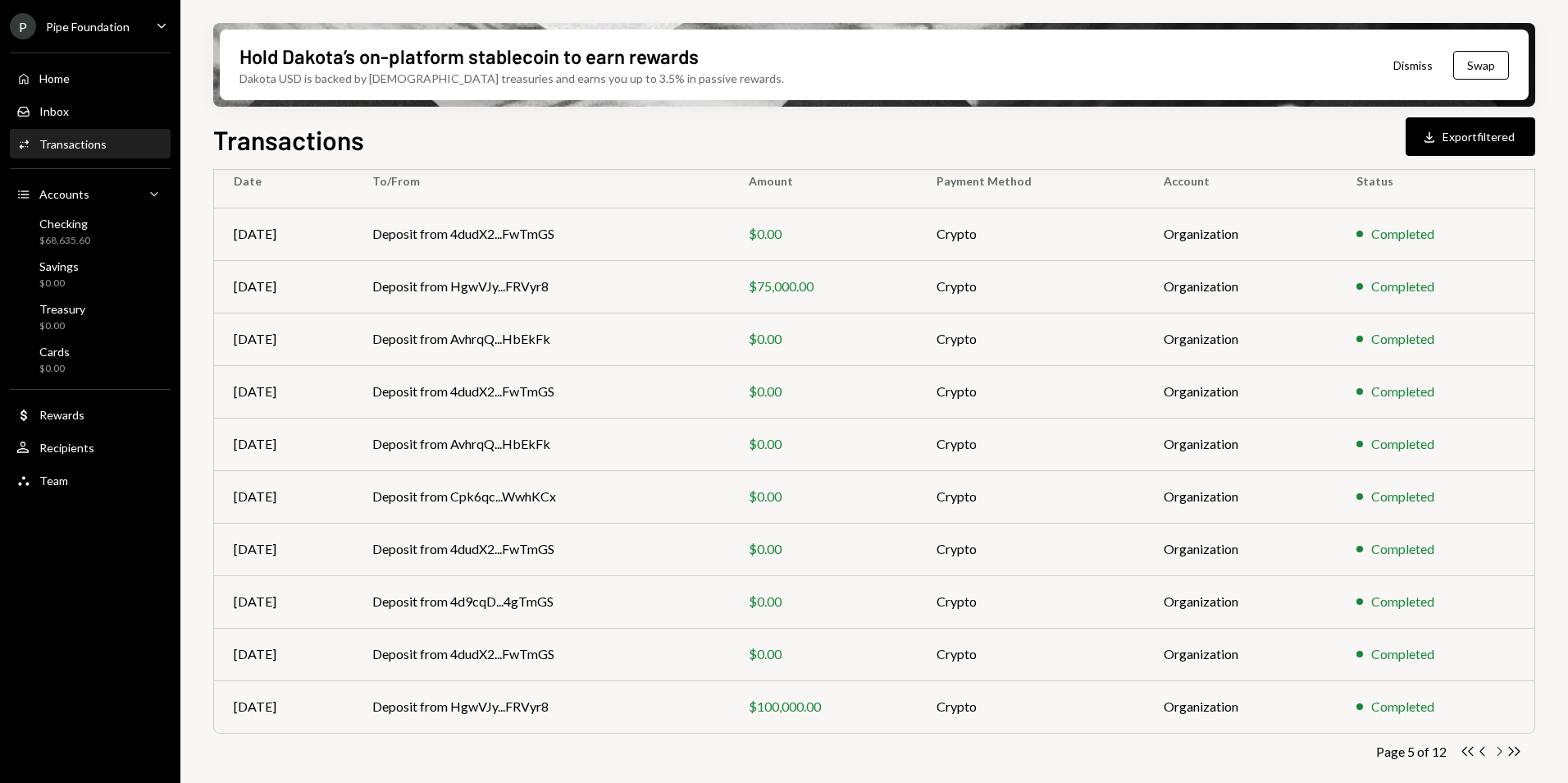
click at [1499, 754] on icon "button" at bounding box center [1499, 752] width 5 height 9
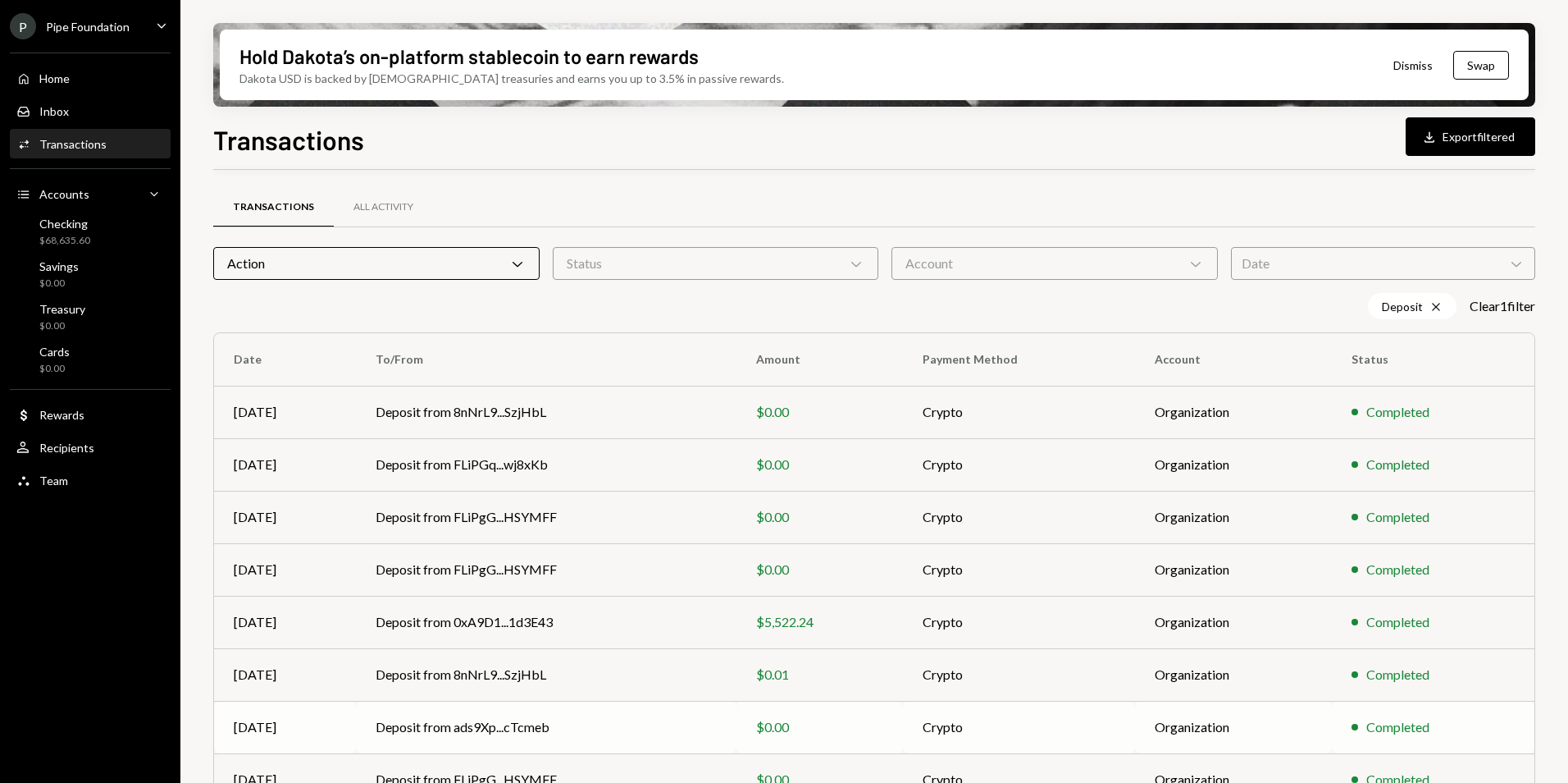
scroll to position [164, 0]
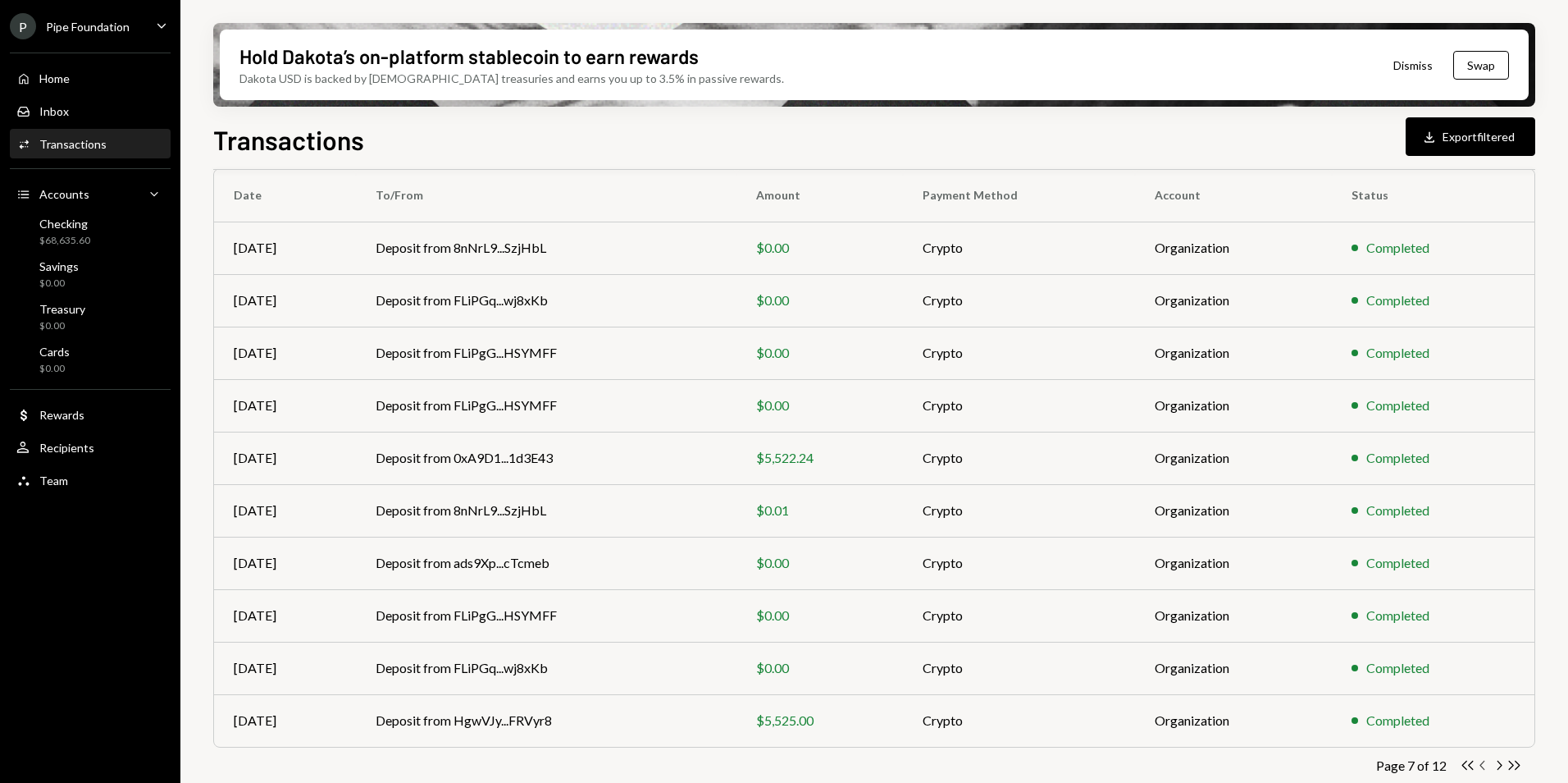
click at [1481, 765] on icon "button" at bounding box center [1482, 765] width 5 height 9
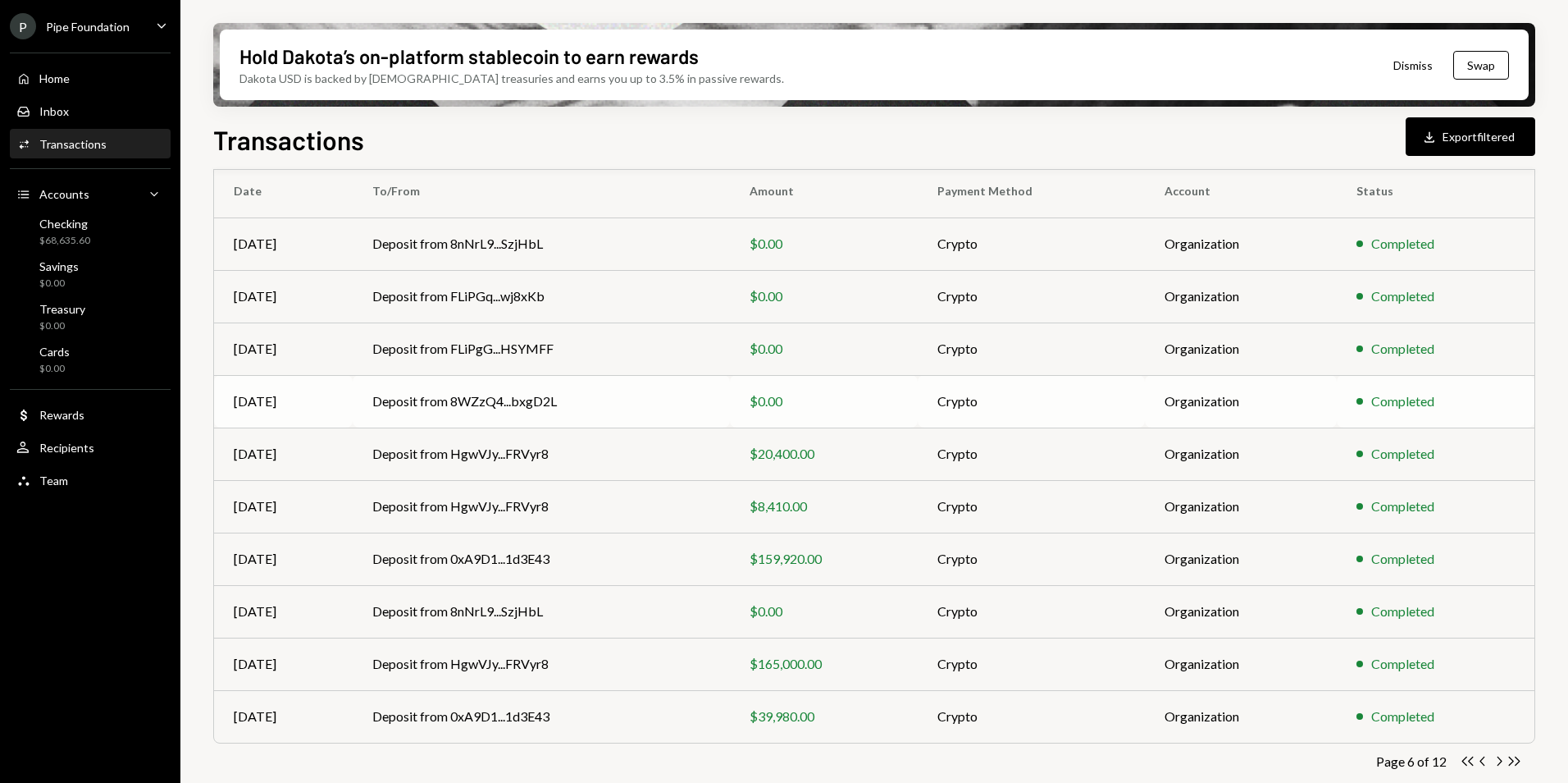
scroll to position [178, 0]
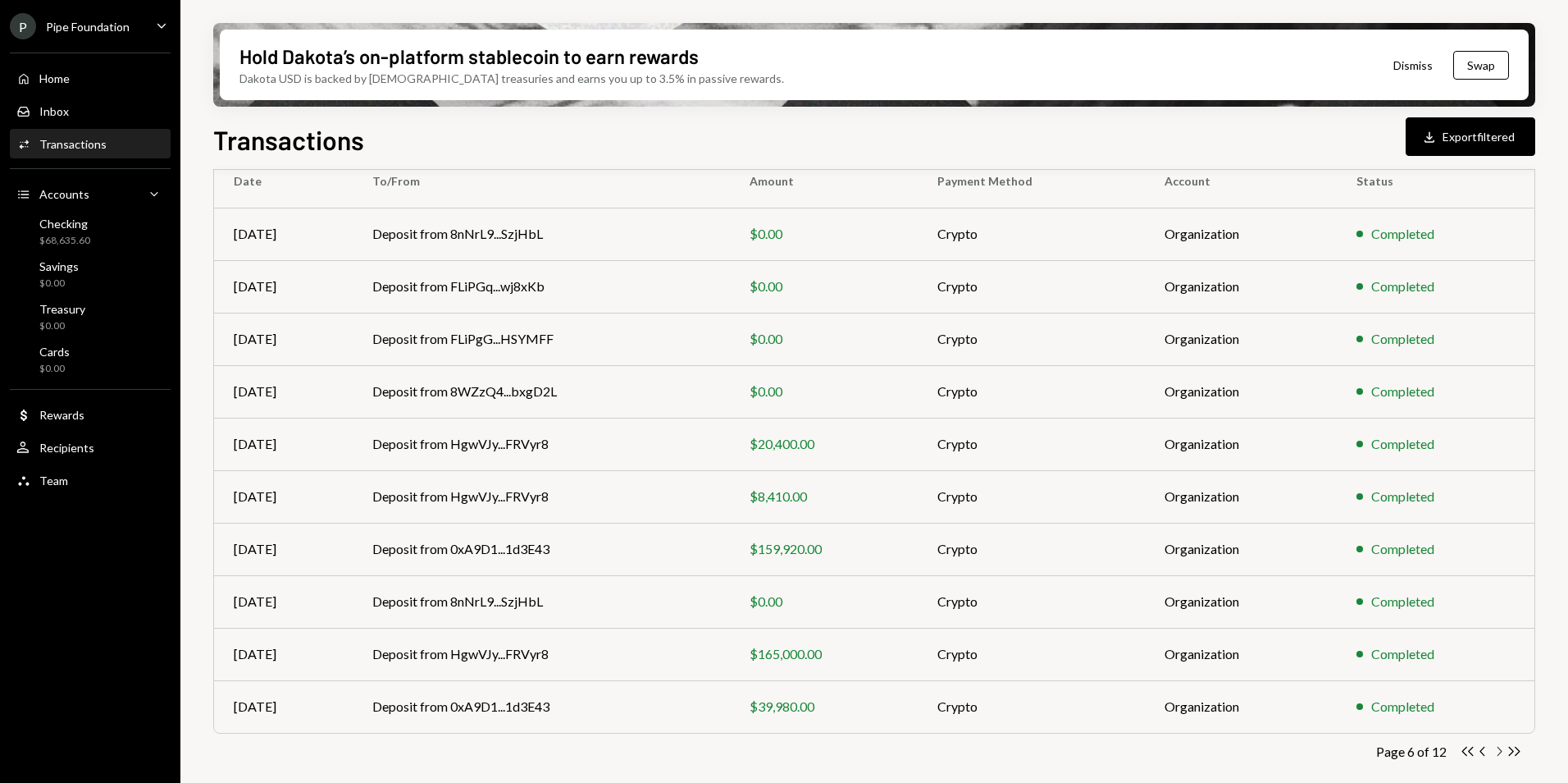
click at [1499, 751] on icon "Chevron Right" at bounding box center [1499, 751] width 16 height 16
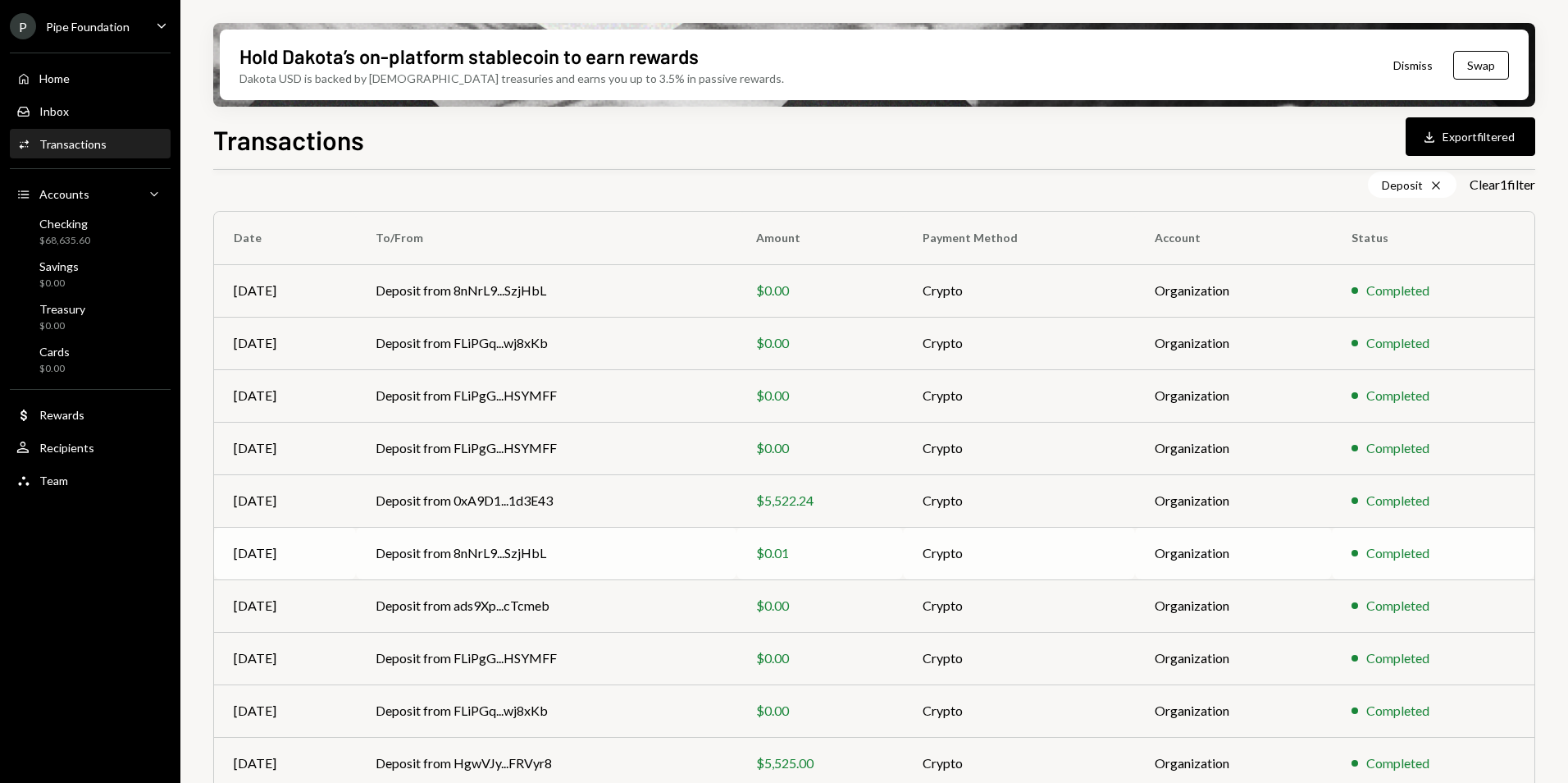
scroll to position [0, 0]
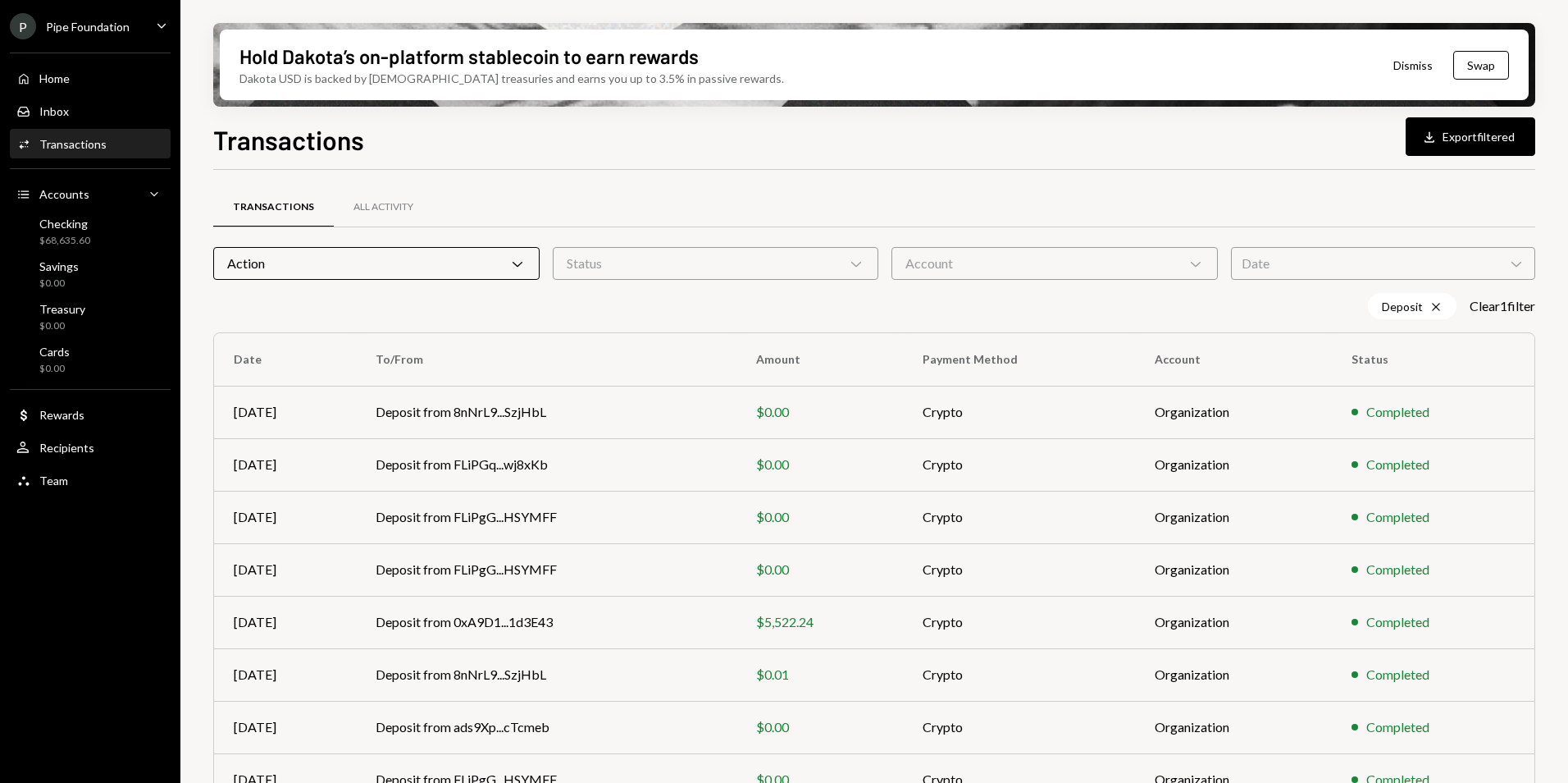
click at [404, 265] on div "Action Chevron Down" at bounding box center [376, 263] width 327 height 33
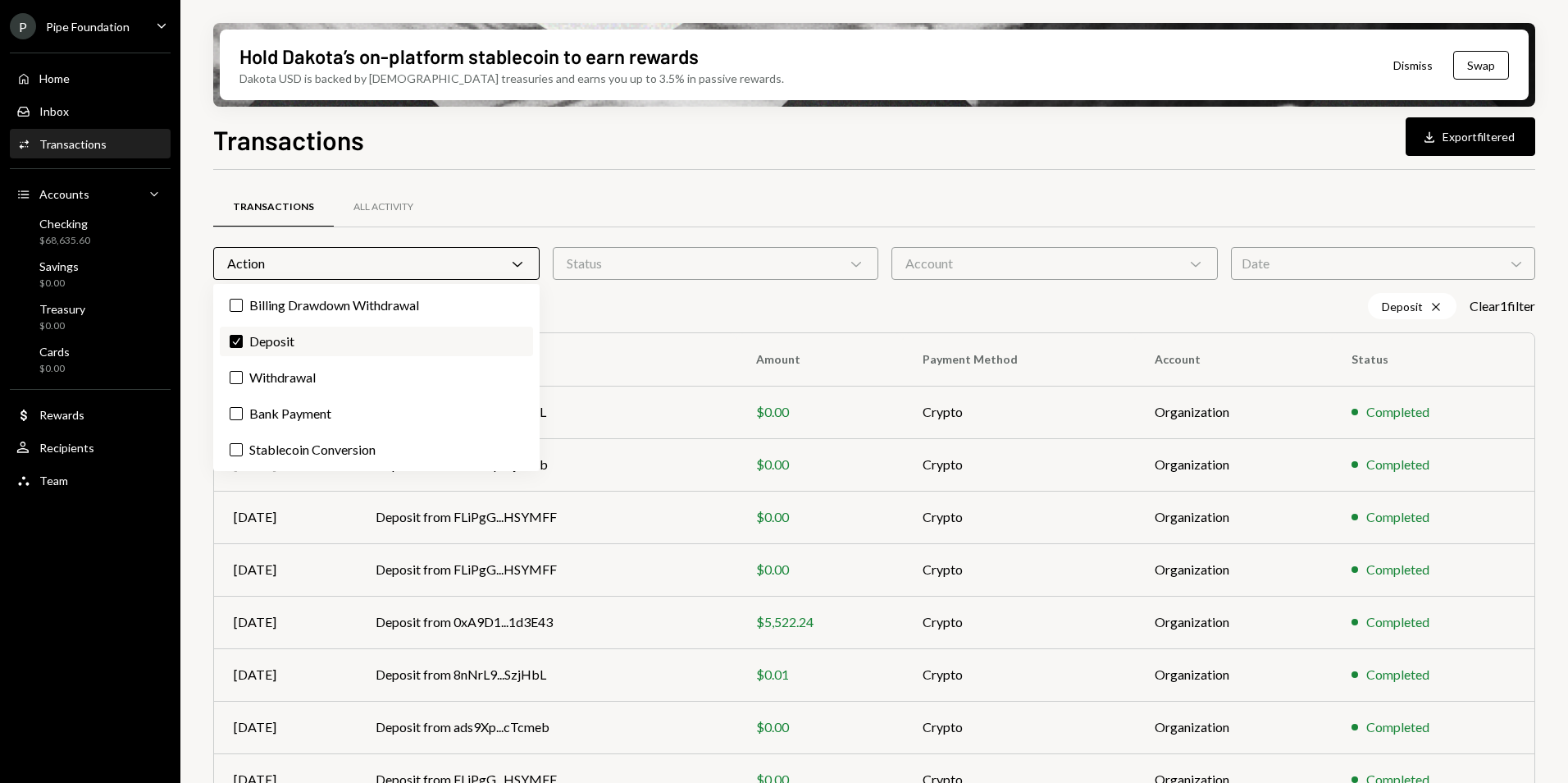
click at [292, 336] on label "Check Deposit" at bounding box center [376, 341] width 313 height 29
click at [243, 336] on button "Check" at bounding box center [236, 342] width 13 height 13
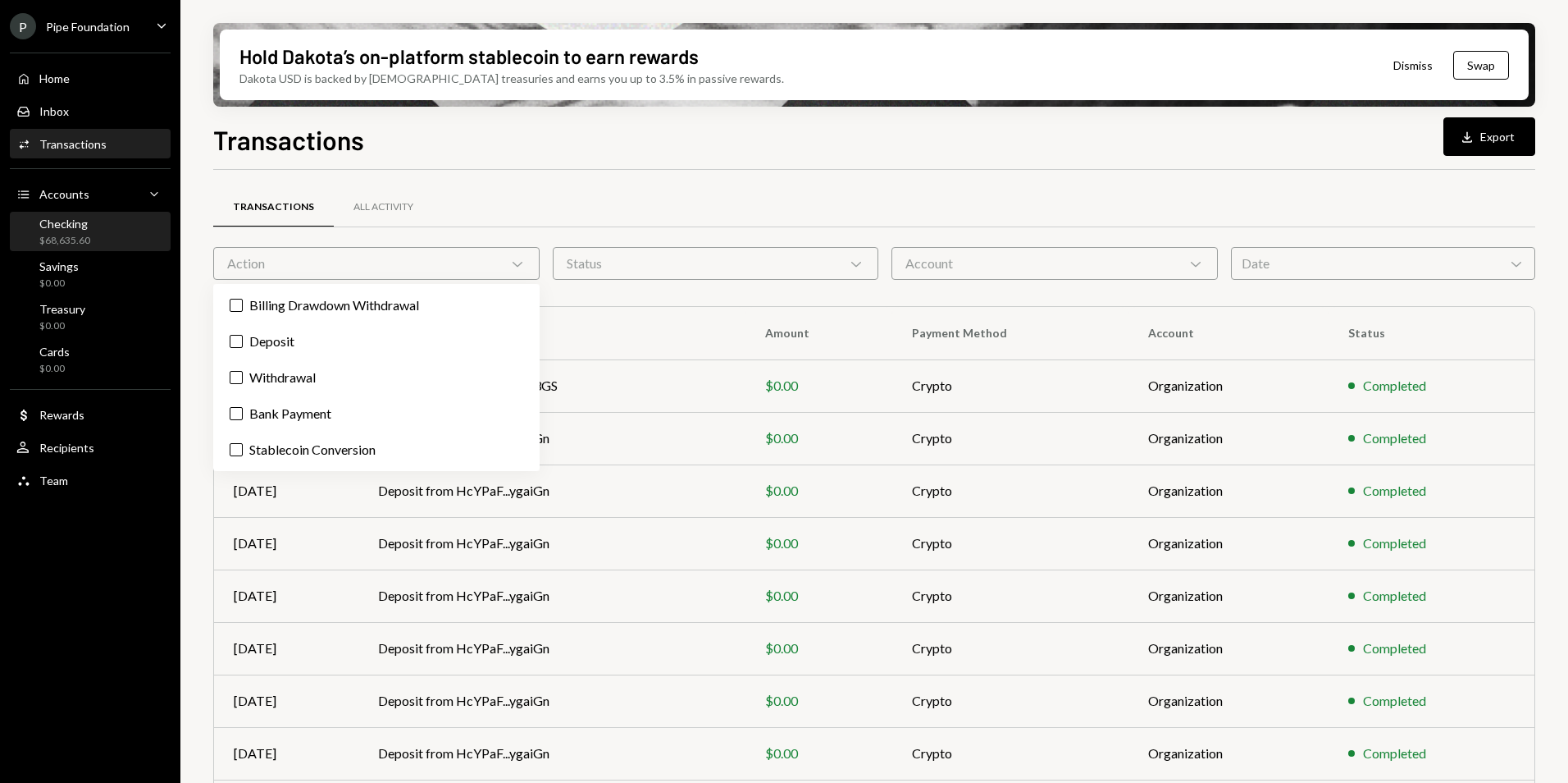
click at [100, 224] on div "Checking $68,635.60" at bounding box center [89, 232] width 147 height 31
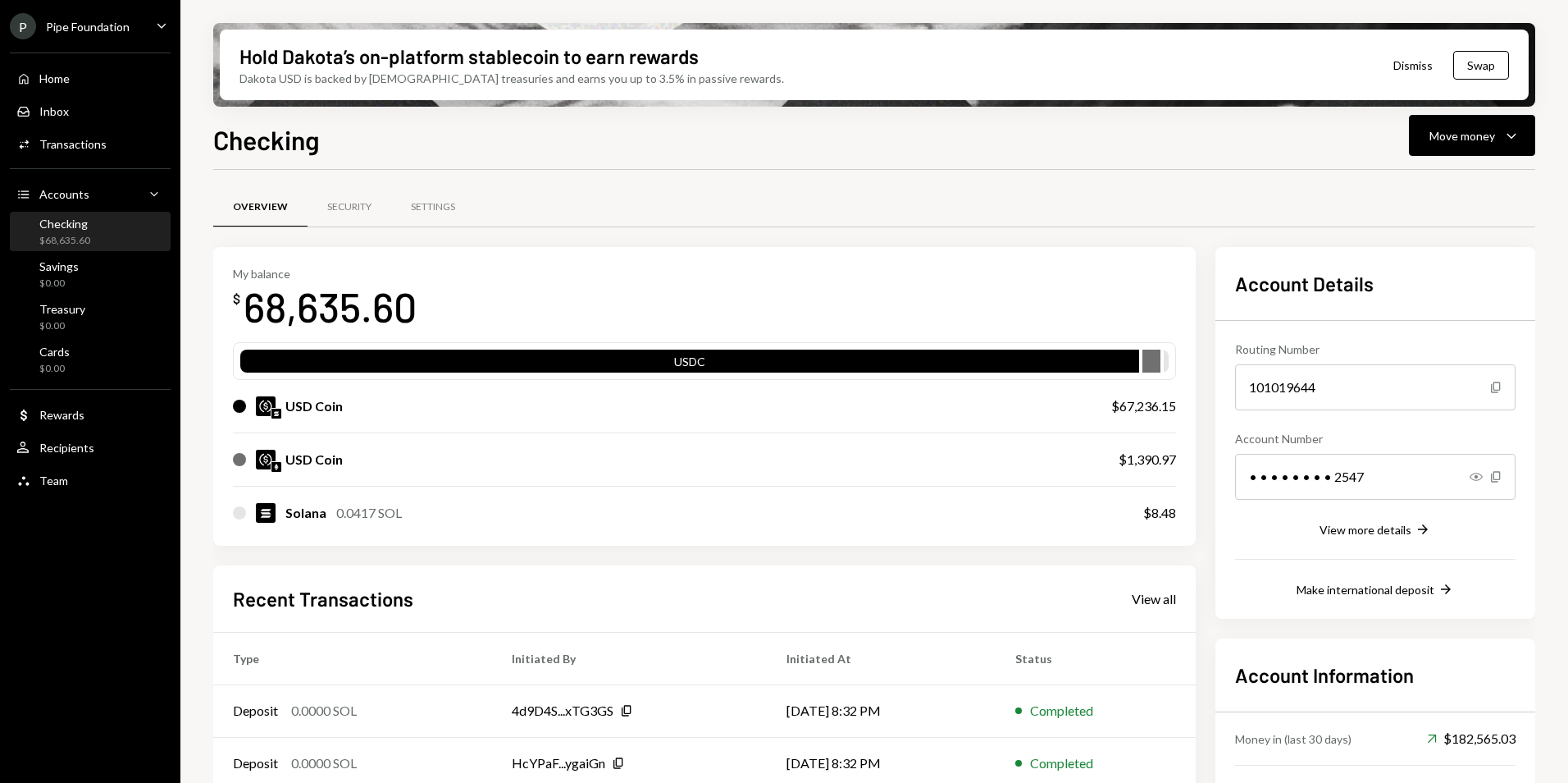
click at [1168, 587] on div "Recent Transactions View all" at bounding box center [704, 598] width 943 height 27
click at [1159, 604] on div "View all" at bounding box center [1153, 598] width 44 height 16
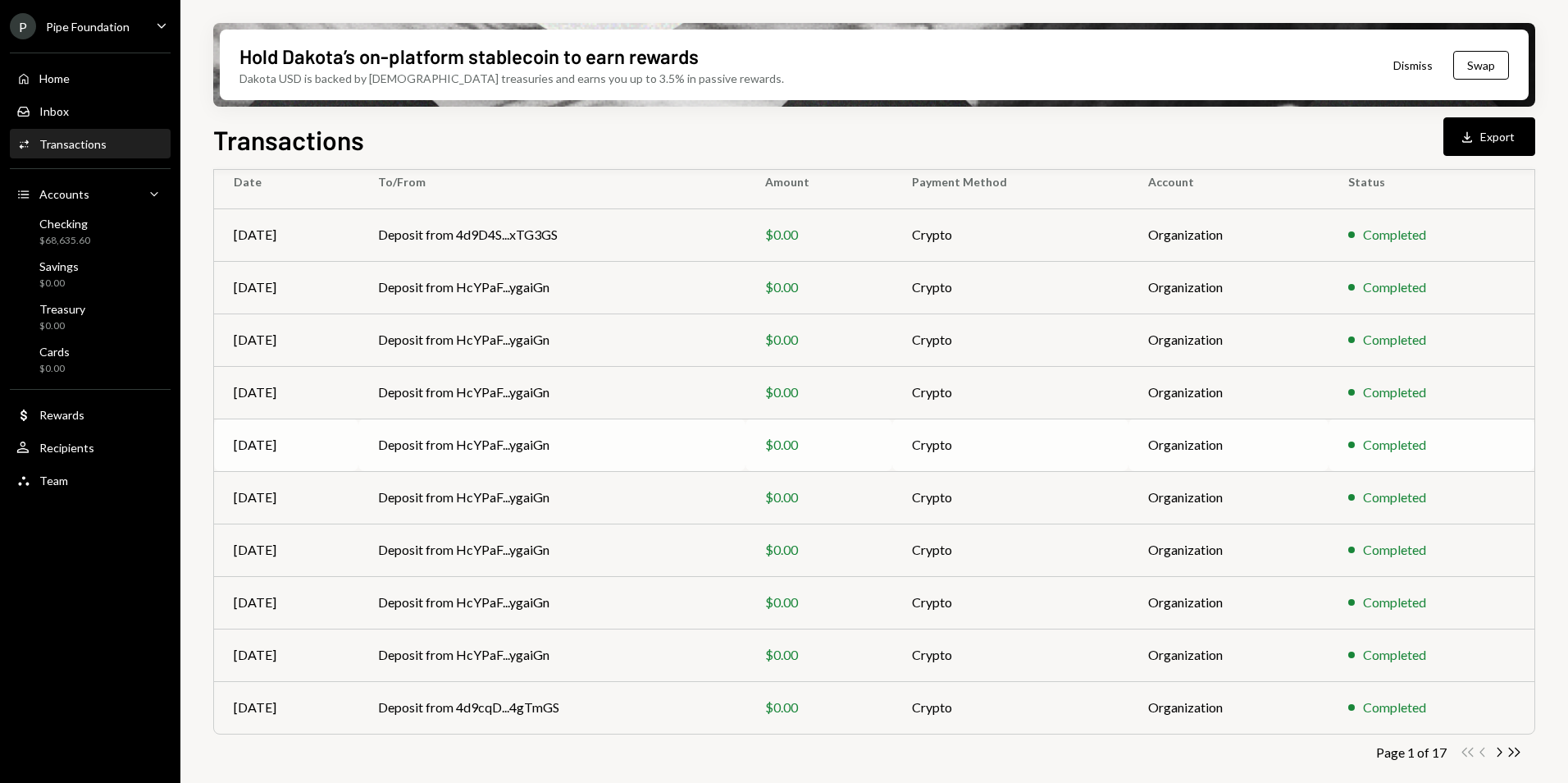
scroll to position [152, 0]
click at [1502, 749] on icon "Chevron Right" at bounding box center [1499, 751] width 16 height 16
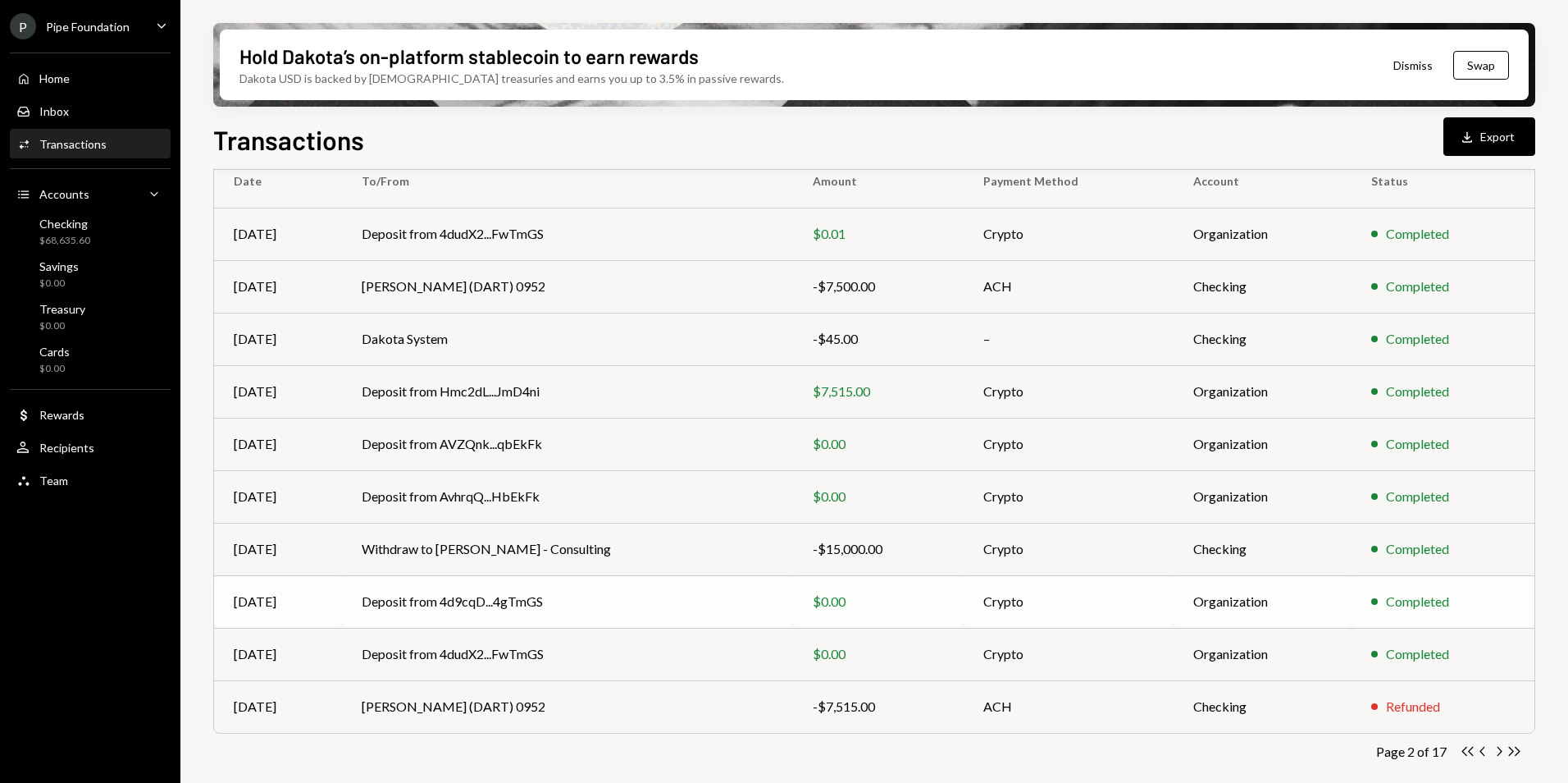
click at [1500, 751] on icon "Chevron Right" at bounding box center [1499, 751] width 16 height 16
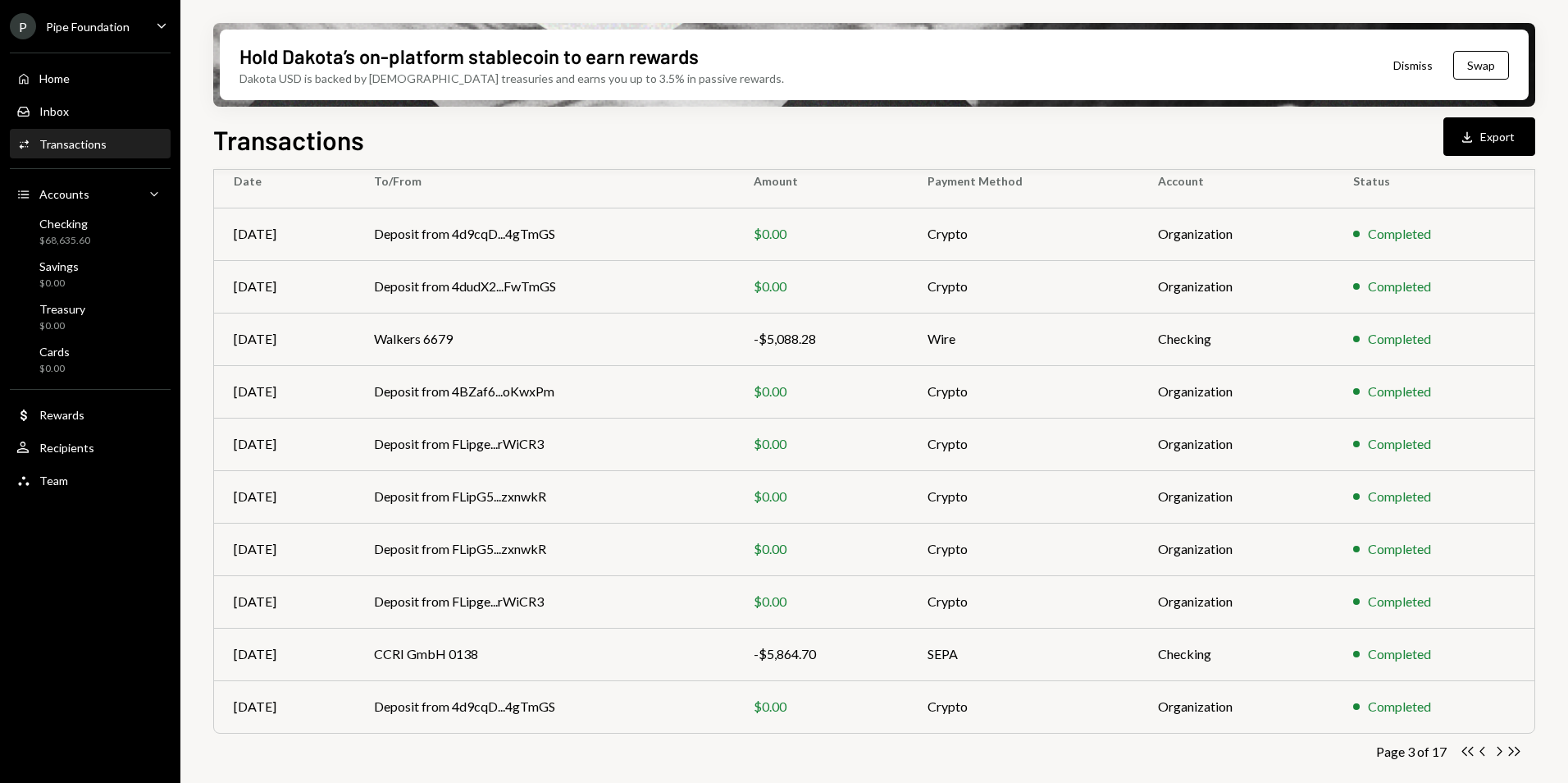
click at [1500, 751] on icon "Chevron Right" at bounding box center [1499, 751] width 16 height 16
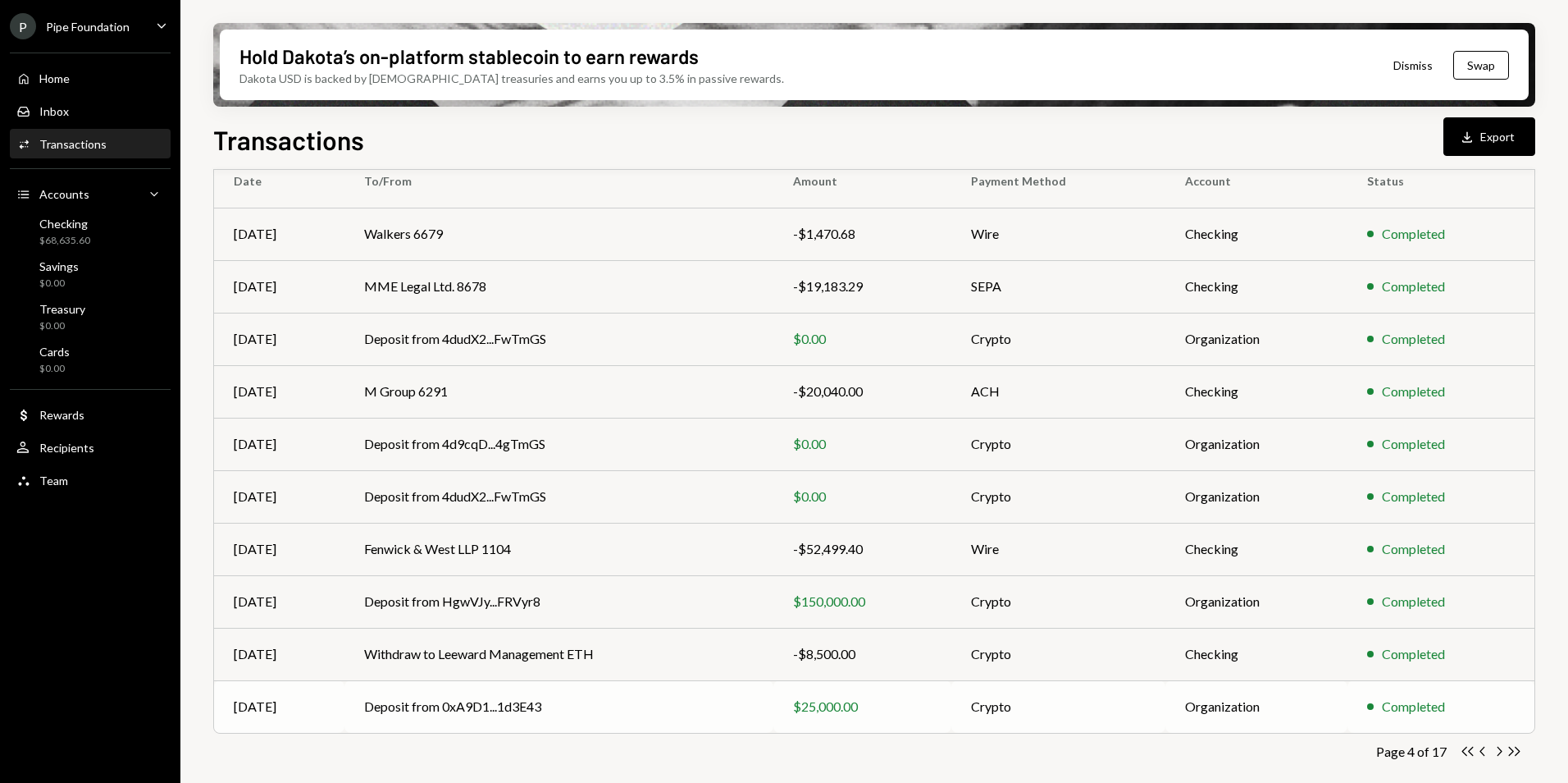
click at [1497, 746] on icon "Chevron Right" at bounding box center [1499, 751] width 16 height 16
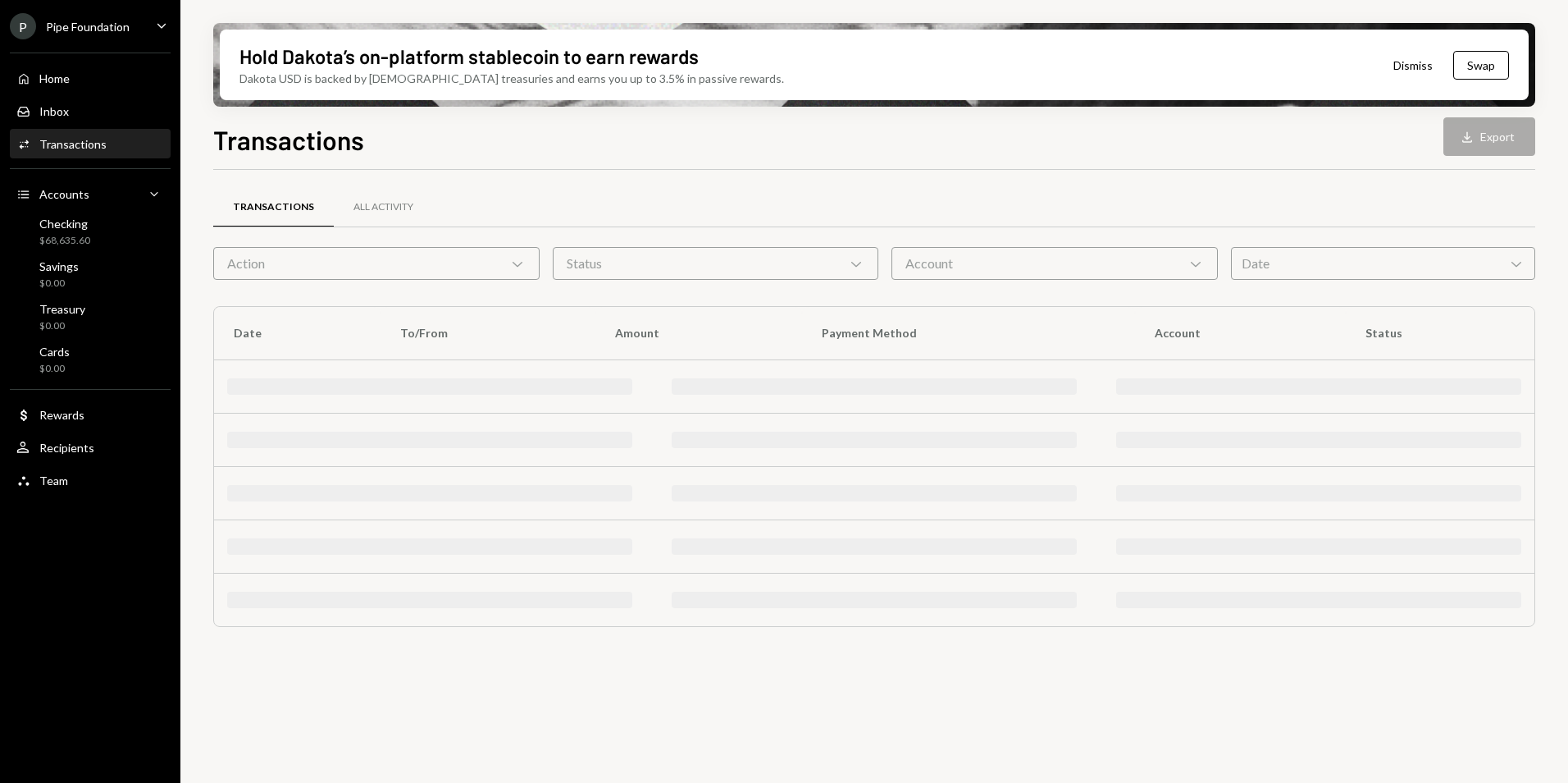
scroll to position [0, 0]
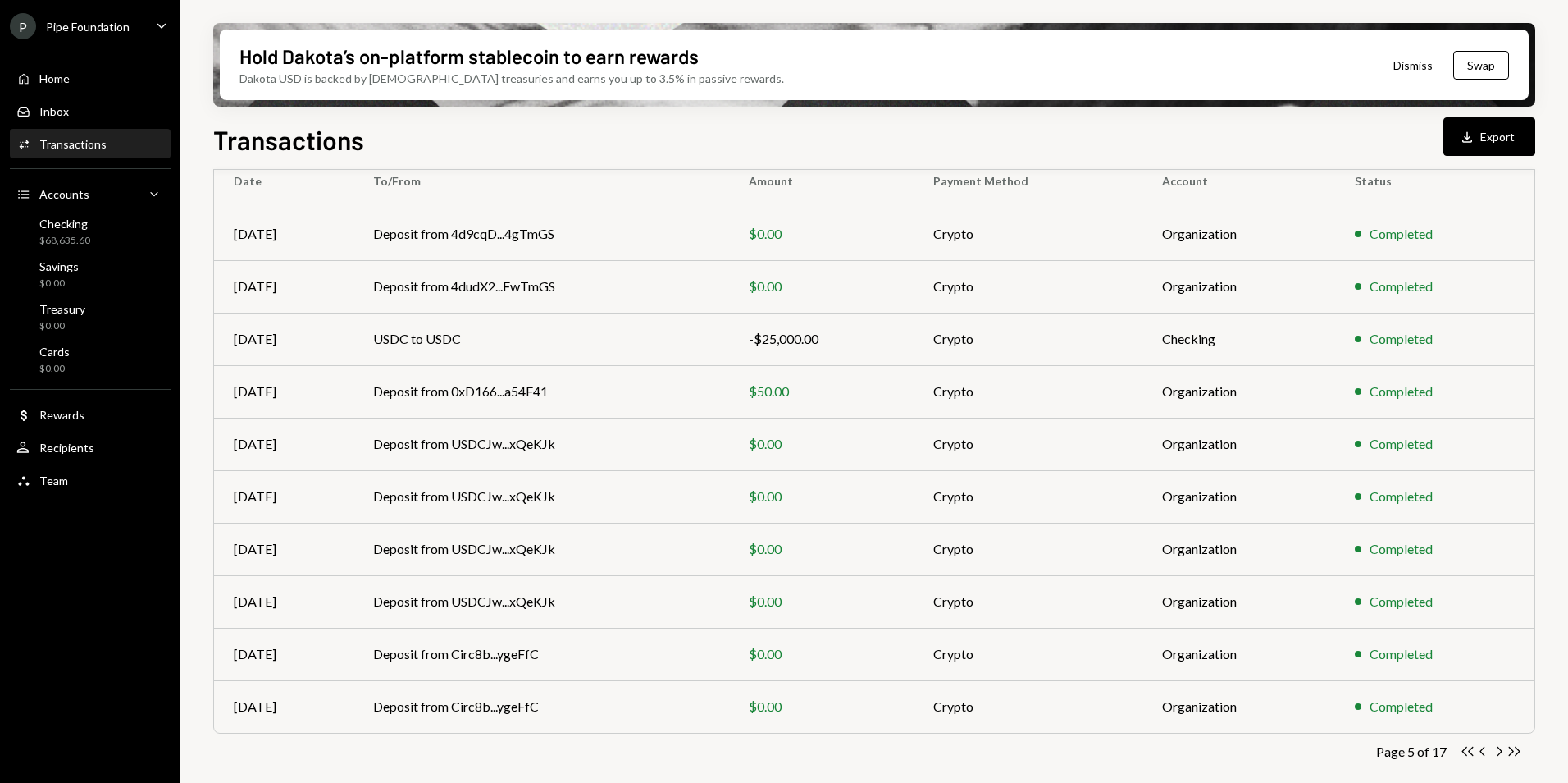
click at [1497, 742] on div "Transactions All Activity Action Chevron Down Status Chevron Down Account Chevr…" at bounding box center [874, 422] width 1322 height 758
click at [1500, 756] on icon "Chevron Right" at bounding box center [1499, 751] width 16 height 16
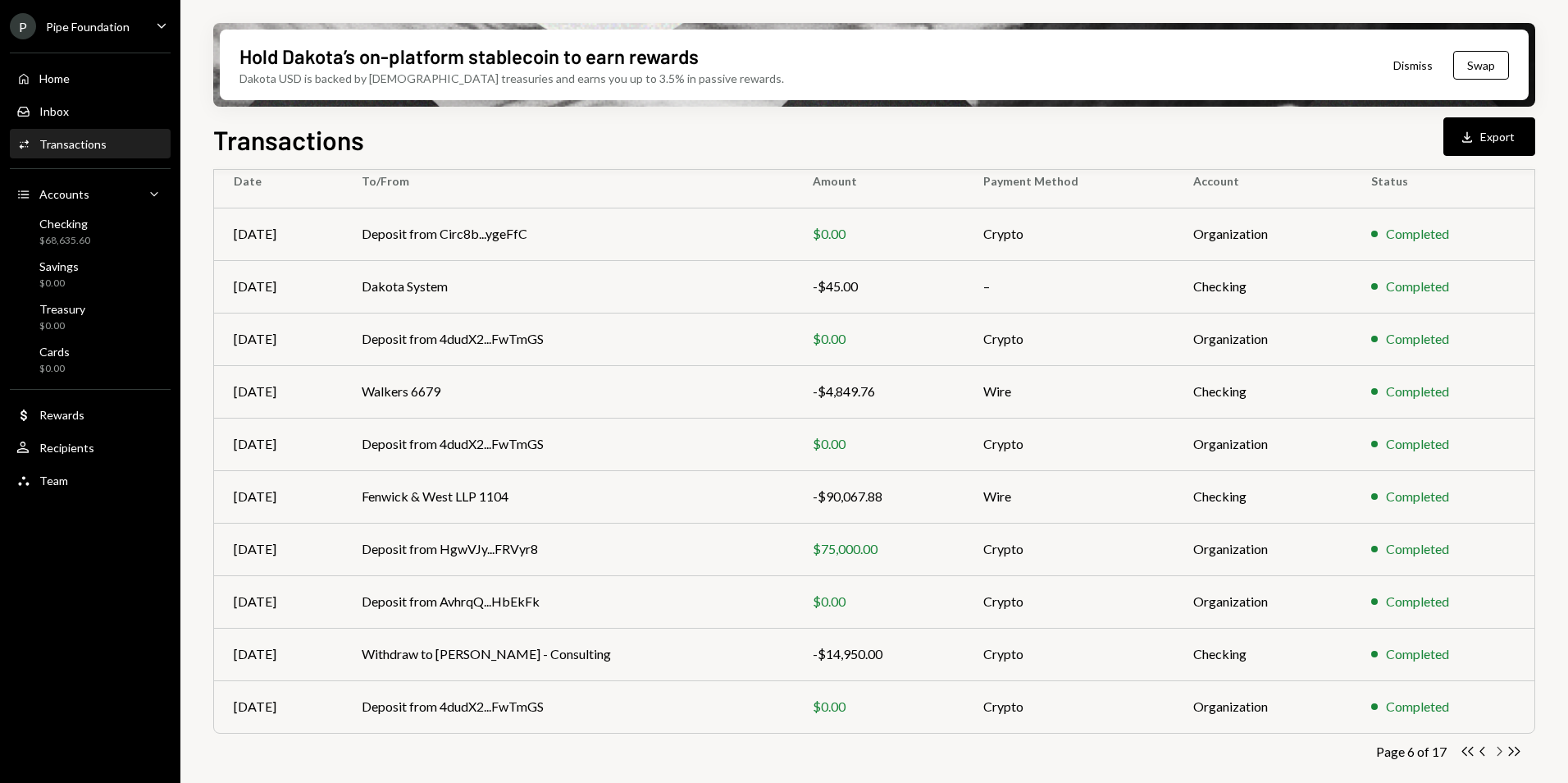
click at [1501, 754] on icon "Chevron Right" at bounding box center [1499, 751] width 16 height 16
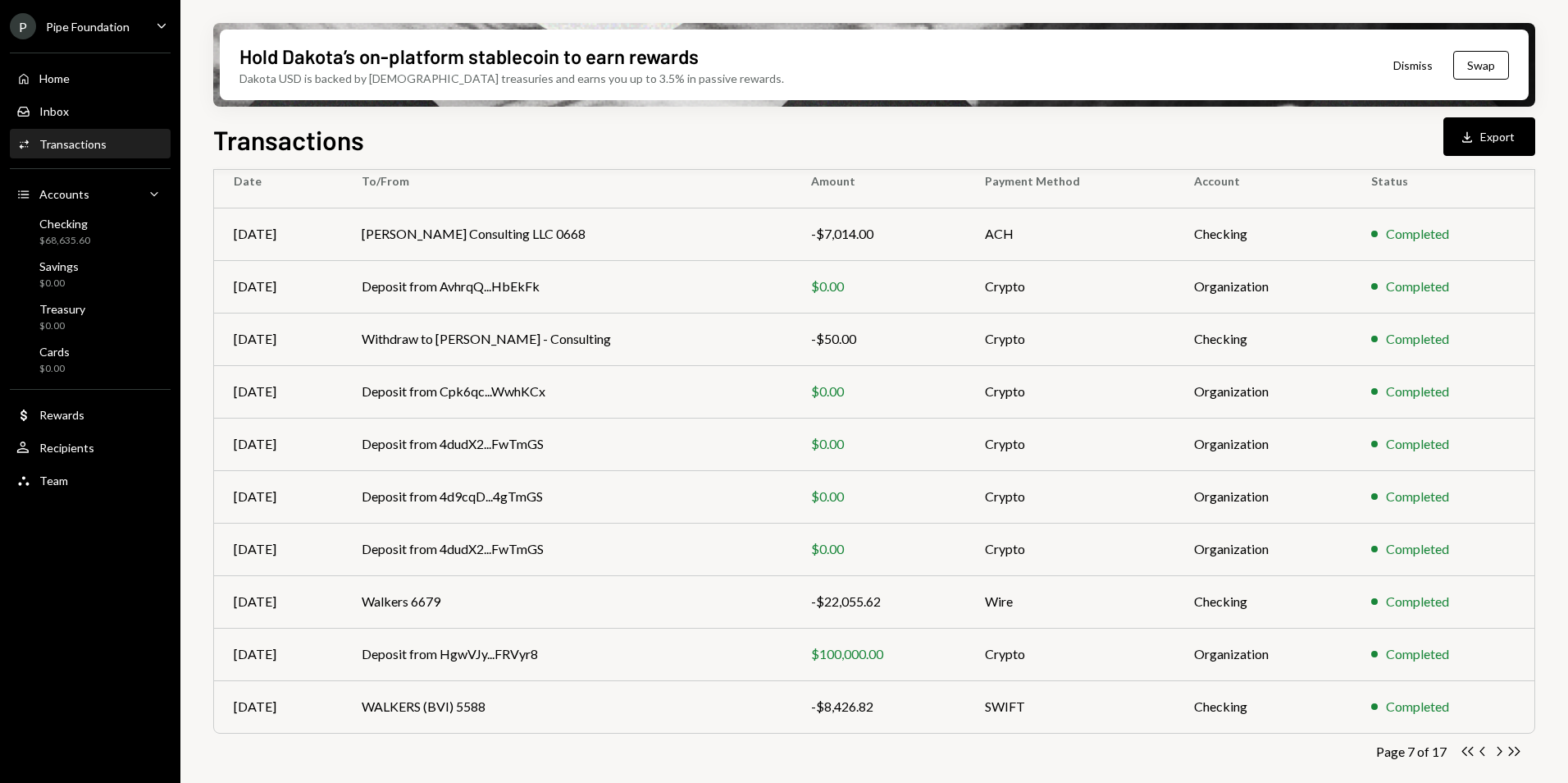
click at [1501, 754] on icon "Chevron Right" at bounding box center [1499, 751] width 16 height 16
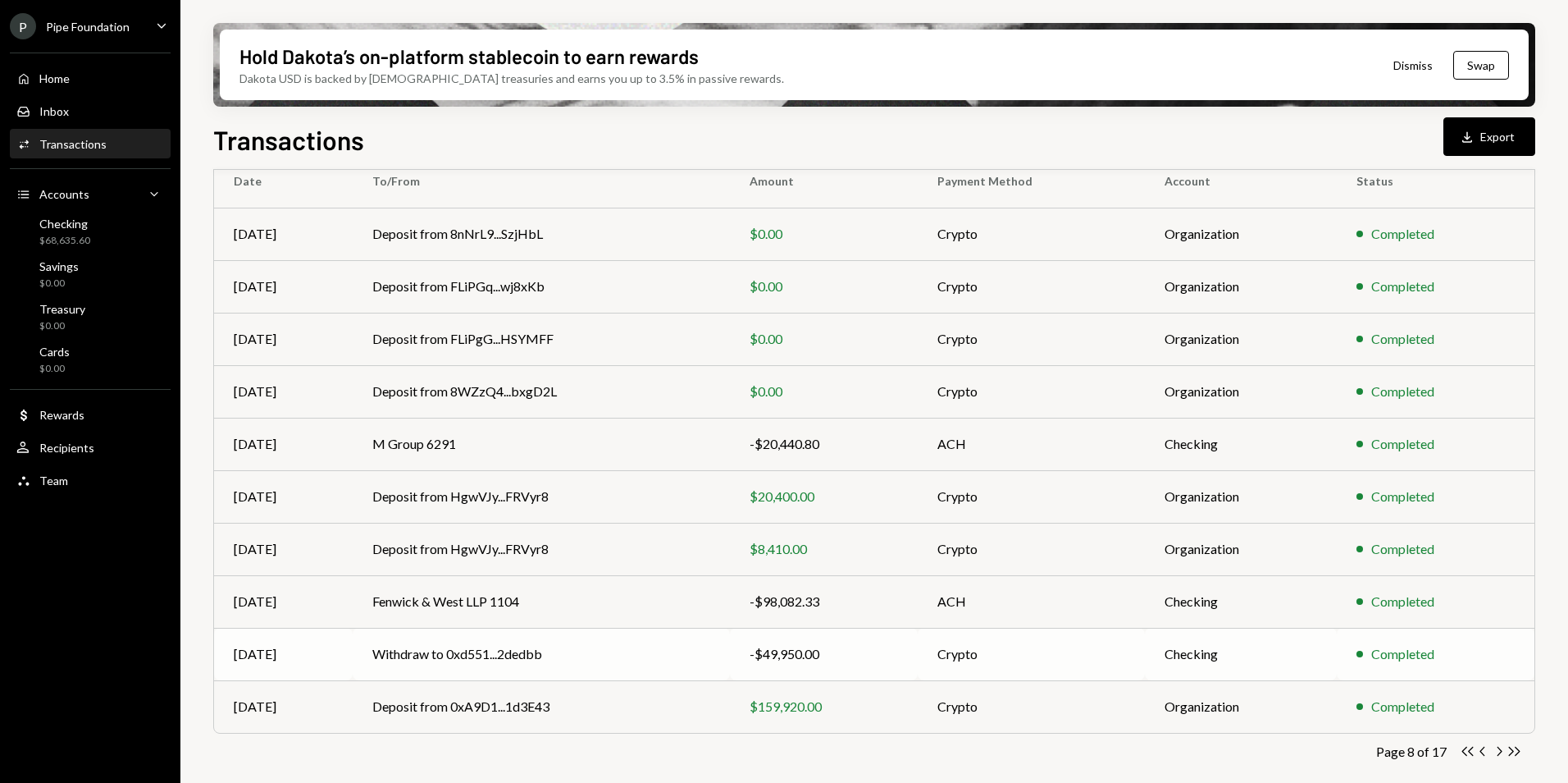
click at [1497, 747] on icon "Chevron Right" at bounding box center [1499, 751] width 16 height 16
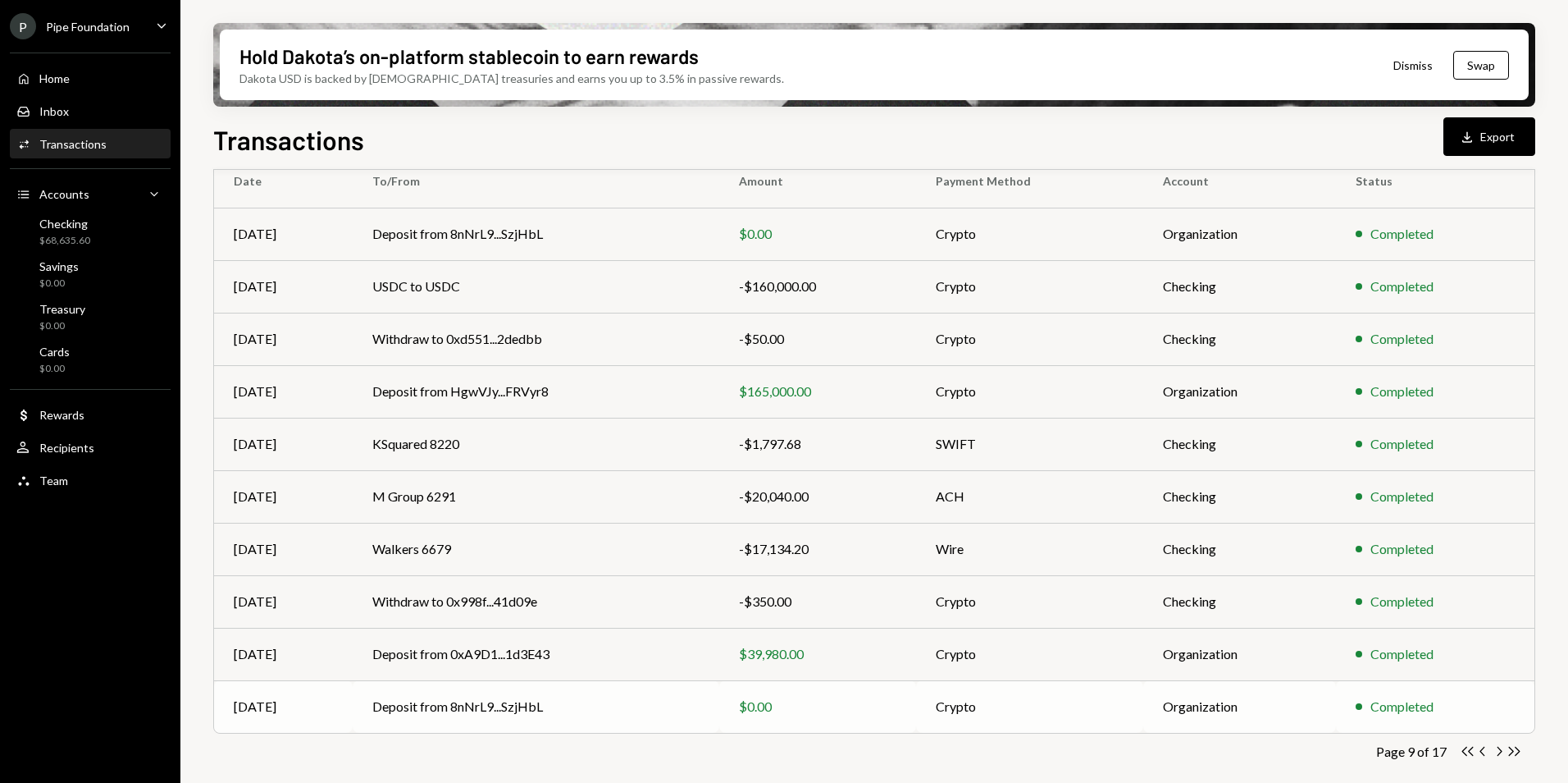
click at [1499, 742] on div "Transactions All Activity Action Chevron Down Status Chevron Down Account Chevr…" at bounding box center [874, 422] width 1322 height 758
click at [1500, 760] on div "Transactions All Activity Action Chevron Down Status Chevron Down Account Chevr…" at bounding box center [874, 422] width 1322 height 758
click at [1497, 756] on icon "Chevron Right" at bounding box center [1499, 751] width 16 height 16
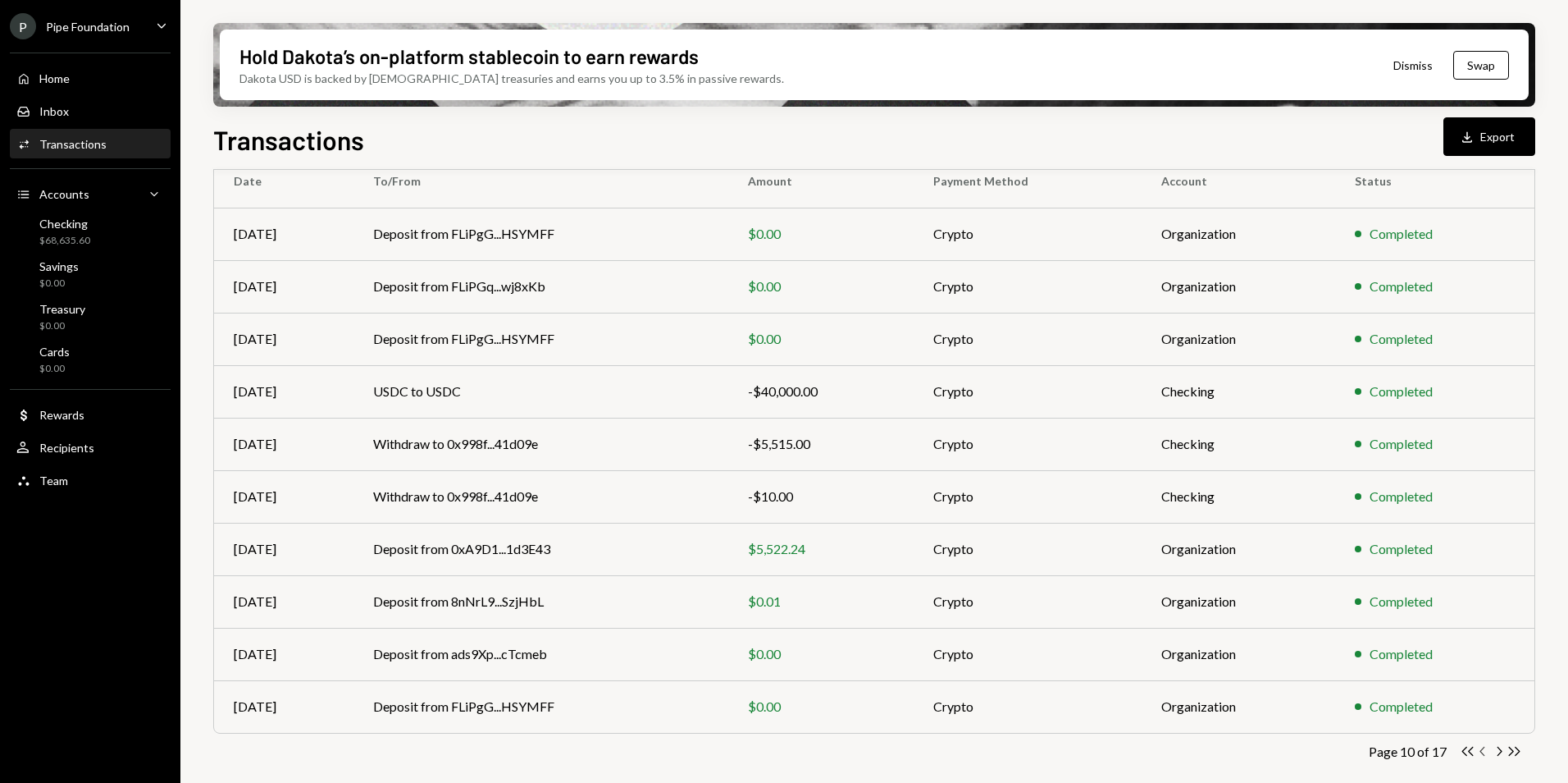
click at [1481, 753] on icon "Chevron Left" at bounding box center [1484, 751] width 16 height 16
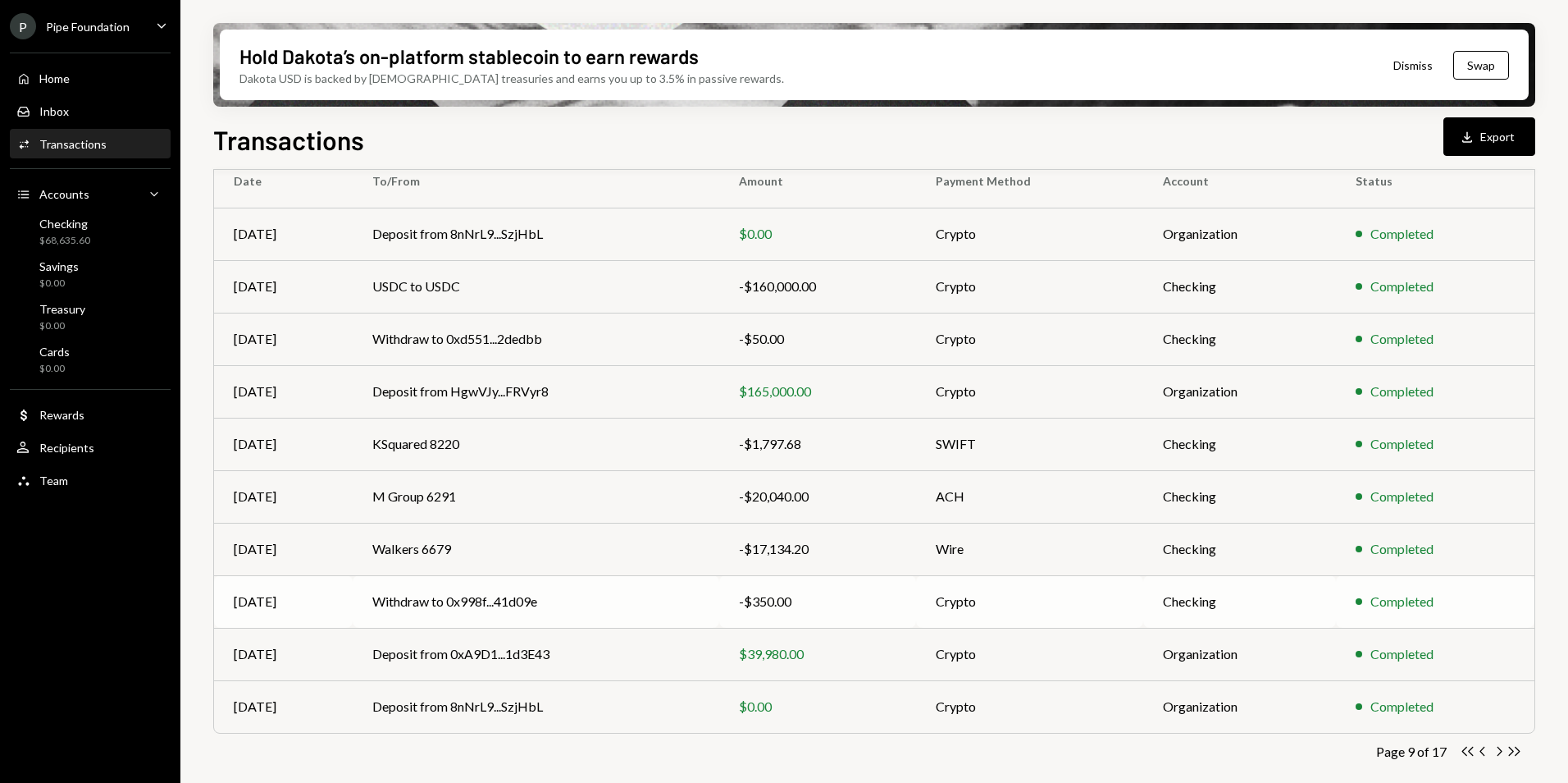
click at [617, 604] on td "Withdraw to 0x998f...41d09e" at bounding box center [536, 602] width 366 height 53
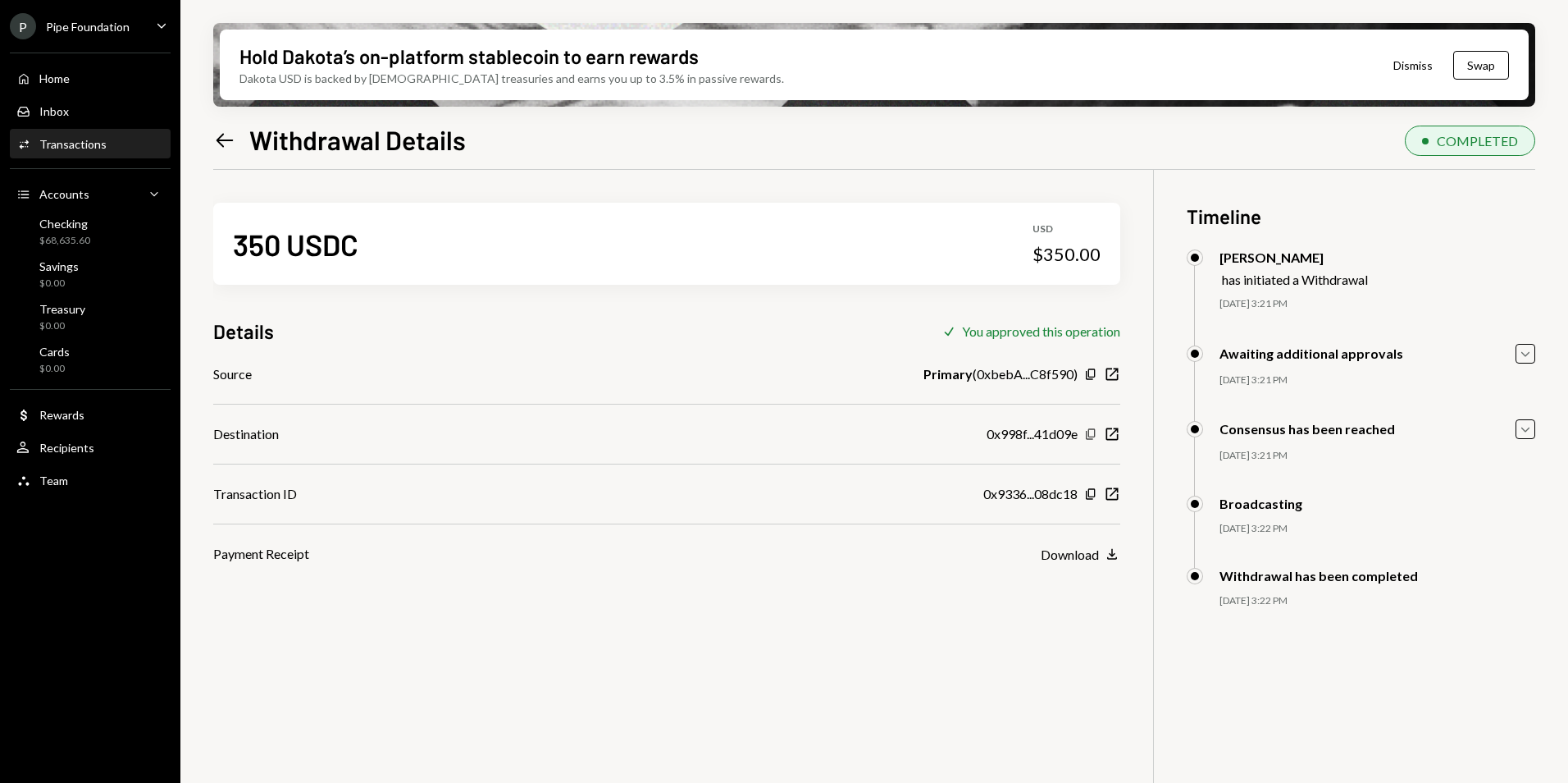
click at [1089, 430] on icon "button" at bounding box center [1090, 433] width 9 height 10
click at [233, 140] on icon at bounding box center [225, 140] width 17 height 14
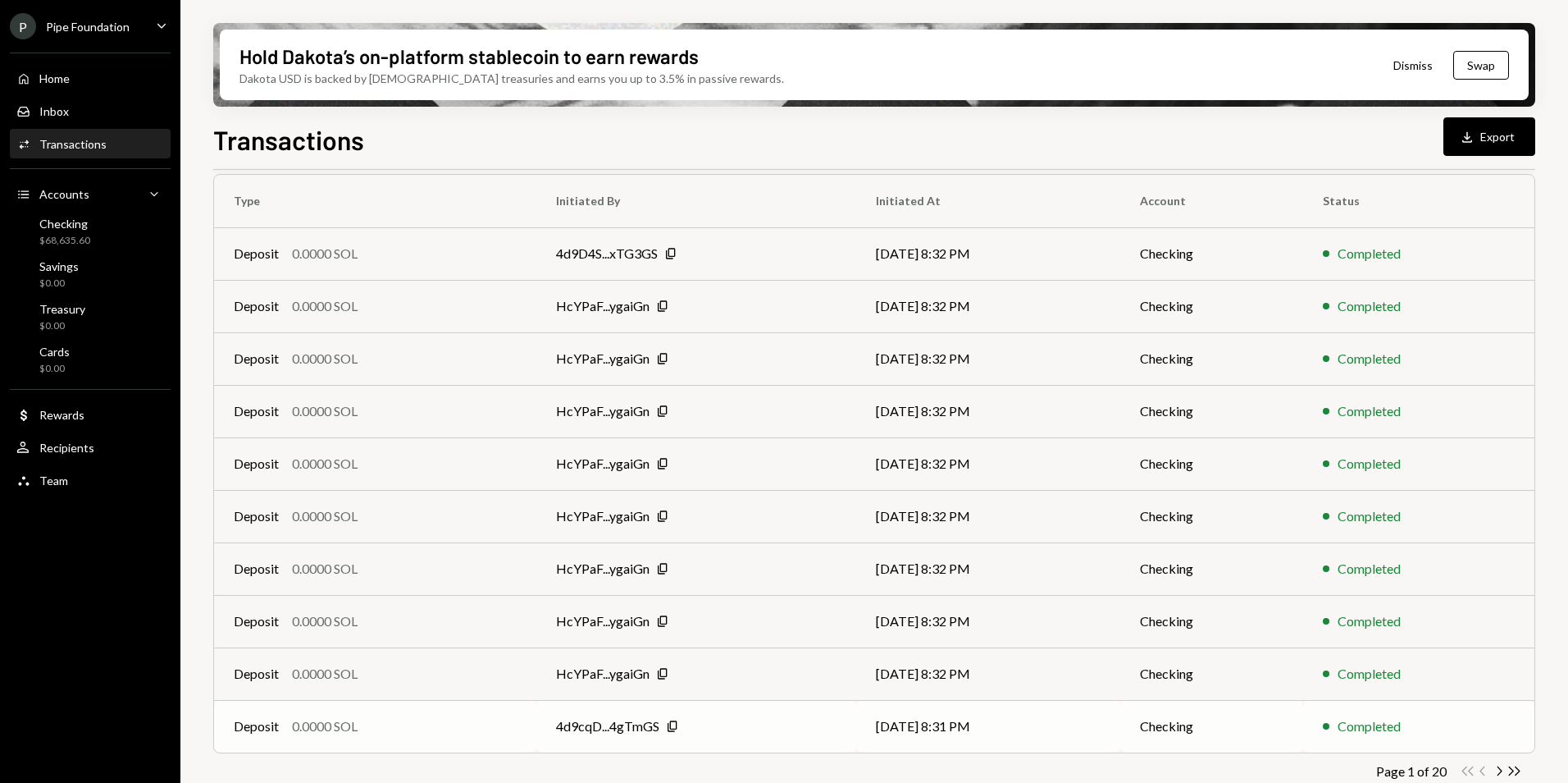
scroll to position [152, 0]
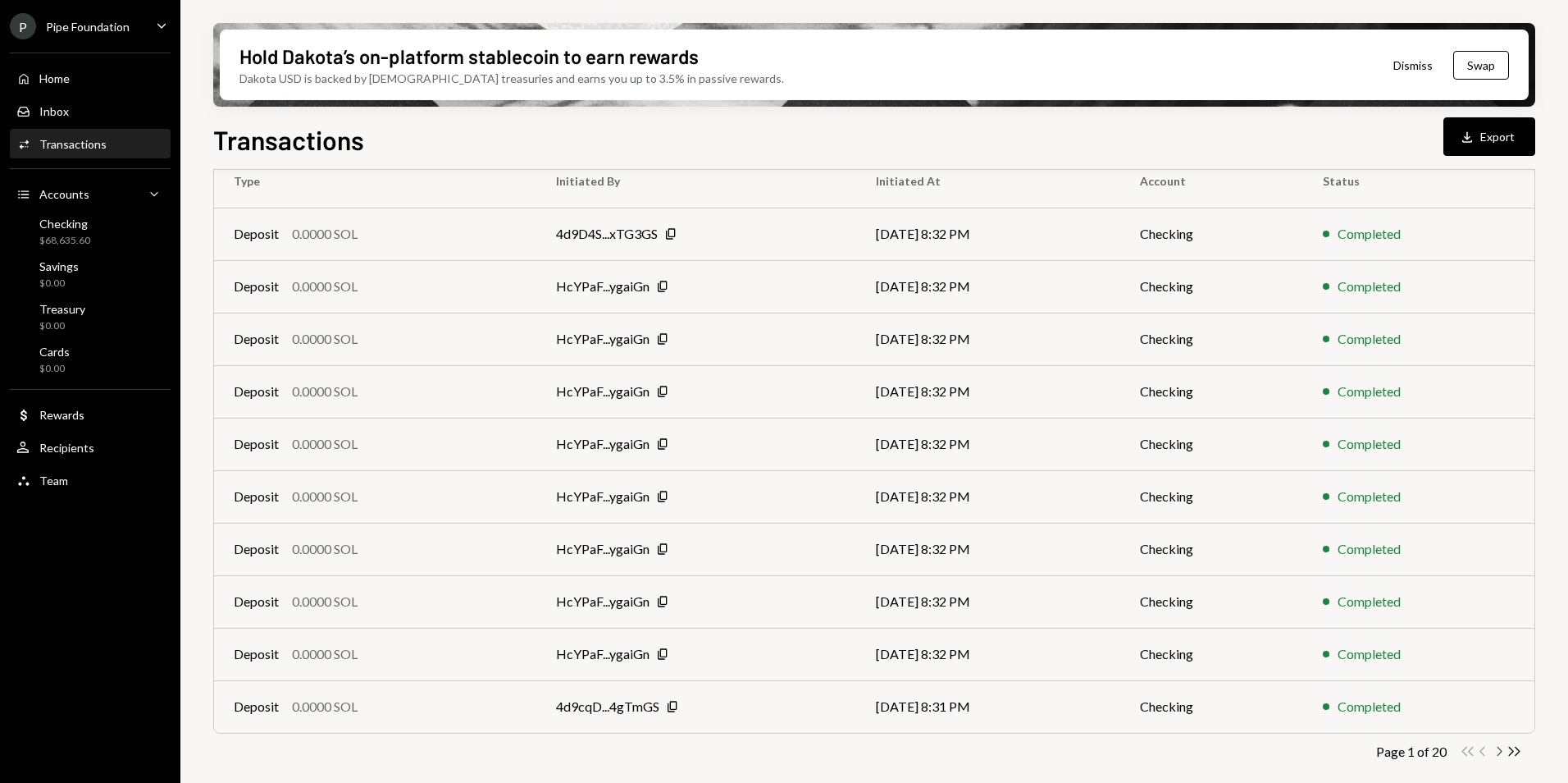
click at [1503, 748] on icon "Chevron Right" at bounding box center [1499, 751] width 16 height 16
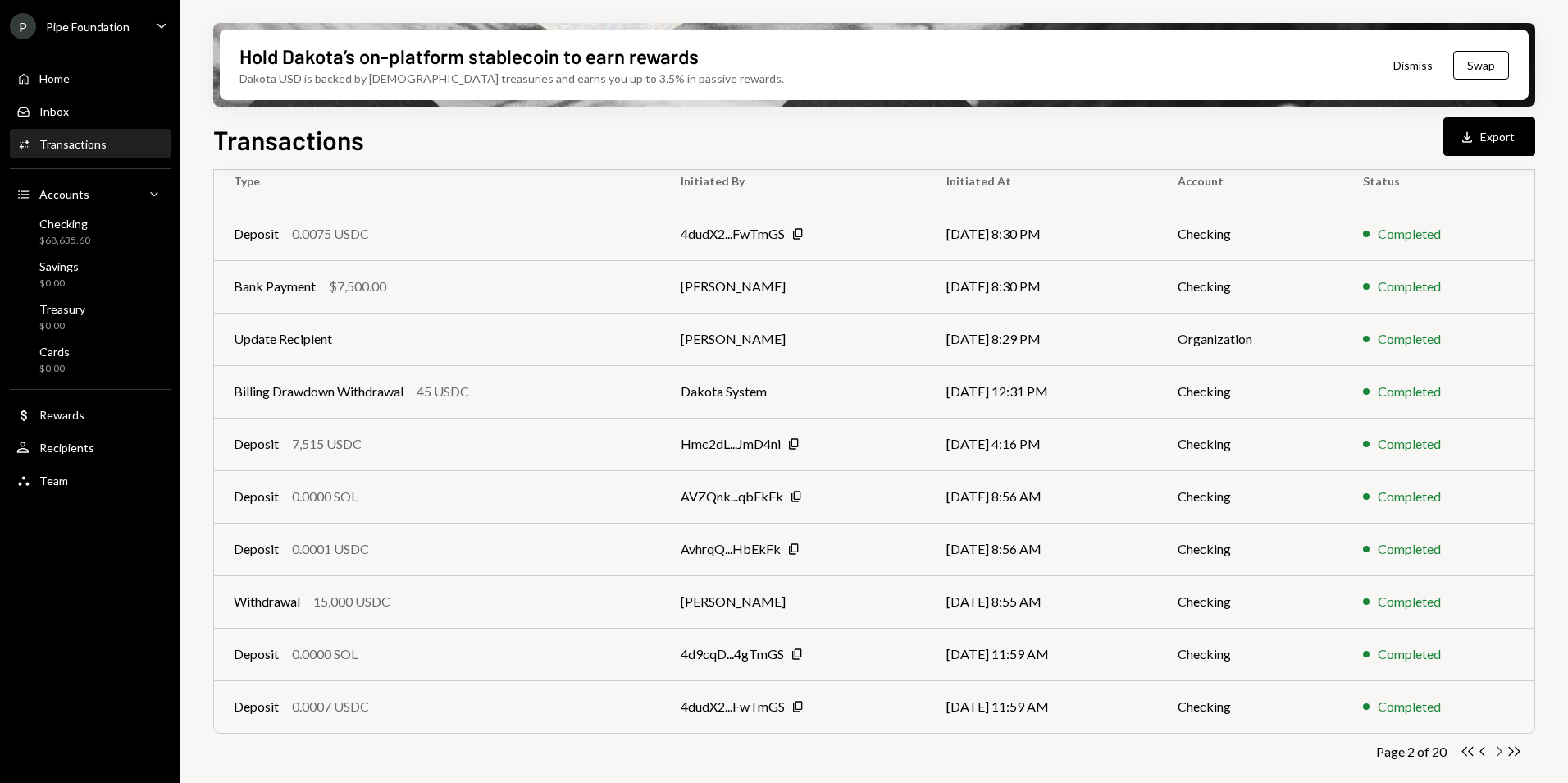
click at [1496, 754] on icon "Chevron Right" at bounding box center [1499, 751] width 16 height 16
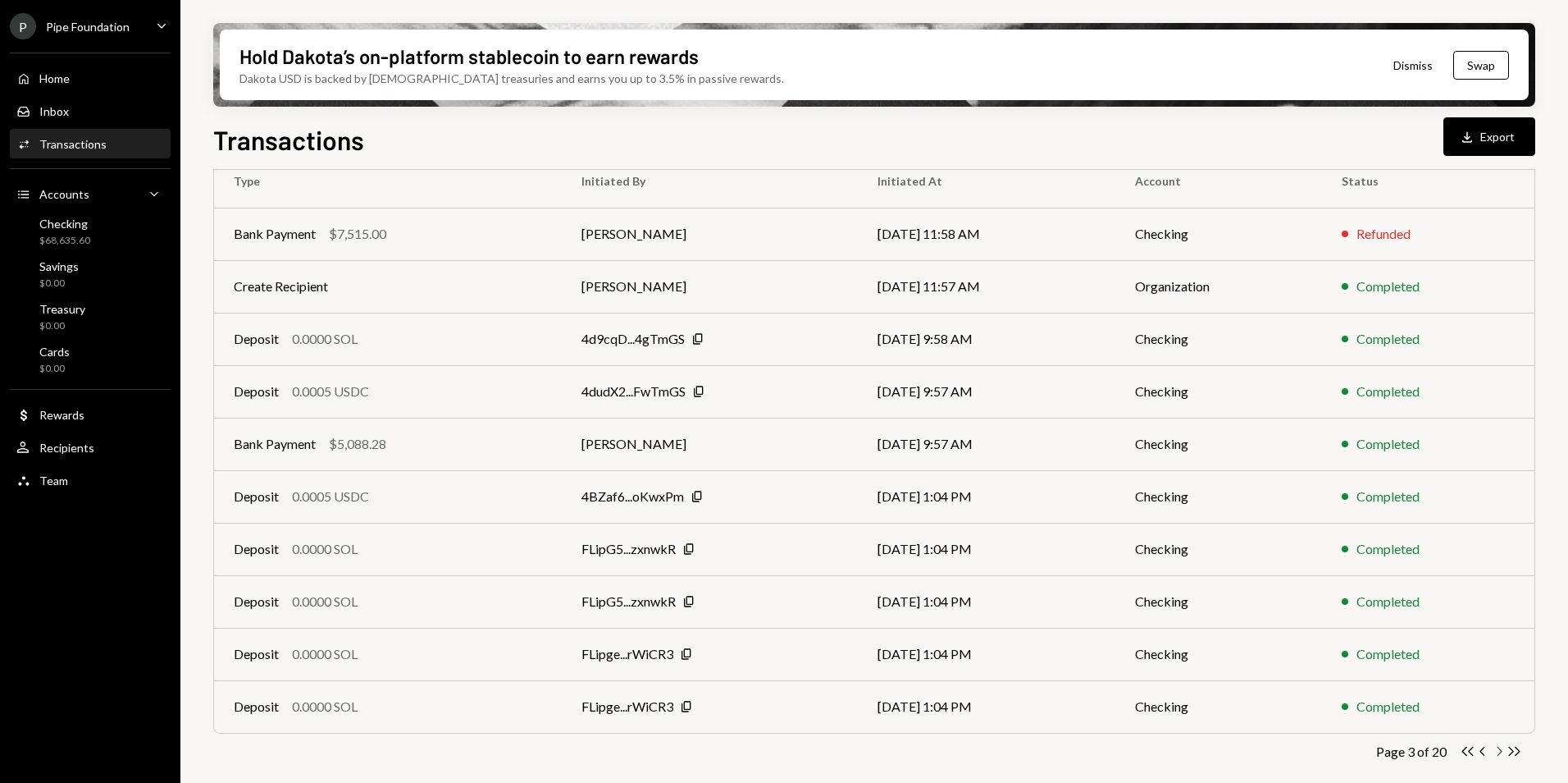
click at [1499, 753] on icon "Chevron Right" at bounding box center [1499, 751] width 16 height 16
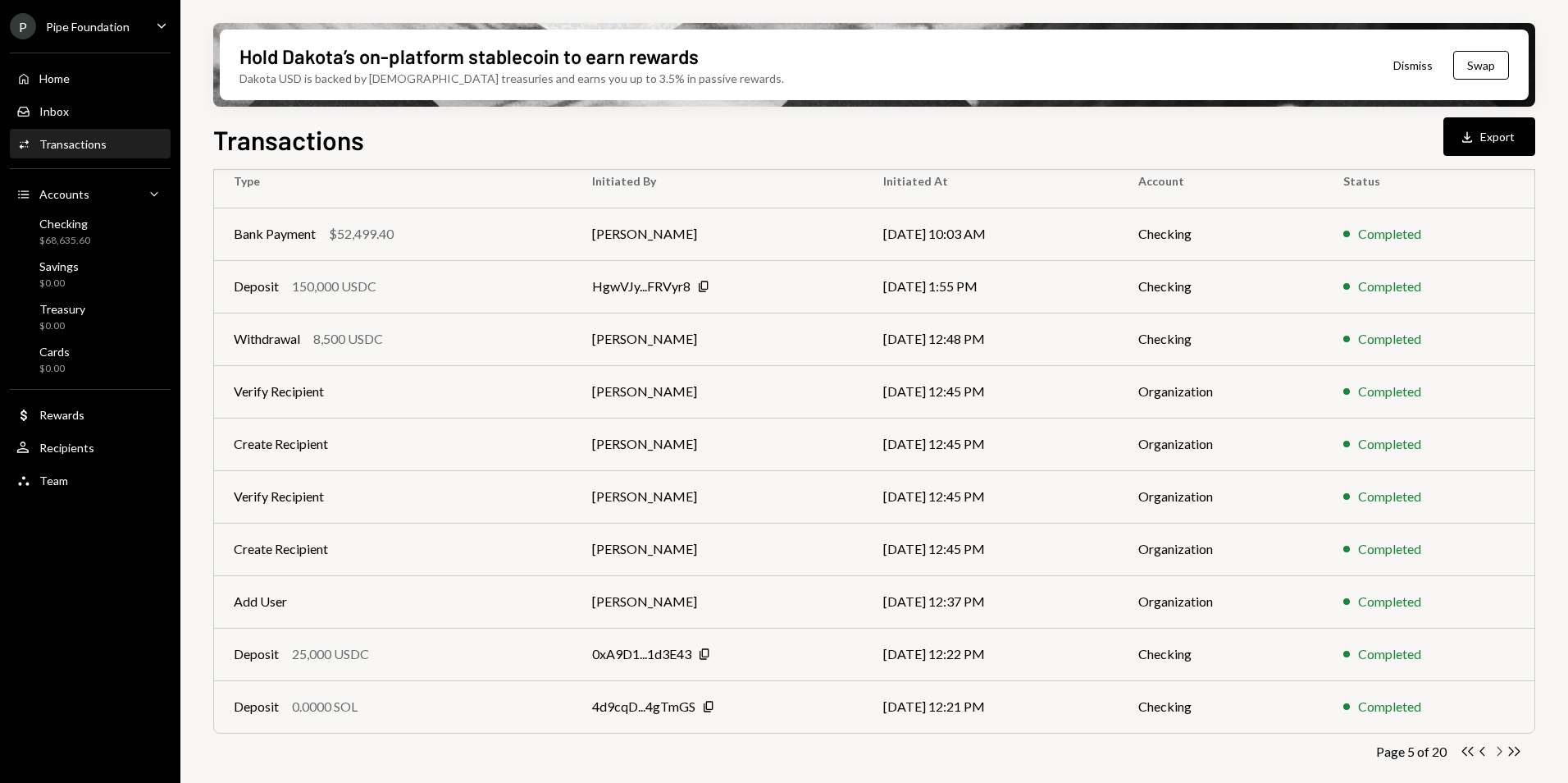
click at [1497, 753] on icon "Chevron Right" at bounding box center [1499, 751] width 16 height 16
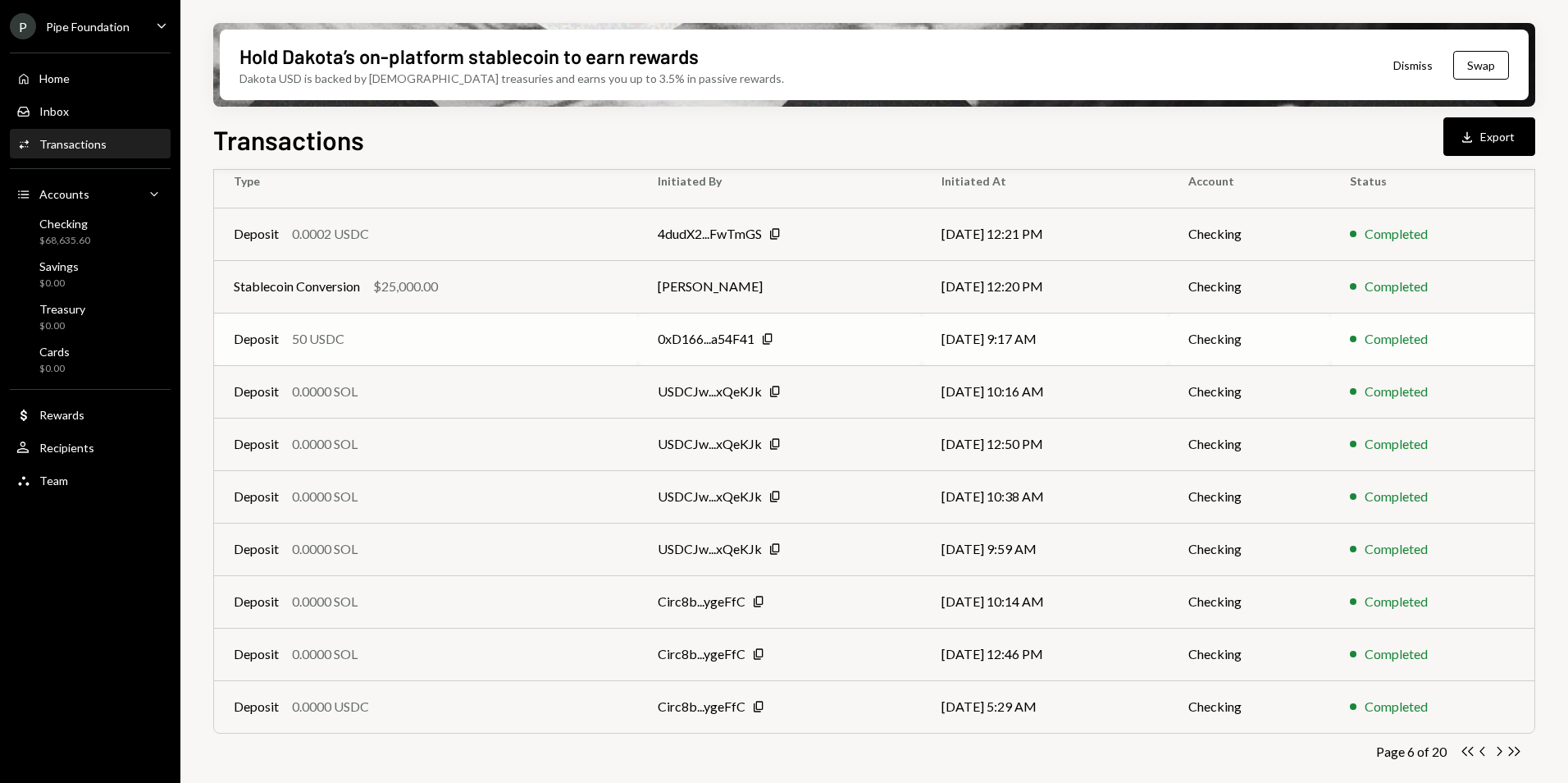
click at [1057, 360] on td "[DATE] 9:17 AM" at bounding box center [1045, 339] width 247 height 53
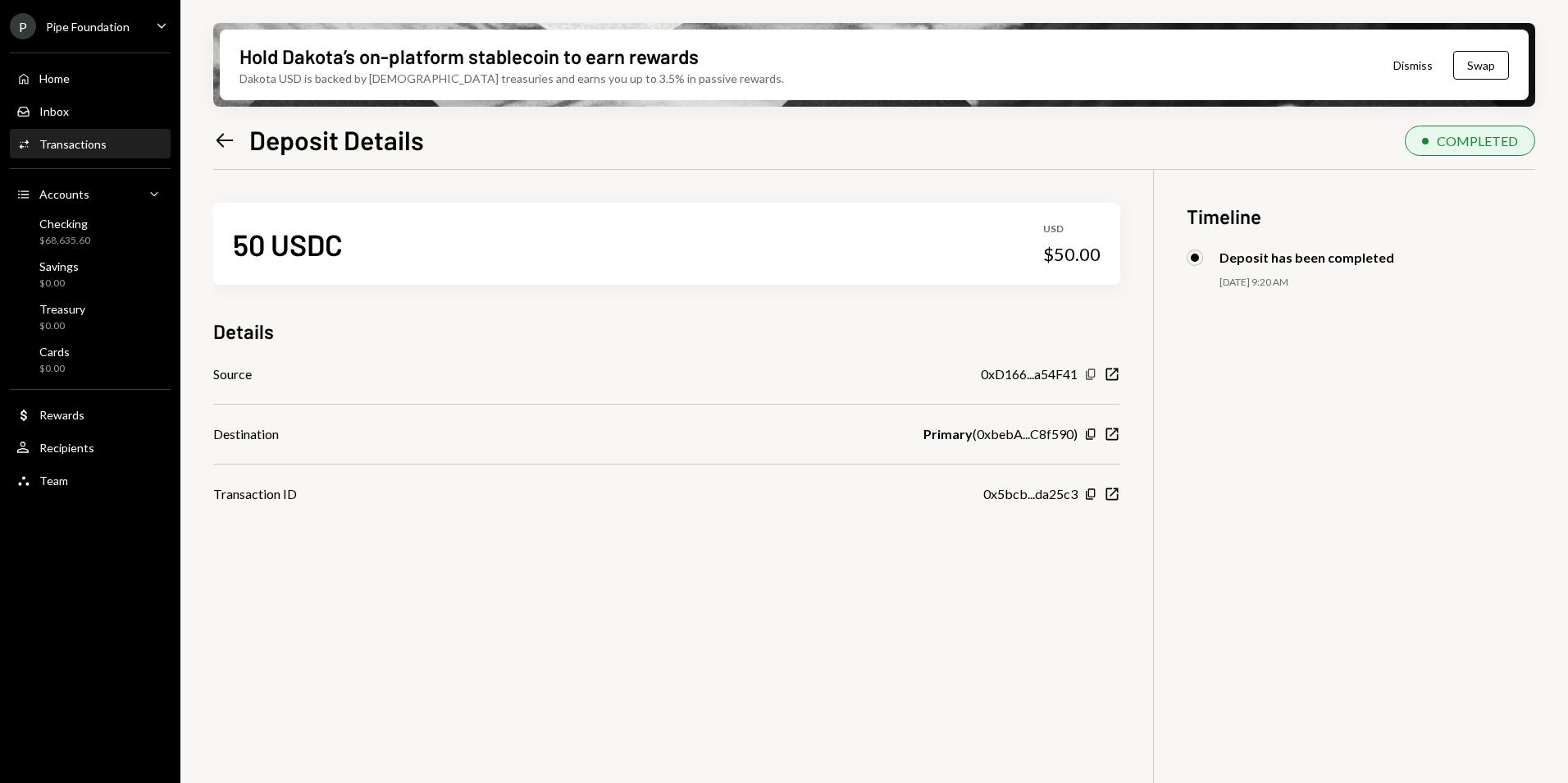
click at [1092, 374] on icon "Copy" at bounding box center [1091, 375] width 13 height 13
click at [1113, 431] on icon "New Window" at bounding box center [1112, 434] width 16 height 16
click at [1107, 376] on icon "button" at bounding box center [1112, 375] width 12 height 12
